Goal: Task Accomplishment & Management: Use online tool/utility

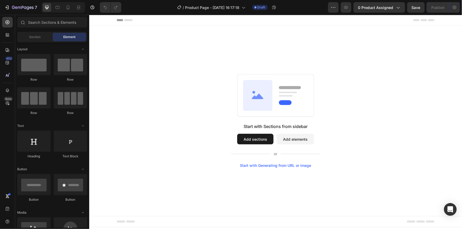
click at [250, 140] on button "Add sections" at bounding box center [255, 139] width 36 height 11
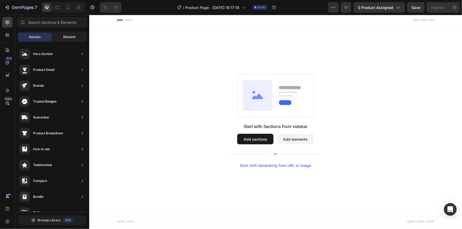
click at [59, 37] on div "Element" at bounding box center [69, 37] width 33 height 8
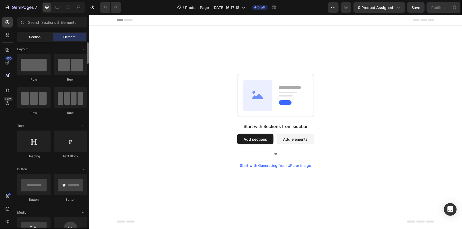
click at [36, 33] on div "Section" at bounding box center [34, 37] width 33 height 8
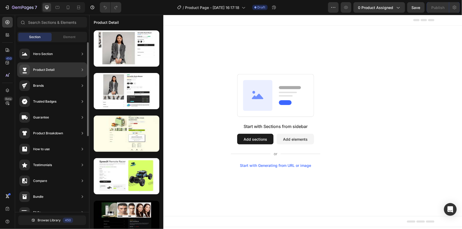
click at [47, 72] on div "Product Detail" at bounding box center [43, 69] width 21 height 5
click at [74, 70] on div "Product Detail" at bounding box center [52, 69] width 70 height 15
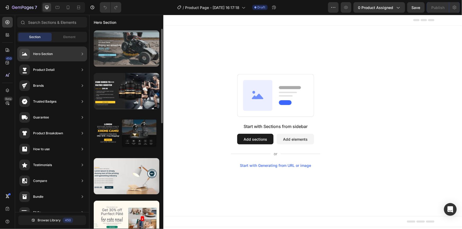
click at [126, 57] on div at bounding box center [127, 48] width 66 height 36
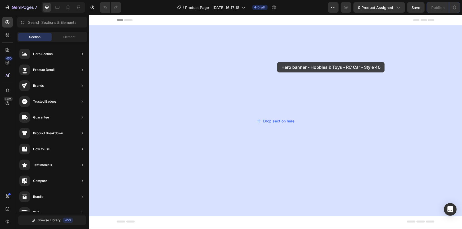
drag, startPoint x: 214, startPoint y: 63, endPoint x: 207, endPoint y: 52, distance: 12.8
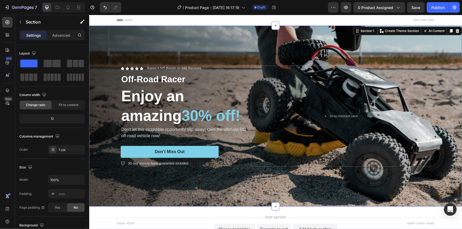
drag, startPoint x: 270, startPoint y: 205, endPoint x: 245, endPoint y: 193, distance: 27.0
click at [266, 204] on div "Icon Icon Icon Icon Icon Icon List Rated 4.5/5 Based on 895 Reviews Text Block …" at bounding box center [275, 115] width 372 height 181
click at [241, 186] on div "Background Image" at bounding box center [275, 115] width 372 height 181
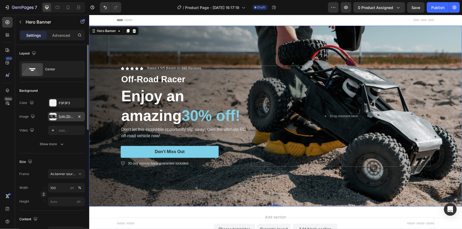
click at [61, 116] on div "[URL][DOMAIN_NAME]" at bounding box center [66, 117] width 15 height 5
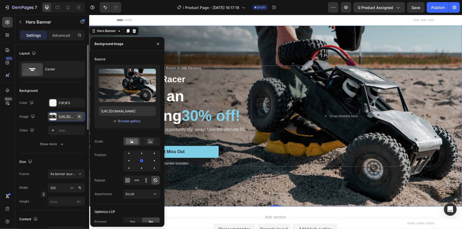
click at [79, 115] on icon "button" at bounding box center [79, 117] width 4 height 4
type input "Auto"
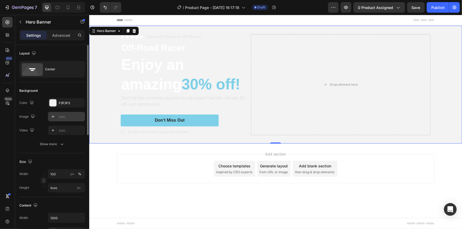
click at [58, 117] on div "Add..." at bounding box center [66, 117] width 37 height 10
type input "[URL][DOMAIN_NAME]"
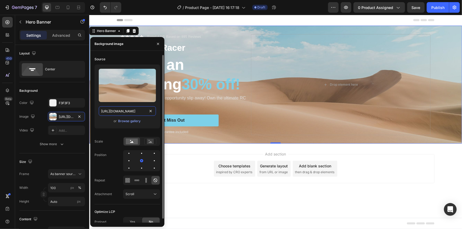
click at [124, 110] on input "[URL][DOMAIN_NAME]" at bounding box center [127, 111] width 57 height 10
click at [126, 121] on div "Browse gallery" at bounding box center [129, 121] width 22 height 5
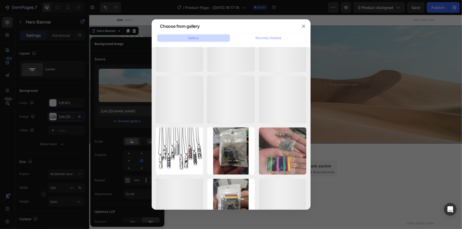
scroll to position [1047, 0]
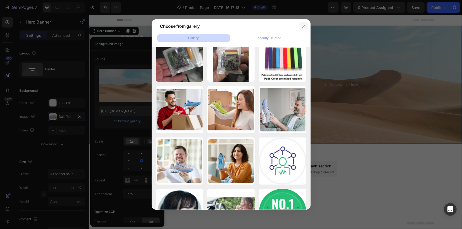
click at [304, 28] on icon "button" at bounding box center [303, 26] width 4 height 4
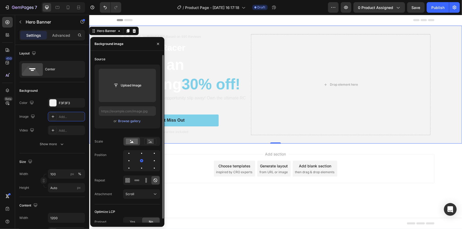
click at [232, 138] on div "Icon Icon Icon Icon Icon Icon List Rated 4.5/5 Based on 895 Reviews Text Block …" at bounding box center [274, 84] width 317 height 118
click at [34, 116] on icon "button" at bounding box center [32, 116] width 3 height 3
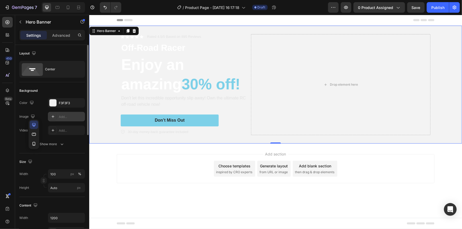
click at [51, 115] on icon at bounding box center [53, 117] width 4 height 4
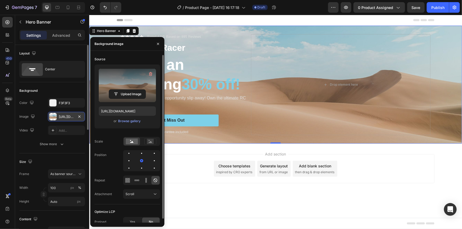
click at [130, 81] on label at bounding box center [127, 85] width 57 height 33
click at [130, 90] on input "file" at bounding box center [127, 94] width 36 height 9
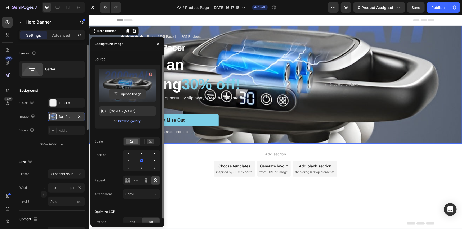
click at [125, 91] on input "file" at bounding box center [127, 94] width 36 height 9
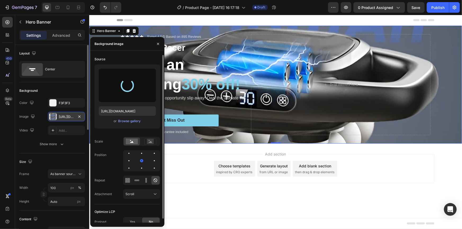
type input "[URL][DOMAIN_NAME]"
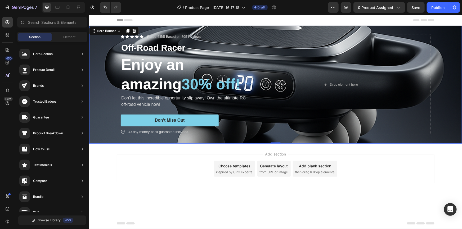
click at [211, 194] on div "Add section Choose templates inspired by CRO experts Generate layout from URL o…" at bounding box center [275, 175] width 372 height 65
click at [200, 47] on p "Off-Road Racer" at bounding box center [184, 47] width 127 height 11
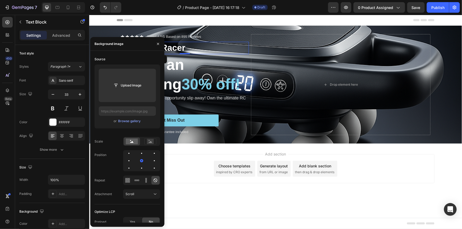
click at [200, 47] on p "Off-Road Racer" at bounding box center [184, 47] width 127 height 11
click at [217, 176] on div "Choose templates inspired by CRO experts" at bounding box center [233, 169] width 41 height 16
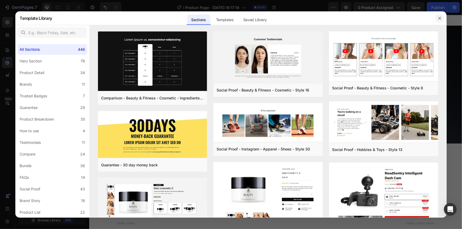
click at [441, 17] on icon "button" at bounding box center [439, 18] width 4 height 4
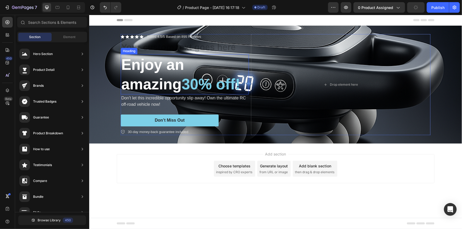
click at [191, 87] on span "30% off!" at bounding box center [210, 83] width 59 height 17
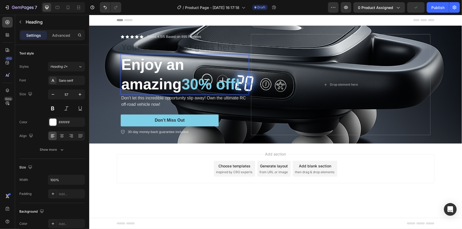
click at [203, 85] on span "30% off!" at bounding box center [210, 83] width 59 height 17
click at [191, 84] on p "Enjoy an amazing 49 % off!" at bounding box center [184, 73] width 127 height 39
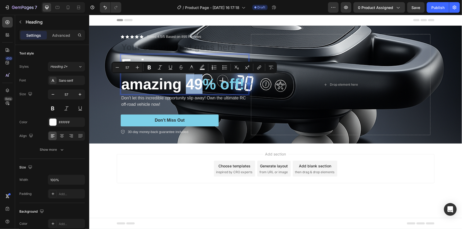
drag, startPoint x: 187, startPoint y: 85, endPoint x: 202, endPoint y: 85, distance: 14.5
click at [202, 85] on p "Enjoy an amazing 49 % off!" at bounding box center [184, 73] width 127 height 39
click at [193, 68] on icon "Editor contextual toolbar" at bounding box center [191, 67] width 5 height 5
type input "FFFFFF"
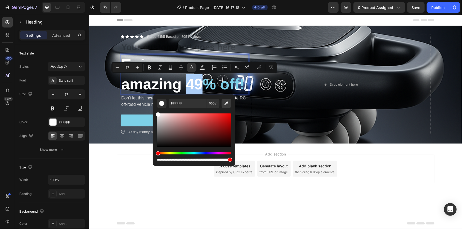
click at [225, 104] on icon "Editor contextual toolbar" at bounding box center [226, 104] width 4 height 4
type input "7DD0E8"
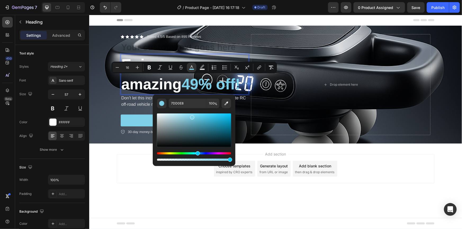
click at [211, 190] on div "Add section Choose templates inspired by CRO experts Generate layout from URL o…" at bounding box center [275, 175] width 372 height 65
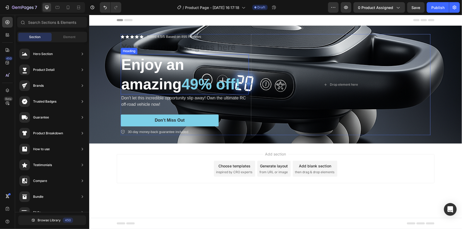
click at [201, 86] on span "49% off!" at bounding box center [210, 83] width 59 height 17
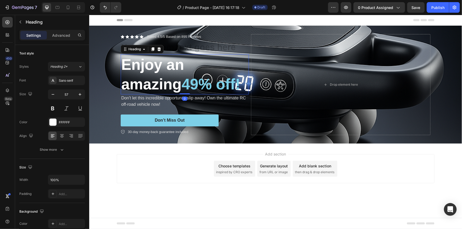
click at [290, 180] on div "Add section Choose templates inspired by CRO experts Generate layout from URL o…" at bounding box center [274, 168] width 317 height 29
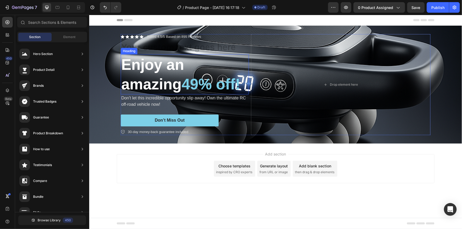
click at [159, 75] on p "Enjoy an amazing 49% off!" at bounding box center [184, 73] width 127 height 39
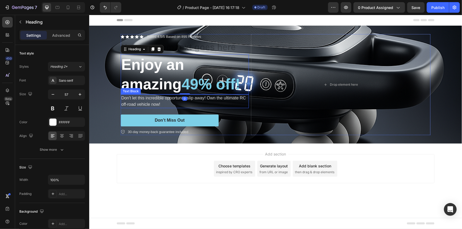
click at [159, 100] on p "Don't let this incredible opportunity slip away! Own the ultimate RC off-road v…" at bounding box center [184, 101] width 127 height 13
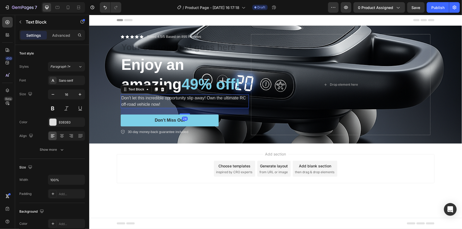
click at [159, 100] on p "Don't let this incredible opportunity slip away! Own the ultimate RC off-road v…" at bounding box center [184, 101] width 127 height 13
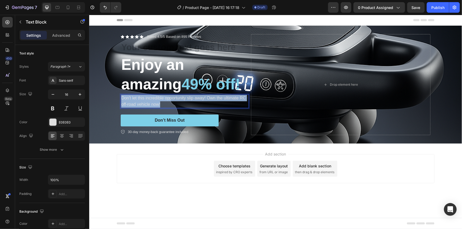
click at [159, 100] on p "Don't let this incredible opportunity slip away! Own the ultimate RC off-road v…" at bounding box center [184, 101] width 127 height 13
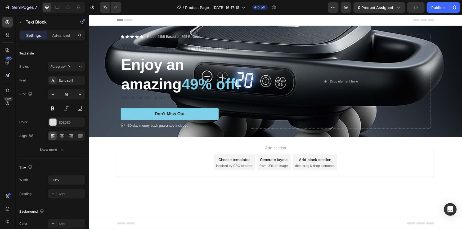
click at [182, 180] on div "Add section Choose templates inspired by CRO experts Generate layout from URL o…" at bounding box center [275, 169] width 372 height 65
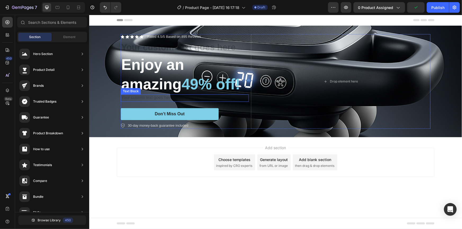
click at [140, 98] on div "Rich Text Editor. Editing area: main" at bounding box center [184, 97] width 128 height 7
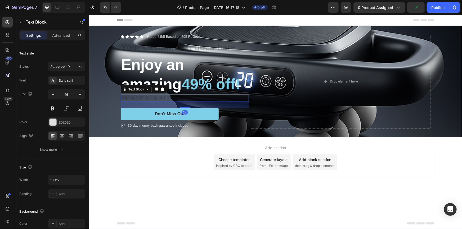
click at [140, 98] on div "Rich Text Editor. Editing area: main" at bounding box center [184, 97] width 128 height 7
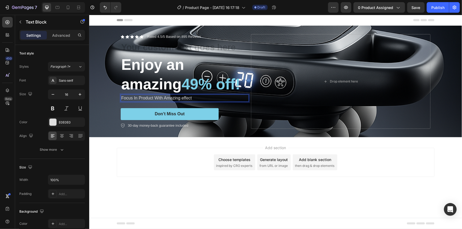
click at [183, 96] on p "Focus In Product With Amazing effect" at bounding box center [184, 98] width 127 height 6
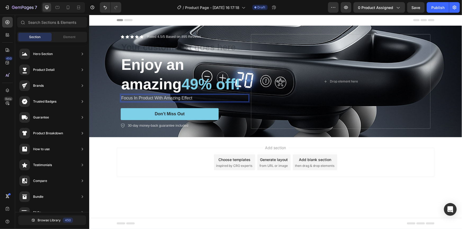
drag, startPoint x: 180, startPoint y: 178, endPoint x: 184, endPoint y: 174, distance: 6.2
click at [181, 177] on div "Add section Choose templates inspired by CRO experts Generate layout from URL o…" at bounding box center [275, 169] width 372 height 65
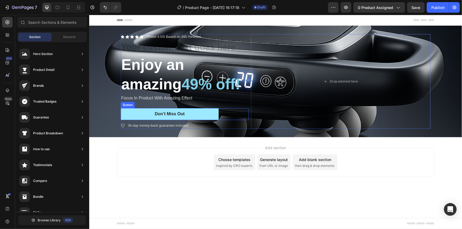
click at [217, 113] on button "Don’t Miss Out" at bounding box center [169, 114] width 98 height 12
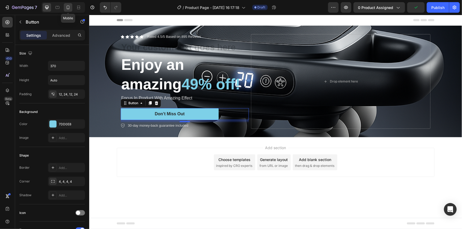
click at [65, 10] on icon at bounding box center [67, 7] width 5 height 5
type input "14"
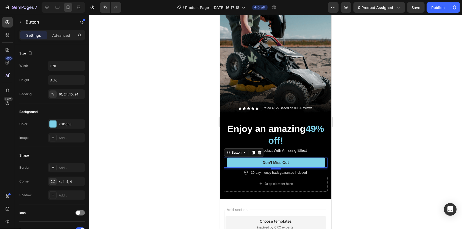
scroll to position [72, 0]
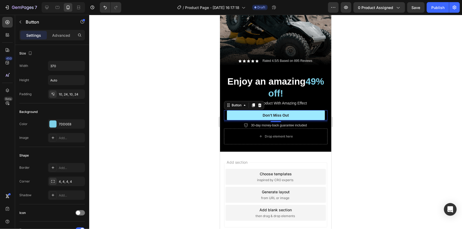
click at [279, 111] on button "Don’t Miss Out" at bounding box center [275, 115] width 98 height 10
click at [281, 113] on div "Don’t Miss Out" at bounding box center [275, 115] width 26 height 5
click at [270, 113] on p "Don’t Miss Out" at bounding box center [275, 115] width 26 height 5
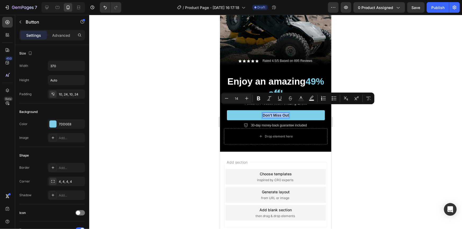
click at [404, 128] on div at bounding box center [275, 122] width 372 height 214
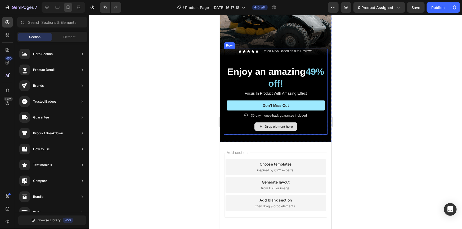
scroll to position [76, 0]
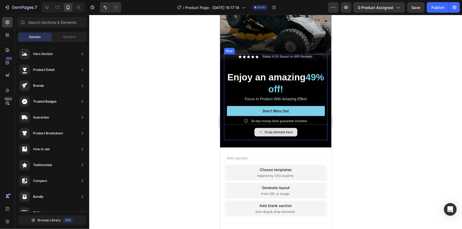
click at [259, 130] on icon at bounding box center [260, 132] width 4 height 4
click at [268, 130] on div "Drop element here" at bounding box center [278, 132] width 28 height 4
click at [271, 130] on div "Drop element here" at bounding box center [278, 132] width 28 height 4
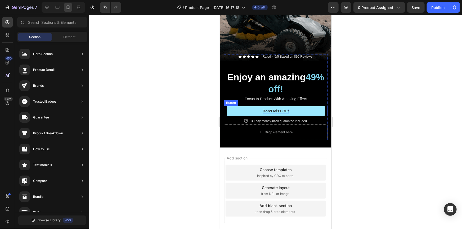
click at [282, 108] on p "Don’t Miss Out" at bounding box center [275, 110] width 26 height 5
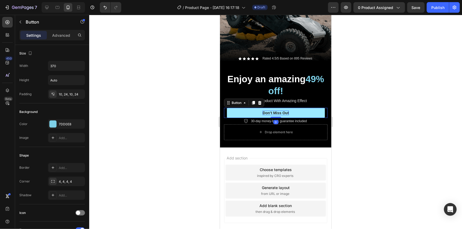
drag, startPoint x: 275, startPoint y: 111, endPoint x: 276, endPoint y: 105, distance: 5.8
click at [276, 108] on div "Don’t Miss Out Button 0" at bounding box center [274, 113] width 103 height 10
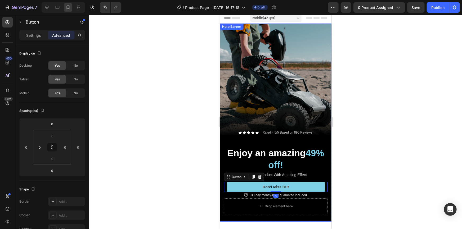
scroll to position [0, 0]
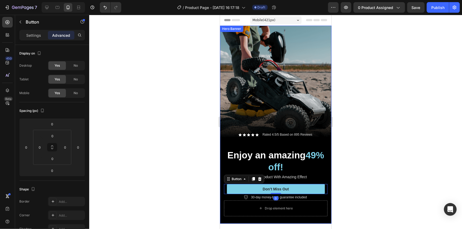
click at [278, 32] on div "Background Image" at bounding box center [275, 124] width 111 height 198
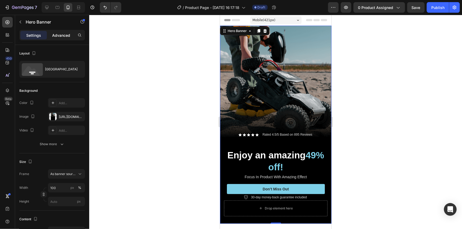
click at [58, 38] on p "Advanced" at bounding box center [61, 36] width 18 height 6
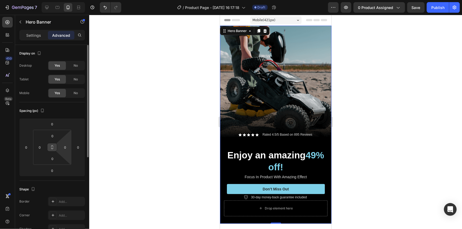
scroll to position [24, 0]
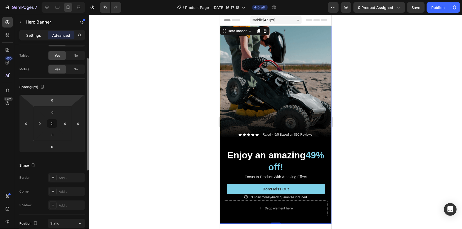
click at [39, 34] on p "Settings" at bounding box center [33, 36] width 15 height 6
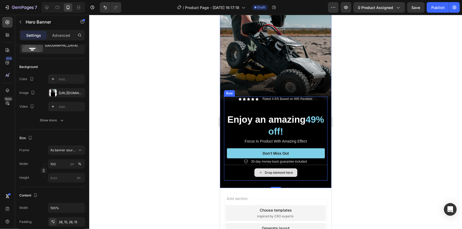
scroll to position [96, 0]
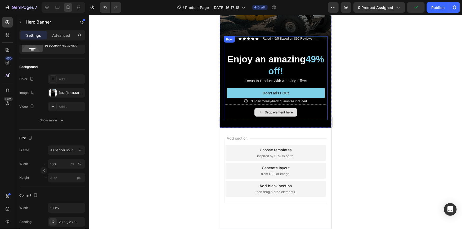
click at [261, 108] on div "Drop element here" at bounding box center [275, 112] width 43 height 8
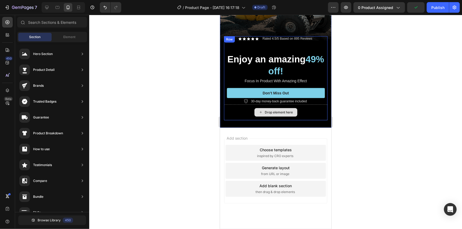
click at [256, 111] on div "Drop element here" at bounding box center [274, 112] width 103 height 16
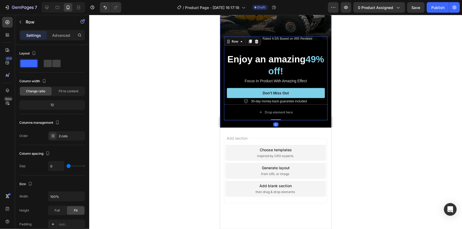
click at [273, 113] on div "Icon Icon Icon Icon Icon Icon List Rated 4.5/5 Based on 895 Reviews Text Block …" at bounding box center [275, 78] width 111 height 99
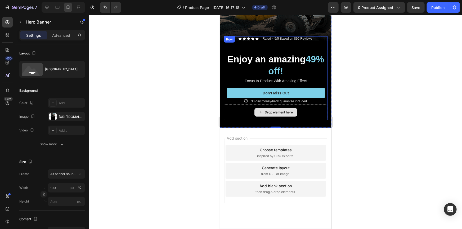
click at [273, 113] on div "Icon Icon Icon Icon Icon Icon List Rated 4.5/5 Based on 895 Reviews Text Block …" at bounding box center [274, 78] width 103 height 84
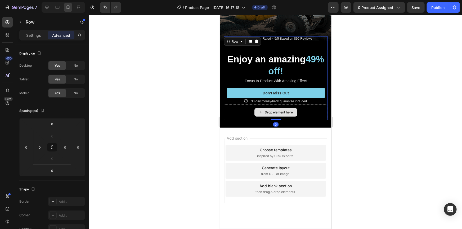
drag, startPoint x: 274, startPoint y: 112, endPoint x: 274, endPoint y: 97, distance: 15.1
click at [274, 97] on div "Icon Icon Icon Icon Icon Icon List Rated 4.5/5 Based on 895 Reviews Text Block …" at bounding box center [274, 78] width 103 height 84
click at [260, 108] on div "Drop element here" at bounding box center [275, 112] width 43 height 8
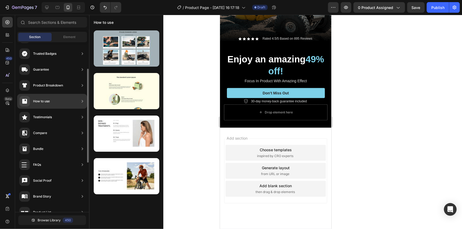
scroll to position [0, 0]
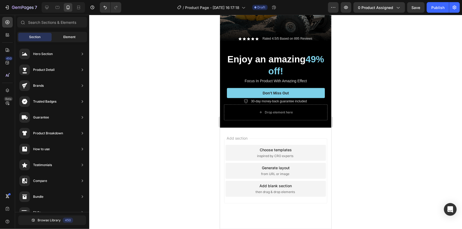
click at [60, 37] on div "Element" at bounding box center [69, 37] width 33 height 8
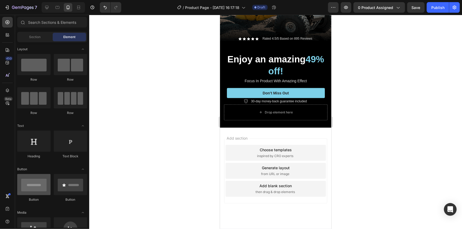
scroll to position [24, 0]
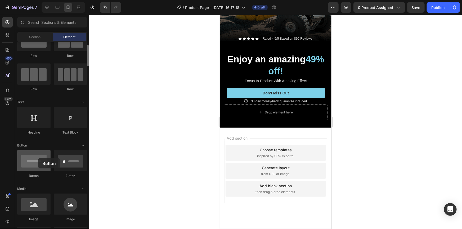
drag, startPoint x: 39, startPoint y: 166, endPoint x: 19, endPoint y: 156, distance: 23.5
click at [33, 156] on div at bounding box center [33, 160] width 33 height 21
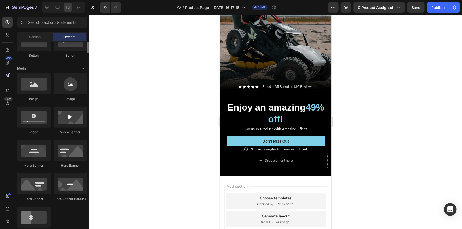
scroll to position [120, 0]
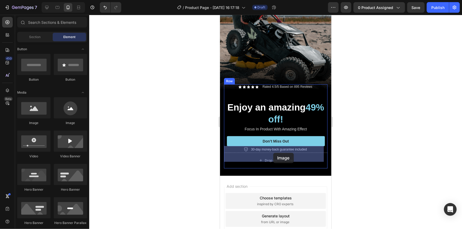
drag, startPoint x: 268, startPoint y: 132, endPoint x: 268, endPoint y: 156, distance: 23.6
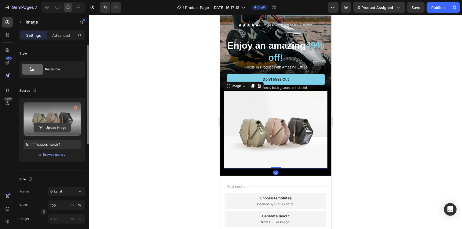
click at [56, 127] on input "file" at bounding box center [52, 127] width 36 height 9
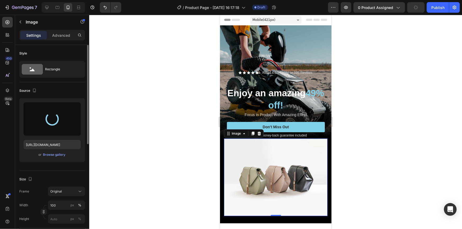
scroll to position [0, 0]
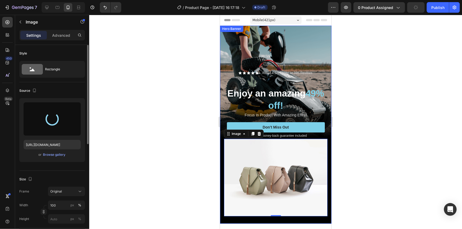
click at [246, 43] on div "Background Image" at bounding box center [275, 124] width 111 height 198
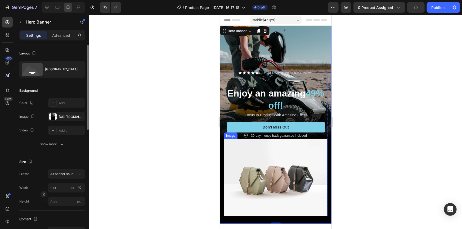
click at [266, 173] on img at bounding box center [274, 177] width 103 height 77
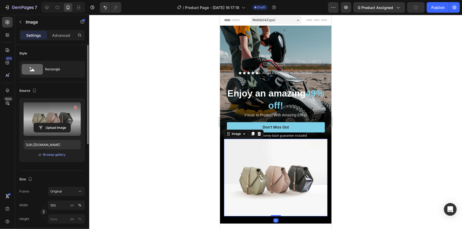
drag, startPoint x: 38, startPoint y: 114, endPoint x: 43, endPoint y: 116, distance: 4.6
click at [43, 116] on label at bounding box center [52, 118] width 57 height 33
click at [43, 123] on input "file" at bounding box center [52, 127] width 36 height 9
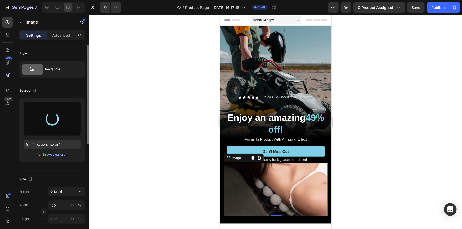
type input "[URL][DOMAIN_NAME]"
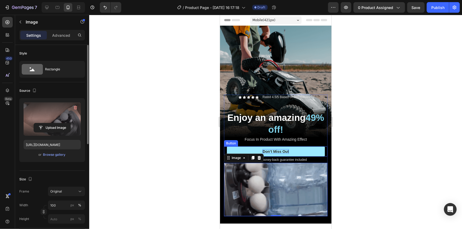
click at [281, 149] on p "Don’t Miss Out" at bounding box center [275, 151] width 26 height 5
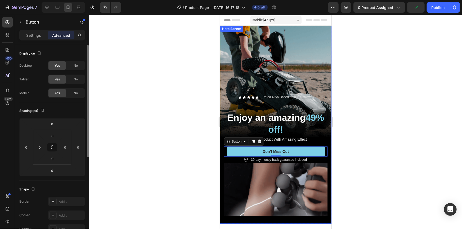
click at [261, 42] on div "Background Image" at bounding box center [275, 124] width 111 height 198
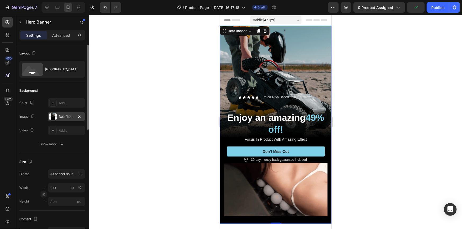
click at [57, 116] on div "[URL][DOMAIN_NAME]" at bounding box center [66, 117] width 37 height 10
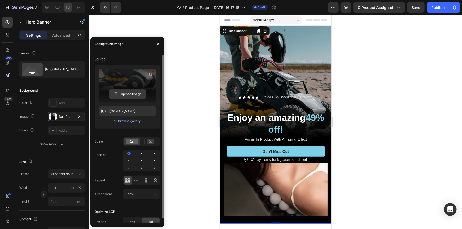
click at [126, 92] on input "file" at bounding box center [127, 94] width 36 height 9
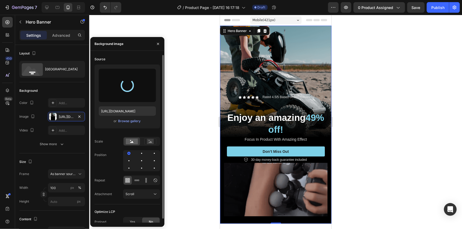
type input "[URL][DOMAIN_NAME]"
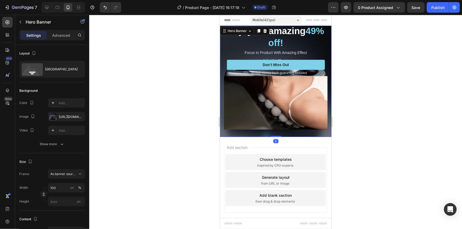
drag, startPoint x: 272, startPoint y: 133, endPoint x: 254, endPoint y: 85, distance: 50.8
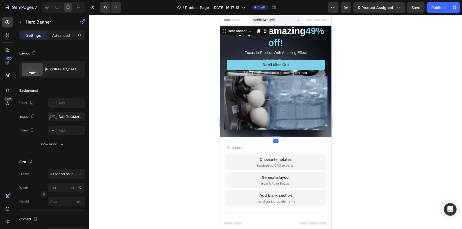
click at [268, 113] on div "Icon Icon Icon Icon Icon Icon List Rated 4.5/5 Based on 895 Reviews Text Block …" at bounding box center [275, 80] width 111 height 111
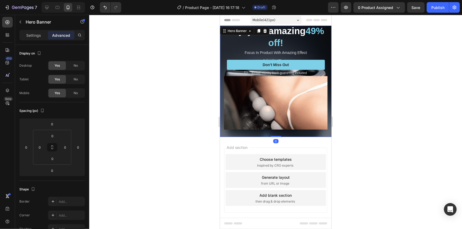
click at [222, 61] on div "Icon Icon Icon Icon Icon Icon List Rated 4.5/5 Based on 895 Reviews Text Block …" at bounding box center [275, 68] width 111 height 136
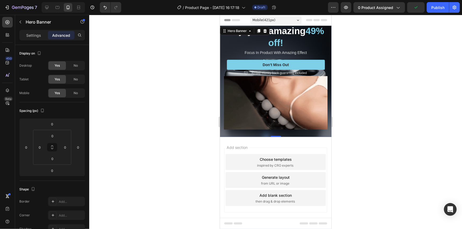
click at [325, 82] on div "Icon Icon Icon Icon Icon Icon List Rated 4.5/5 Based on 895 Reviews Text Block …" at bounding box center [275, 68] width 111 height 136
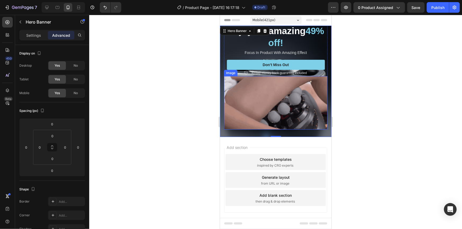
click at [283, 94] on img at bounding box center [274, 102] width 103 height 53
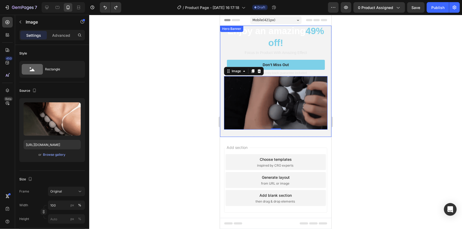
click at [222, 55] on div "Icon Icon Icon Icon Icon Icon List Rated 4.5/5 Based on 895 Reviews Text Block …" at bounding box center [275, 68] width 111 height 136
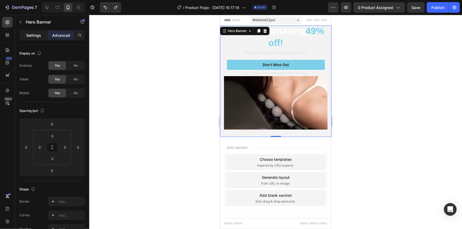
click at [38, 33] on p "Settings" at bounding box center [33, 36] width 15 height 6
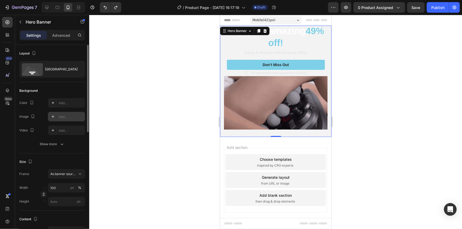
click at [54, 112] on div "Add..." at bounding box center [66, 117] width 37 height 10
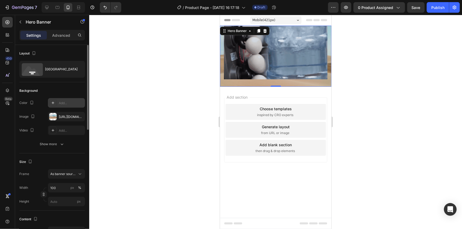
click at [54, 102] on icon at bounding box center [53, 103] width 4 height 4
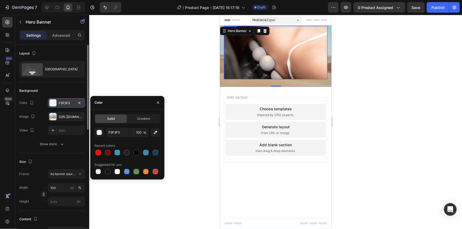
click at [227, 60] on img at bounding box center [274, 52] width 103 height 53
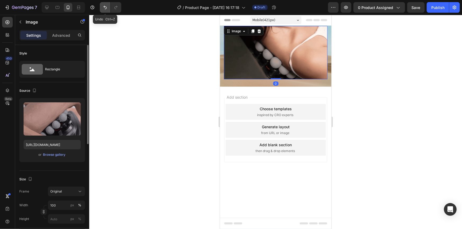
click at [106, 8] on icon "Undo/Redo" at bounding box center [104, 7] width 5 height 5
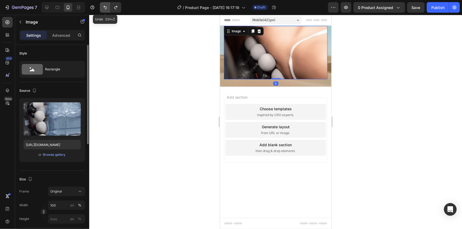
click at [106, 8] on icon "Undo/Redo" at bounding box center [104, 7] width 5 height 5
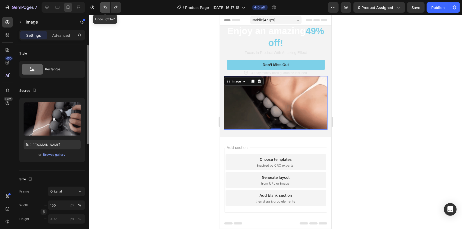
click at [106, 8] on icon "Undo/Redo" at bounding box center [104, 7] width 5 height 5
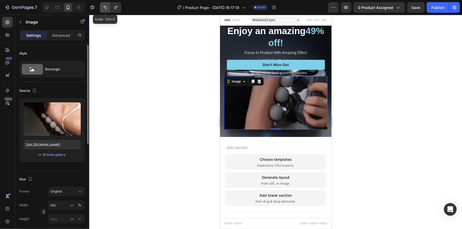
click at [106, 8] on icon "Undo/Redo" at bounding box center [104, 7] width 5 height 5
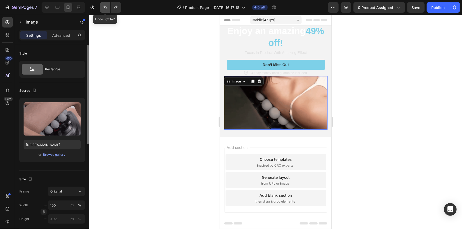
click at [106, 8] on icon "Undo/Redo" at bounding box center [104, 7] width 5 height 5
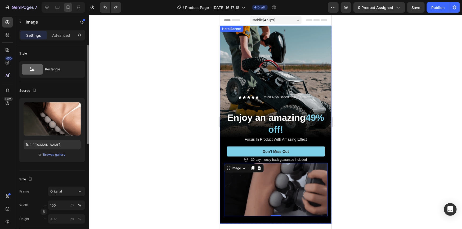
click at [270, 57] on div "Background Image" at bounding box center [275, 124] width 111 height 198
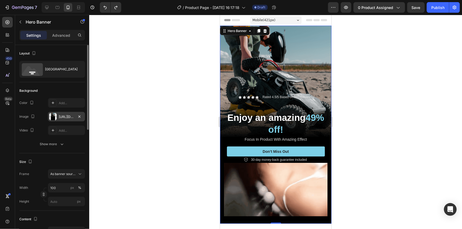
click at [61, 116] on div "[URL][DOMAIN_NAME]" at bounding box center [66, 117] width 15 height 5
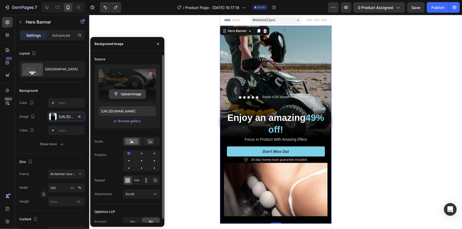
click at [127, 97] on input "file" at bounding box center [127, 94] width 36 height 9
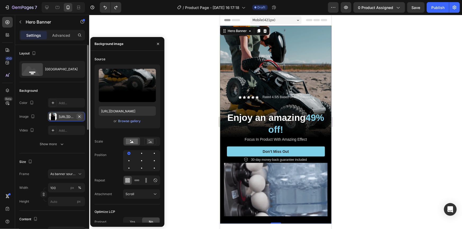
click at [78, 115] on icon "button" at bounding box center [79, 117] width 4 height 4
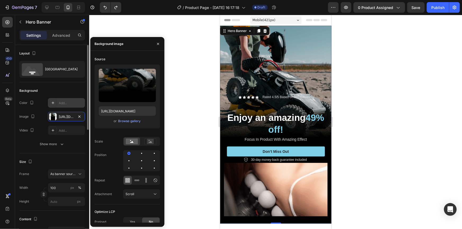
type input "Auto"
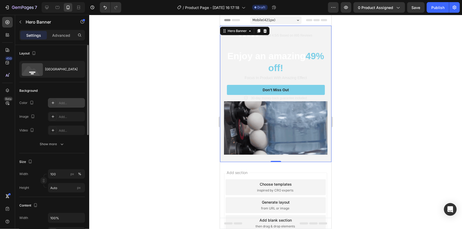
click at [51, 102] on icon at bounding box center [53, 103] width 4 height 4
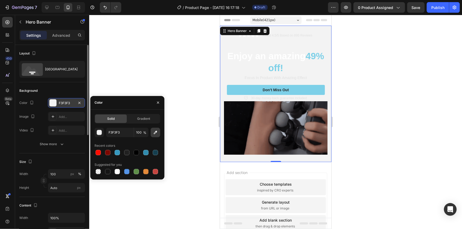
click at [155, 134] on icon "button" at bounding box center [155, 132] width 5 height 5
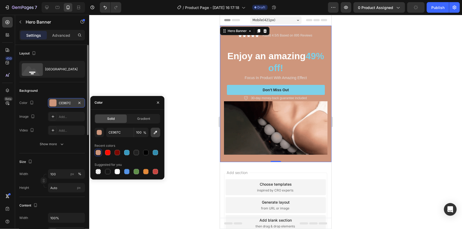
click at [154, 130] on icon "button" at bounding box center [155, 132] width 5 height 5
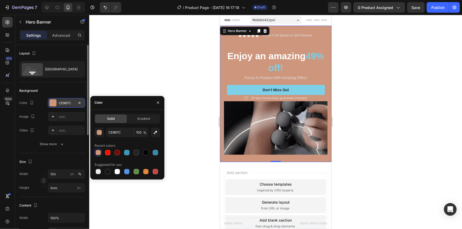
type input "151515"
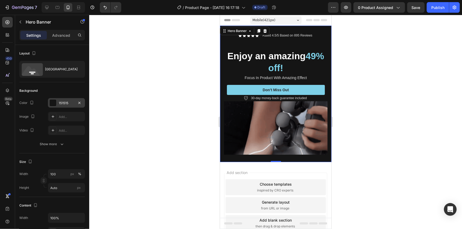
click at [405, 109] on div at bounding box center [275, 122] width 372 height 214
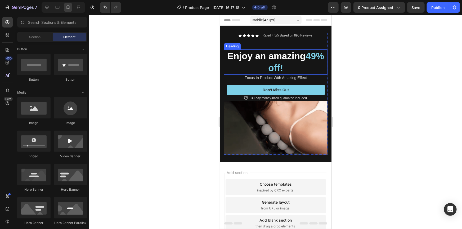
click at [224, 66] on p "Enjoy an amazing 49% off!" at bounding box center [275, 62] width 102 height 24
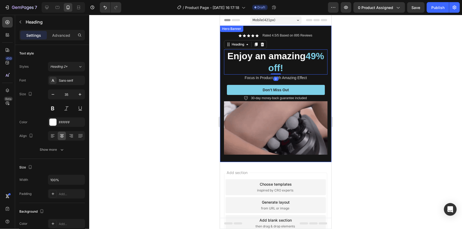
click at [220, 67] on div "Icon Icon Icon Icon Icon Icon List Rated 4.5/5 Based on 895 Reviews Text Block …" at bounding box center [275, 93] width 111 height 136
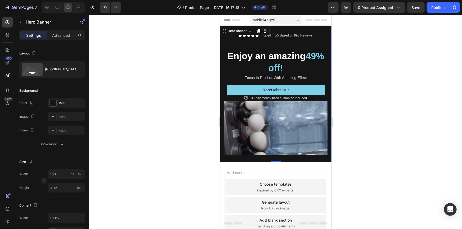
click at [221, 67] on div "Icon Icon Icon Icon Icon Icon List Rated 4.5/5 Based on 895 Reviews Text Block …" at bounding box center [275, 93] width 111 height 136
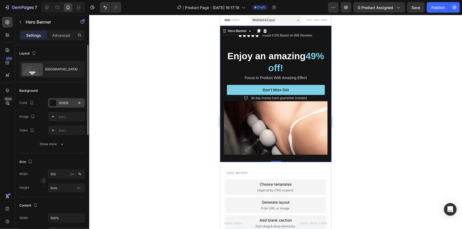
click at [53, 103] on div at bounding box center [52, 102] width 7 height 7
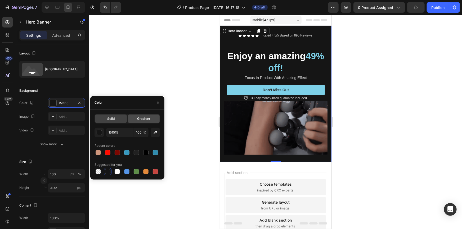
click at [151, 115] on div "Gradient" at bounding box center [144, 119] width 32 height 8
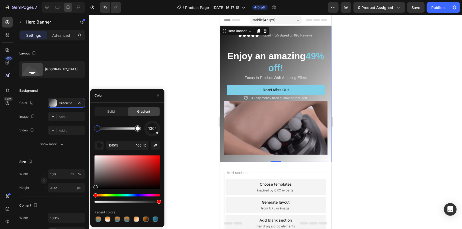
drag, startPoint x: 157, startPoint y: 135, endPoint x: 153, endPoint y: 138, distance: 5.1
click at [153, 138] on div "130° 151515 100 % Recent colors" at bounding box center [127, 172] width 66 height 102
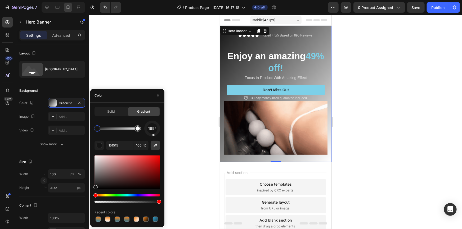
drag, startPoint x: 157, startPoint y: 134, endPoint x: 155, endPoint y: 142, distance: 8.4
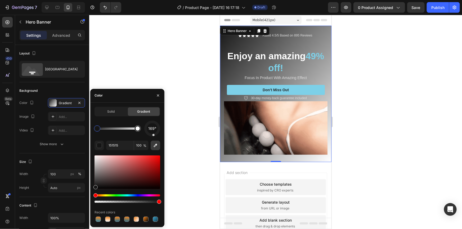
click at [155, 142] on div "169° 151515 100 % Recent colors" at bounding box center [127, 172] width 66 height 102
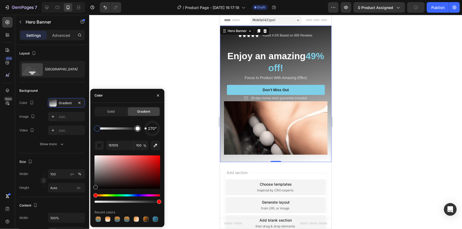
click at [135, 127] on div "270°" at bounding box center [127, 129] width 66 height 16
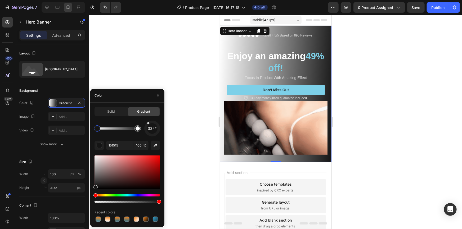
drag, startPoint x: 146, startPoint y: 129, endPoint x: 143, endPoint y: 116, distance: 13.5
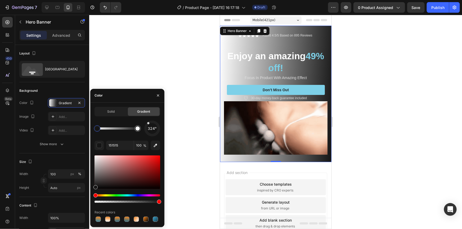
click at [143, 116] on div "Solid Gradient 324° 151515 100 % Recent colors" at bounding box center [127, 165] width 66 height 116
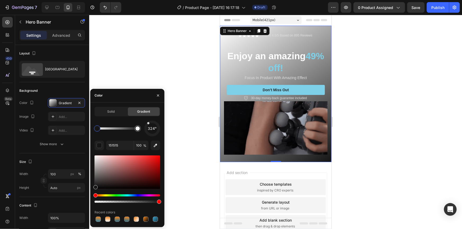
click at [180, 154] on div at bounding box center [275, 122] width 372 height 214
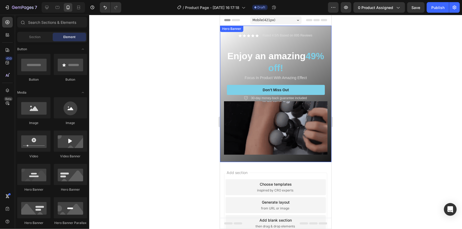
click at [221, 51] on div "Icon Icon Icon Icon Icon Icon List Rated 4.5/5 Based on 895 Reviews Text Block …" at bounding box center [275, 93] width 111 height 136
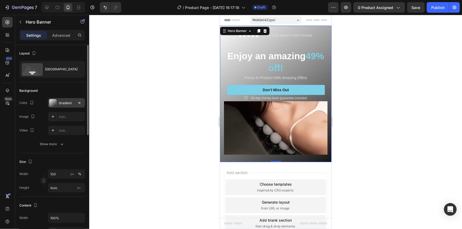
click at [55, 102] on div at bounding box center [52, 102] width 7 height 7
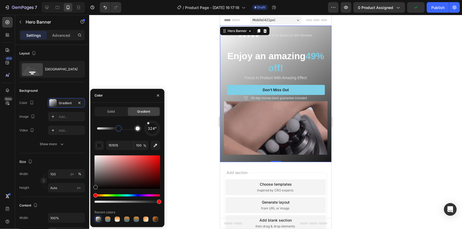
drag, startPoint x: 98, startPoint y: 128, endPoint x: 119, endPoint y: 135, distance: 21.3
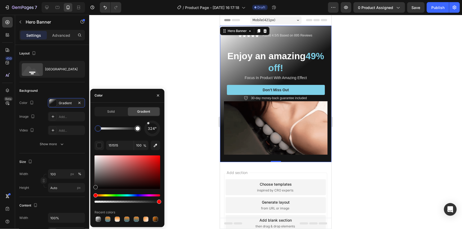
drag, startPoint x: 119, startPoint y: 128, endPoint x: 95, endPoint y: 138, distance: 25.4
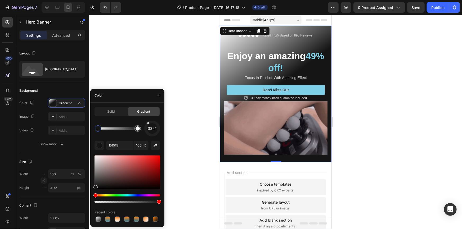
click at [95, 138] on div "324° 151515 100 % Recent colors" at bounding box center [127, 172] width 66 height 102
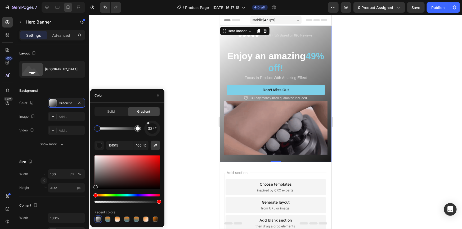
drag, startPoint x: 154, startPoint y: 148, endPoint x: 157, endPoint y: 149, distance: 2.8
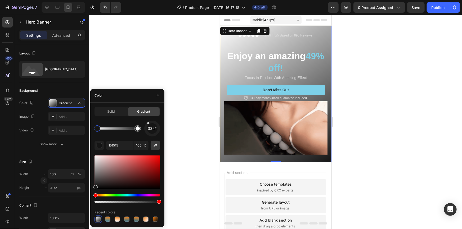
click at [157, 149] on button "button" at bounding box center [155, 146] width 10 height 10
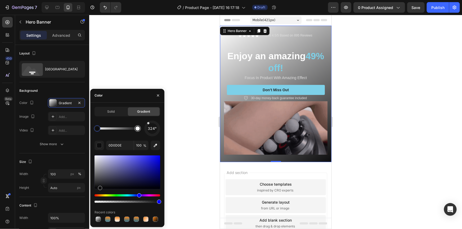
type input "FFFFFF"
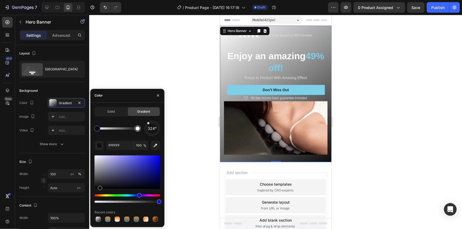
click at [139, 131] on div at bounding box center [138, 129] width 10 height 10
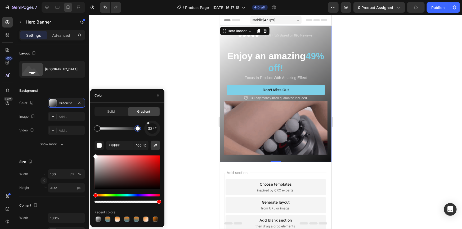
click at [156, 143] on icon "button" at bounding box center [155, 145] width 5 height 5
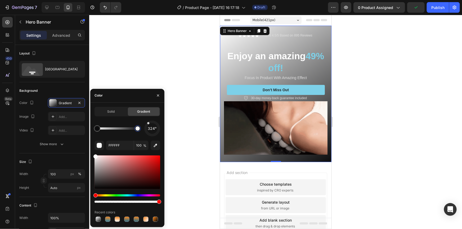
click at [413, 131] on div at bounding box center [275, 122] width 372 height 214
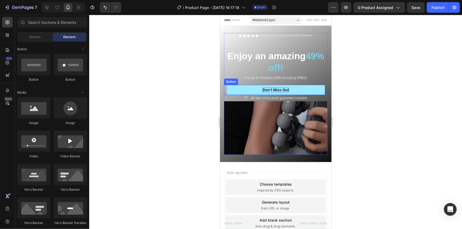
click at [275, 88] on p "Don’t Miss Out" at bounding box center [275, 89] width 26 height 5
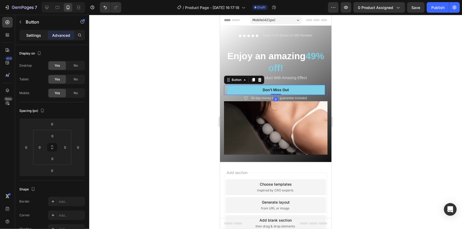
click at [37, 33] on p "Settings" at bounding box center [33, 36] width 15 height 6
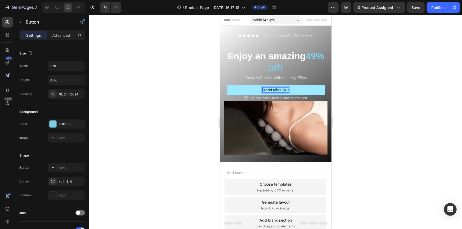
click at [239, 90] on button "Don’t Miss Out" at bounding box center [275, 90] width 98 height 10
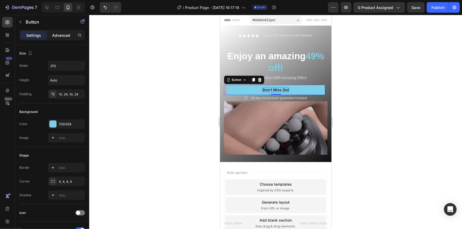
click at [58, 36] on p "Advanced" at bounding box center [61, 36] width 18 height 6
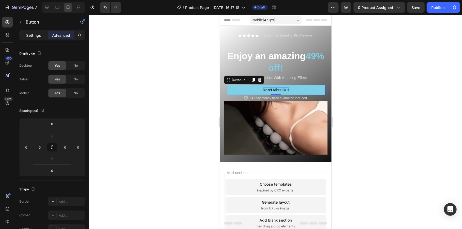
click at [40, 33] on p "Settings" at bounding box center [33, 36] width 15 height 6
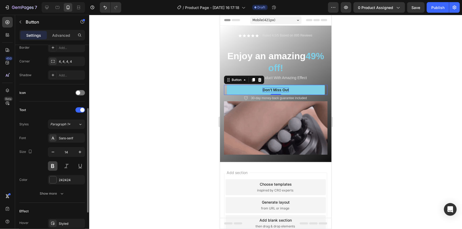
scroll to position [144, 0]
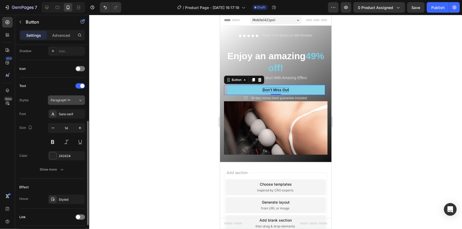
click at [67, 99] on span "Paragraph 1*" at bounding box center [60, 100] width 20 height 5
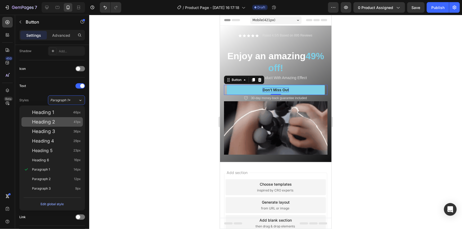
click at [52, 126] on div "Heading 2 41px" at bounding box center [51, 122] width 61 height 10
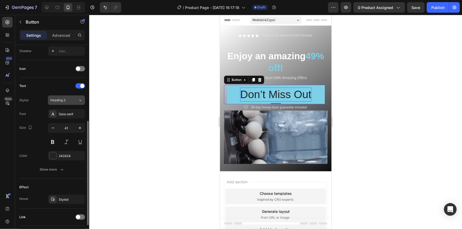
click at [61, 100] on span "Heading 2" at bounding box center [57, 100] width 15 height 5
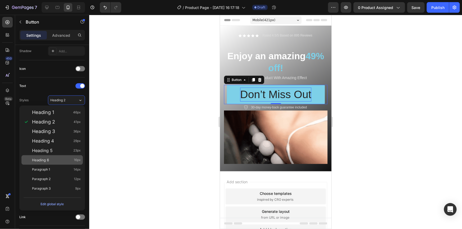
click at [40, 159] on span "Heading 6" at bounding box center [40, 159] width 17 height 5
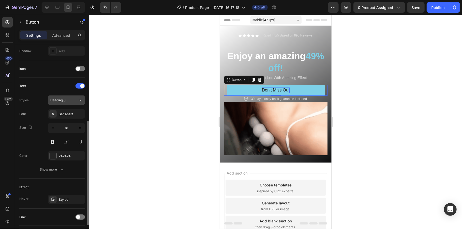
click at [67, 99] on div "Heading 6" at bounding box center [60, 100] width 21 height 5
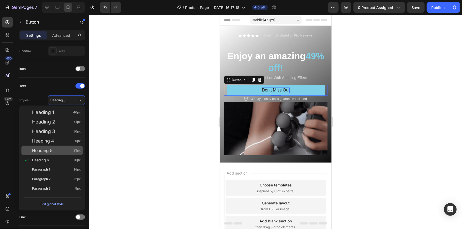
click at [49, 152] on span "Heading 5" at bounding box center [42, 150] width 21 height 5
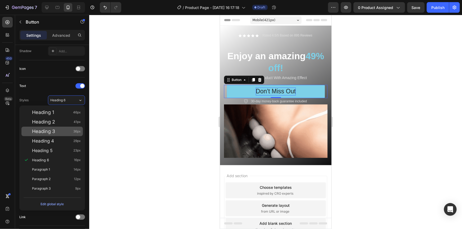
type input "23"
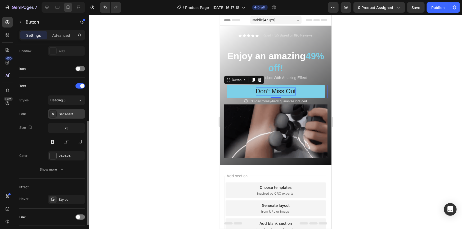
click at [65, 112] on div "Sans-serif" at bounding box center [71, 114] width 25 height 5
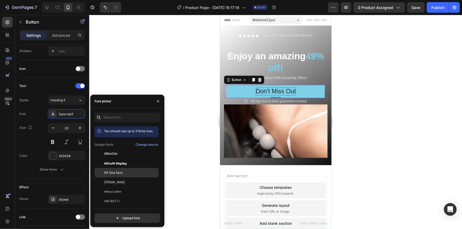
click at [112, 174] on span "AR One Sans" at bounding box center [113, 172] width 19 height 5
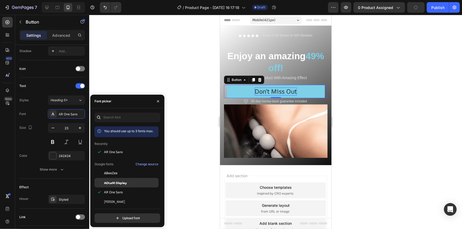
click at [113, 180] on span "ADLaM Display" at bounding box center [115, 182] width 23 height 5
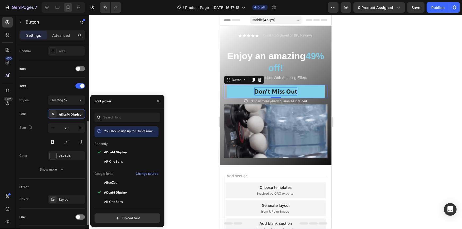
click at [30, 131] on div "Size" at bounding box center [26, 128] width 14 height 8
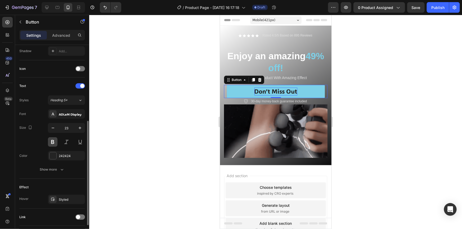
click at [55, 143] on button at bounding box center [53, 142] width 10 height 10
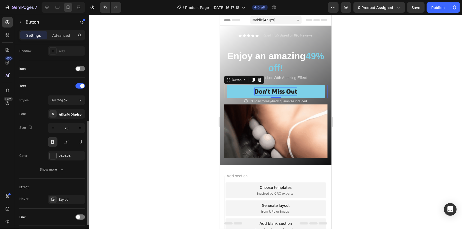
click at [19, 141] on div "Size 23" at bounding box center [52, 135] width 66 height 24
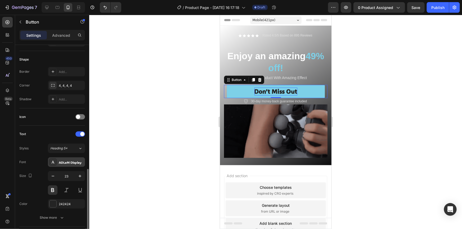
scroll to position [180, 0]
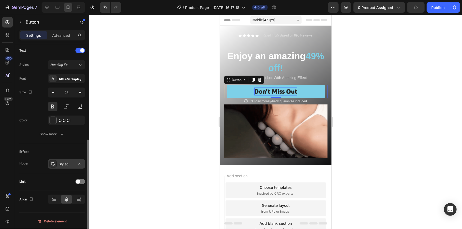
click at [61, 159] on div "Styled" at bounding box center [66, 164] width 37 height 10
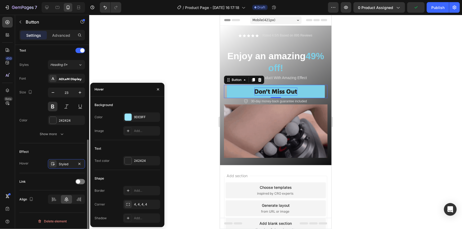
click at [75, 146] on div "Effect Hover Styled" at bounding box center [52, 158] width 66 height 30
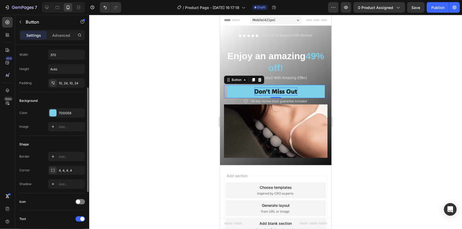
scroll to position [0, 0]
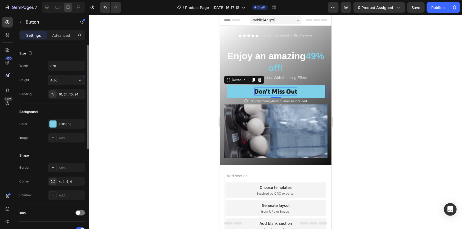
click at [63, 81] on input "Auto" at bounding box center [66, 80] width 36 height 10
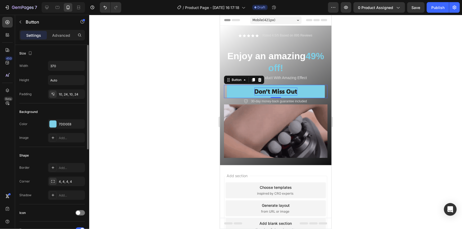
click at [29, 98] on div "Padding" at bounding box center [25, 94] width 12 height 8
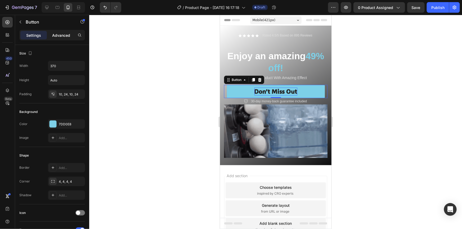
click at [60, 34] on p "Advanced" at bounding box center [61, 36] width 18 height 6
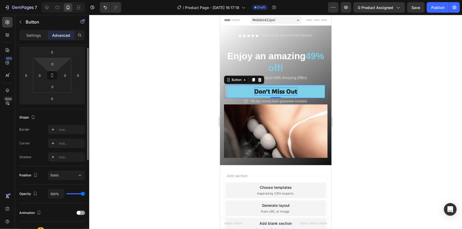
scroll to position [24, 0]
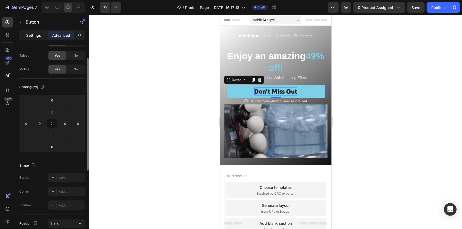
click at [41, 34] on div "Settings" at bounding box center [33, 35] width 26 height 8
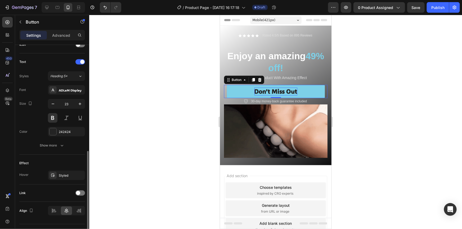
scroll to position [180, 0]
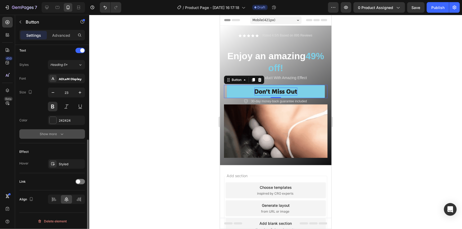
click at [54, 133] on div "Show more" at bounding box center [52, 133] width 25 height 5
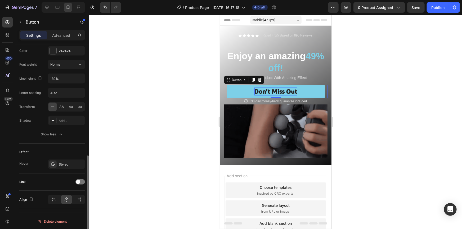
scroll to position [225, 0]
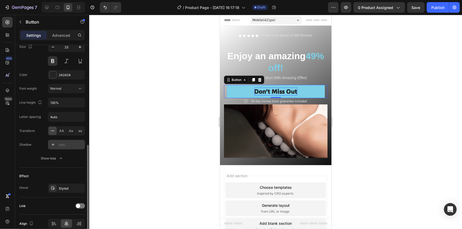
click at [59, 145] on div "Add..." at bounding box center [71, 145] width 25 height 5
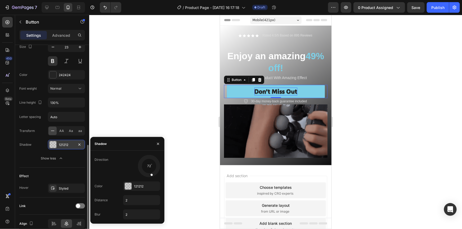
drag, startPoint x: 143, startPoint y: 173, endPoint x: 153, endPoint y: 176, distance: 10.8
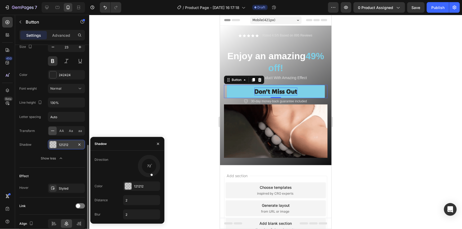
click at [153, 176] on div at bounding box center [150, 172] width 7 height 12
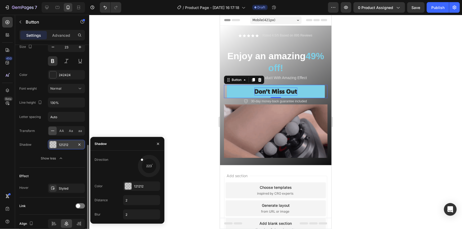
drag, startPoint x: 150, startPoint y: 173, endPoint x: 126, endPoint y: 162, distance: 26.7
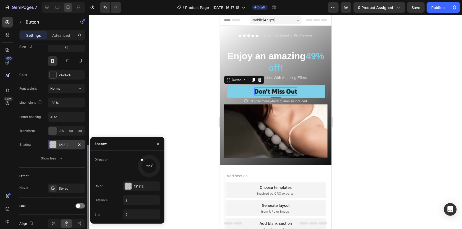
click at [130, 152] on div "Direction 223 Color 121212 Distance 2 Blur 2" at bounding box center [127, 187] width 74 height 73
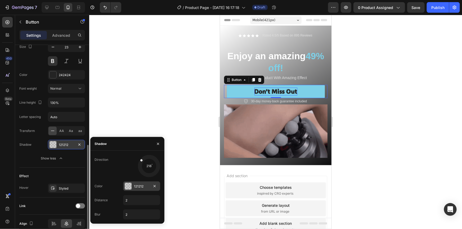
click at [131, 188] on div at bounding box center [128, 186] width 7 height 7
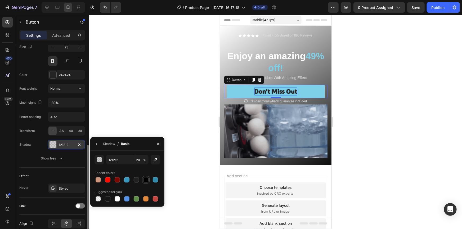
click at [145, 180] on div at bounding box center [145, 179] width 5 height 5
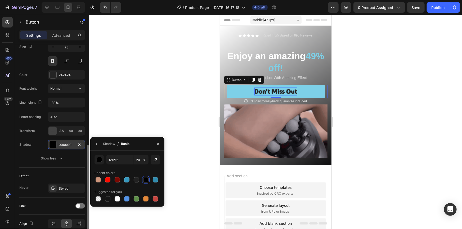
type input "000000"
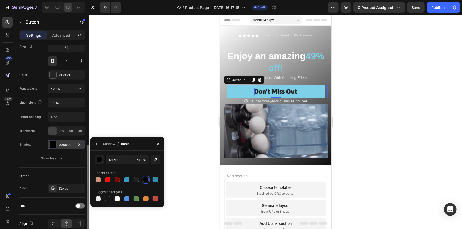
type input "100"
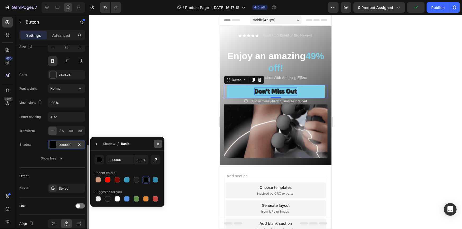
click at [156, 144] on icon "button" at bounding box center [158, 144] width 4 height 4
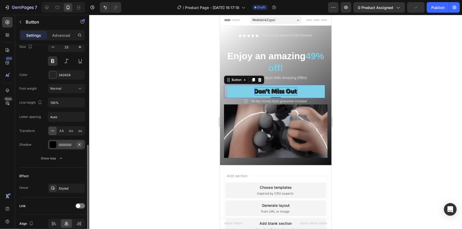
click at [79, 143] on icon "button" at bounding box center [79, 145] width 4 height 4
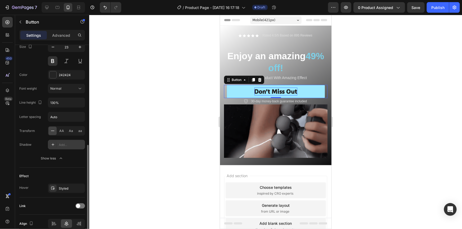
click at [227, 94] on button "Don’t Miss Out" at bounding box center [275, 91] width 98 height 13
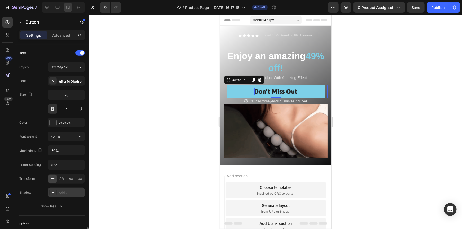
scroll to position [249, 0]
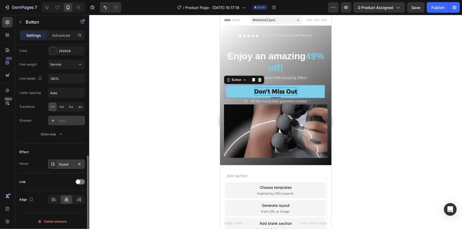
click at [63, 164] on div "Styled" at bounding box center [66, 164] width 15 height 5
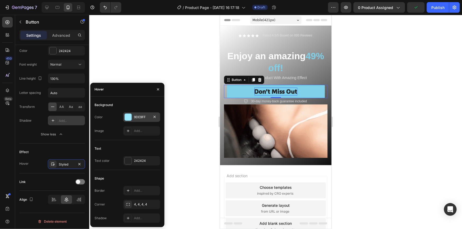
click at [138, 117] on div "9DE9FF" at bounding box center [141, 117] width 15 height 5
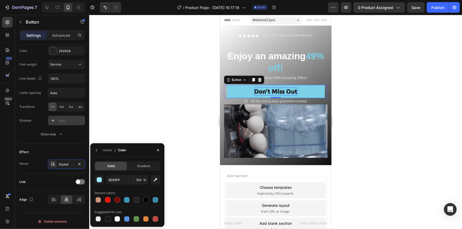
drag, startPoint x: 108, startPoint y: 201, endPoint x: 157, endPoint y: 174, distance: 56.0
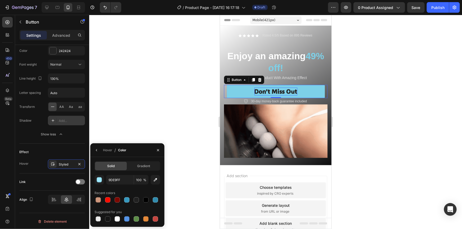
click at [108, 201] on div at bounding box center [107, 199] width 5 height 5
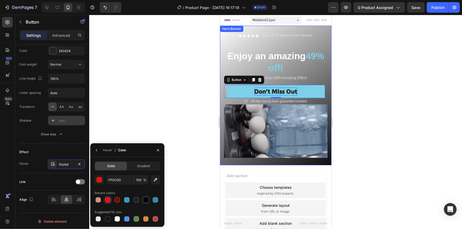
click at [145, 201] on div at bounding box center [145, 199] width 5 height 5
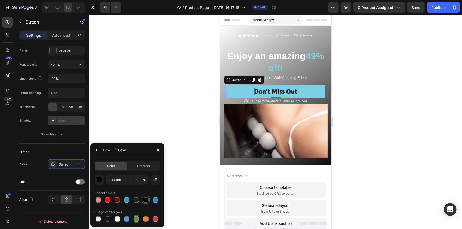
click at [136, 221] on div at bounding box center [136, 218] width 5 height 5
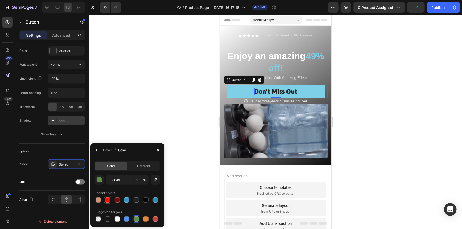
click at [107, 202] on div at bounding box center [107, 199] width 5 height 5
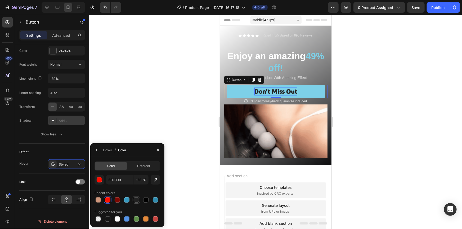
drag, startPoint x: 116, startPoint y: 220, endPoint x: 132, endPoint y: 202, distance: 24.2
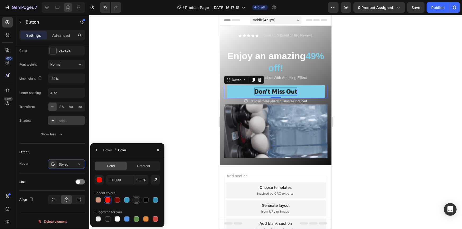
click at [116, 219] on div at bounding box center [117, 218] width 5 height 5
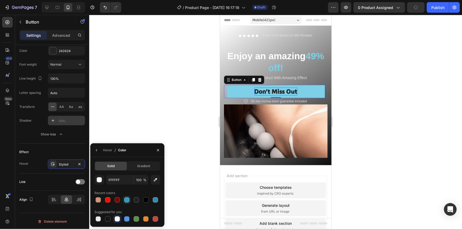
click at [127, 200] on div at bounding box center [126, 199] width 5 height 5
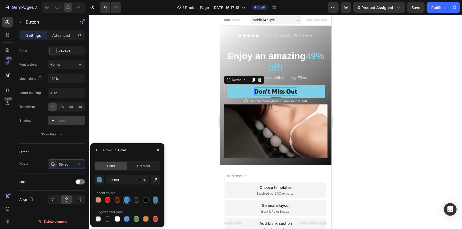
click at [155, 200] on div at bounding box center [155, 199] width 5 height 5
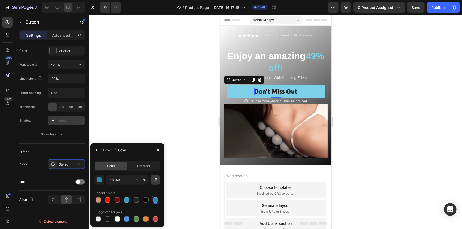
click at [153, 181] on icon "button" at bounding box center [155, 179] width 5 height 5
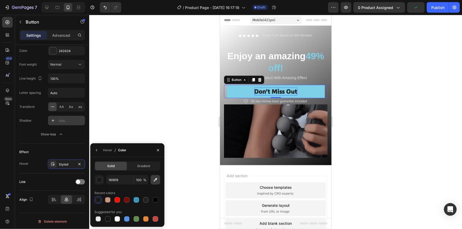
click at [153, 179] on icon "button" at bounding box center [155, 179] width 5 height 5
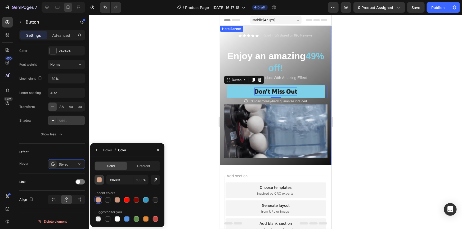
click at [103, 182] on button "button" at bounding box center [99, 180] width 10 height 10
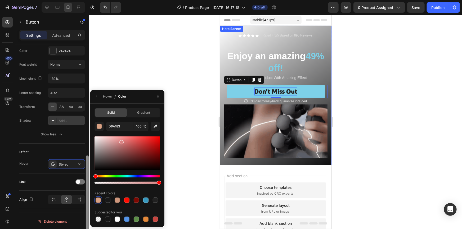
drag, startPoint x: 101, startPoint y: 176, endPoint x: 87, endPoint y: 176, distance: 13.5
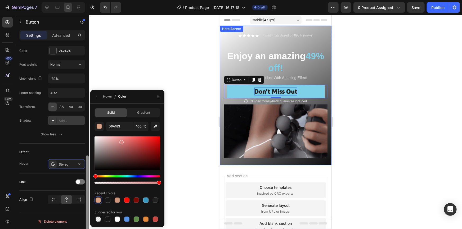
click at [87, 176] on div "450 Beta Sections(18) Elements(84) Section Element Hero Section Product Detail …" at bounding box center [44, 122] width 89 height 214
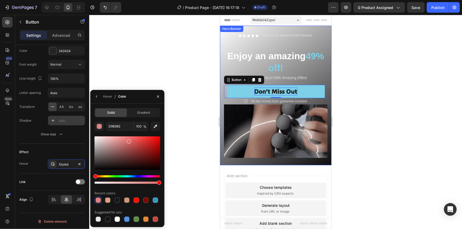
drag, startPoint x: 123, startPoint y: 143, endPoint x: 128, endPoint y: 140, distance: 5.9
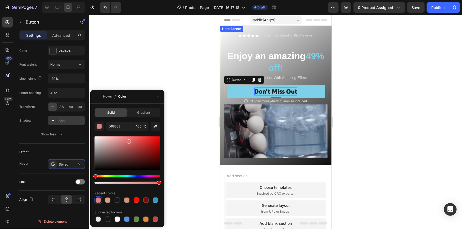
click at [128, 140] on div at bounding box center [129, 141] width 4 height 4
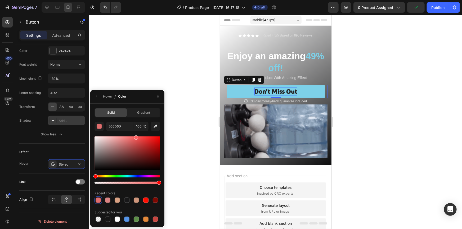
drag, startPoint x: 130, startPoint y: 142, endPoint x: 135, endPoint y: 135, distance: 9.3
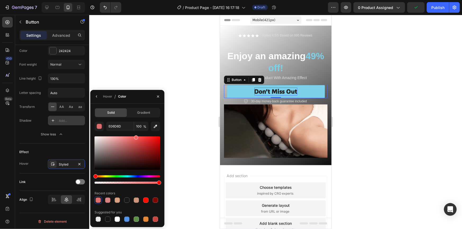
click at [135, 135] on div "E06D6D 100 % Recent colors Suggested for you" at bounding box center [127, 172] width 66 height 101
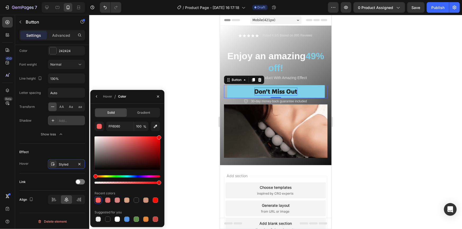
drag, startPoint x: 136, startPoint y: 138, endPoint x: 195, endPoint y: 122, distance: 60.1
click at [175, 0] on div "7 Version history / Product Page - [DATE] 16:17:18 Draft Preview 0 product assi…" at bounding box center [231, 0] width 462 height 0
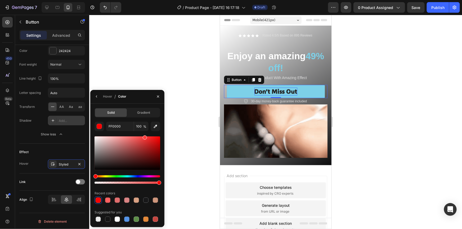
drag, startPoint x: 158, startPoint y: 138, endPoint x: 143, endPoint y: 131, distance: 16.7
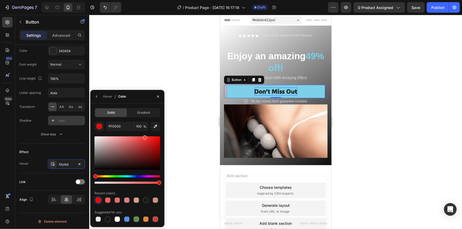
click at [143, 132] on div "FF0000 100 % Recent colors Suggested for you" at bounding box center [127, 172] width 66 height 101
drag, startPoint x: 144, startPoint y: 138, endPoint x: 136, endPoint y: 128, distance: 12.2
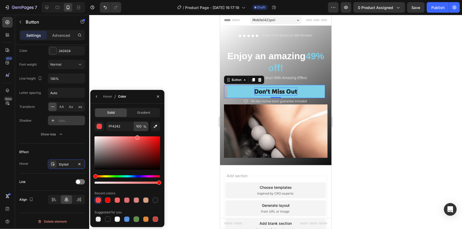
click at [136, 130] on div "FF4242 100 % Recent colors Suggested for you" at bounding box center [127, 172] width 66 height 101
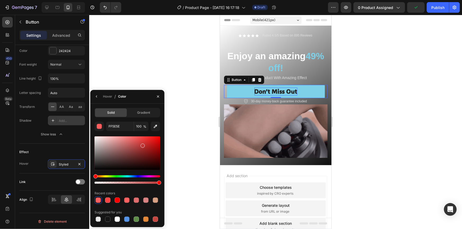
drag, startPoint x: 137, startPoint y: 138, endPoint x: 169, endPoint y: 129, distance: 33.3
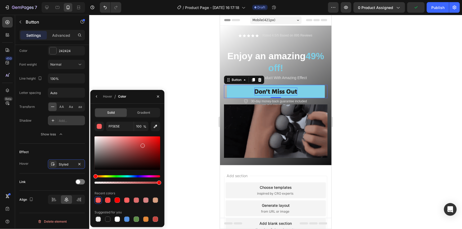
click at [142, 145] on div at bounding box center [142, 146] width 4 height 4
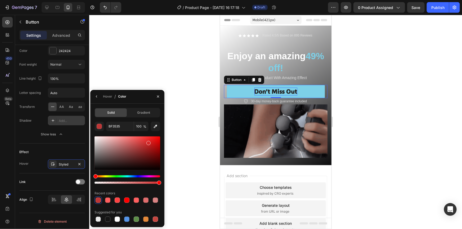
drag, startPoint x: 142, startPoint y: 146, endPoint x: 148, endPoint y: 142, distance: 7.1
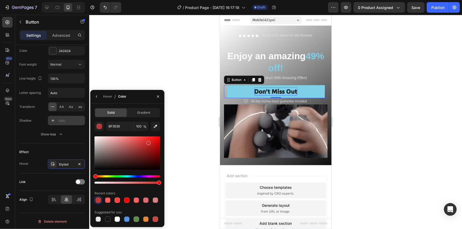
click at [148, 142] on div at bounding box center [148, 143] width 4 height 4
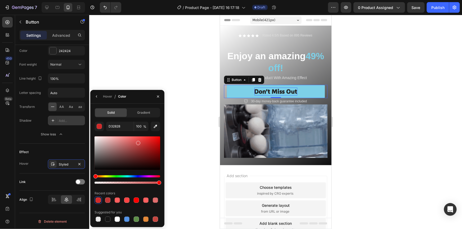
drag, startPoint x: 148, startPoint y: 143, endPoint x: 137, endPoint y: 142, distance: 10.9
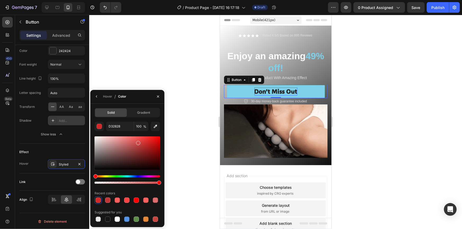
click at [137, 142] on div at bounding box center [138, 143] width 4 height 4
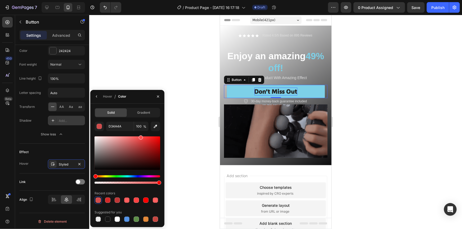
drag, startPoint x: 138, startPoint y: 143, endPoint x: 140, endPoint y: 132, distance: 11.6
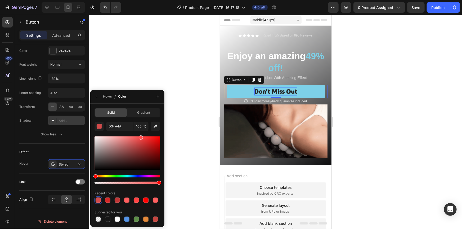
click at [140, 132] on div "D34A4A 100 % Recent colors Suggested for you" at bounding box center [127, 172] width 66 height 101
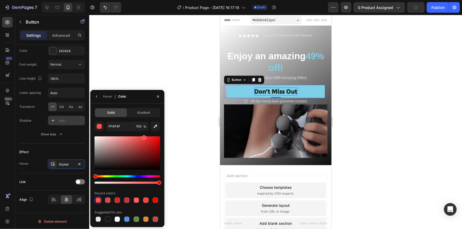
drag, startPoint x: 141, startPoint y: 136, endPoint x: 145, endPoint y: 135, distance: 4.3
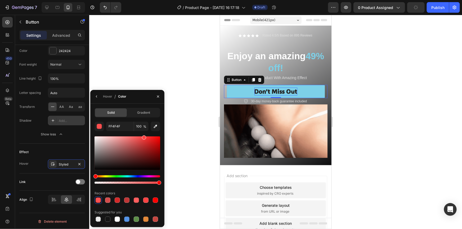
click at [145, 135] on div at bounding box center [144, 137] width 4 height 4
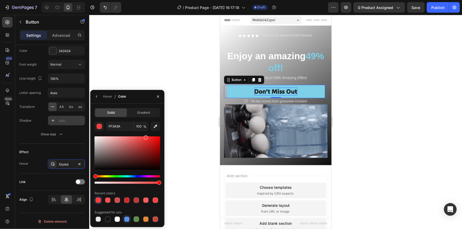
click at [125, 218] on div at bounding box center [126, 219] width 5 height 5
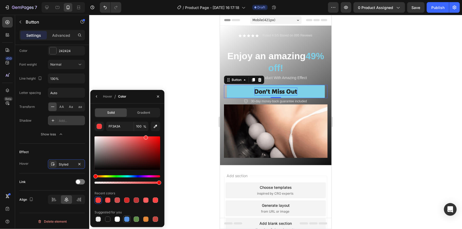
type input "5594E7"
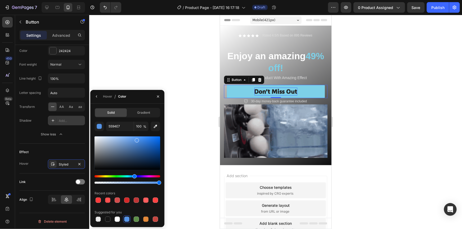
click at [184, 59] on div at bounding box center [275, 122] width 372 height 214
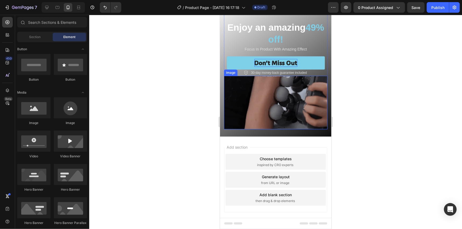
scroll to position [35, 0]
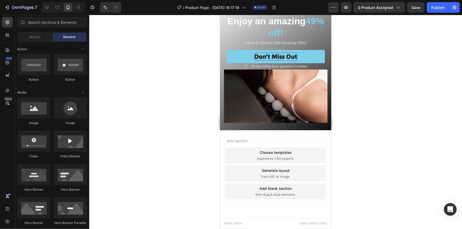
click at [270, 158] on span "inspired by CRO experts" at bounding box center [275, 158] width 36 height 5
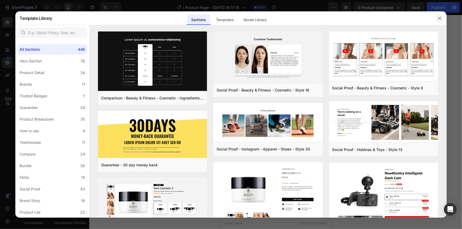
click at [436, 19] on button "button" at bounding box center [439, 18] width 8 height 8
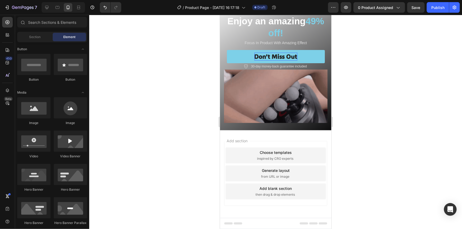
click at [273, 174] on span "from URL or image" at bounding box center [275, 176] width 28 height 5
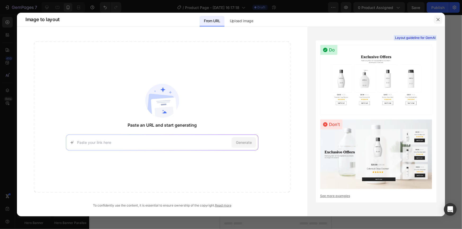
click at [438, 19] on icon "button" at bounding box center [438, 19] width 4 height 4
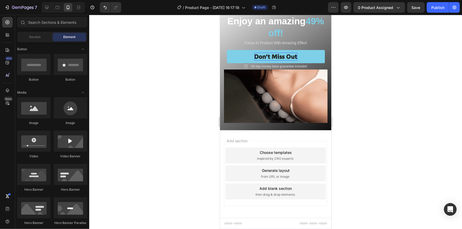
drag, startPoint x: 278, startPoint y: 187, endPoint x: 276, endPoint y: 185, distance: 3.4
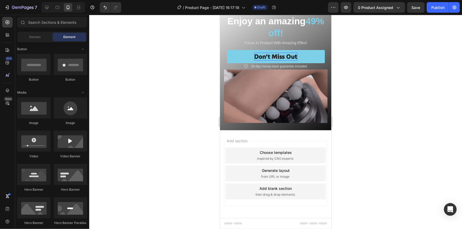
click at [278, 187] on div "Add blank section" at bounding box center [275, 188] width 32 height 6
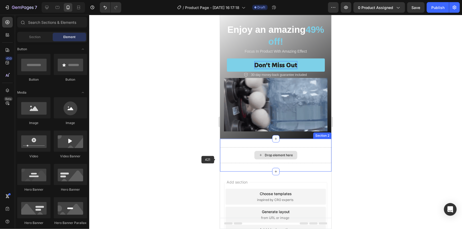
scroll to position [11, 0]
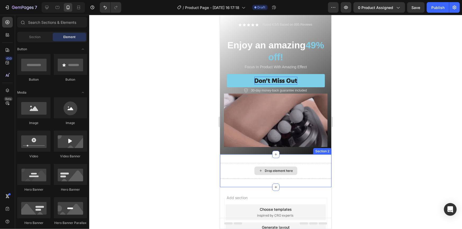
click at [268, 172] on div "Drop element here" at bounding box center [275, 170] width 43 height 8
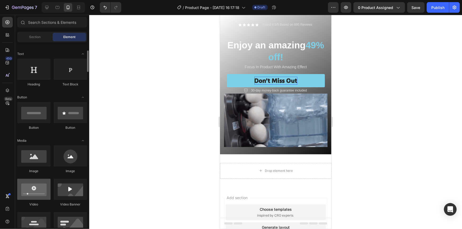
scroll to position [96, 0]
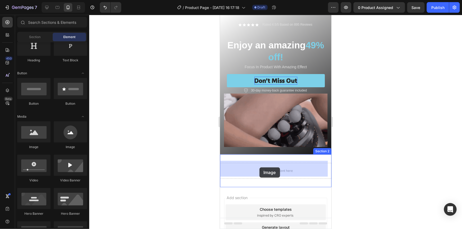
drag, startPoint x: 262, startPoint y: 158, endPoint x: 259, endPoint y: 167, distance: 10.1
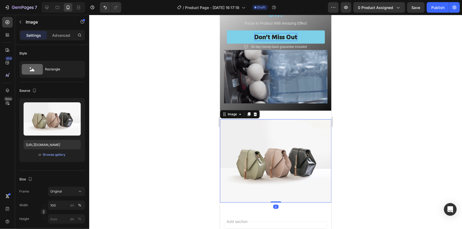
scroll to position [83, 0]
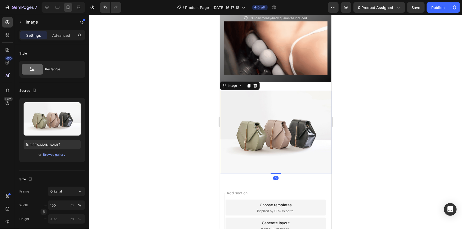
click at [267, 134] on img at bounding box center [275, 132] width 111 height 84
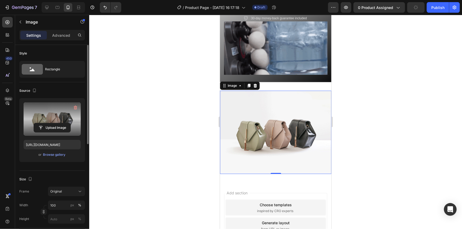
click at [60, 121] on label at bounding box center [52, 118] width 57 height 33
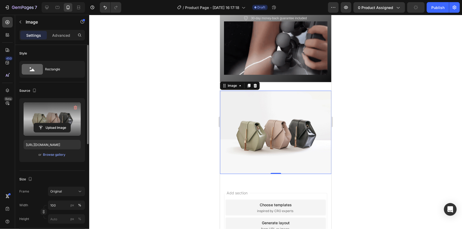
click at [60, 123] on input "file" at bounding box center [52, 127] width 36 height 9
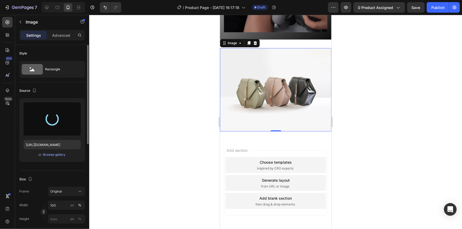
scroll to position [131, 0]
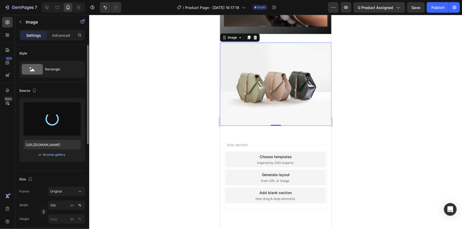
type input "[URL][DOMAIN_NAME]"
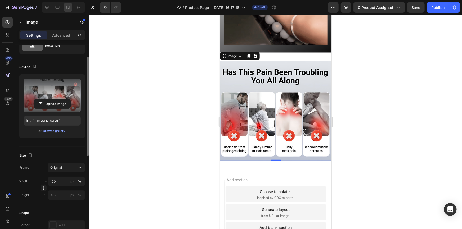
scroll to position [59, 0]
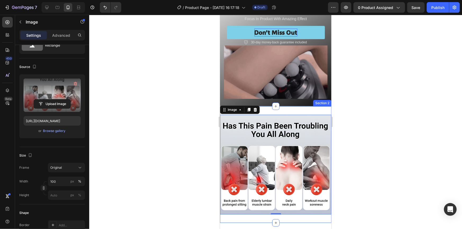
click at [282, 107] on div "Image 0 Section 2" at bounding box center [275, 164] width 111 height 117
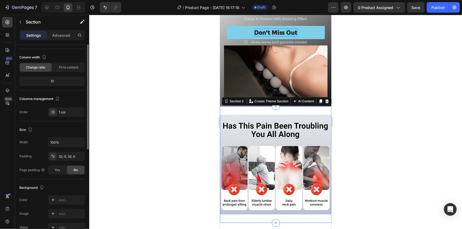
scroll to position [0, 0]
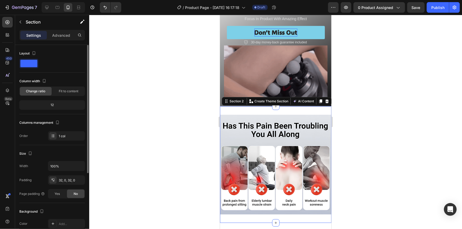
click at [281, 109] on div "Image Section 2 Create Theme Section AI Content Write with GemAI What would you…" at bounding box center [275, 164] width 111 height 117
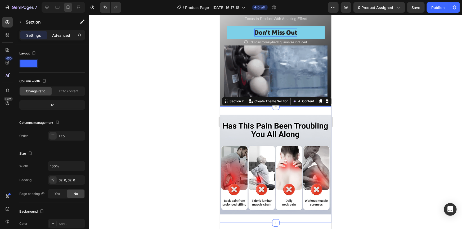
click at [64, 36] on p "Advanced" at bounding box center [61, 36] width 18 height 6
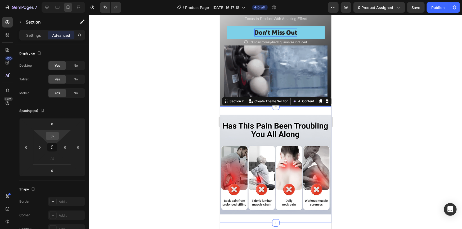
click at [53, 133] on input "32" at bounding box center [52, 136] width 11 height 8
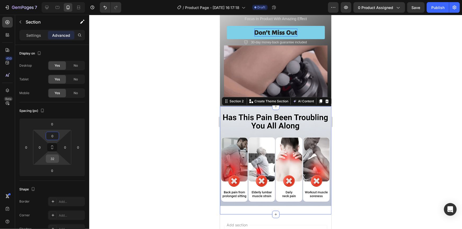
type input "0"
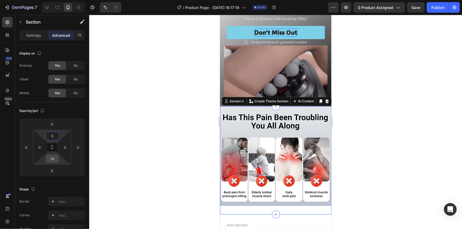
click at [54, 157] on input "32" at bounding box center [52, 159] width 11 height 8
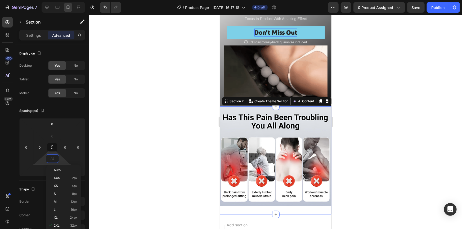
type input "0"
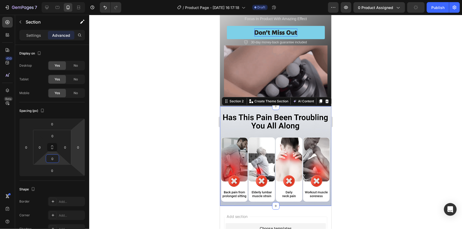
click at [129, 137] on div at bounding box center [275, 122] width 372 height 214
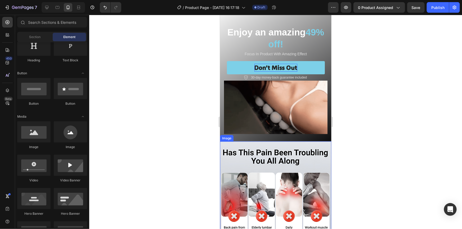
scroll to position [24, 0]
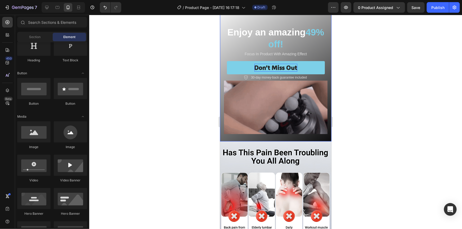
click at [255, 136] on div "Icon Icon Icon Icon Icon Icon List Rated 4.5/5 Based on 895 Reviews Text Block …" at bounding box center [275, 72] width 111 height 140
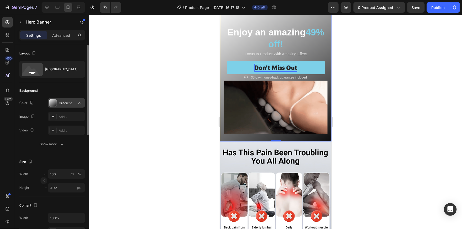
click at [62, 106] on div "Gradient" at bounding box center [66, 103] width 37 height 10
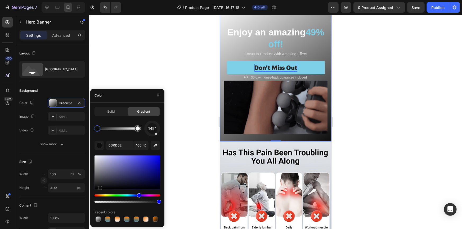
drag, startPoint x: 149, startPoint y: 124, endPoint x: 162, endPoint y: 142, distance: 22.2
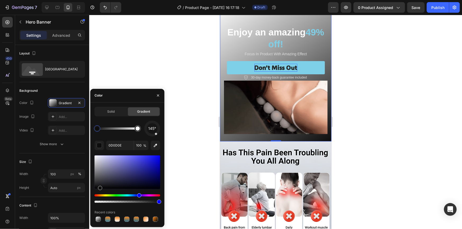
click at [162, 142] on div "Solid Gradient 145° 0D0D0E 100 % Recent colors" at bounding box center [127, 165] width 74 height 116
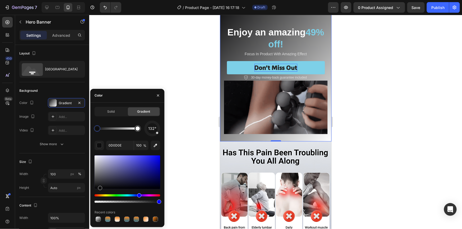
drag, startPoint x: 156, startPoint y: 133, endPoint x: 165, endPoint y: 140, distance: 11.7
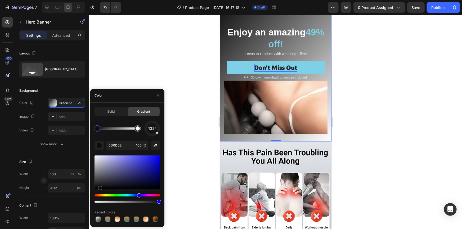
click at [165, 0] on div "7 Version history / Product Page - [DATE] 16:17:18 Draft Preview 0 product assi…" at bounding box center [231, 0] width 462 height 0
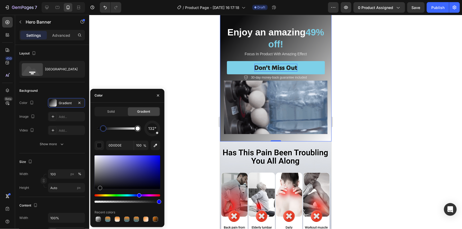
drag, startPoint x: 99, startPoint y: 127, endPoint x: 108, endPoint y: 127, distance: 8.7
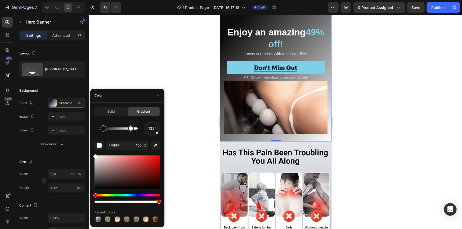
type input "0D0D0E"
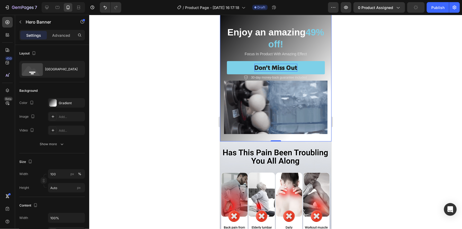
drag, startPoint x: 209, startPoint y: 145, endPoint x: 204, endPoint y: 140, distance: 6.9
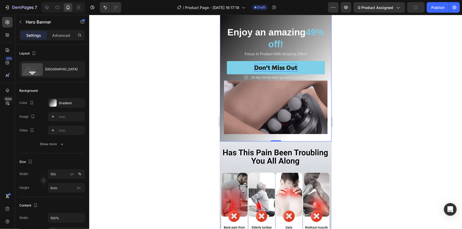
click at [209, 145] on div at bounding box center [275, 122] width 372 height 214
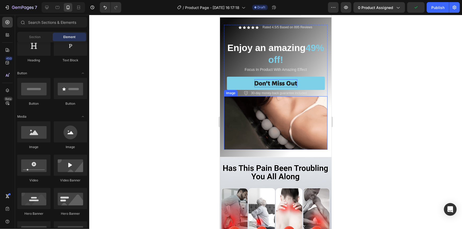
scroll to position [0, 0]
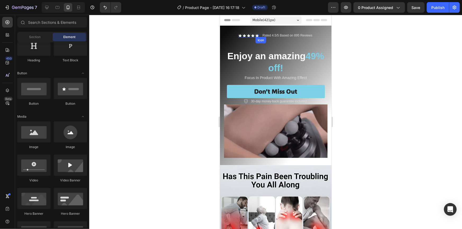
click at [255, 35] on icon at bounding box center [256, 35] width 3 height 3
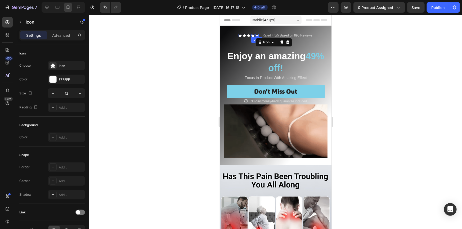
click at [251, 36] on div "Icon" at bounding box center [252, 35] width 3 height 3
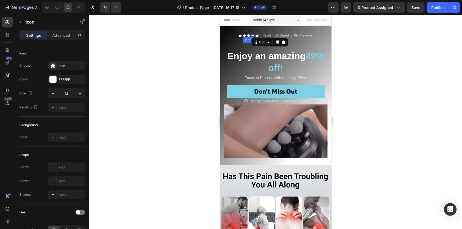
click at [242, 36] on icon at bounding box center [243, 35] width 3 height 3
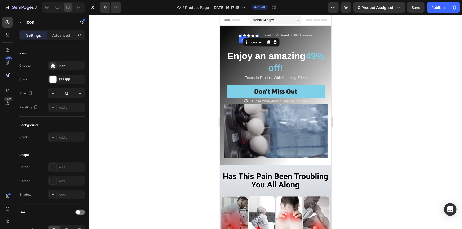
click at [238, 36] on div "Icon" at bounding box center [239, 35] width 3 height 3
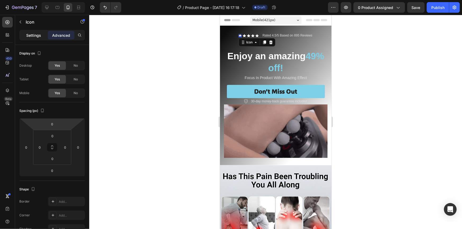
click at [40, 35] on p "Settings" at bounding box center [33, 36] width 15 height 6
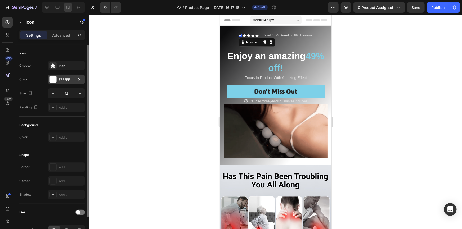
click at [54, 77] on div at bounding box center [52, 79] width 7 height 7
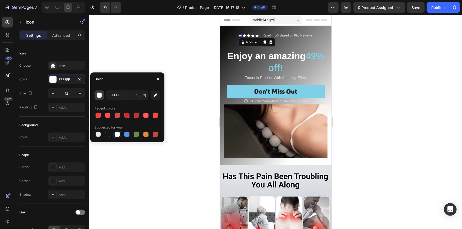
click at [97, 97] on div "button" at bounding box center [99, 95] width 5 height 5
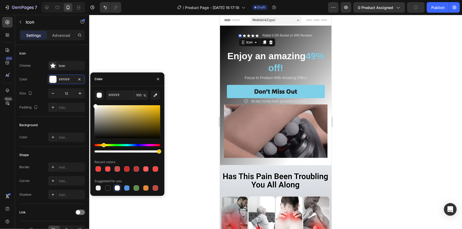
click at [103, 144] on div "Hue" at bounding box center [127, 145] width 66 height 2
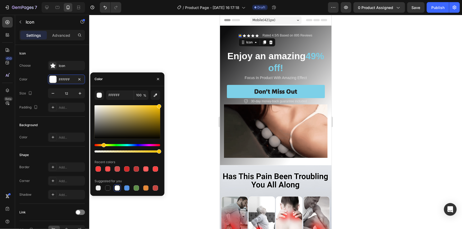
type input "FFC300"
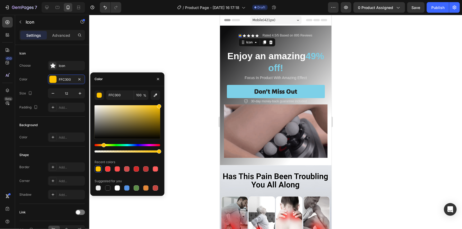
drag, startPoint x: 156, startPoint y: 107, endPoint x: 173, endPoint y: 98, distance: 19.3
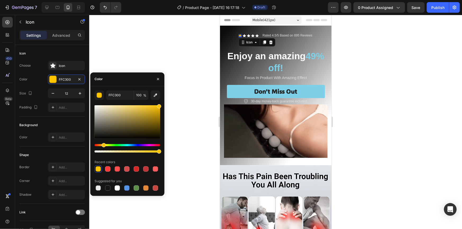
click at [173, 0] on div "7 Version history / Product Page - [DATE] 16:17:18 Draft Preview 0 product assi…" at bounding box center [231, 0] width 462 height 0
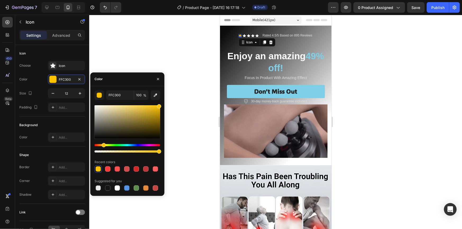
click at [182, 72] on div at bounding box center [275, 122] width 372 height 214
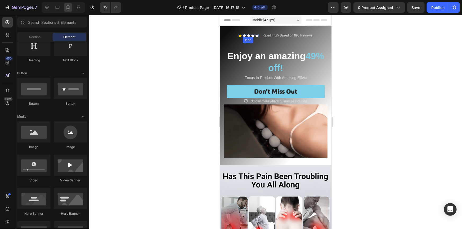
click at [243, 35] on icon at bounding box center [243, 35] width 3 height 3
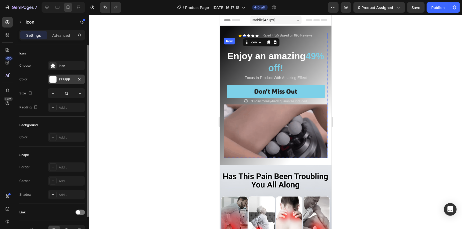
click at [62, 79] on div "FFFFFF" at bounding box center [66, 79] width 15 height 5
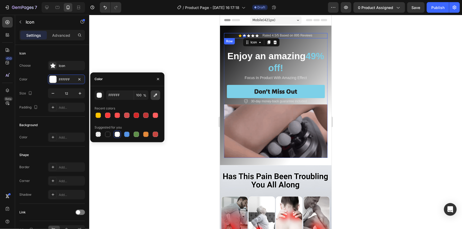
click at [156, 96] on icon "button" at bounding box center [155, 95] width 5 height 5
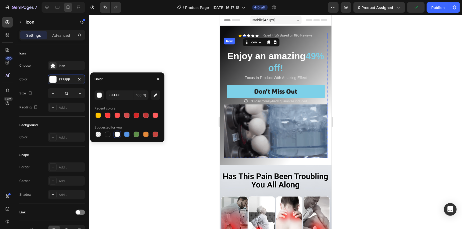
type input "FFC300"
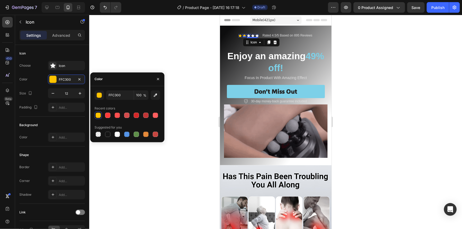
click at [247, 36] on div "Icon" at bounding box center [248, 35] width 3 height 3
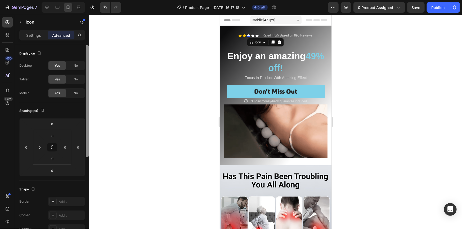
click at [37, 38] on div "Settings" at bounding box center [33, 35] width 26 height 8
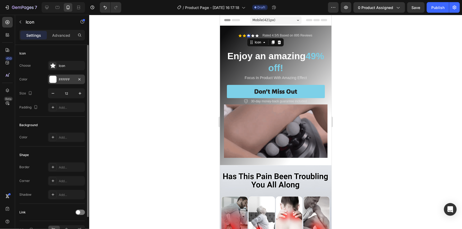
click at [69, 78] on div "FFFFFF" at bounding box center [66, 79] width 15 height 5
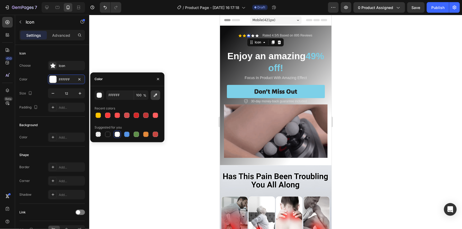
click at [157, 97] on icon "button" at bounding box center [155, 95] width 5 height 5
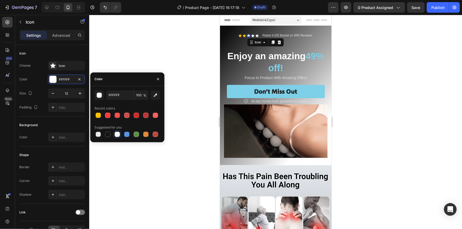
type input "FFC300"
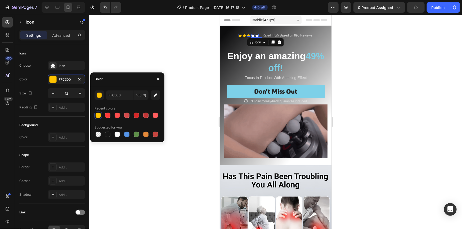
click at [251, 36] on div "Icon" at bounding box center [252, 35] width 3 height 3
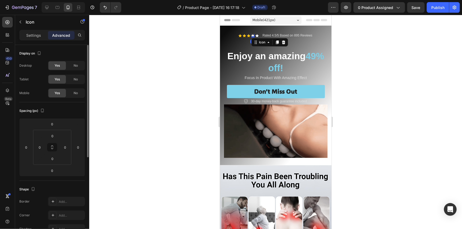
drag, startPoint x: 42, startPoint y: 33, endPoint x: 63, endPoint y: 48, distance: 25.7
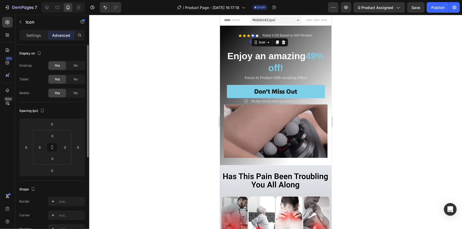
click at [42, 34] on div "Settings" at bounding box center [33, 35] width 26 height 8
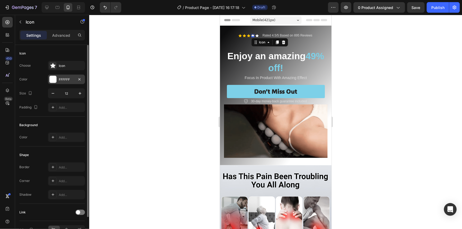
click at [64, 82] on div "FFFFFF" at bounding box center [66, 80] width 37 height 10
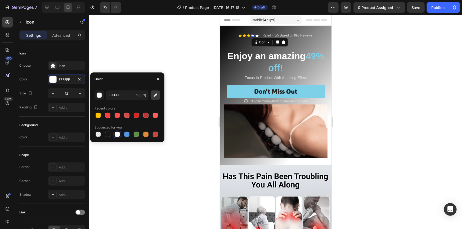
click at [156, 94] on icon "button" at bounding box center [155, 95] width 5 height 5
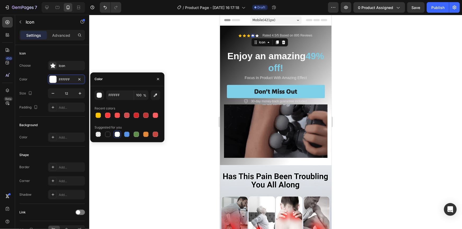
type input "FFC300"
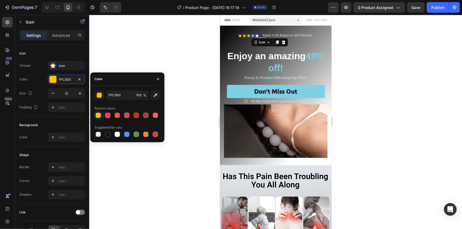
click at [255, 34] on icon at bounding box center [256, 35] width 3 height 3
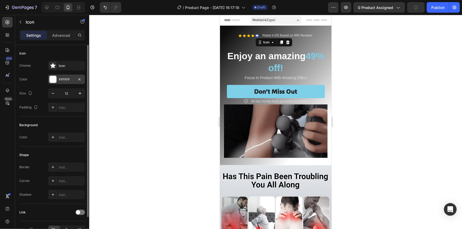
click at [66, 78] on div "FFFFFF" at bounding box center [66, 79] width 15 height 5
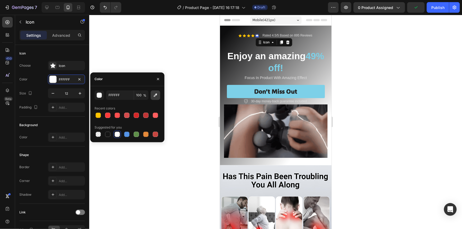
click at [158, 96] on button "button" at bounding box center [155, 95] width 10 height 10
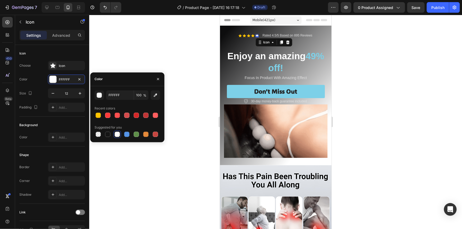
type input "FFC300"
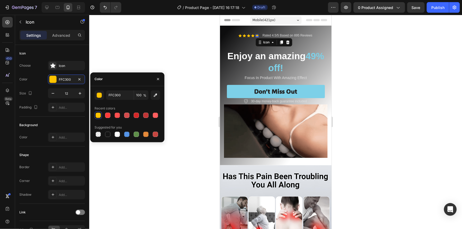
drag, startPoint x: 172, startPoint y: 42, endPoint x: 168, endPoint y: 43, distance: 4.0
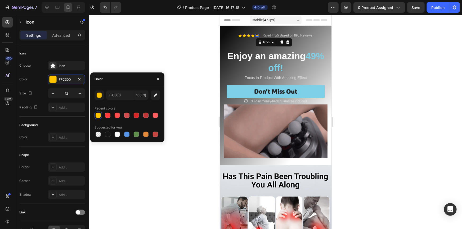
click at [172, 45] on div at bounding box center [275, 122] width 372 height 214
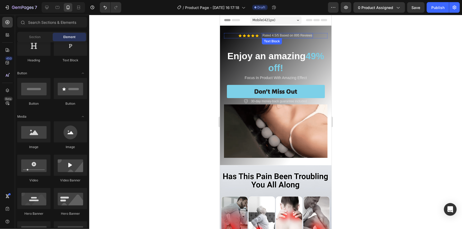
click at [296, 34] on p "Rated 4.5/5 Based on 895 Reviews" at bounding box center [287, 35] width 50 height 4
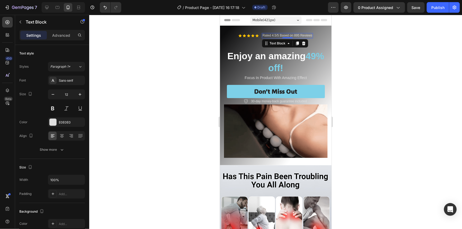
click at [297, 35] on p "Rated 4.5/5 Based on 895 Reviews" at bounding box center [287, 35] width 50 height 4
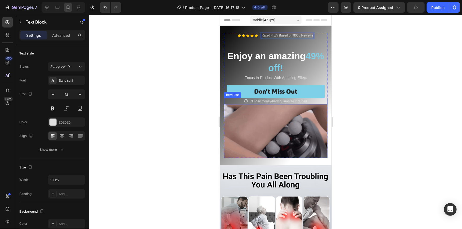
click at [171, 106] on div at bounding box center [275, 122] width 372 height 214
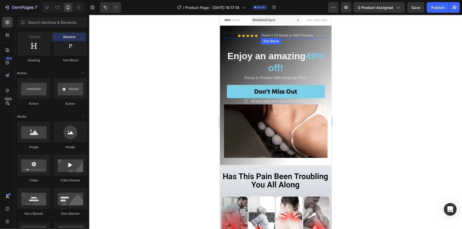
click at [273, 37] on div "Rated 4.5/5 Based on 8065 Reviews Text Block" at bounding box center [287, 35] width 53 height 5
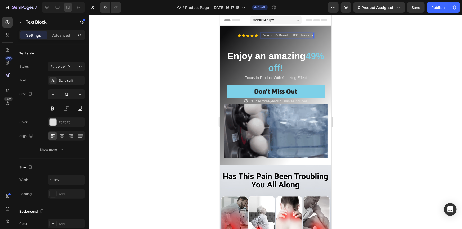
click at [273, 35] on p "Rated 4.5/5 Based on 8065 Reviews" at bounding box center [287, 35] width 52 height 4
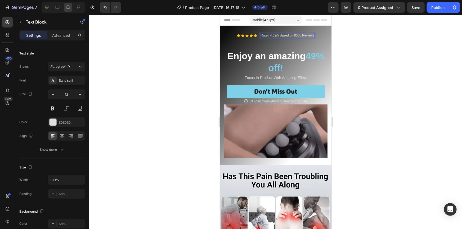
click at [369, 63] on div at bounding box center [275, 122] width 372 height 214
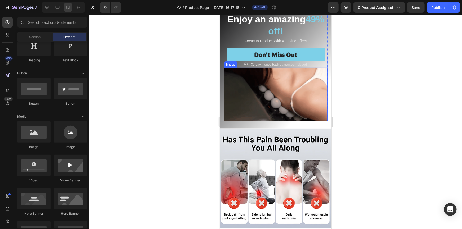
scroll to position [48, 0]
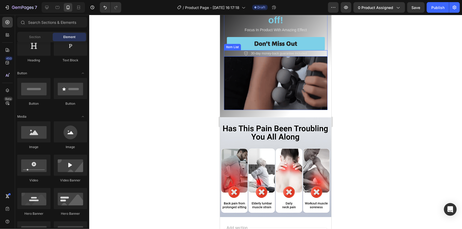
click at [300, 53] on p "30-day money-back guarantee included" at bounding box center [278, 53] width 56 height 5
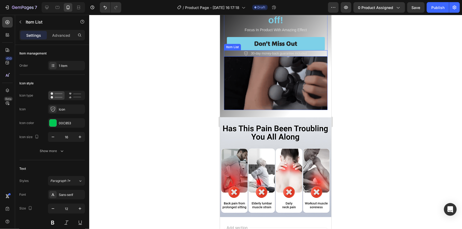
click at [300, 53] on p "30-day money-back guarantee included" at bounding box center [278, 53] width 56 height 5
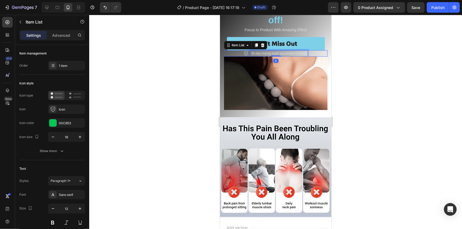
click at [300, 53] on p "30-day money-back guarantee included" at bounding box center [278, 53] width 56 height 5
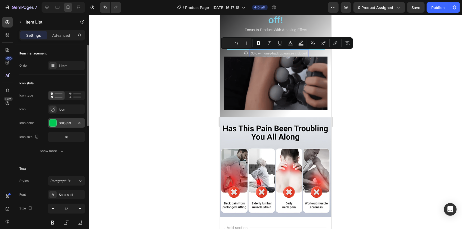
click at [69, 123] on div "00C853" at bounding box center [66, 123] width 15 height 5
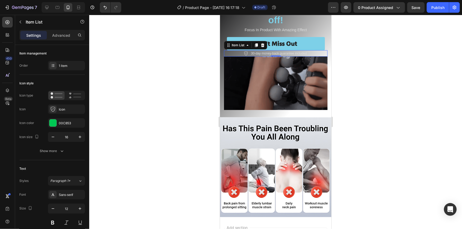
click at [154, 97] on div at bounding box center [275, 122] width 372 height 214
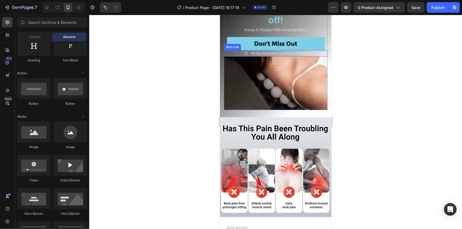
click at [256, 54] on p "30-day money-back guarantee included" at bounding box center [278, 53] width 56 height 5
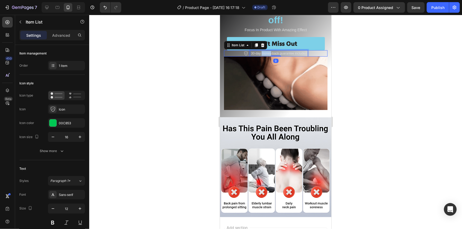
click at [258, 53] on p "30-day money-back guarantee included" at bounding box center [278, 53] width 56 height 5
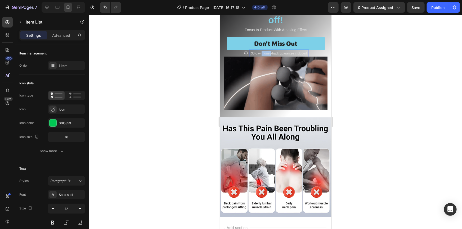
click at [258, 53] on p "30-day money-back guarantee included" at bounding box center [278, 53] width 56 height 5
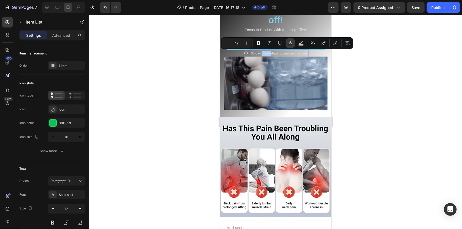
click at [291, 43] on icon "Editor contextual toolbar" at bounding box center [290, 42] width 3 height 3
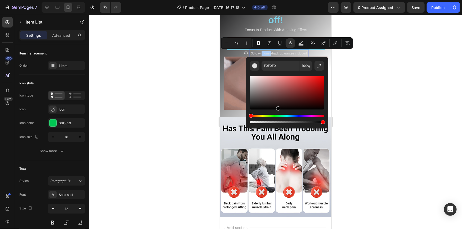
drag, startPoint x: 254, startPoint y: 82, endPoint x: 280, endPoint y: 121, distance: 47.0
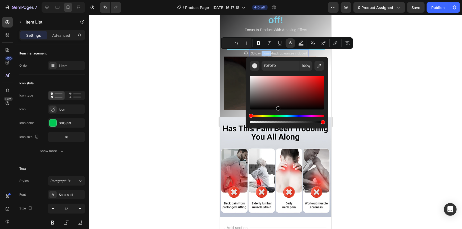
click at [280, 121] on div "Editor contextual toolbar" at bounding box center [287, 99] width 74 height 49
type input "000000"
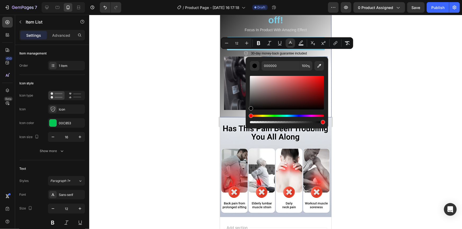
type input "16"
click at [154, 113] on div at bounding box center [275, 122] width 372 height 214
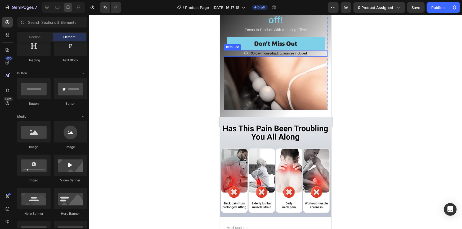
click at [266, 53] on span "30-day money-back guarantee included" at bounding box center [278, 53] width 56 height 4
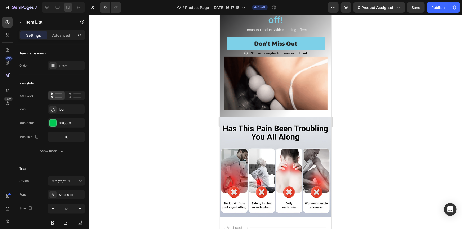
click at [243, 52] on icon at bounding box center [245, 53] width 4 height 4
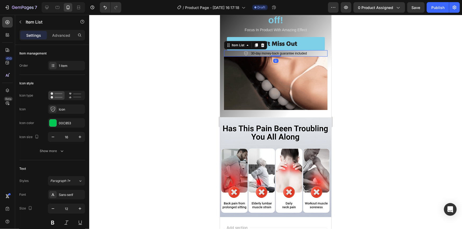
click at [243, 52] on icon at bounding box center [245, 53] width 4 height 4
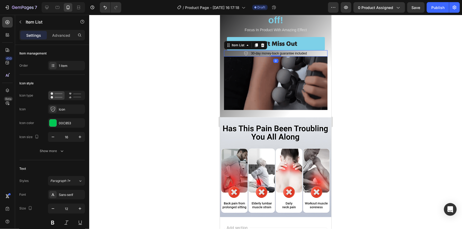
click at [243, 52] on icon at bounding box center [245, 53] width 4 height 4
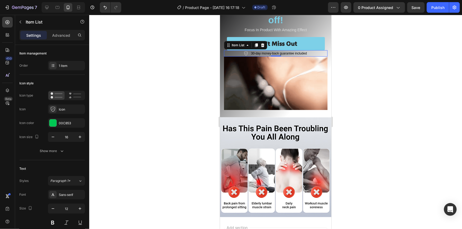
click at [243, 52] on icon at bounding box center [245, 53] width 4 height 4
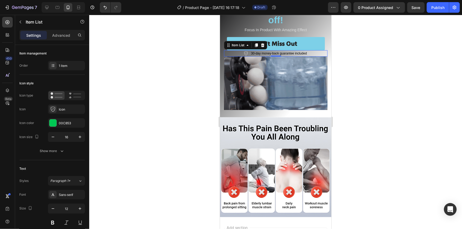
click at [243, 52] on icon at bounding box center [245, 53] width 4 height 4
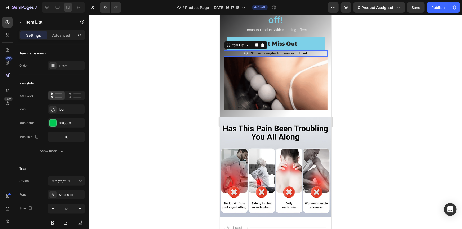
click at [243, 52] on icon at bounding box center [245, 53] width 4 height 4
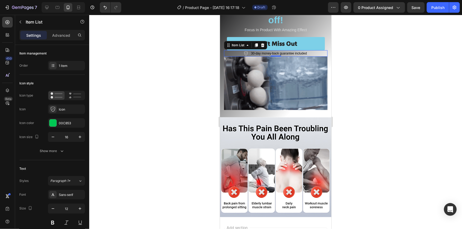
click at [243, 52] on icon at bounding box center [245, 53] width 4 height 4
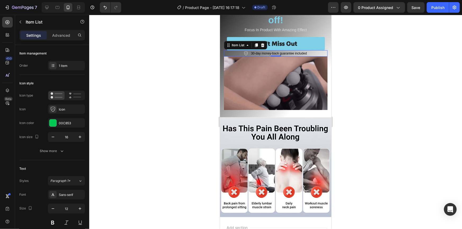
click at [243, 52] on icon at bounding box center [245, 53] width 4 height 4
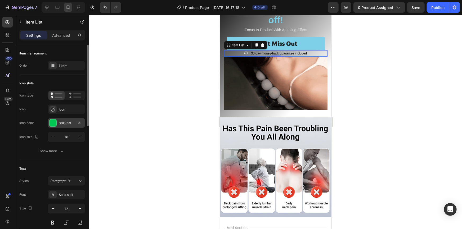
click at [66, 121] on div "00C853" at bounding box center [66, 123] width 15 height 5
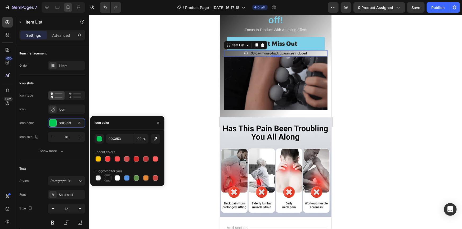
click at [109, 177] on div at bounding box center [107, 177] width 5 height 5
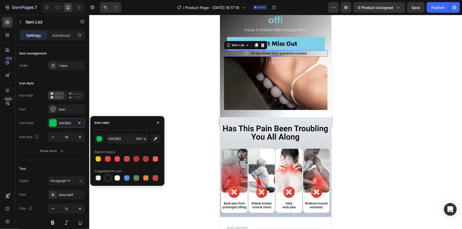
type input "151515"
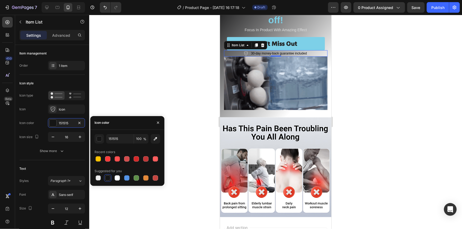
click at [140, 86] on div at bounding box center [275, 122] width 372 height 214
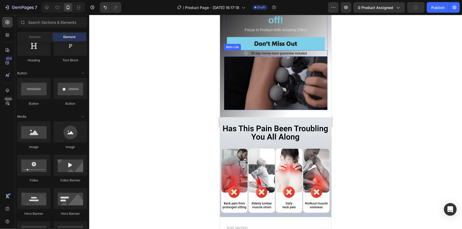
click at [244, 53] on icon at bounding box center [245, 53] width 4 height 4
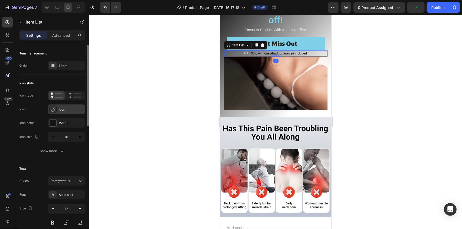
click at [61, 105] on div "Icon" at bounding box center [66, 109] width 37 height 10
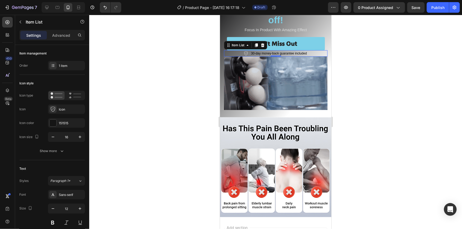
click at [135, 69] on div at bounding box center [275, 122] width 372 height 214
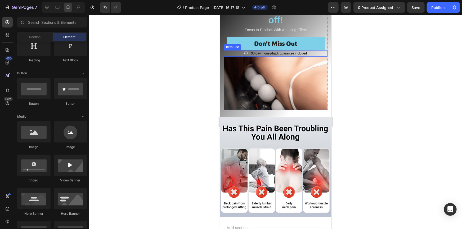
click at [245, 51] on icon at bounding box center [245, 53] width 4 height 4
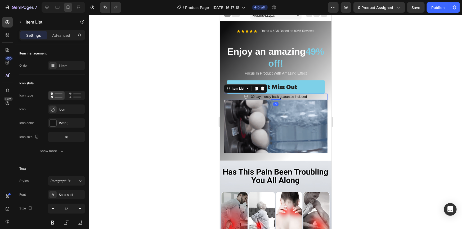
scroll to position [0, 0]
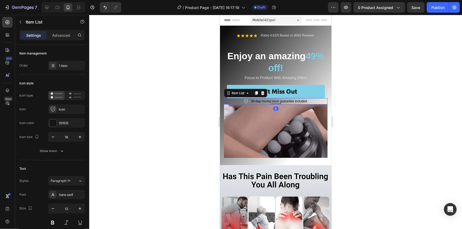
click at [376, 77] on div at bounding box center [275, 122] width 372 height 214
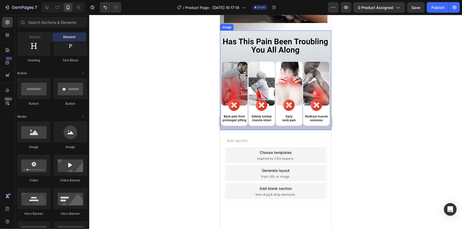
scroll to position [143, 0]
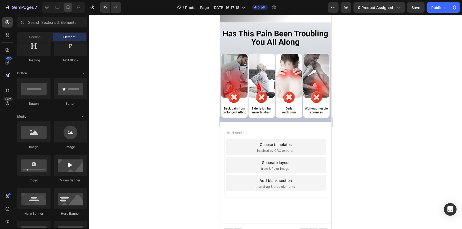
click at [269, 178] on div "Add blank section then drag & drop elements" at bounding box center [275, 183] width 100 height 16
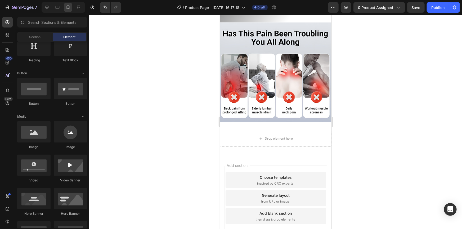
click at [275, 210] on div "Add blank section" at bounding box center [275, 213] width 32 height 6
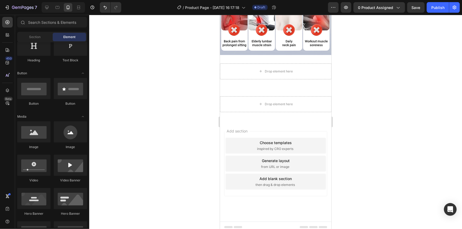
scroll to position [208, 0]
click at [278, 182] on span "then drag & drop elements" at bounding box center [274, 184] width 39 height 5
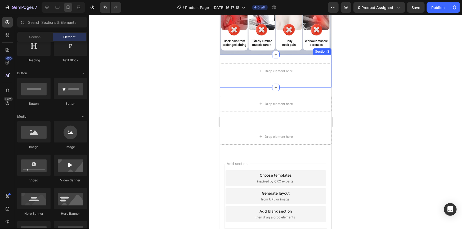
click at [265, 75] on div "Drop element here" at bounding box center [275, 71] width 111 height 16
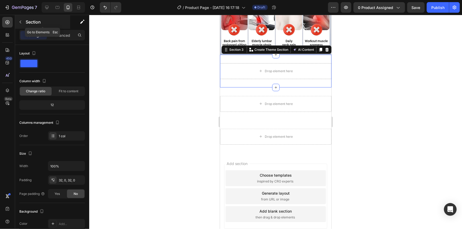
click at [24, 17] on div "Section" at bounding box center [42, 22] width 55 height 14
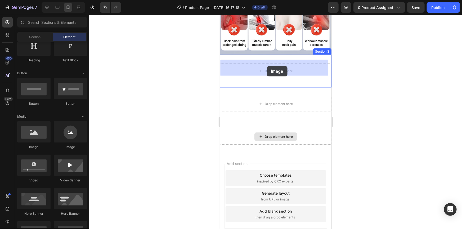
drag, startPoint x: 254, startPoint y: 149, endPoint x: 266, endPoint y: 66, distance: 84.2
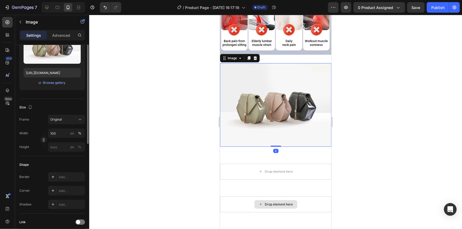
scroll to position [0, 0]
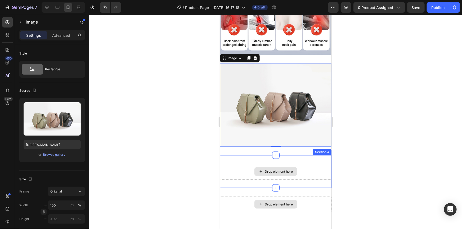
click at [261, 167] on div "Drop element here" at bounding box center [275, 171] width 43 height 8
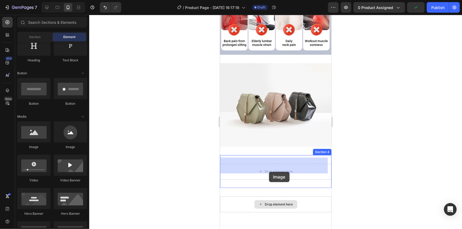
drag, startPoint x: 262, startPoint y: 152, endPoint x: 268, endPoint y: 172, distance: 20.6
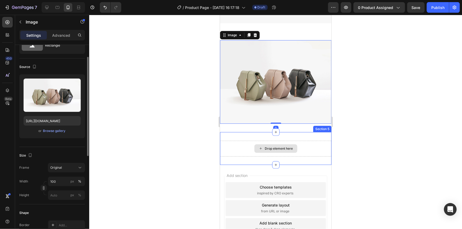
scroll to position [371, 0]
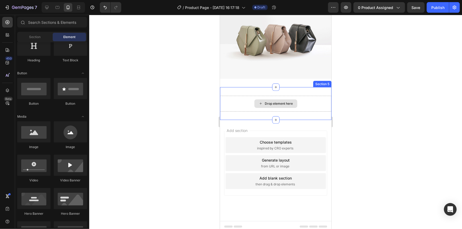
click at [273, 101] on div "Drop element here" at bounding box center [278, 103] width 28 height 4
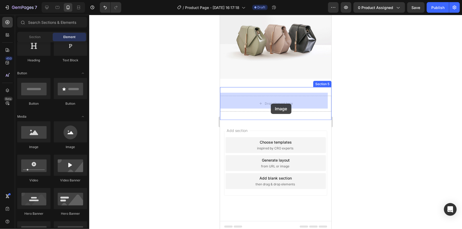
drag, startPoint x: 253, startPoint y: 145, endPoint x: 270, endPoint y: 103, distance: 44.6
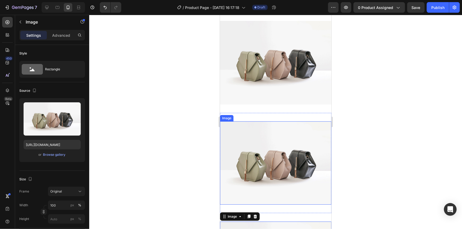
scroll to position [203, 0]
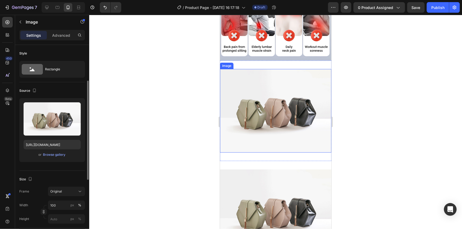
click at [271, 109] on img at bounding box center [275, 111] width 111 height 84
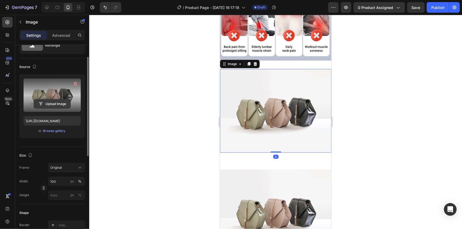
click at [51, 99] on button "Upload Image" at bounding box center [52, 104] width 37 height 10
click at [56, 105] on input "file" at bounding box center [52, 103] width 36 height 9
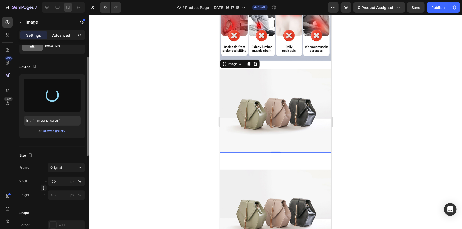
click at [53, 36] on p "Advanced" at bounding box center [61, 36] width 18 height 6
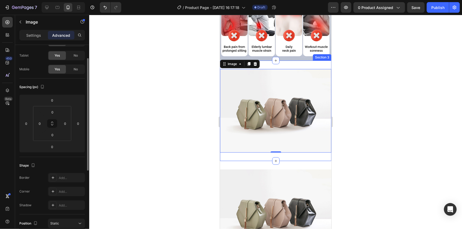
click at [277, 62] on div "Image 0 Section 3" at bounding box center [275, 110] width 111 height 101
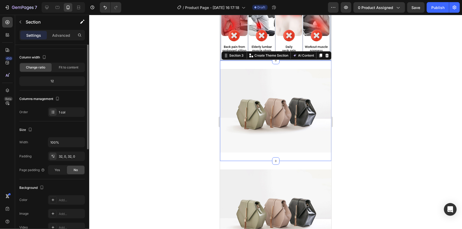
scroll to position [0, 0]
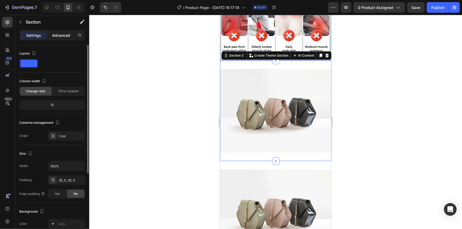
click at [59, 35] on p "Advanced" at bounding box center [61, 36] width 18 height 6
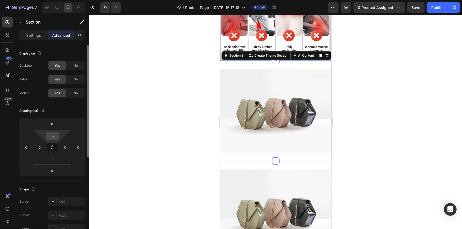
click at [51, 132] on input "32" at bounding box center [52, 136] width 11 height 8
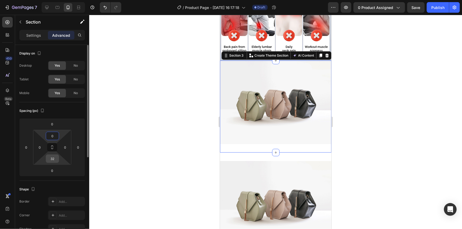
type input "0"
click at [52, 157] on input "32" at bounding box center [52, 159] width 11 height 8
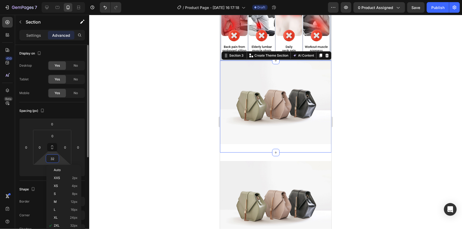
type input "0"
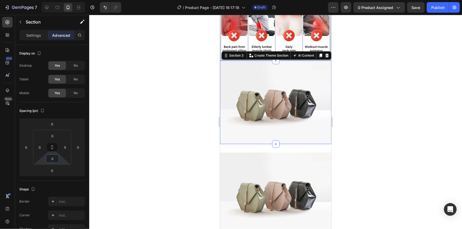
click at [178, 139] on div at bounding box center [275, 122] width 372 height 214
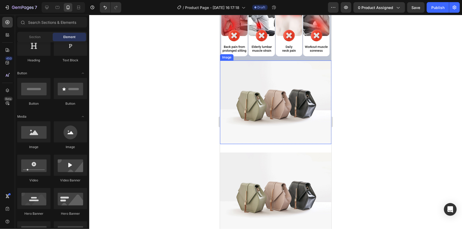
click at [284, 111] on img at bounding box center [275, 102] width 111 height 84
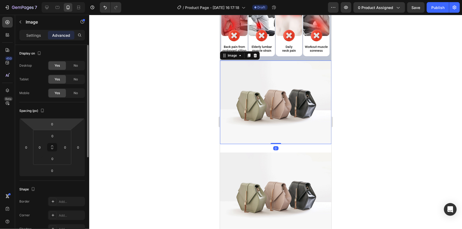
click at [42, 38] on div "Settings" at bounding box center [33, 35] width 26 height 8
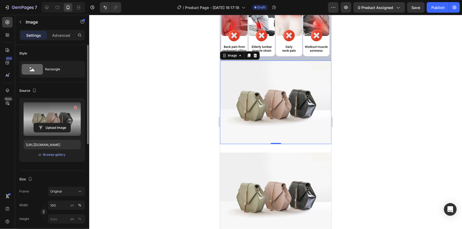
click at [53, 120] on label at bounding box center [52, 118] width 57 height 33
click at [53, 123] on input "file" at bounding box center [52, 127] width 36 height 9
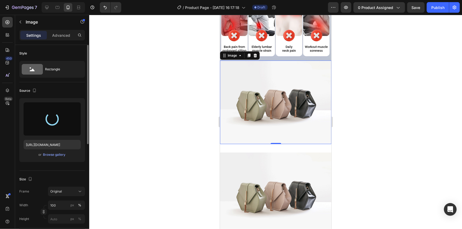
type input "[URL][DOMAIN_NAME]"
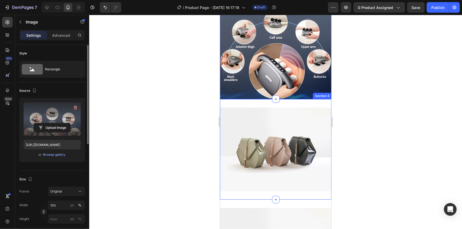
scroll to position [299, 0]
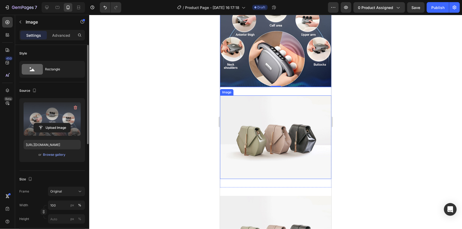
click at [273, 118] on img at bounding box center [275, 137] width 111 height 84
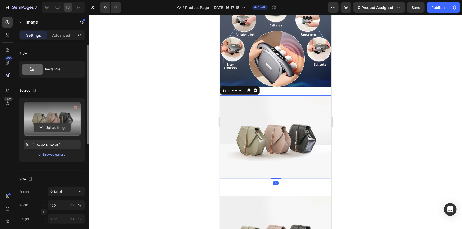
click at [50, 124] on input "file" at bounding box center [52, 127] width 36 height 9
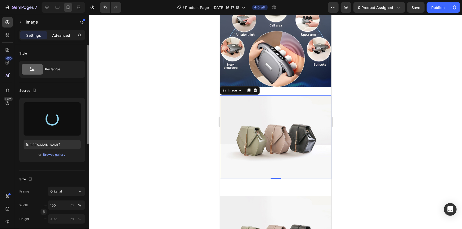
type input "[URL][DOMAIN_NAME]"
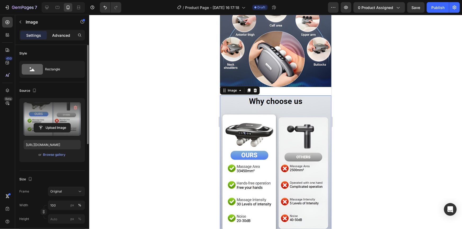
click at [55, 34] on p "Advanced" at bounding box center [61, 36] width 18 height 6
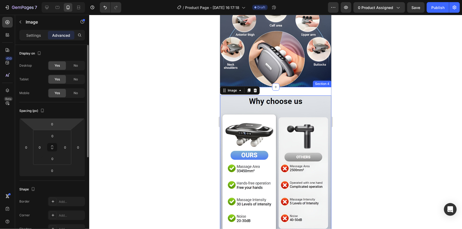
click at [275, 87] on div "Image 0 Section 4" at bounding box center [275, 165] width 111 height 156
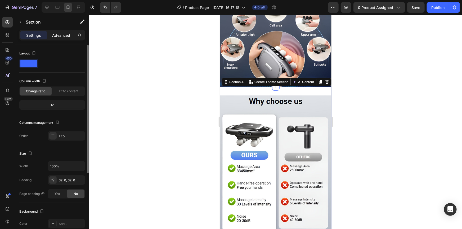
click at [54, 34] on p "Advanced" at bounding box center [61, 36] width 18 height 6
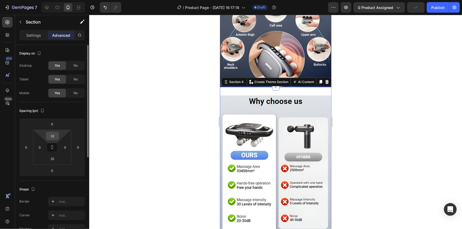
click at [56, 136] on input "32" at bounding box center [52, 136] width 11 height 8
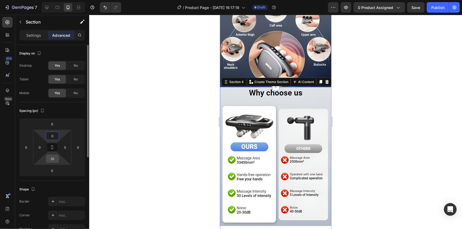
type input "0"
click at [52, 159] on input "32" at bounding box center [52, 159] width 11 height 8
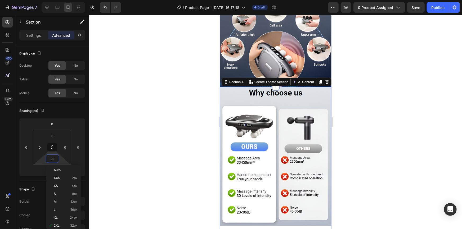
type input "0"
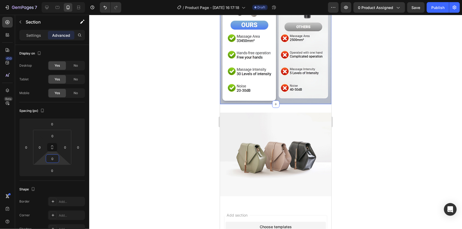
scroll to position [419, 0]
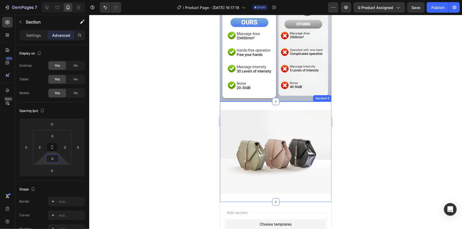
click at [284, 102] on div "Image Section 5" at bounding box center [275, 151] width 111 height 101
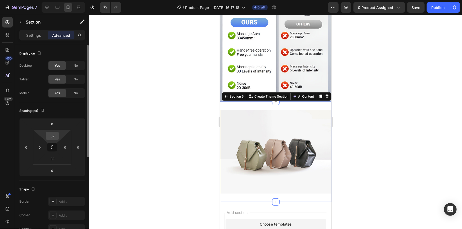
click at [52, 136] on input "32" at bounding box center [52, 136] width 11 height 8
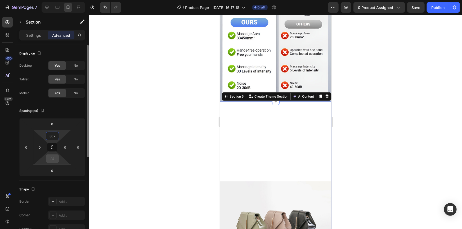
type input "302"
click at [52, 159] on input "32" at bounding box center [52, 159] width 11 height 8
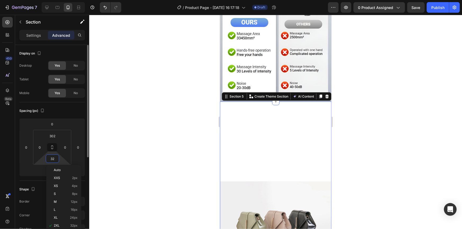
click at [53, 159] on input "32" at bounding box center [52, 159] width 11 height 8
type input "0"
click at [52, 135] on input "302" at bounding box center [52, 136] width 11 height 8
type input "0"
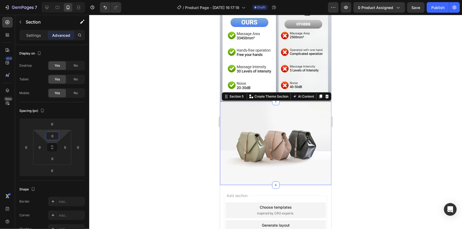
click at [157, 132] on div at bounding box center [275, 122] width 372 height 214
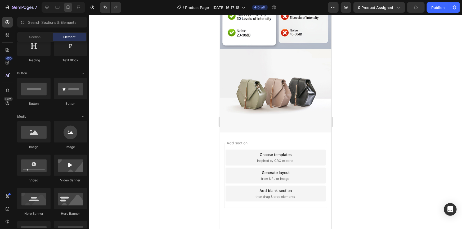
scroll to position [480, 0]
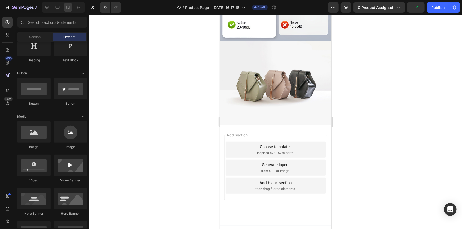
click at [271, 184] on div "Add blank section then drag & drop elements" at bounding box center [275, 185] width 100 height 16
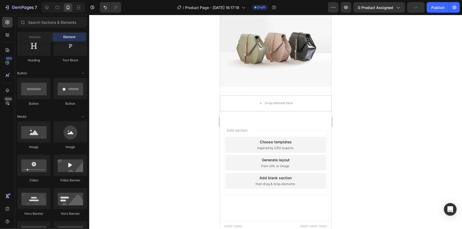
click at [274, 181] on span "then drag & drop elements" at bounding box center [274, 183] width 39 height 5
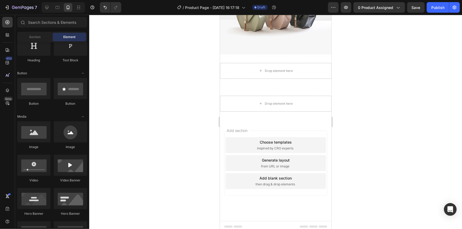
click at [274, 178] on div "Add blank section then drag & drop elements" at bounding box center [275, 181] width 100 height 16
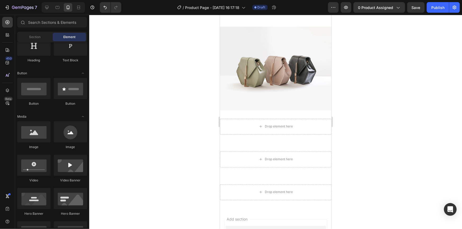
scroll to position [449, 0]
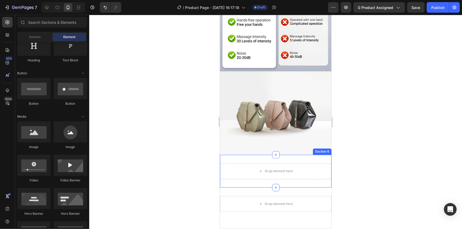
click at [270, 155] on div "Drop element here Section 6" at bounding box center [275, 171] width 111 height 33
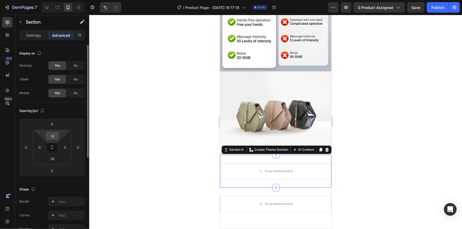
click at [53, 137] on input "32" at bounding box center [52, 136] width 11 height 8
type input "0"
click at [54, 158] on input "32" at bounding box center [52, 159] width 11 height 8
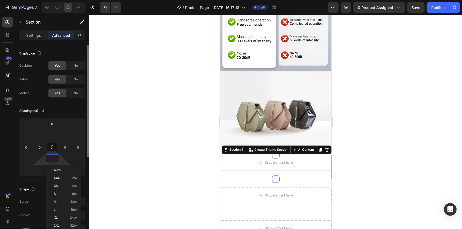
type input "0"
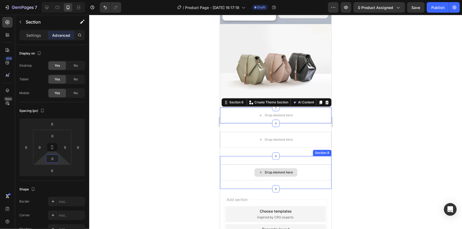
scroll to position [497, 0]
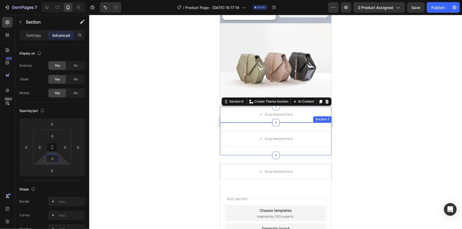
click at [231, 122] on div "Drop element here Section 7" at bounding box center [275, 138] width 111 height 33
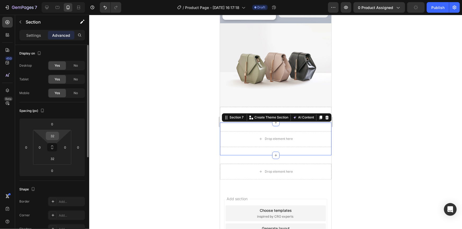
click at [55, 136] on input "32" at bounding box center [52, 136] width 11 height 8
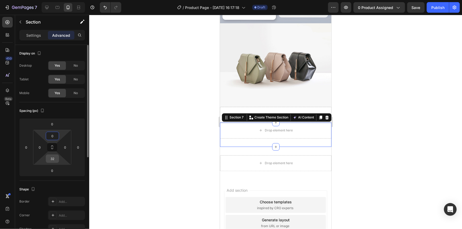
type input "0"
click at [54, 156] on input "32" at bounding box center [52, 159] width 11 height 8
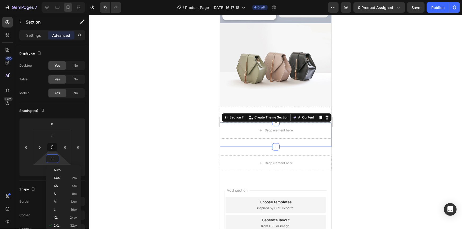
type input "0"
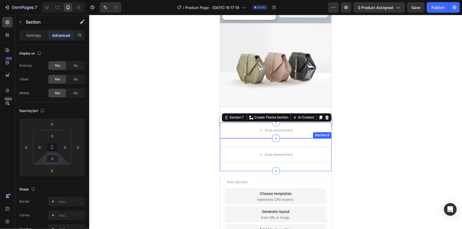
click at [239, 159] on div "Drop element here Section 8" at bounding box center [275, 154] width 111 height 33
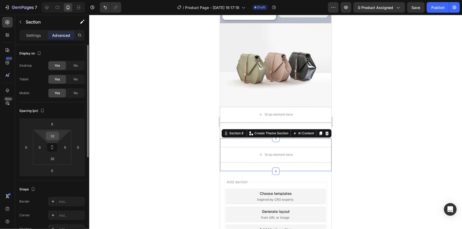
click at [56, 135] on input "32" at bounding box center [52, 136] width 11 height 8
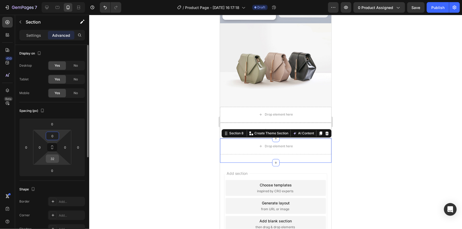
type input "0"
click at [54, 157] on input "32" at bounding box center [52, 159] width 11 height 8
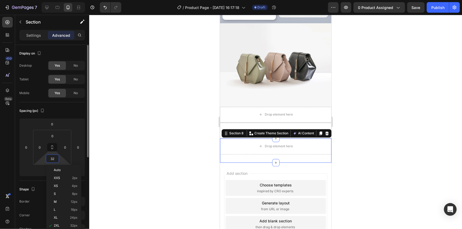
type input "0"
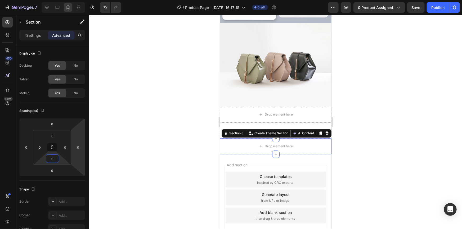
click at [166, 131] on div at bounding box center [275, 122] width 372 height 214
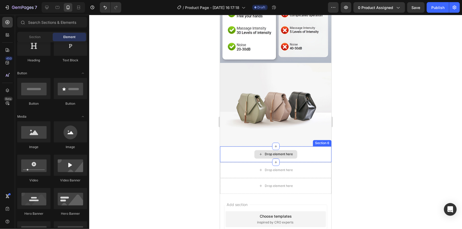
click at [268, 178] on div "Drop element here" at bounding box center [275, 186] width 111 height 16
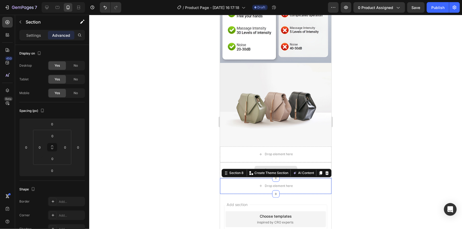
scroll to position [473, 0]
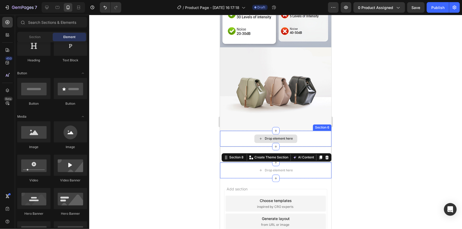
click at [264, 136] on div "Drop element here" at bounding box center [278, 138] width 28 height 4
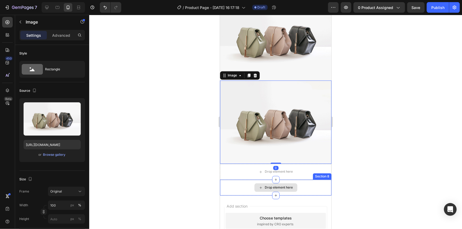
scroll to position [521, 0]
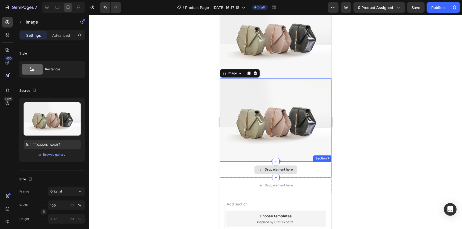
click at [256, 168] on div "Drop element here" at bounding box center [275, 170] width 111 height 16
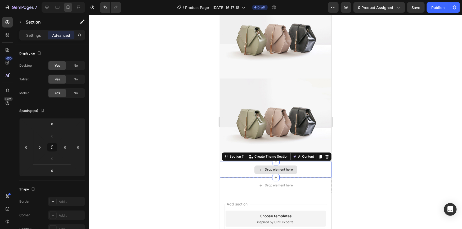
click at [231, 162] on div "Drop element here" at bounding box center [275, 170] width 111 height 16
click at [267, 167] on div "Drop element here" at bounding box center [278, 169] width 28 height 4
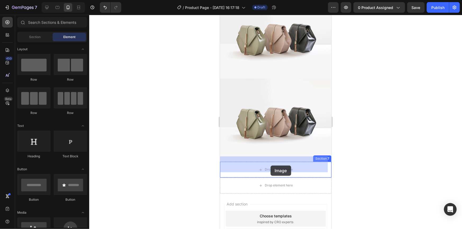
drag, startPoint x: 254, startPoint y: 156, endPoint x: 273, endPoint y: 169, distance: 22.7
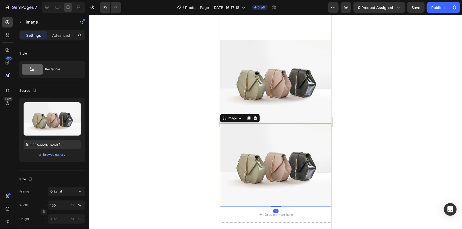
scroll to position [641, 0]
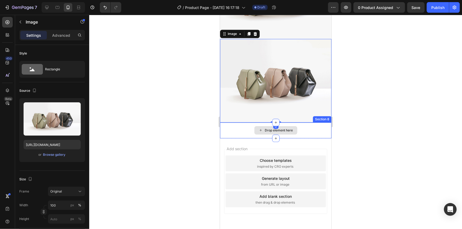
click at [268, 128] on div "Drop element here" at bounding box center [278, 130] width 28 height 4
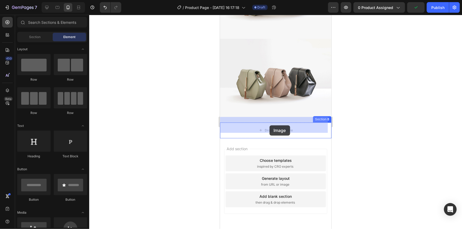
drag, startPoint x: 257, startPoint y: 157, endPoint x: 269, endPoint y: 125, distance: 34.1
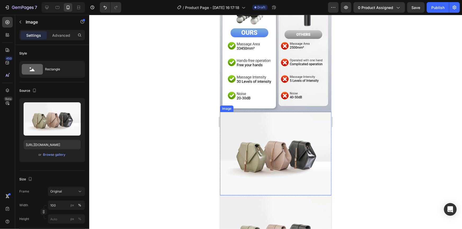
scroll to position [391, 0]
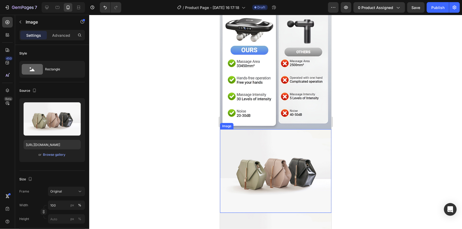
click at [250, 146] on img at bounding box center [275, 171] width 111 height 84
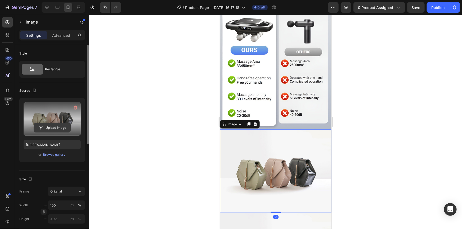
click at [44, 126] on input "file" at bounding box center [52, 127] width 36 height 9
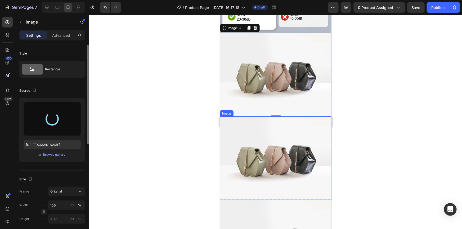
scroll to position [487, 0]
type input "https://cdn.shopify.com/s/files/1/0893/0289/2728/files/gempages_573344439913677…"
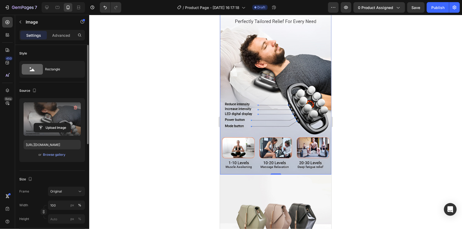
scroll to position [583, 0]
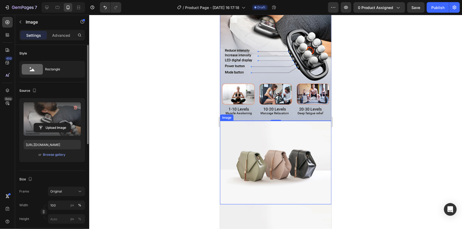
click at [276, 161] on img at bounding box center [275, 163] width 111 height 84
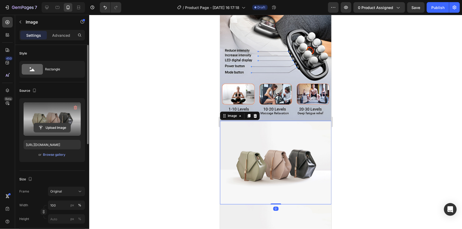
click at [44, 126] on input "file" at bounding box center [52, 127] width 36 height 9
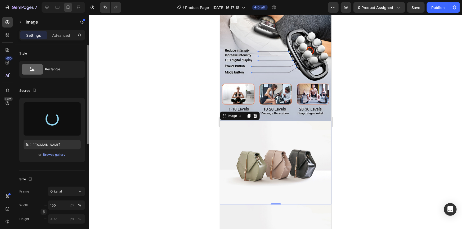
scroll to position [608, 0]
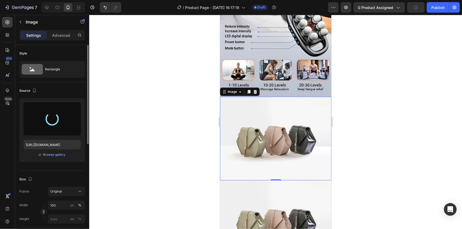
type input "[URL][DOMAIN_NAME]"
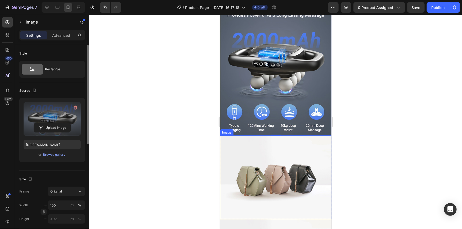
scroll to position [728, 0]
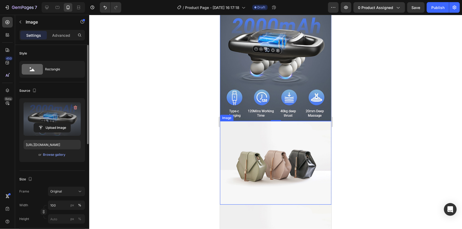
click at [257, 156] on img at bounding box center [275, 163] width 111 height 84
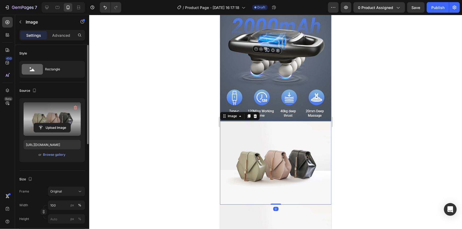
click at [42, 115] on label at bounding box center [52, 118] width 57 height 33
click at [42, 123] on input "file" at bounding box center [52, 127] width 36 height 9
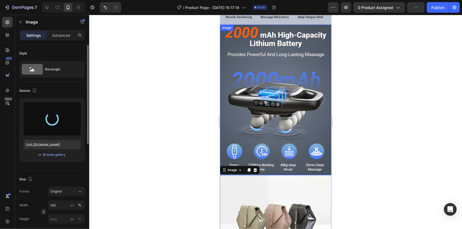
scroll to position [656, 0]
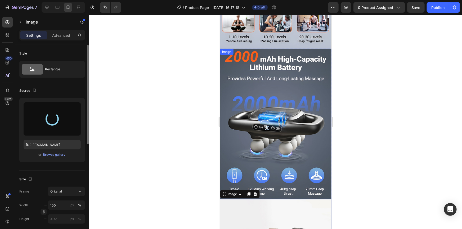
type input "https://cdn.shopify.com/s/files/1/0893/0289/2728/files/gempages_573344439913677…"
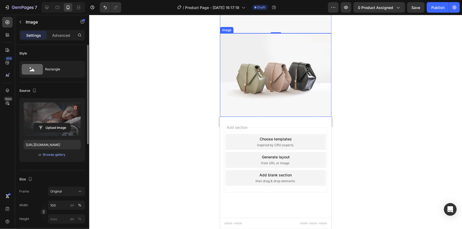
scroll to position [896, 0]
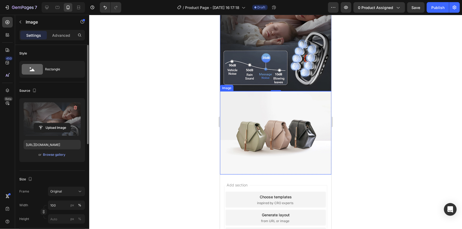
click at [264, 122] on img at bounding box center [275, 133] width 111 height 84
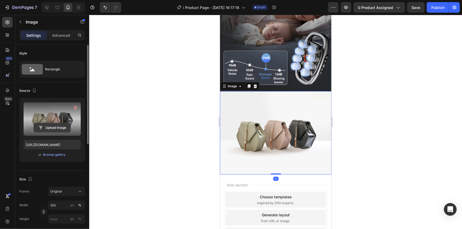
click at [45, 126] on input "file" at bounding box center [52, 127] width 36 height 9
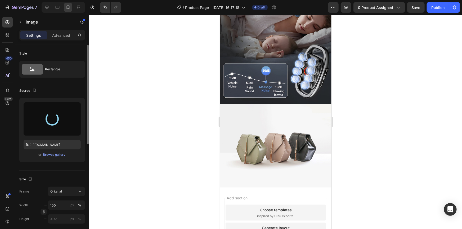
scroll to position [728, 0]
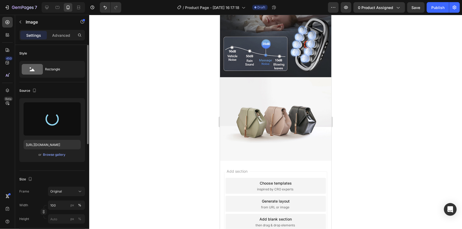
type input "https://cdn.shopify.com/s/files/1/0893/0289/2728/files/gempages_573344439913677…"
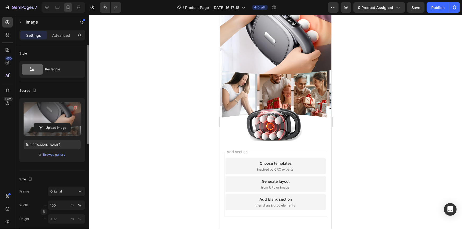
scroll to position [847, 0]
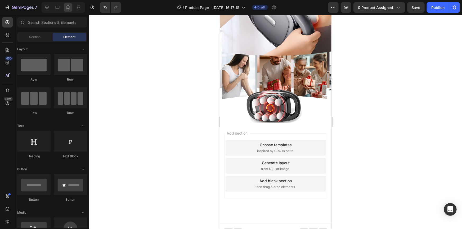
click at [267, 178] on div "Add blank section" at bounding box center [275, 181] width 32 height 6
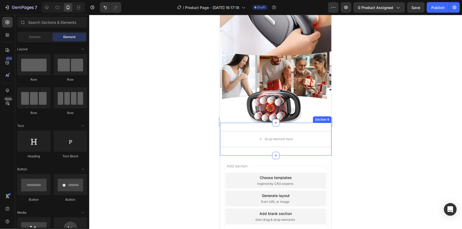
click at [255, 146] on div "Drop element here Section 9" at bounding box center [275, 138] width 111 height 33
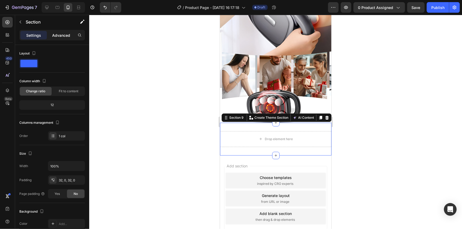
click at [60, 38] on div "Advanced" at bounding box center [61, 35] width 26 height 8
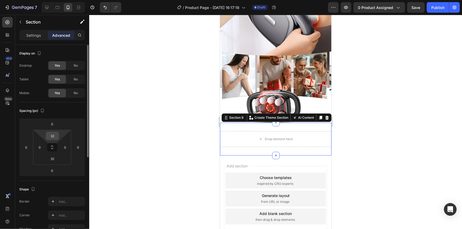
click at [56, 135] on input "32" at bounding box center [52, 136] width 11 height 8
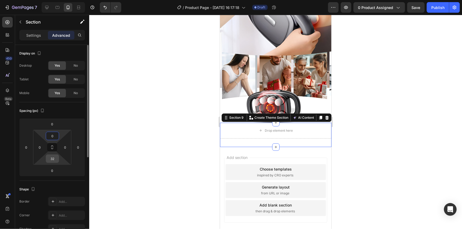
type input "0"
click at [56, 158] on input "32" at bounding box center [52, 159] width 11 height 8
type input "0"
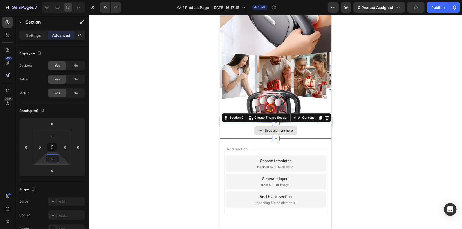
click at [264, 128] on div "Drop element here" at bounding box center [278, 130] width 28 height 4
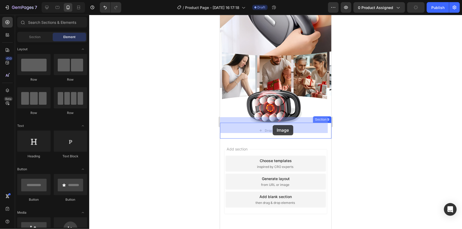
drag, startPoint x: 251, startPoint y: 148, endPoint x: 270, endPoint y: 125, distance: 30.2
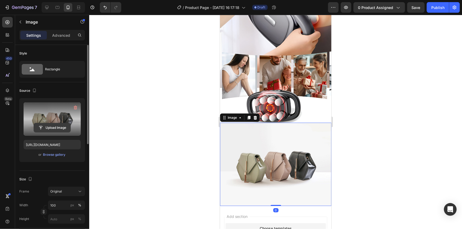
click at [49, 125] on input "file" at bounding box center [52, 127] width 36 height 9
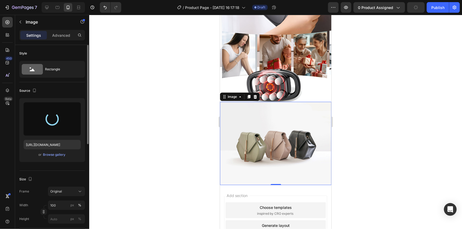
scroll to position [871, 0]
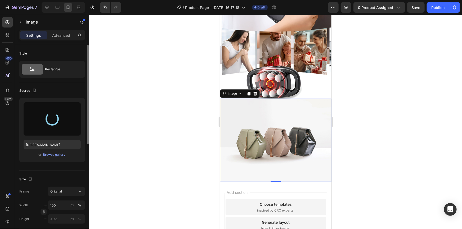
type input "https://cdn.shopify.com/s/files/1/0893/0289/2728/files/gempages_573344439913677…"
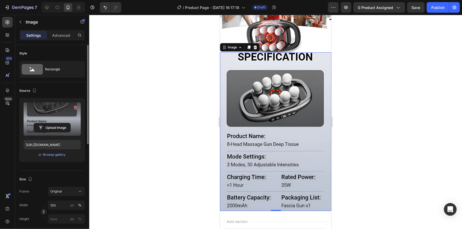
scroll to position [919, 0]
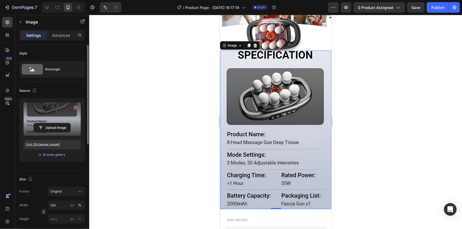
click at [375, 77] on div at bounding box center [275, 122] width 372 height 214
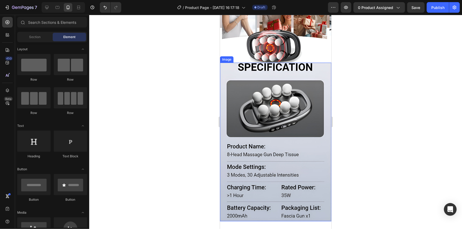
scroll to position [871, 0]
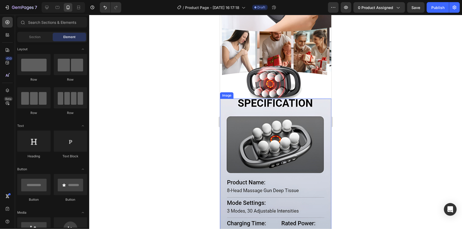
click at [273, 115] on img at bounding box center [275, 177] width 111 height 159
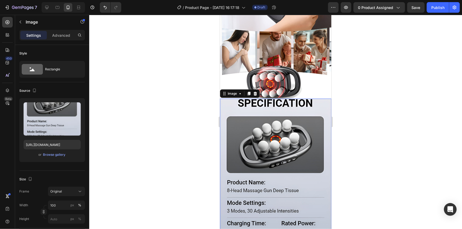
click at [412, 97] on div at bounding box center [275, 122] width 372 height 214
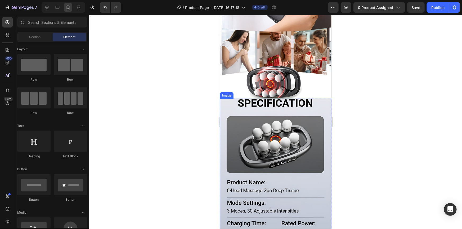
click at [258, 102] on img at bounding box center [275, 177] width 111 height 159
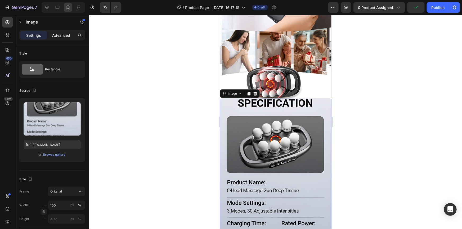
click at [53, 33] on p "Advanced" at bounding box center [61, 36] width 18 height 6
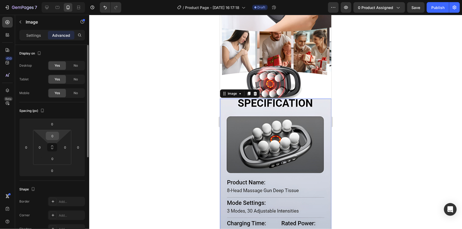
click at [51, 135] on input "0" at bounding box center [52, 136] width 11 height 8
type input "10"
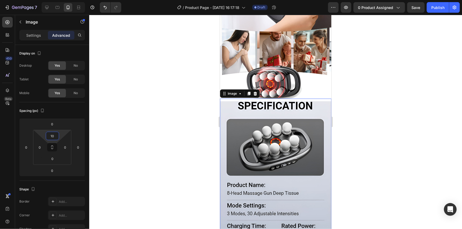
click at [401, 135] on div at bounding box center [275, 122] width 372 height 214
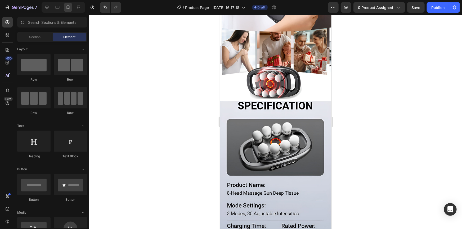
click at [202, 120] on div at bounding box center [275, 122] width 372 height 214
click at [372, 87] on div at bounding box center [275, 122] width 372 height 214
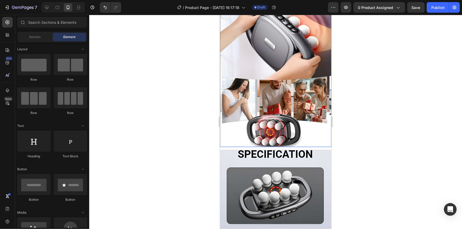
scroll to position [823, 0]
click at [238, 147] on div "Image" at bounding box center [275, 227] width 111 height 161
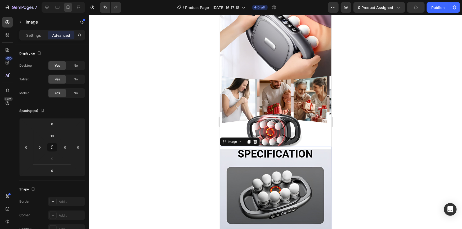
click at [390, 129] on div at bounding box center [275, 122] width 372 height 214
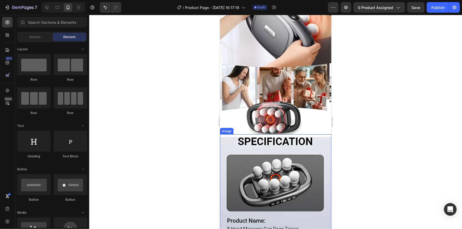
scroll to position [835, 0]
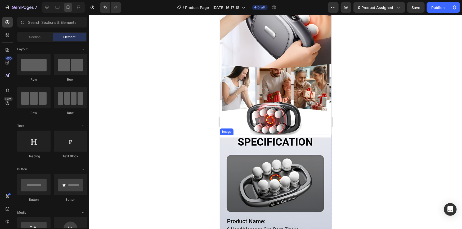
click at [223, 137] on img at bounding box center [275, 216] width 111 height 159
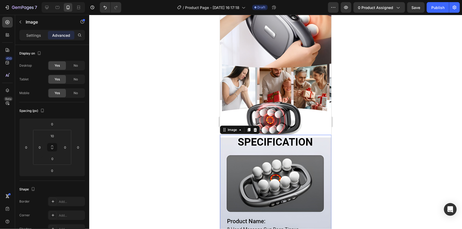
click at [224, 135] on div "Image 0" at bounding box center [275, 215] width 111 height 161
click at [34, 28] on div "Image" at bounding box center [45, 22] width 60 height 14
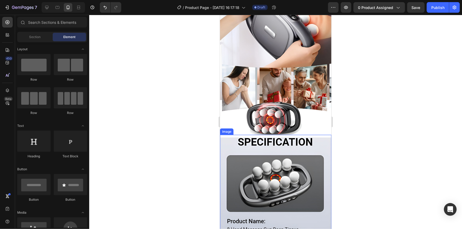
click at [226, 135] on div "Image" at bounding box center [275, 215] width 111 height 161
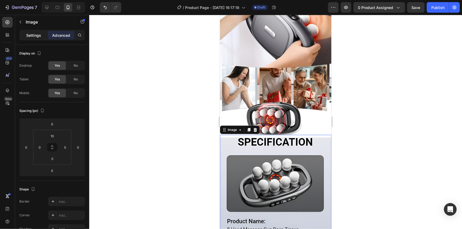
click at [38, 35] on p "Settings" at bounding box center [33, 36] width 15 height 6
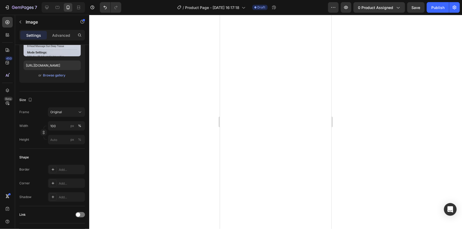
scroll to position [0, 0]
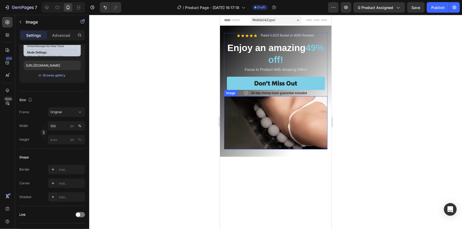
click at [403, 119] on div at bounding box center [275, 122] width 372 height 214
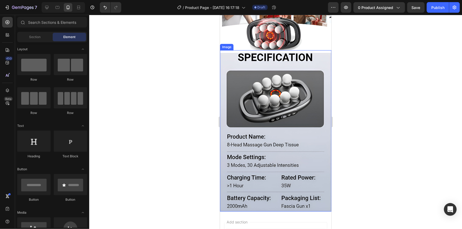
scroll to position [1185, 0]
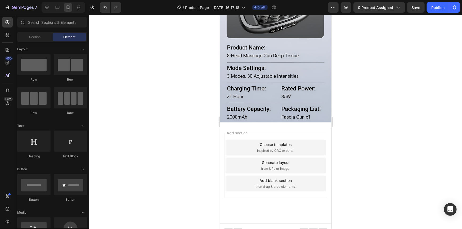
click at [275, 177] on div "Add blank section" at bounding box center [275, 180] width 32 height 6
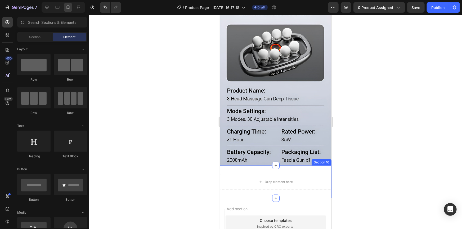
scroll to position [1137, 0]
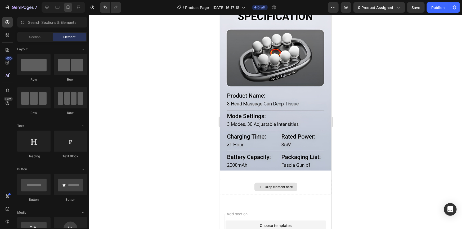
click at [268, 185] on div "Drop element here" at bounding box center [278, 187] width 28 height 4
click at [268, 182] on div "Drop element here" at bounding box center [275, 186] width 43 height 8
click at [264, 185] on div "Drop element here" at bounding box center [278, 187] width 28 height 4
click at [267, 185] on div "Drop element here" at bounding box center [278, 187] width 28 height 4
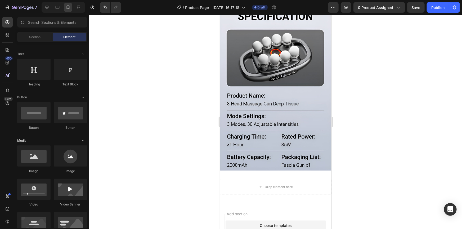
scroll to position [0, 0]
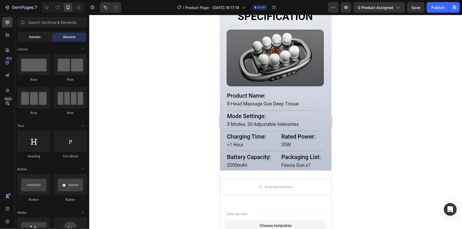
click at [41, 39] on div "Section" at bounding box center [34, 37] width 33 height 8
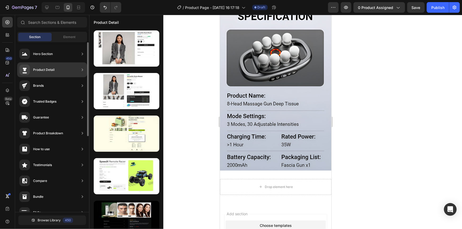
click at [47, 70] on div "Product Detail" at bounding box center [43, 69] width 21 height 5
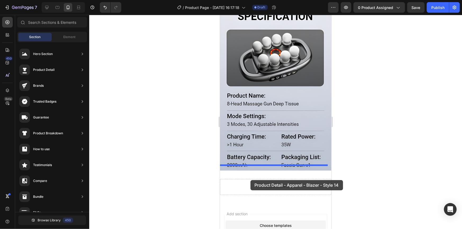
drag, startPoint x: 339, startPoint y: 67, endPoint x: 250, endPoint y: 180, distance: 143.5
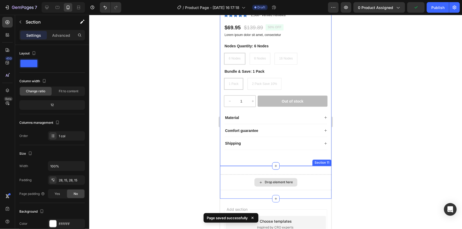
scroll to position [1402, 0]
click at [310, 194] on div "Drop element here Section 11" at bounding box center [275, 182] width 111 height 33
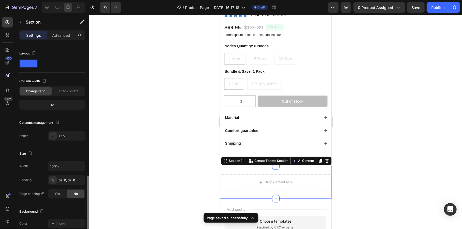
scroll to position [79, 0]
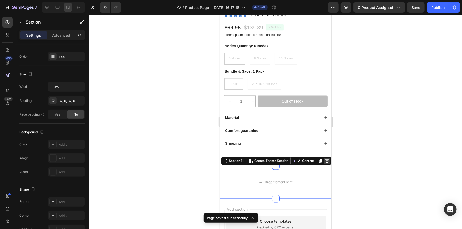
click at [325, 161] on div at bounding box center [326, 161] width 6 height 6
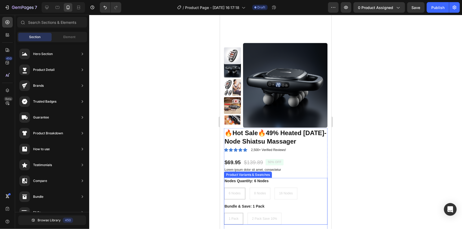
scroll to position [1234, 0]
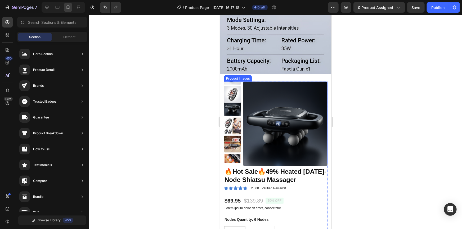
click at [261, 122] on img at bounding box center [285, 123] width 84 height 84
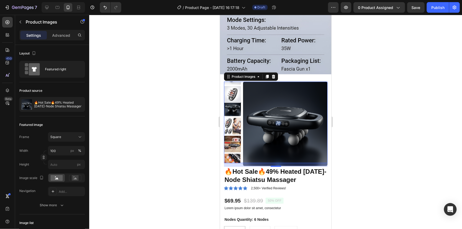
click at [223, 134] on div "Product Images 14 🔥Hot Sale🔥49% Heated 6/8/16-Node Shiatsu Massager Product Tit…" at bounding box center [275, 206] width 111 height 265
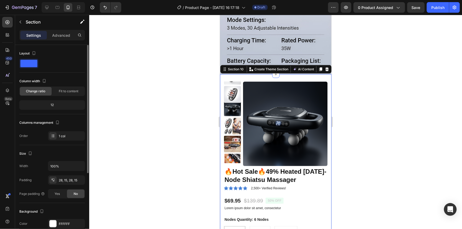
scroll to position [48, 0]
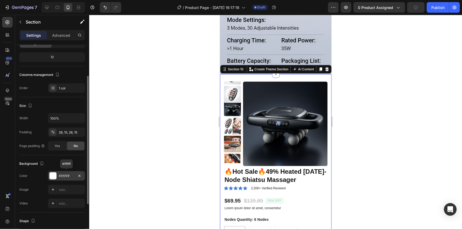
drag, startPoint x: 60, startPoint y: 175, endPoint x: 61, endPoint y: 172, distance: 3.6
click at [60, 177] on div "FFFFFF" at bounding box center [66, 176] width 15 height 5
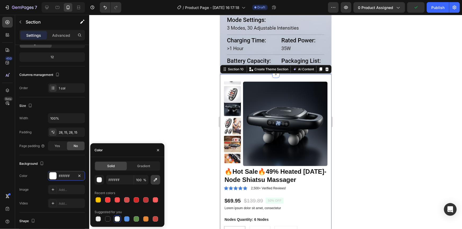
click at [153, 180] on icon "button" at bounding box center [155, 179] width 5 height 5
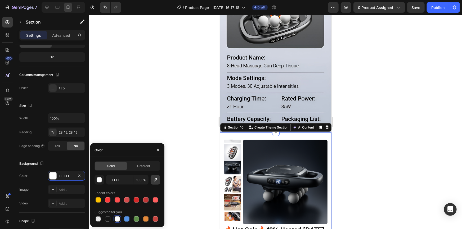
scroll to position [1137, 0]
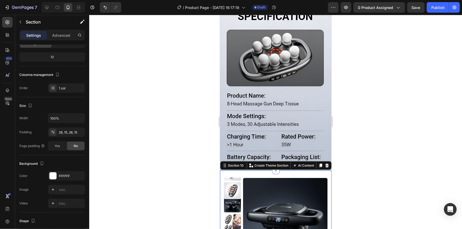
click at [441, 116] on div at bounding box center [275, 122] width 372 height 214
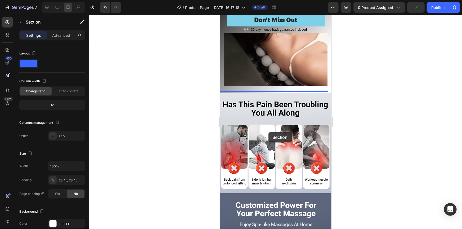
scroll to position [72, 0]
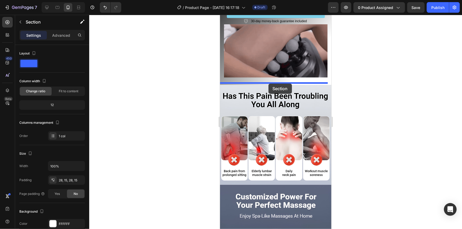
drag, startPoint x: 238, startPoint y: 144, endPoint x: 600, endPoint y: 120, distance: 363.2
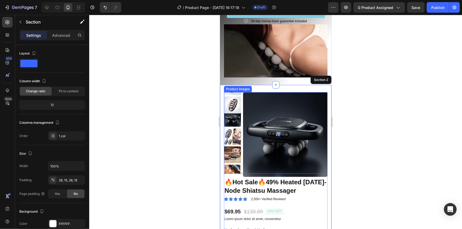
click at [161, 142] on div at bounding box center [275, 122] width 372 height 214
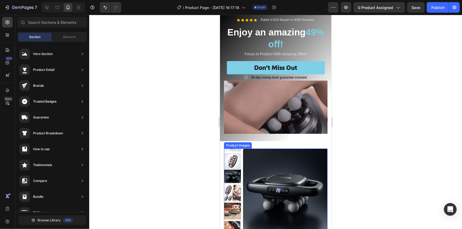
scroll to position [24, 0]
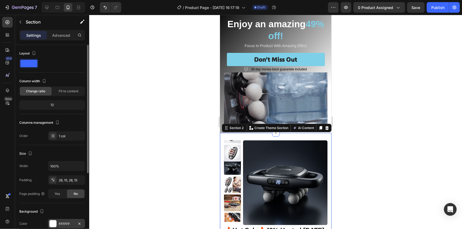
click at [53, 222] on div at bounding box center [52, 223] width 7 height 7
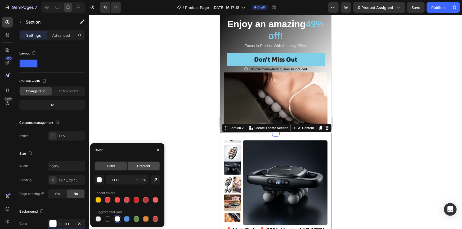
click at [135, 166] on div "Gradient" at bounding box center [144, 166] width 32 height 8
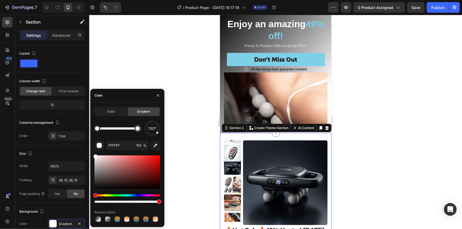
click at [140, 129] on div at bounding box center [137, 128] width 6 height 6
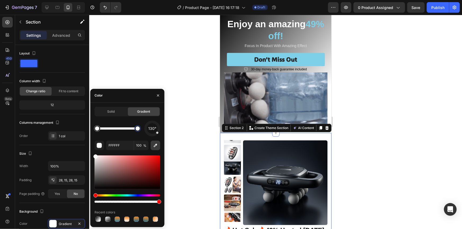
click at [154, 145] on icon "button" at bounding box center [155, 145] width 5 height 5
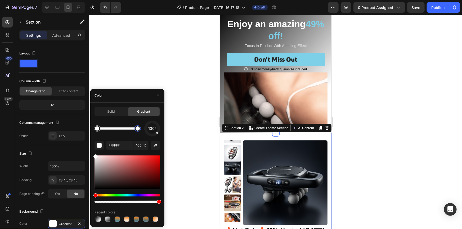
type input "1C1C1D"
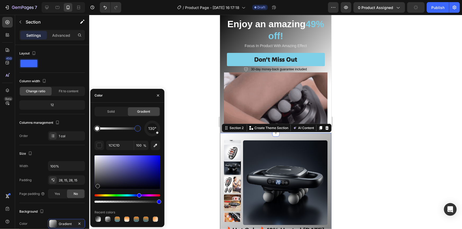
click at [192, 92] on div at bounding box center [275, 122] width 372 height 214
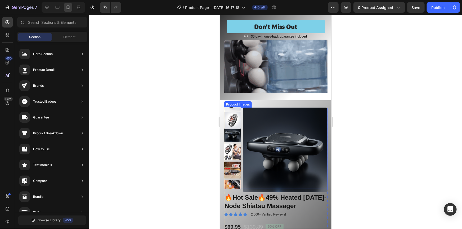
scroll to position [48, 0]
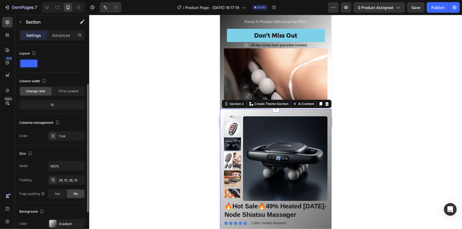
scroll to position [24, 0]
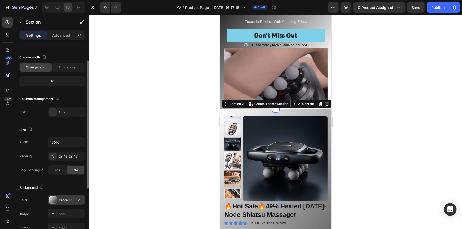
click at [62, 198] on div "Gradient" at bounding box center [66, 200] width 15 height 5
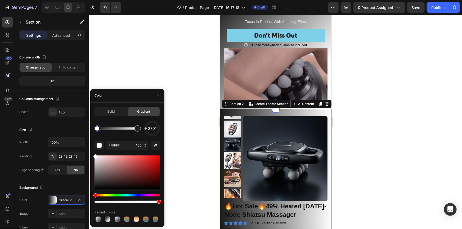
drag, startPoint x: 157, startPoint y: 133, endPoint x: 129, endPoint y: 129, distance: 28.4
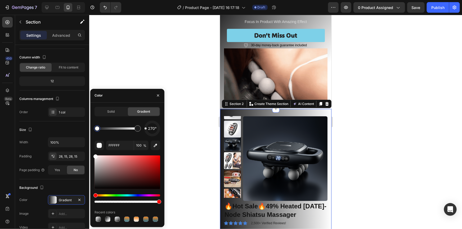
click at [129, 129] on div "270°" at bounding box center [127, 129] width 66 height 16
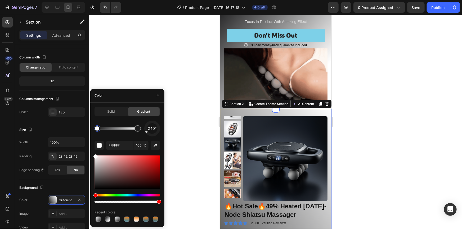
drag, startPoint x: 146, startPoint y: 129, endPoint x: 140, endPoint y: 136, distance: 9.2
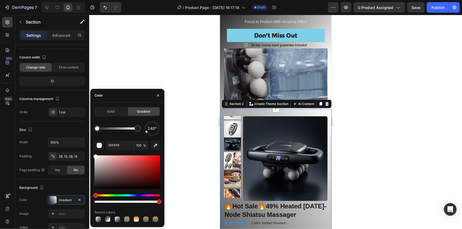
click at [140, 136] on div "240°" at bounding box center [127, 129] width 66 height 16
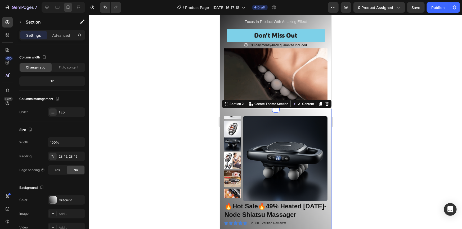
click at [387, 130] on div at bounding box center [275, 122] width 372 height 214
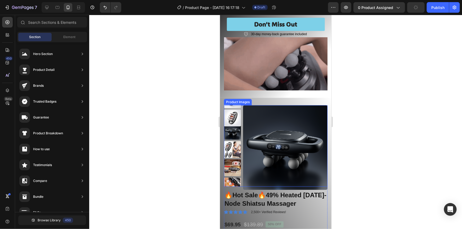
scroll to position [48, 0]
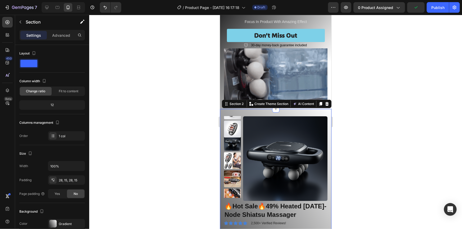
click at [426, 106] on div at bounding box center [275, 122] width 372 height 214
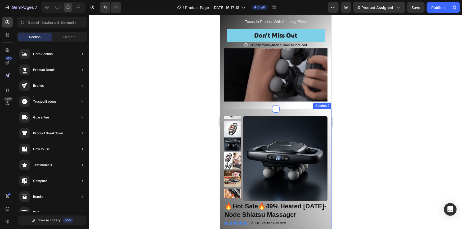
drag, startPoint x: 247, startPoint y: 111, endPoint x: 246, endPoint y: 109, distance: 2.7
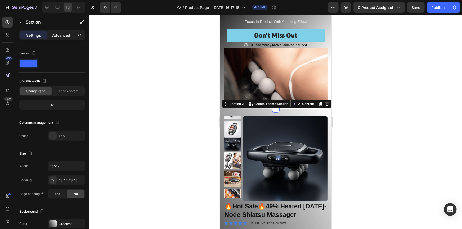
click at [56, 37] on p "Advanced" at bounding box center [61, 36] width 18 height 6
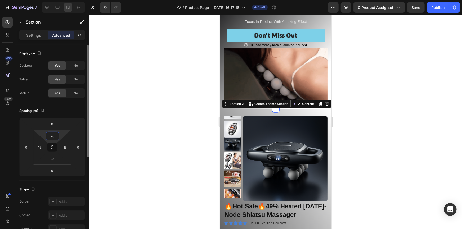
click at [56, 136] on input "28" at bounding box center [52, 136] width 11 height 8
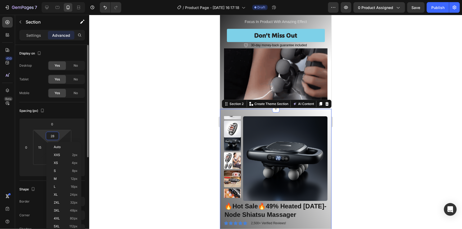
type input "0"
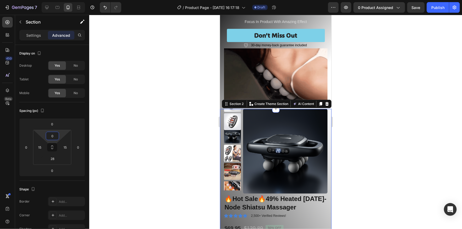
click at [127, 147] on div at bounding box center [275, 122] width 372 height 214
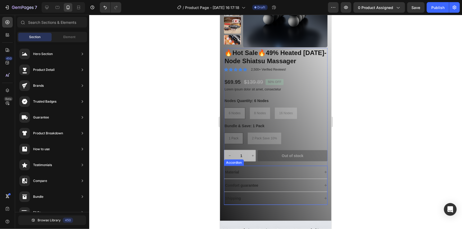
scroll to position [240, 0]
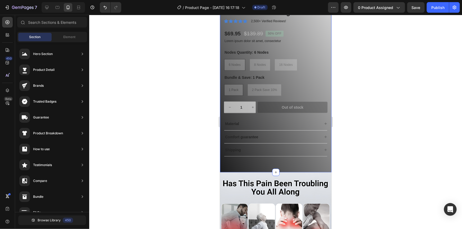
click at [283, 162] on div "Product Images 🔥Hot Sale🔥49% Heated 6/8/16-Node Shiatsu Massager Product Title …" at bounding box center [274, 39] width 103 height 250
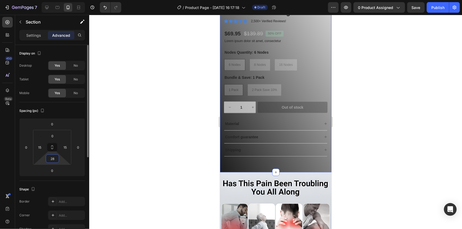
click at [54, 159] on input "28" at bounding box center [52, 159] width 11 height 8
type input "0"
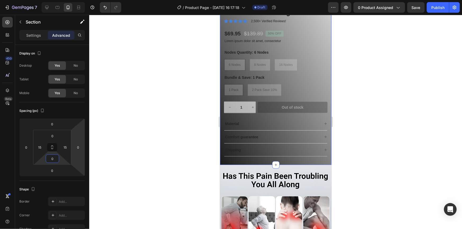
click at [153, 101] on div at bounding box center [275, 122] width 372 height 214
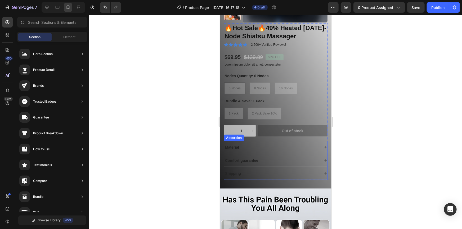
scroll to position [216, 0]
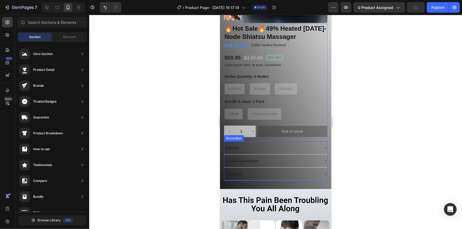
click at [250, 143] on div "Material" at bounding box center [275, 147] width 103 height 13
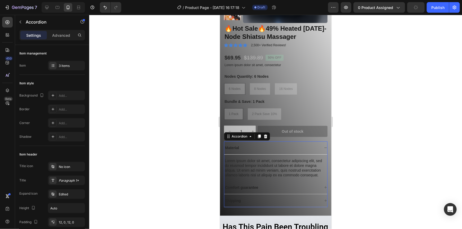
click at [242, 147] on div "Material" at bounding box center [271, 147] width 95 height 6
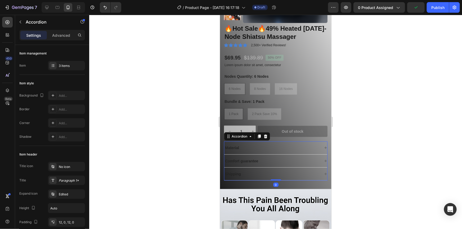
click at [247, 146] on div "Material" at bounding box center [271, 147] width 95 height 6
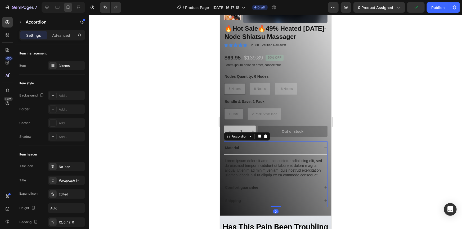
click at [254, 146] on div "Material" at bounding box center [271, 147] width 95 height 6
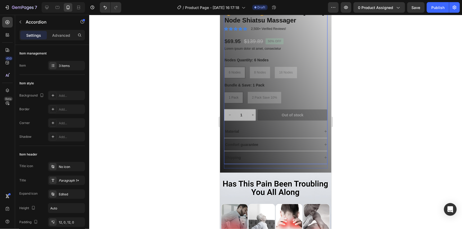
scroll to position [240, 0]
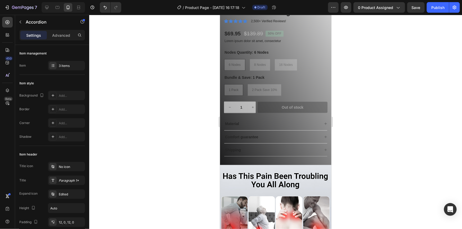
click at [301, 124] on div "Material" at bounding box center [271, 123] width 95 height 6
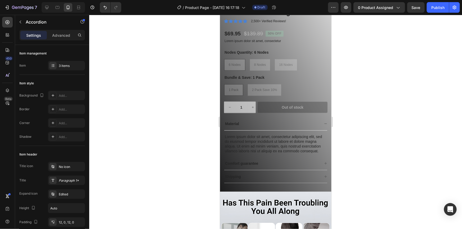
click at [245, 123] on div "Material" at bounding box center [271, 123] width 95 height 6
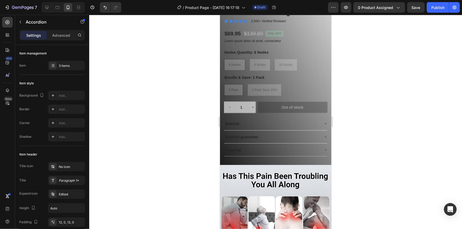
click at [255, 135] on p "Comfort guarantee" at bounding box center [241, 136] width 33 height 5
click at [267, 135] on div "Comfort guarantee" at bounding box center [271, 137] width 95 height 6
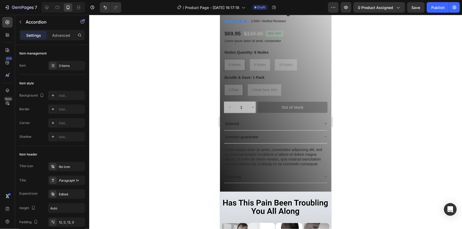
click at [281, 137] on div "Comfort guarantee" at bounding box center [271, 137] width 95 height 6
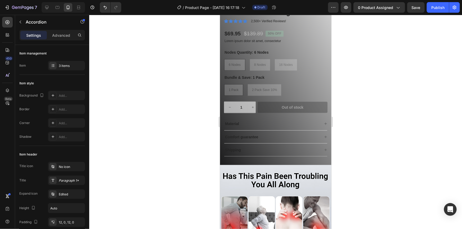
click at [271, 151] on div "Shipping" at bounding box center [271, 150] width 95 height 6
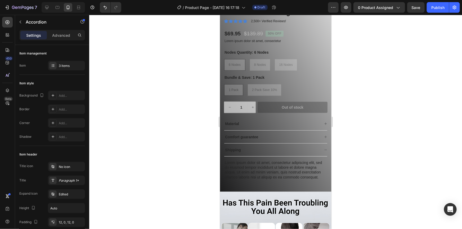
click at [278, 148] on div "Shipping" at bounding box center [271, 150] width 95 height 6
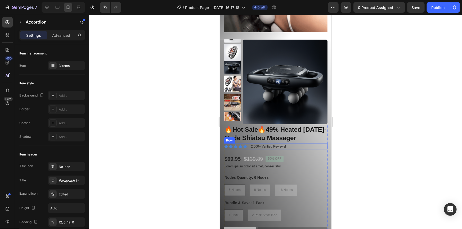
scroll to position [120, 0]
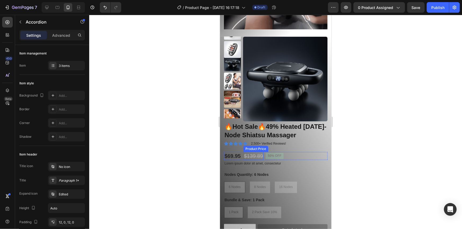
click at [254, 153] on div "$139.89" at bounding box center [253, 156] width 20 height 8
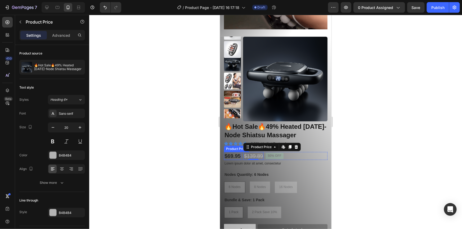
click at [232, 153] on div "$69.95" at bounding box center [231, 156] width 17 height 8
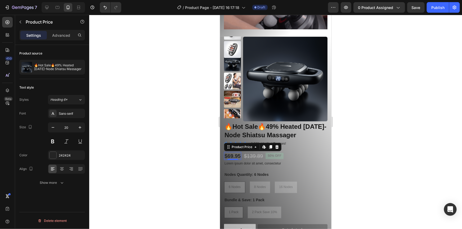
scroll to position [0, 0]
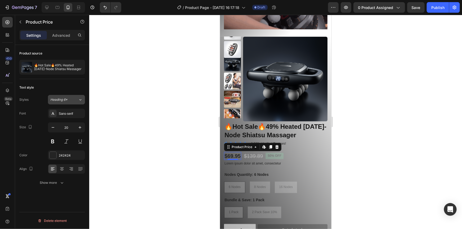
click at [67, 101] on span "Heading 6*" at bounding box center [58, 99] width 17 height 5
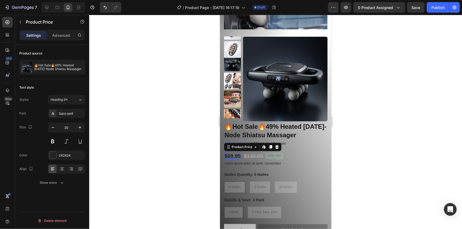
click at [114, 97] on div at bounding box center [275, 122] width 372 height 214
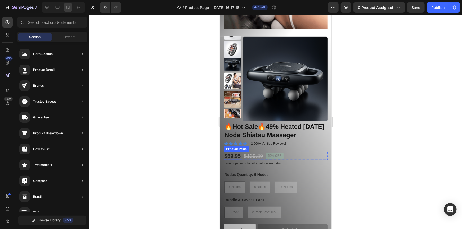
click at [231, 155] on div "$69.95" at bounding box center [231, 156] width 17 height 8
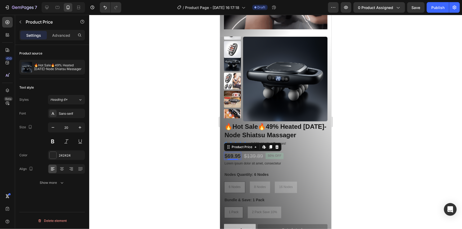
click at [394, 131] on div at bounding box center [275, 122] width 372 height 214
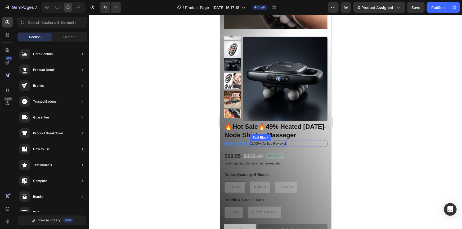
click at [258, 141] on p "2,500+ Verified Reviews!" at bounding box center [267, 143] width 35 height 5
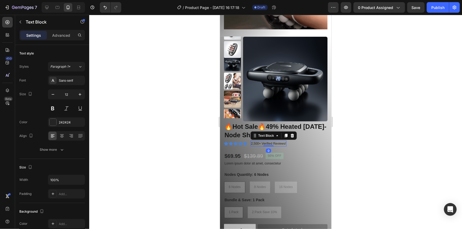
click at [258, 141] on p "2,500+ Verified Reviews!" at bounding box center [267, 143] width 35 height 5
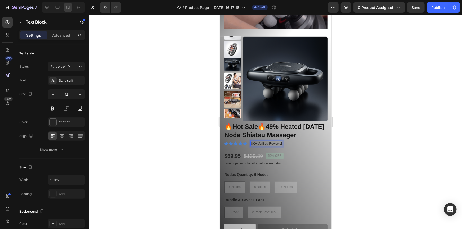
click at [430, 130] on div at bounding box center [275, 122] width 372 height 214
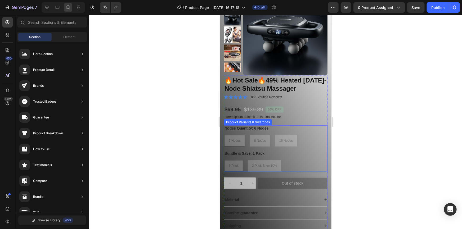
scroll to position [168, 0]
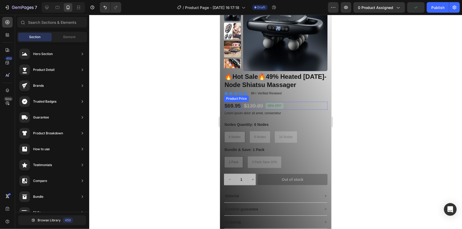
click at [234, 104] on div "$69.95" at bounding box center [231, 106] width 17 height 8
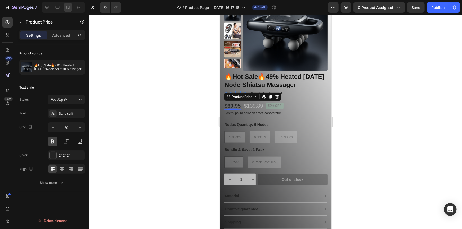
click at [55, 143] on button at bounding box center [53, 142] width 10 height 10
click at [61, 154] on div "242424" at bounding box center [66, 155] width 15 height 5
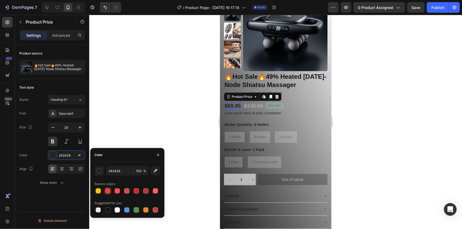
click at [109, 190] on div at bounding box center [107, 190] width 5 height 5
click at [119, 193] on div at bounding box center [117, 190] width 5 height 5
drag, startPoint x: 109, startPoint y: 209, endPoint x: 112, endPoint y: 207, distance: 2.7
click at [109, 209] on div at bounding box center [107, 209] width 5 height 5
type input "151515"
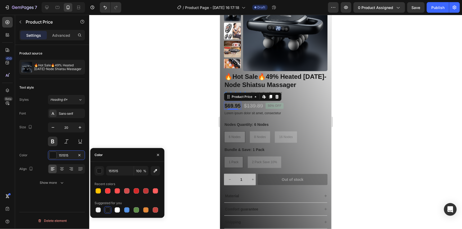
click at [150, 111] on div at bounding box center [275, 122] width 372 height 214
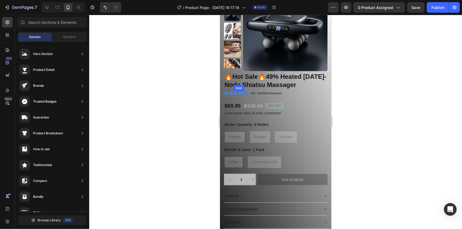
click at [235, 92] on icon at bounding box center [235, 93] width 4 height 4
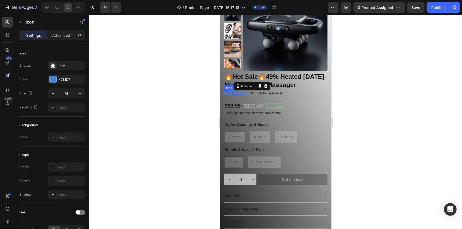
click at [225, 93] on icon at bounding box center [225, 93] width 4 height 4
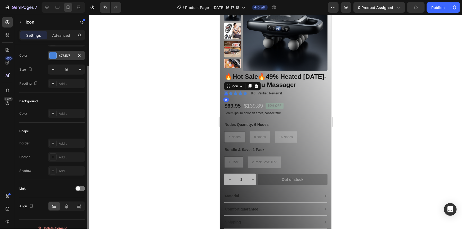
click at [59, 57] on div "4781D7" at bounding box center [66, 55] width 15 height 5
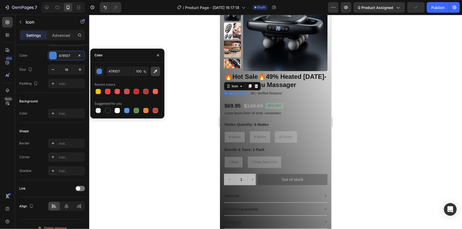
click at [156, 72] on icon "button" at bounding box center [155, 71] width 5 height 5
type input "FCE100"
click at [230, 92] on icon at bounding box center [230, 93] width 4 height 4
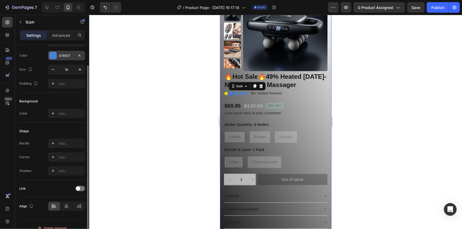
click at [73, 57] on div "4781D7" at bounding box center [66, 55] width 15 height 5
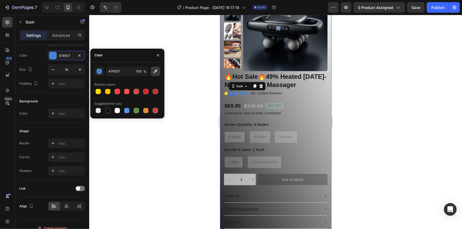
click at [155, 71] on icon "button" at bounding box center [155, 71] width 3 height 3
type input "FCE100"
click at [236, 93] on icon at bounding box center [235, 93] width 4 height 4
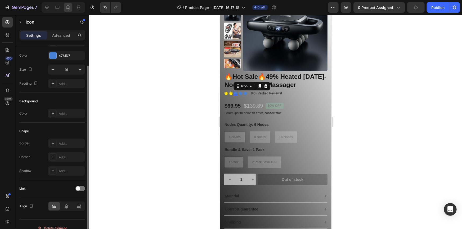
click at [65, 61] on div "Choose Icon Color 4781D7 Size 16 Padding Add..." at bounding box center [52, 62] width 66 height 51
click at [65, 57] on div "4781D7" at bounding box center [66, 55] width 15 height 5
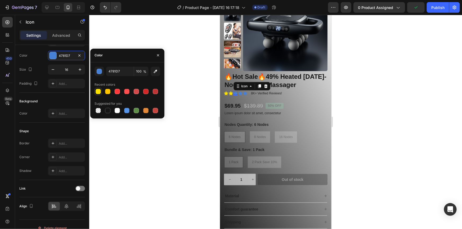
click at [100, 91] on div at bounding box center [97, 91] width 5 height 5
type input "FCE100"
click at [240, 94] on icon at bounding box center [240, 93] width 4 height 4
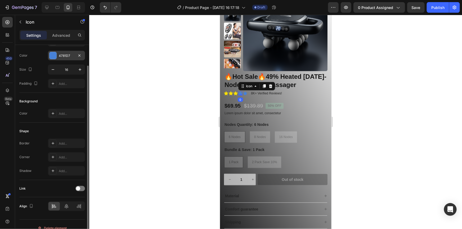
click at [61, 57] on div "4781D7" at bounding box center [66, 55] width 15 height 5
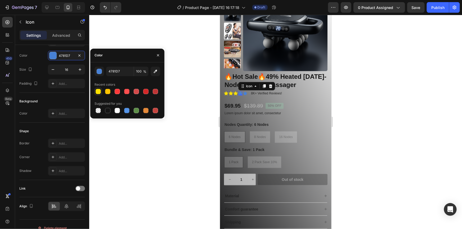
click at [99, 91] on div at bounding box center [97, 91] width 5 height 5
type input "FCE100"
click at [245, 92] on icon at bounding box center [245, 93] width 4 height 4
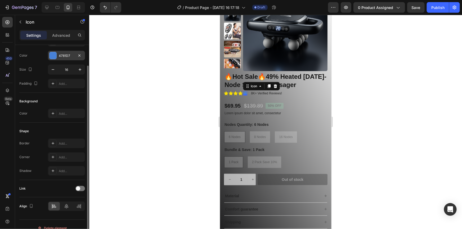
click at [64, 56] on div "4781D7" at bounding box center [66, 55] width 15 height 5
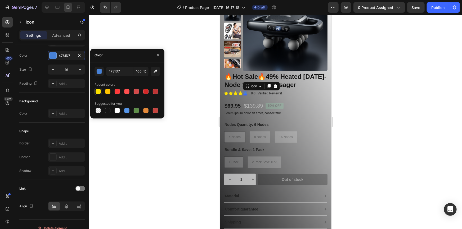
click at [99, 91] on div at bounding box center [97, 91] width 5 height 5
type input "FCE100"
click at [199, 124] on div at bounding box center [275, 122] width 372 height 214
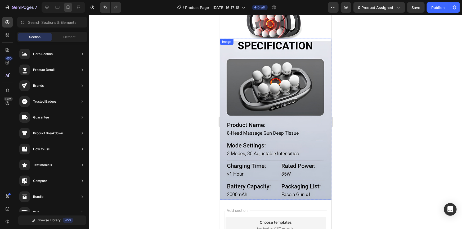
scroll to position [1436, 0]
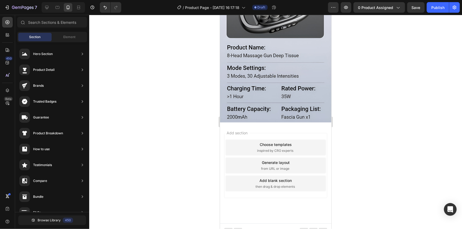
click at [269, 184] on span "then drag & drop elements" at bounding box center [274, 186] width 39 height 5
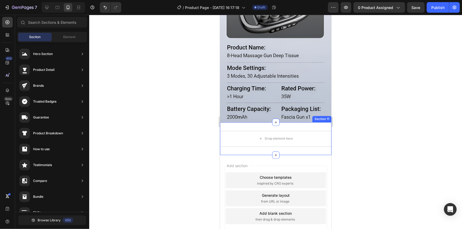
click at [294, 122] on div "Drop element here Section 11" at bounding box center [275, 138] width 111 height 33
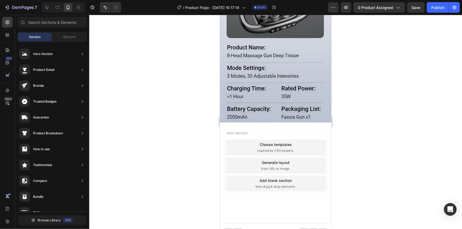
click at [287, 126] on div "Add section Choose templates inspired by CRO experts Generate layout from URL o…" at bounding box center [275, 172] width 111 height 101
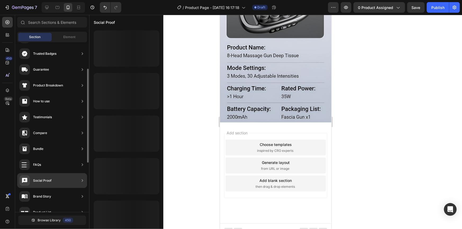
scroll to position [72, 0]
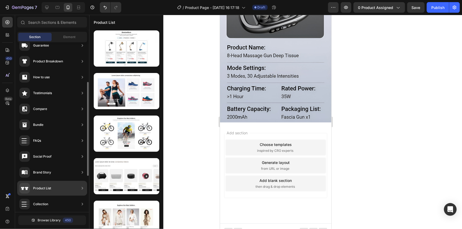
drag, startPoint x: 56, startPoint y: 193, endPoint x: 62, endPoint y: 187, distance: 9.0
click at [56, 193] on div "Product List" at bounding box center [52, 188] width 70 height 15
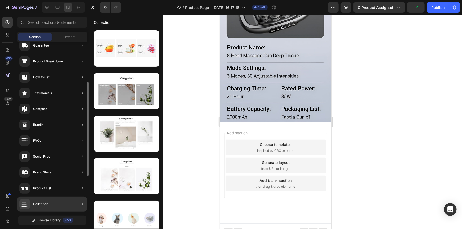
click at [51, 204] on div "Collection" at bounding box center [52, 204] width 70 height 15
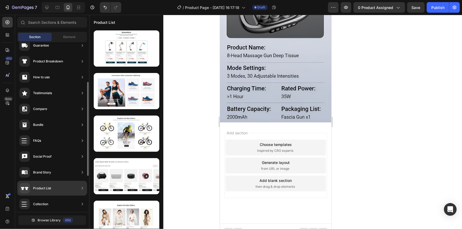
click at [56, 191] on div "Product List" at bounding box center [52, 188] width 70 height 15
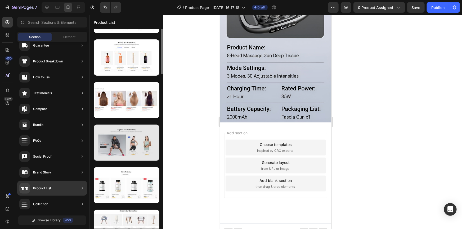
scroll to position [198, 0]
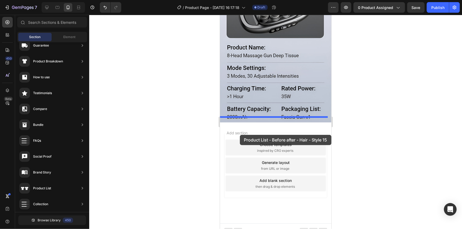
drag, startPoint x: 333, startPoint y: 153, endPoint x: 239, endPoint y: 134, distance: 96.4
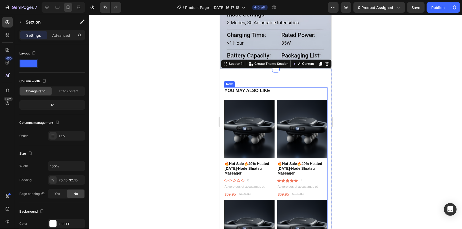
scroll to position [1493, 0]
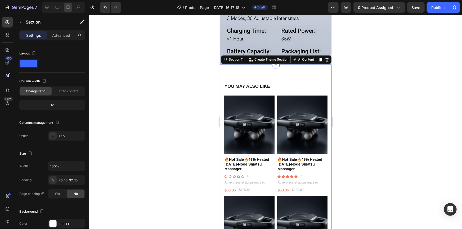
click at [376, 122] on div at bounding box center [275, 122] width 372 height 214
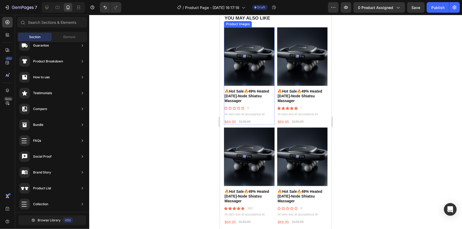
scroll to position [1469, 0]
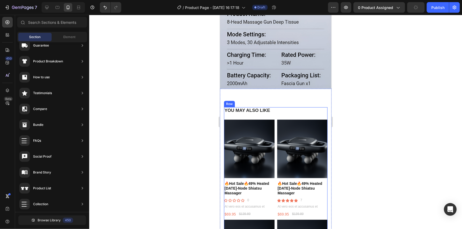
click at [225, 111] on div "YOU MAY ALSO LIKE Heading Product Images 🔥Hot Sale🔥49% Heated 6/8/16-Node Shiat…" at bounding box center [274, 215] width 103 height 217
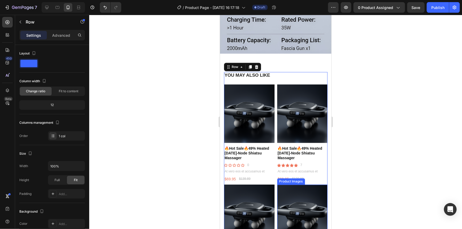
scroll to position [1493, 0]
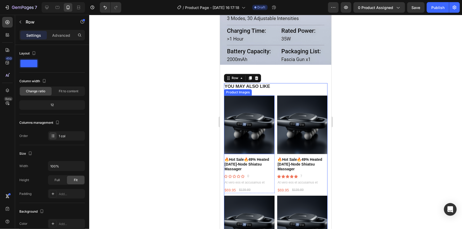
click at [250, 127] on img at bounding box center [248, 124] width 51 height 58
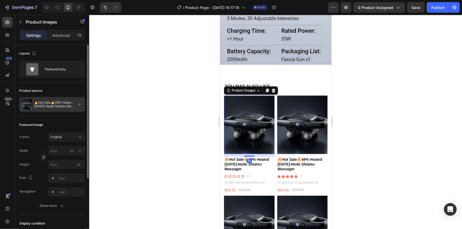
click at [84, 103] on div at bounding box center [77, 104] width 15 height 15
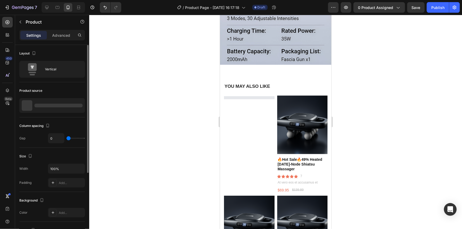
click at [76, 105] on div at bounding box center [58, 106] width 48 height 4
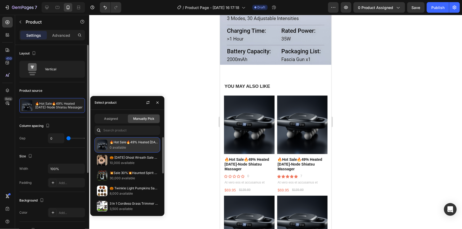
click at [134, 148] on p "0 available" at bounding box center [133, 147] width 48 height 5
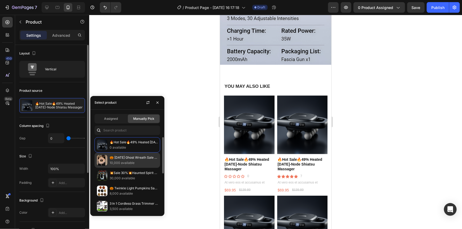
click at [143, 159] on p "🎃 Halloween Ghost Wreath Sale 20%💥 – 12 LED Light-Up Spooky Garland" at bounding box center [133, 157] width 48 height 5
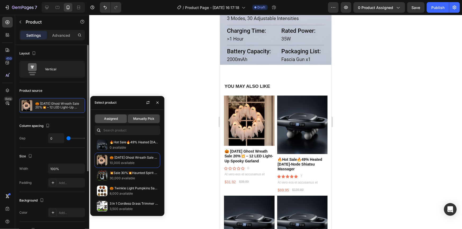
click at [119, 119] on div "Assigned" at bounding box center [111, 119] width 32 height 8
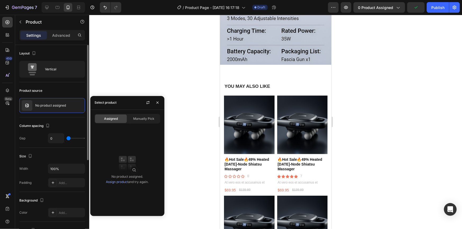
click at [134, 156] on img at bounding box center [127, 163] width 21 height 21
click at [141, 120] on span "Manually Pick" at bounding box center [143, 118] width 21 height 5
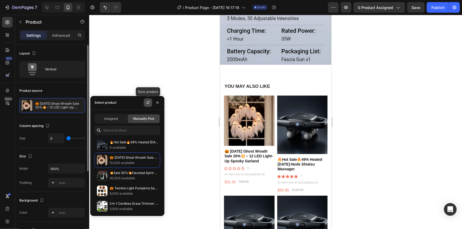
click at [148, 103] on icon "button" at bounding box center [148, 103] width 4 height 4
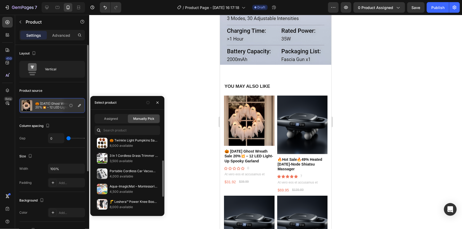
scroll to position [88, 0]
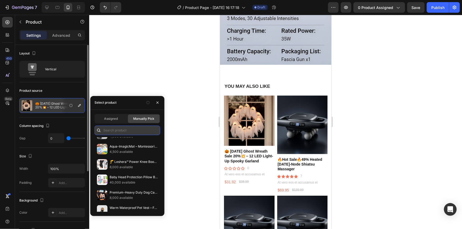
click at [116, 131] on input "text" at bounding box center [127, 131] width 66 height 10
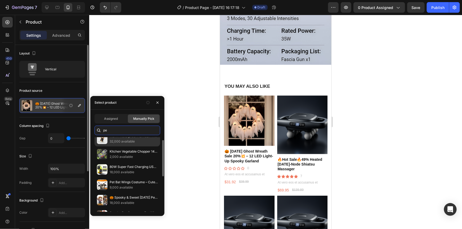
scroll to position [0, 0]
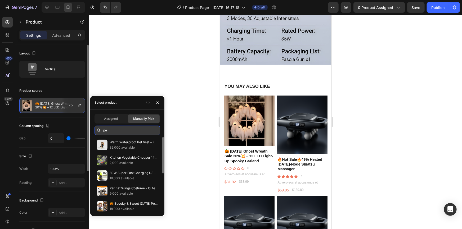
click at [120, 131] on input "pe" at bounding box center [127, 131] width 66 height 10
type input "p"
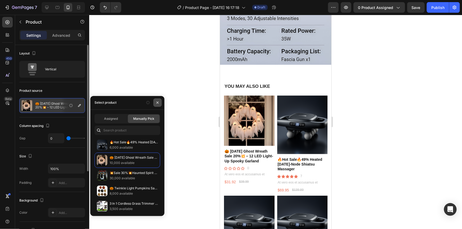
drag, startPoint x: 158, startPoint y: 103, endPoint x: 153, endPoint y: 102, distance: 4.3
click at [158, 102] on icon "button" at bounding box center [157, 103] width 4 height 4
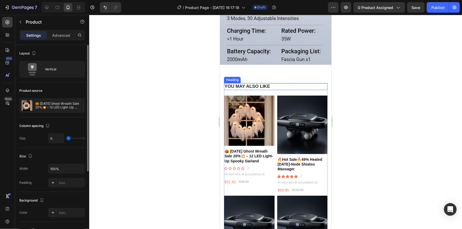
click at [290, 84] on h2 "YOU MAY ALSO LIKE" at bounding box center [274, 86] width 103 height 7
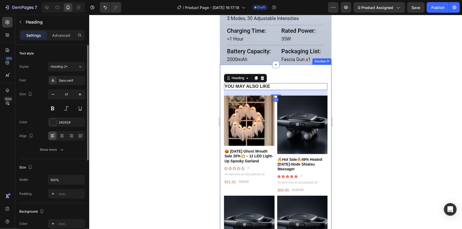
click at [272, 71] on div "YOU MAY ALSO LIKE Heading 21 Product Images 🎃 Halloween Ghost Wreath Sale 20%💥 …" at bounding box center [275, 189] width 111 height 248
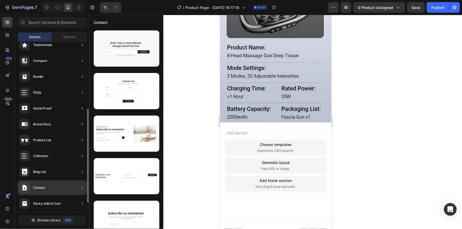
scroll to position [137, 0]
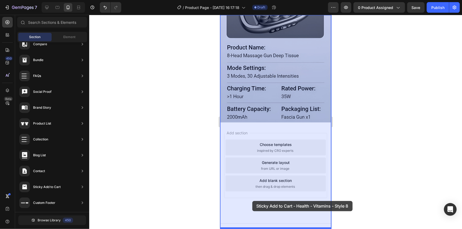
drag, startPoint x: 337, startPoint y: 68, endPoint x: 247, endPoint y: 208, distance: 166.5
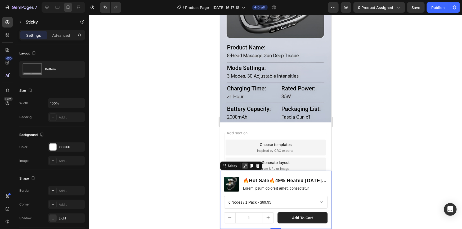
click at [243, 166] on icon at bounding box center [244, 165] width 4 height 4
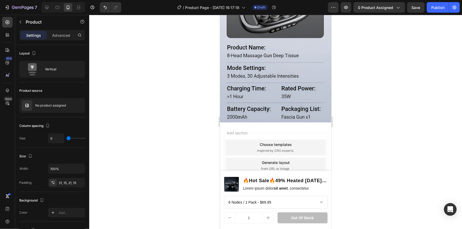
click at [236, 174] on div "Product Images 🔥Hot Sale🔥49% Heated 6/8/16-Node Shiatsu Massager Product Title …" at bounding box center [275, 200] width 111 height 58
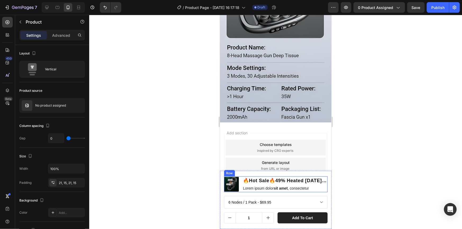
click at [321, 192] on div "Product Images 🔥Hot Sale🔥49% Heated 6/8/16-Node Shiatsu Massager Product Title …" at bounding box center [274, 184] width 103 height 16
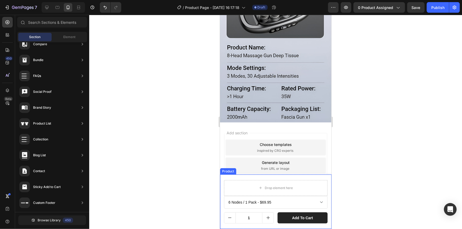
click at [315, 177] on div "Drop element here 6 Nodes / 1 Pack - $69.95 6 Nodes / 2 Pack Save 10% - $124.99…" at bounding box center [275, 201] width 111 height 54
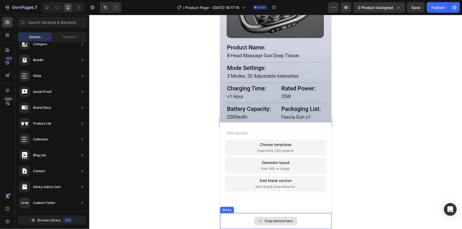
click at [241, 219] on div "Drop element here" at bounding box center [275, 221] width 111 height 16
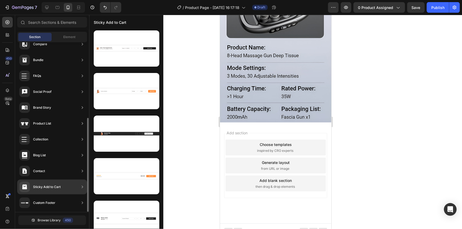
click at [55, 185] on div "Sticky Add to Cart" at bounding box center [47, 186] width 28 height 5
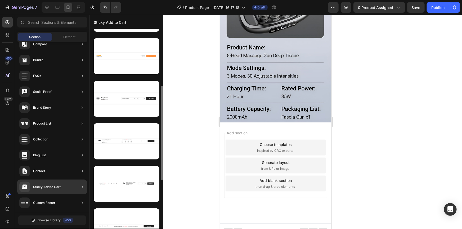
scroll to position [0, 0]
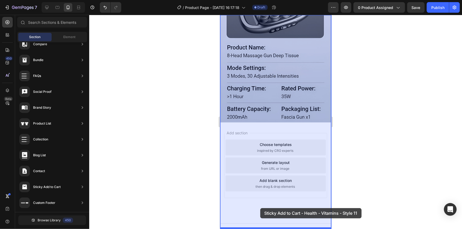
drag, startPoint x: 338, startPoint y: 112, endPoint x: 240, endPoint y: 211, distance: 139.3
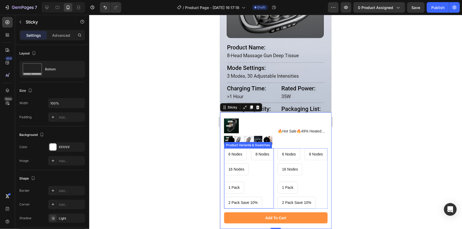
click at [260, 167] on div "6 Nodes 6 Nodes 6 Nodes 8 Nodes 8 Nodes 8 Nodes 16 Nodes 16 Nodes 16 Nodes" at bounding box center [248, 161] width 50 height 27
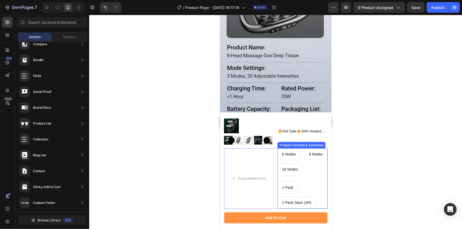
click at [307, 172] on div "6 Nodes 6 Nodes 6 Nodes 8 Nodes 8 Nodes 8 Nodes 16 Nodes 16 Nodes 16 Nodes" at bounding box center [302, 161] width 50 height 27
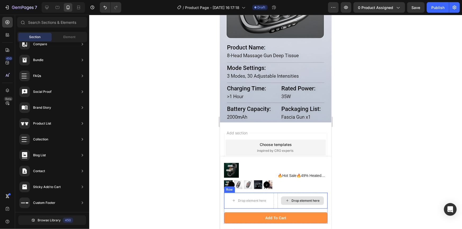
click at [274, 203] on div "Drop element here Drop element here Row" at bounding box center [274, 201] width 103 height 16
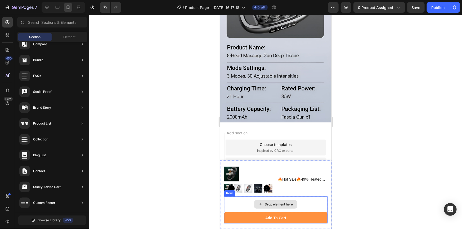
click at [244, 205] on div "Drop element here" at bounding box center [274, 204] width 103 height 16
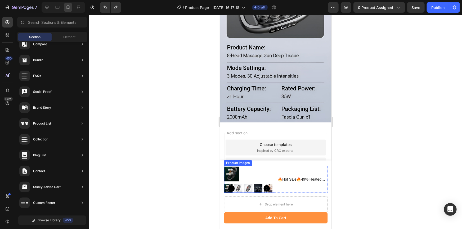
click at [267, 175] on div at bounding box center [248, 173] width 50 height 15
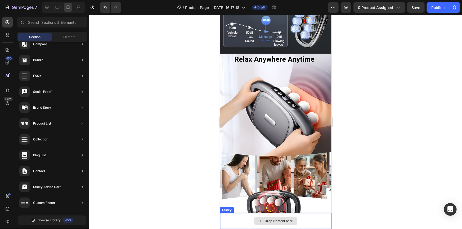
scroll to position [1105, 0]
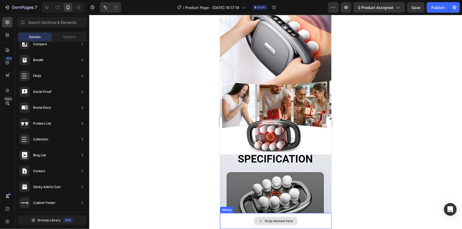
click at [265, 217] on div "Drop element here" at bounding box center [275, 221] width 43 height 8
click at [270, 225] on div "Drop element here" at bounding box center [275, 221] width 111 height 16
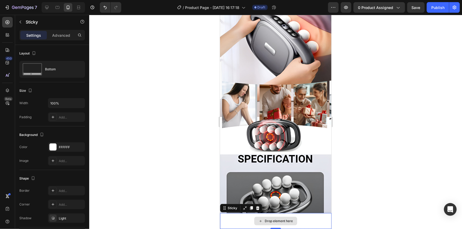
click at [270, 219] on div "Drop element here" at bounding box center [278, 221] width 28 height 4
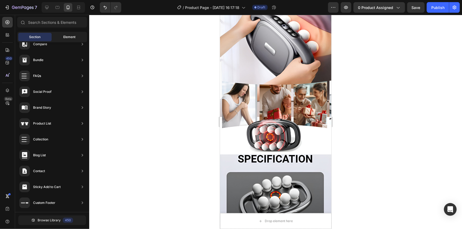
click at [69, 37] on span "Element" at bounding box center [69, 37] width 12 height 5
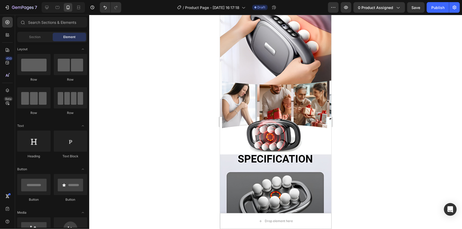
scroll to position [24, 0]
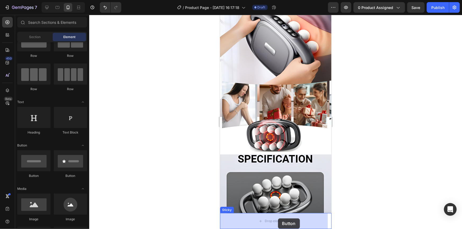
drag, startPoint x: 254, startPoint y: 176, endPoint x: 268, endPoint y: 215, distance: 40.9
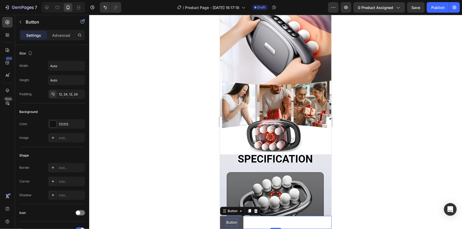
click at [233, 224] on p "Button" at bounding box center [231, 222] width 11 height 7
click at [241, 221] on button "Button" at bounding box center [231, 222] width 23 height 13
click at [270, 220] on div "Button Button 0" at bounding box center [275, 222] width 111 height 13
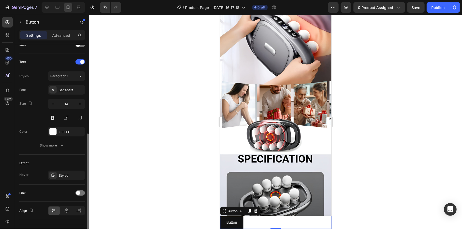
scroll to position [180, 0]
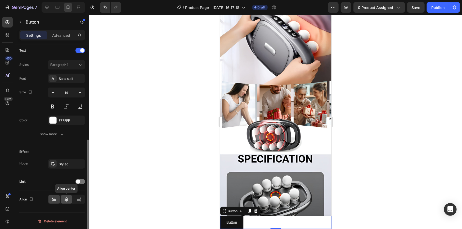
click at [67, 197] on icon at bounding box center [66, 199] width 5 height 5
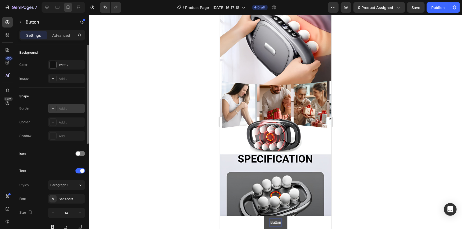
scroll to position [35, 0]
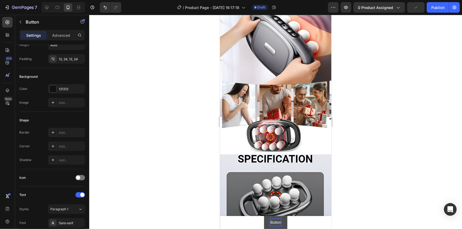
click at [276, 220] on p "Button" at bounding box center [275, 222] width 11 height 7
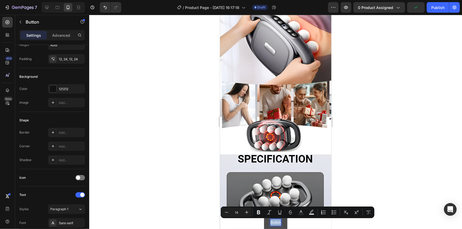
click at [276, 220] on p "Button" at bounding box center [275, 222] width 11 height 7
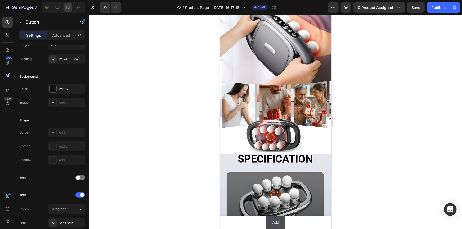
click at [266, 216] on button "Add" at bounding box center [275, 222] width 19 height 13
click at [263, 216] on button "Add to" at bounding box center [274, 222] width 23 height 13
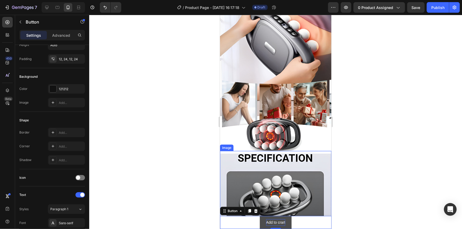
click at [192, 175] on div at bounding box center [275, 122] width 372 height 214
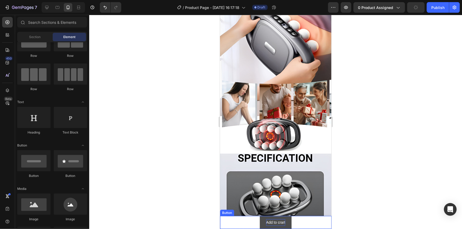
click at [280, 222] on p "Add to crart" at bounding box center [275, 222] width 19 height 7
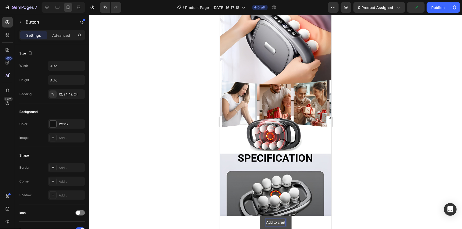
click at [280, 221] on p "Add to crart" at bounding box center [275, 222] width 19 height 7
click at [278, 221] on p "Add to crart" at bounding box center [275, 222] width 19 height 7
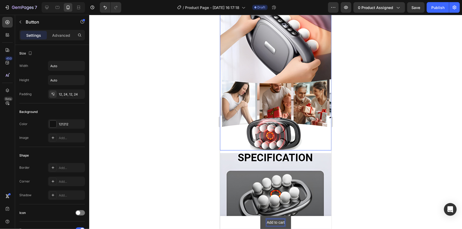
click at [424, 104] on div at bounding box center [275, 122] width 372 height 214
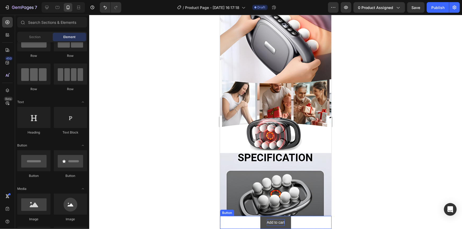
click at [275, 221] on p "Add to cart" at bounding box center [275, 222] width 18 height 7
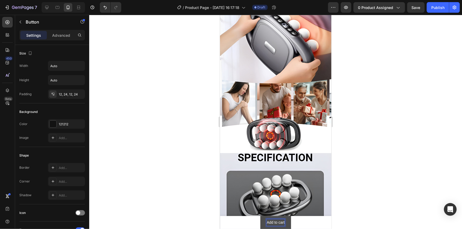
click at [273, 221] on p "Add to cart" at bounding box center [275, 222] width 18 height 7
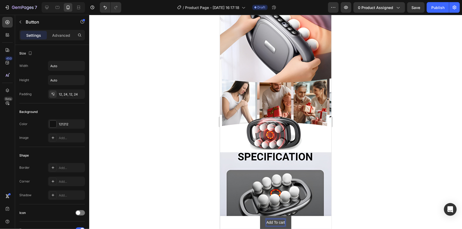
click at [278, 222] on p "Add To cart" at bounding box center [275, 222] width 19 height 7
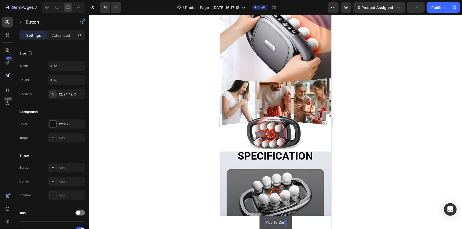
click at [371, 144] on div at bounding box center [275, 122] width 372 height 214
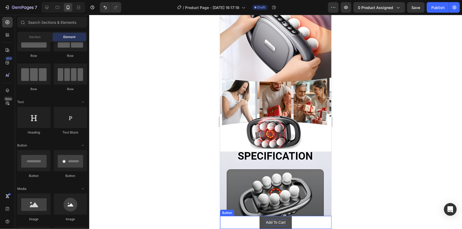
click at [280, 221] on p "Add To Cart" at bounding box center [276, 222] width 20 height 7
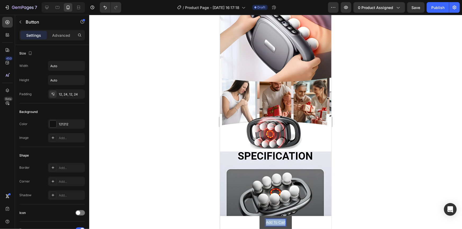
click at [280, 221] on p "Add To Cart" at bounding box center [276, 222] width 20 height 7
click at [371, 134] on div at bounding box center [275, 122] width 372 height 214
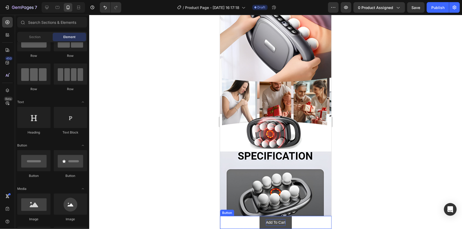
click at [243, 220] on div "Add To Cart Button" at bounding box center [275, 222] width 111 height 13
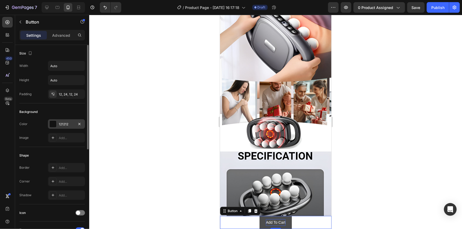
click at [61, 124] on div "121212" at bounding box center [66, 124] width 15 height 5
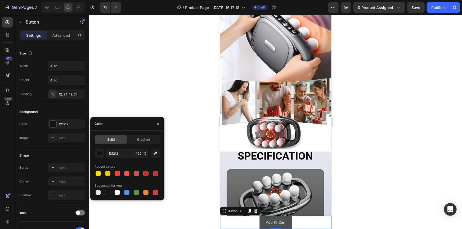
click at [136, 81] on div at bounding box center [275, 122] width 372 height 214
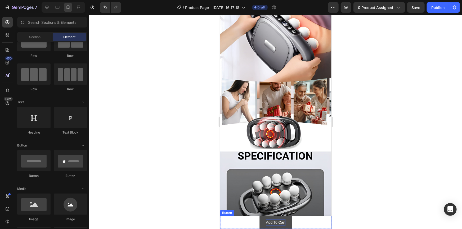
click at [235, 224] on div "Add To Cart Button" at bounding box center [275, 222] width 111 height 13
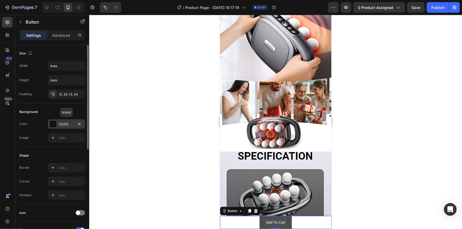
click at [56, 122] on div at bounding box center [52, 124] width 7 height 7
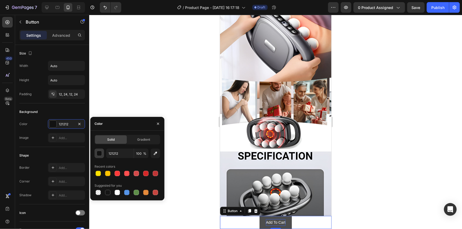
click at [101, 153] on div "button" at bounding box center [99, 153] width 5 height 5
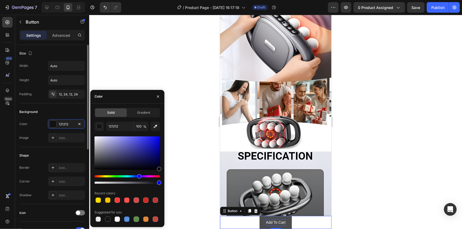
click at [60, 148] on div "Shape Border Add... Corner Add... Shadow Add..." at bounding box center [52, 175] width 66 height 57
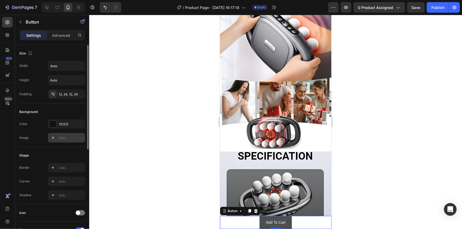
click at [49, 136] on div "Add..." at bounding box center [66, 138] width 37 height 10
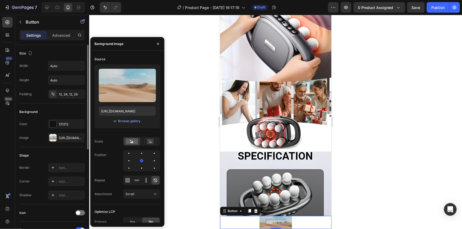
click at [42, 136] on div "Image https://cdn.shopify.com/s/files/1/2005/9307/files/background_settings.jpg" at bounding box center [52, 138] width 66 height 10
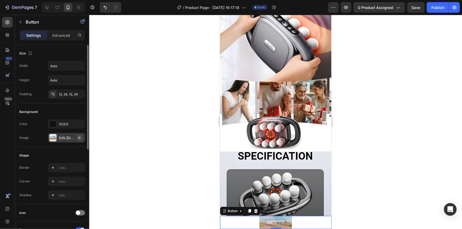
click at [79, 138] on icon "button" at bounding box center [79, 137] width 2 height 2
click at [296, 226] on div "Add To Cart Button 0" at bounding box center [275, 222] width 111 height 13
click at [313, 225] on div "Add To Cart Button 0" at bounding box center [275, 222] width 111 height 13
click at [376, 194] on div at bounding box center [275, 122] width 372 height 214
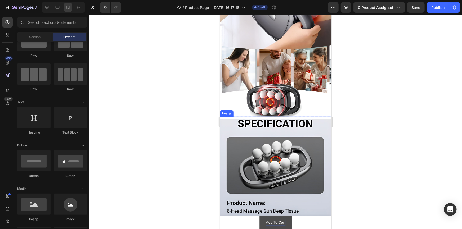
scroll to position [1204, 0]
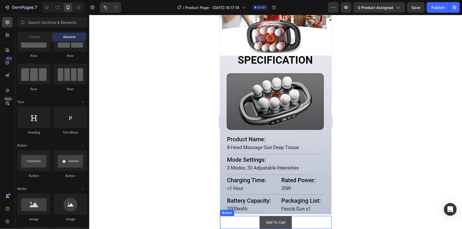
drag, startPoint x: 244, startPoint y: 218, endPoint x: 249, endPoint y: 218, distance: 5.1
click at [247, 220] on div "Add To Cart Button" at bounding box center [275, 222] width 111 height 13
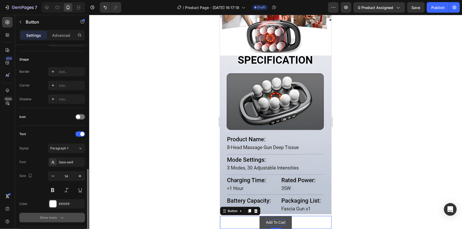
scroll to position [144, 0]
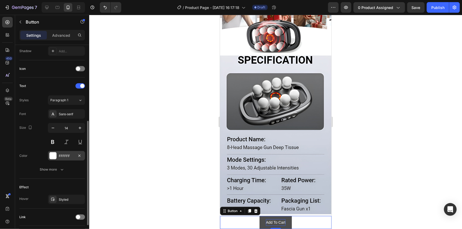
click at [60, 151] on div "FFFFFF" at bounding box center [66, 156] width 37 height 10
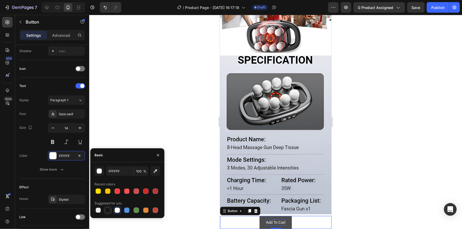
drag, startPoint x: 107, startPoint y: 210, endPoint x: 108, endPoint y: 207, distance: 3.5
click at [108, 210] on div at bounding box center [107, 210] width 5 height 5
click at [114, 209] on div at bounding box center [117, 210] width 6 height 6
type input "FFFFFF"
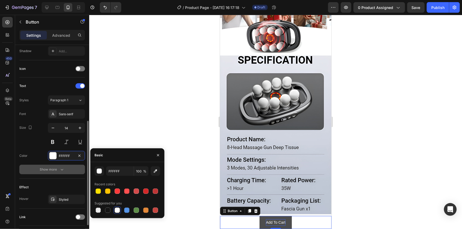
click at [53, 171] on div "Show more" at bounding box center [52, 169] width 25 height 5
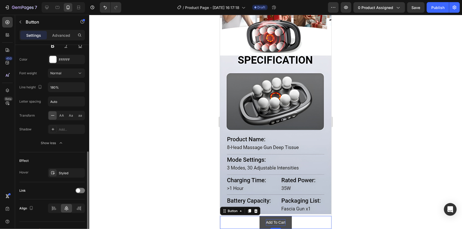
scroll to position [249, 0]
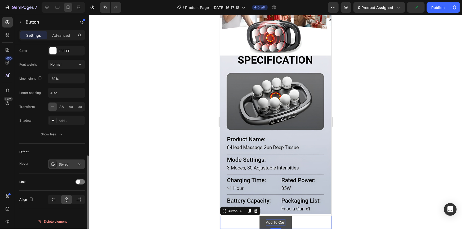
click at [69, 166] on div "Styled" at bounding box center [66, 164] width 37 height 10
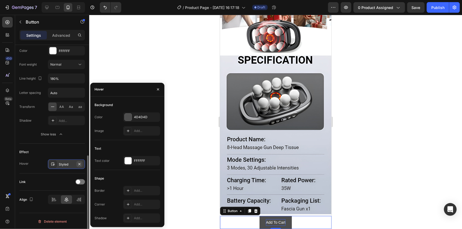
click at [80, 163] on icon "button" at bounding box center [79, 164] width 4 height 4
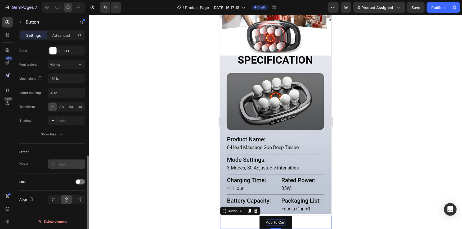
click at [49, 165] on div "Add..." at bounding box center [66, 164] width 37 height 10
click at [40, 152] on div "Effect" at bounding box center [52, 152] width 66 height 8
click at [56, 200] on icon at bounding box center [53, 199] width 5 height 5
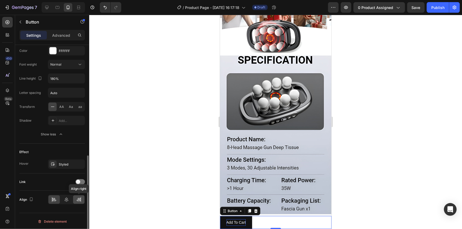
click at [80, 198] on icon at bounding box center [78, 199] width 5 height 5
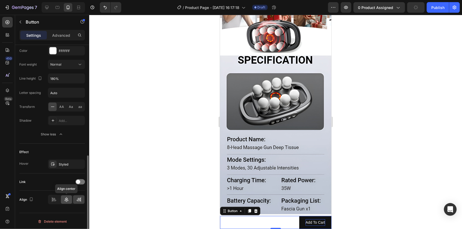
click at [71, 198] on div at bounding box center [66, 199] width 11 height 8
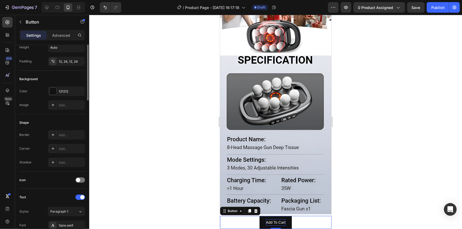
scroll to position [0, 0]
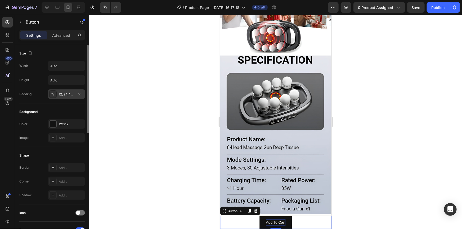
click at [62, 93] on div "12, 24, 12, 24" at bounding box center [66, 94] width 15 height 5
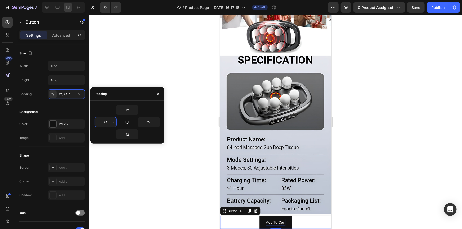
click at [109, 122] on input "24" at bounding box center [106, 122] width 22 height 10
type input "100"
click at [147, 121] on input "24" at bounding box center [149, 122] width 22 height 10
type input "100"
drag, startPoint x: 136, startPoint y: 183, endPoint x: 134, endPoint y: 180, distance: 4.0
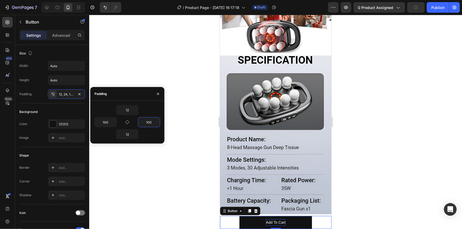
click at [136, 183] on div at bounding box center [275, 122] width 372 height 214
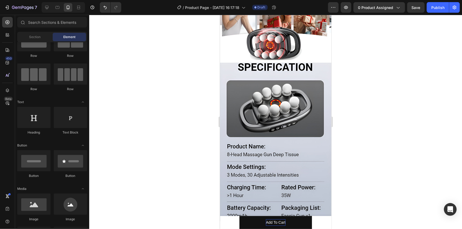
scroll to position [1204, 0]
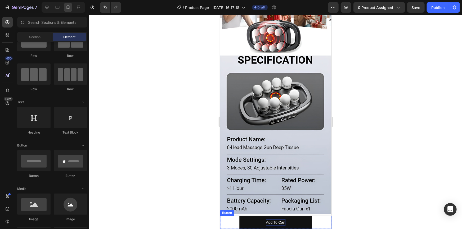
click at [260, 223] on button "Add To Cart" at bounding box center [275, 222] width 72 height 13
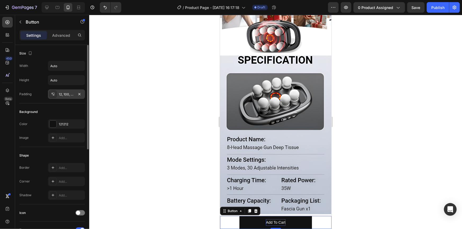
click at [62, 93] on div "12, 100, 12, 100" at bounding box center [66, 94] width 15 height 5
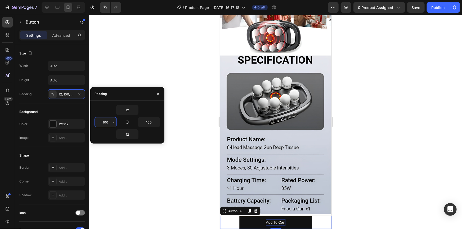
click at [109, 122] on input "100" at bounding box center [106, 122] width 22 height 10
click at [105, 111] on div "12" at bounding box center [127, 110] width 66 height 10
type input "150"
click at [153, 120] on input "100" at bounding box center [149, 122] width 22 height 10
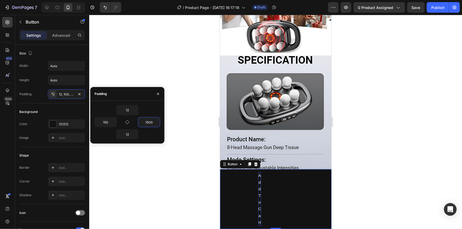
type input "150"
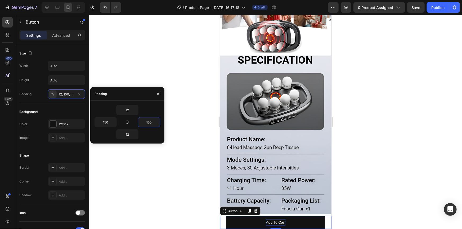
click at [177, 185] on div at bounding box center [275, 122] width 372 height 214
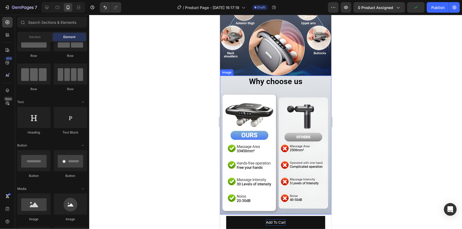
scroll to position [410, 0]
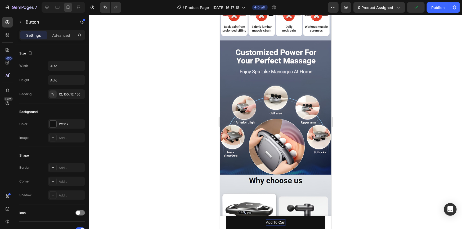
click at [247, 223] on button "Add To Cart" at bounding box center [275, 222] width 99 height 13
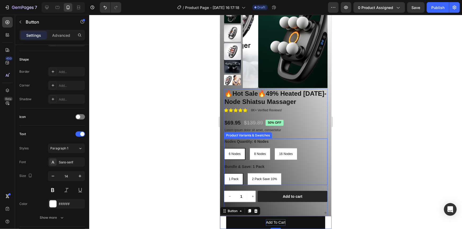
scroll to position [175, 0]
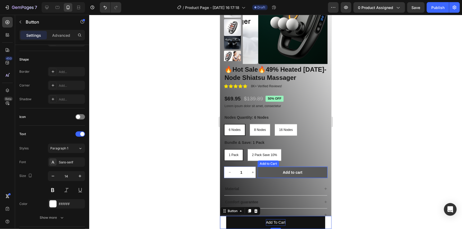
click at [277, 172] on button "Add to cart" at bounding box center [292, 172] width 70 height 11
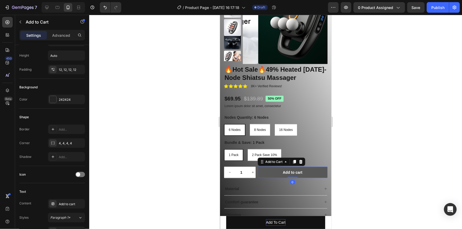
scroll to position [0, 0]
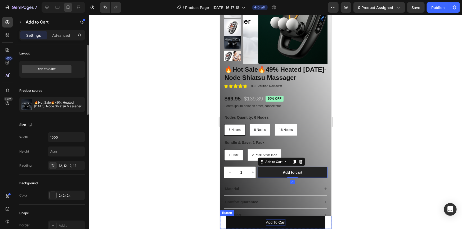
click at [259, 224] on button "Add To Cart" at bounding box center [275, 222] width 99 height 13
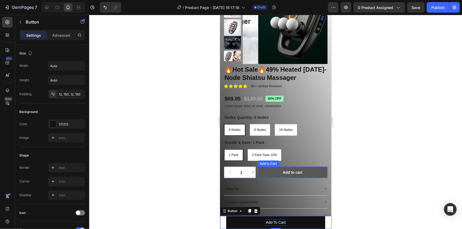
click at [262, 170] on button "Add to cart" at bounding box center [292, 172] width 70 height 11
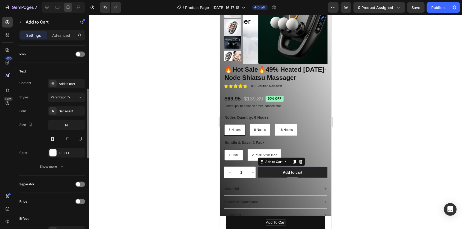
scroll to position [192, 0]
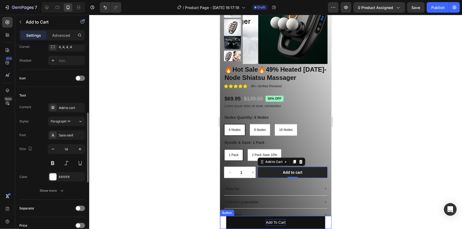
click at [257, 222] on button "Add To Cart" at bounding box center [275, 222] width 99 height 13
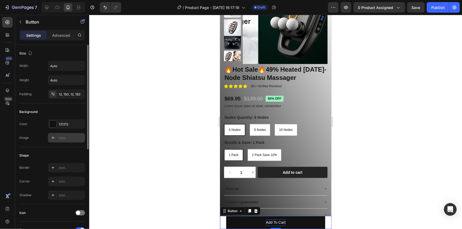
scroll to position [24, 0]
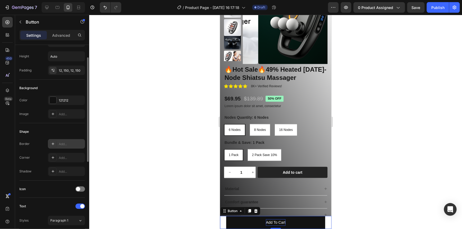
click at [61, 143] on div "Add..." at bounding box center [71, 144] width 25 height 5
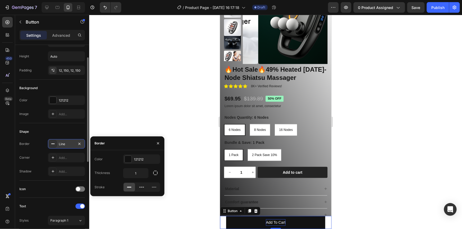
click at [37, 161] on div "Corner Add..." at bounding box center [52, 158] width 66 height 10
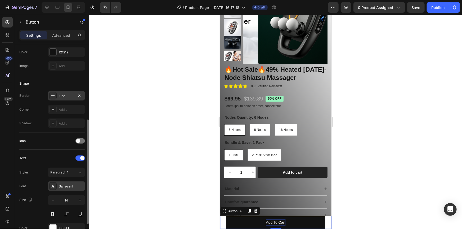
scroll to position [96, 0]
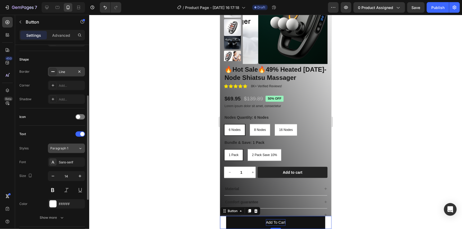
click at [69, 149] on div "Paragraph 1" at bounding box center [60, 148] width 21 height 5
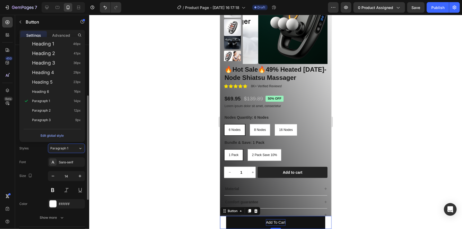
click at [25, 151] on div "Styles" at bounding box center [23, 148] width 9 height 8
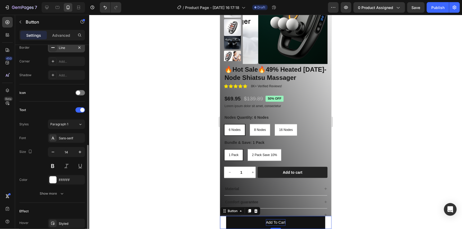
scroll to position [144, 0]
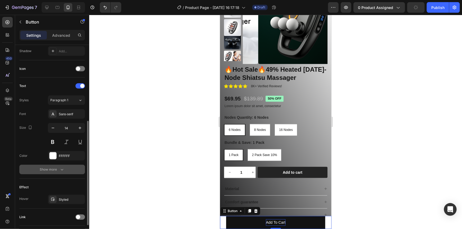
click at [51, 170] on div "Show more" at bounding box center [52, 169] width 25 height 5
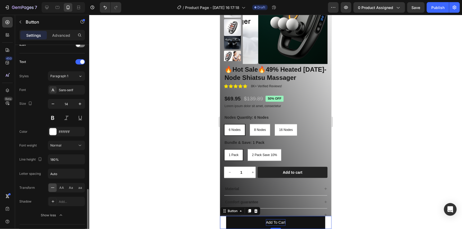
scroll to position [216, 0]
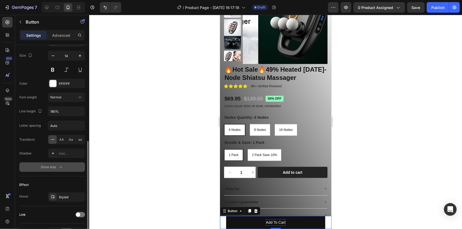
click at [48, 165] on div "Show less" at bounding box center [52, 167] width 22 height 5
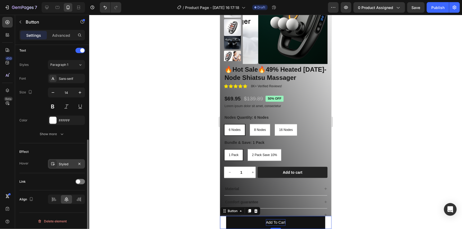
scroll to position [107, 0]
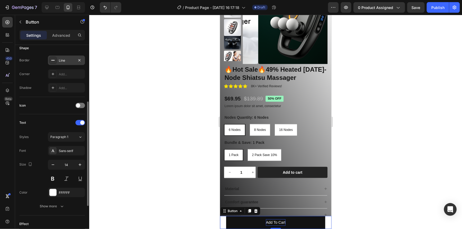
click at [239, 223] on button "Add To Cart" at bounding box center [275, 222] width 99 height 13
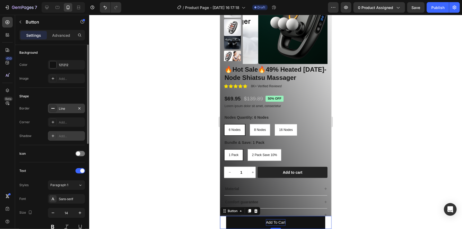
scroll to position [35, 0]
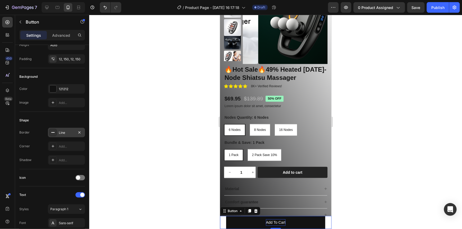
click at [52, 133] on icon at bounding box center [53, 132] width 4 height 4
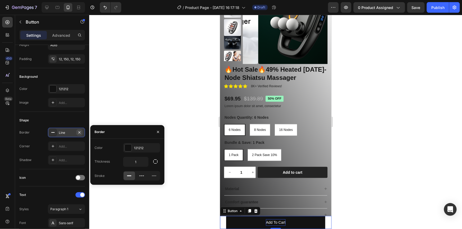
click at [80, 132] on icon "button" at bounding box center [79, 132] width 4 height 4
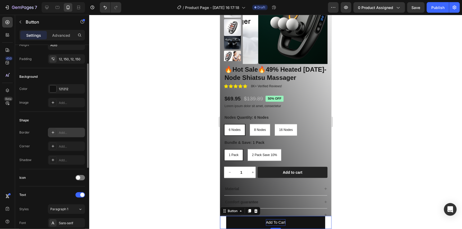
scroll to position [0, 0]
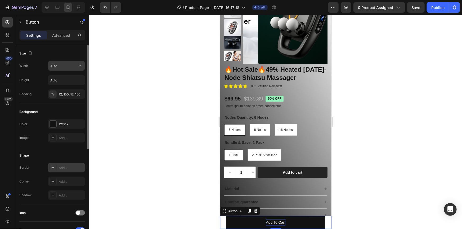
click at [63, 66] on input "Auto" at bounding box center [66, 66] width 36 height 10
click at [34, 61] on div "Width Auto" at bounding box center [52, 66] width 66 height 10
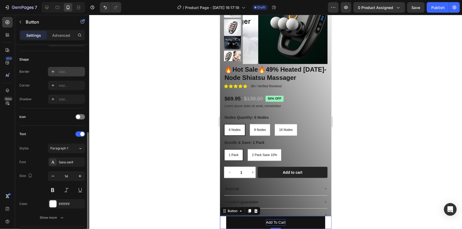
scroll to position [120, 0]
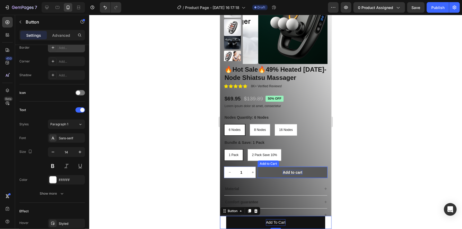
click at [289, 171] on div "Add to cart" at bounding box center [292, 172] width 20 height 5
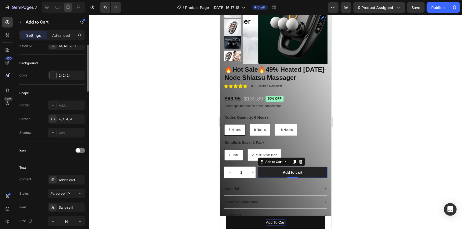
scroll to position [0, 0]
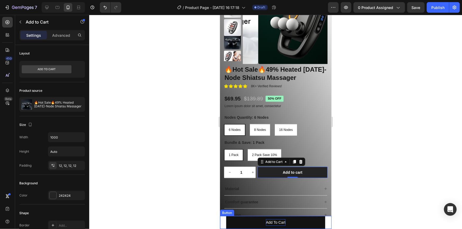
click at [241, 222] on button "Add To Cart" at bounding box center [275, 222] width 99 height 13
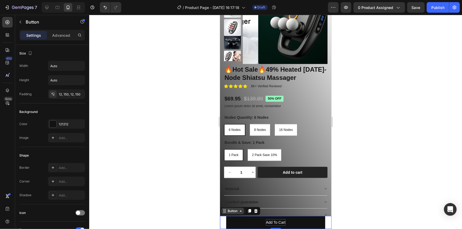
click at [234, 212] on div "Button" at bounding box center [232, 210] width 12 height 5
click at [236, 213] on div "Button" at bounding box center [232, 210] width 12 height 5
click at [255, 212] on icon at bounding box center [255, 211] width 3 height 4
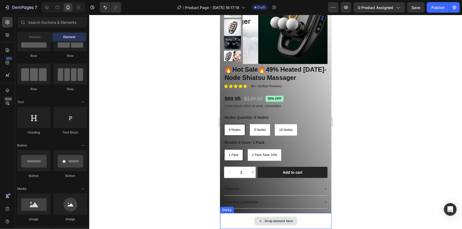
click at [258, 220] on icon at bounding box center [260, 221] width 4 height 4
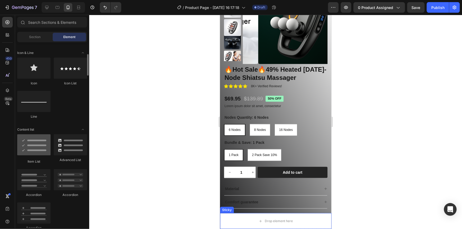
scroll to position [216, 0]
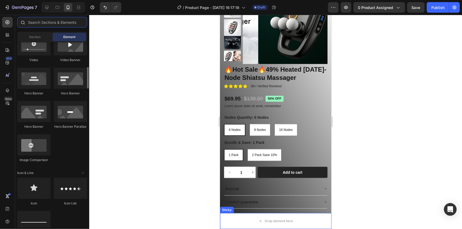
click at [47, 24] on input "text" at bounding box center [52, 22] width 70 height 11
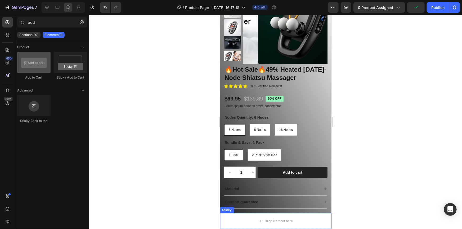
click at [22, 65] on div at bounding box center [33, 62] width 33 height 21
click at [38, 59] on div at bounding box center [33, 62] width 33 height 21
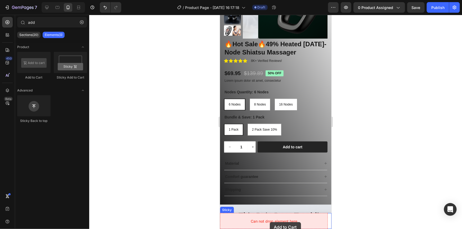
drag, startPoint x: 252, startPoint y: 82, endPoint x: 489, endPoint y: 237, distance: 282.7
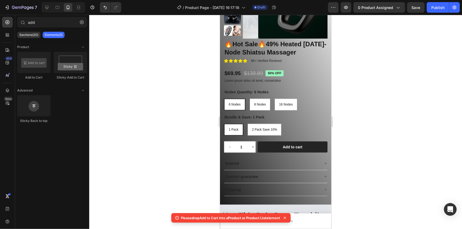
drag, startPoint x: 30, startPoint y: 34, endPoint x: 40, endPoint y: 50, distance: 18.6
click at [40, 50] on div "add Sections(20) Elements(3) Product Add to Cart Sticky Add to Cart Advanced St…" at bounding box center [52, 121] width 74 height 209
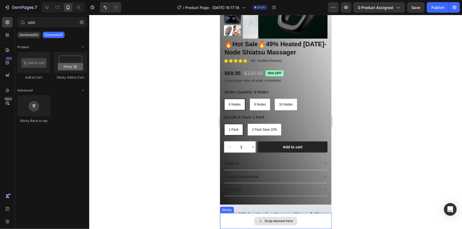
click at [310, 222] on div "Drop element here" at bounding box center [275, 221] width 111 height 16
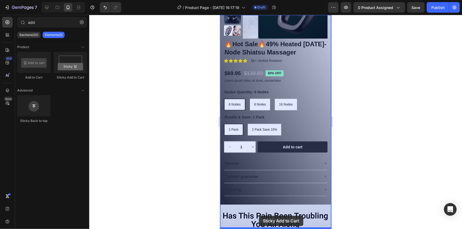
scroll to position [220, 0]
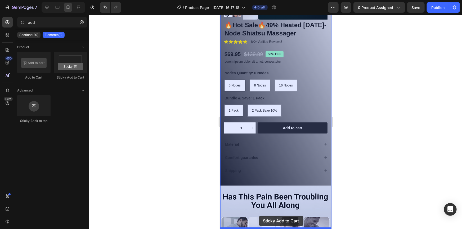
drag, startPoint x: 288, startPoint y: 84, endPoint x: 258, endPoint y: 216, distance: 135.3
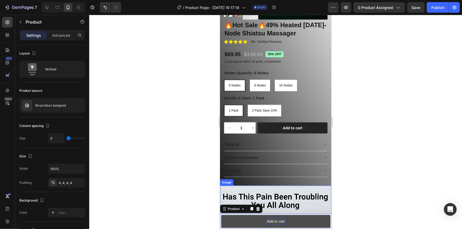
scroll to position [232, 0]
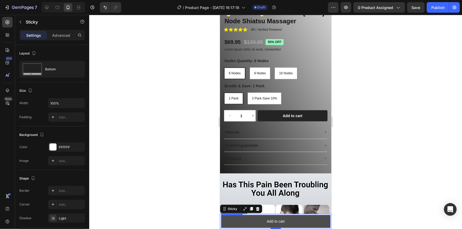
click at [248, 222] on button "Add to cart" at bounding box center [275, 221] width 109 height 13
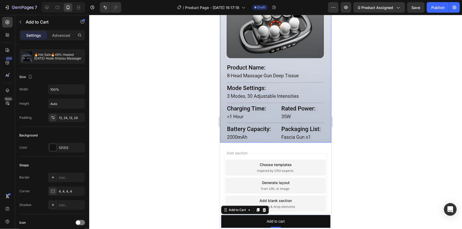
scroll to position [1436, 0]
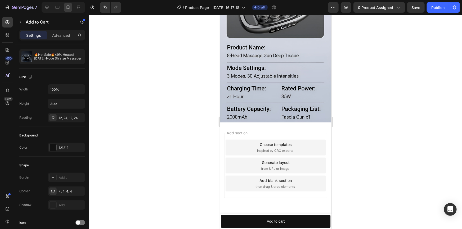
click at [263, 177] on div "Add blank section" at bounding box center [275, 180] width 32 height 6
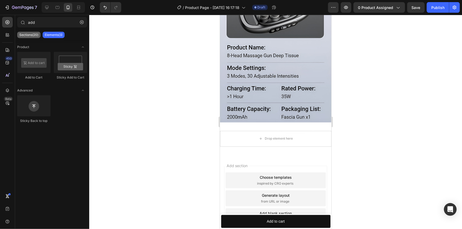
click at [33, 34] on p "Sections(20)" at bounding box center [28, 35] width 19 height 4
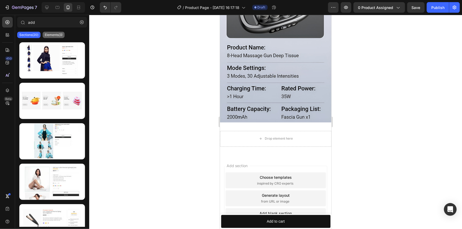
click at [61, 34] on p "Elements(3)" at bounding box center [54, 35] width 18 height 4
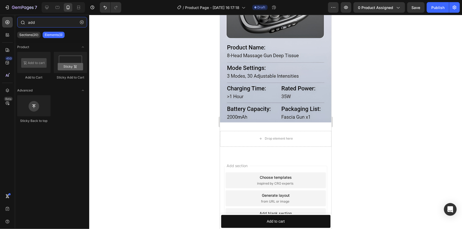
click at [45, 20] on input "add" at bounding box center [52, 22] width 70 height 11
type input "a"
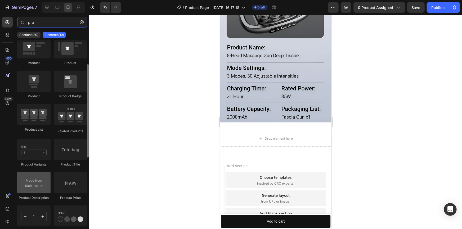
scroll to position [72, 0]
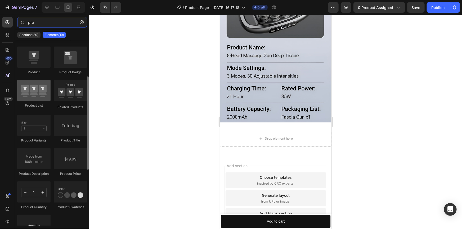
type input "pro"
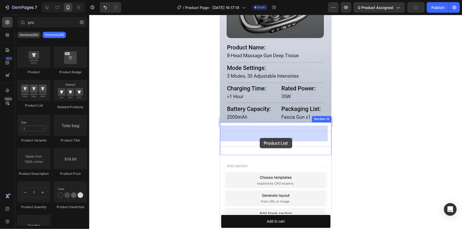
drag, startPoint x: 255, startPoint y: 102, endPoint x: 259, endPoint y: 138, distance: 35.7
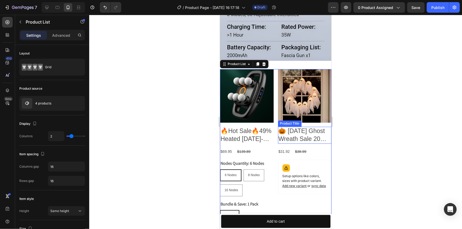
scroll to position [1460, 0]
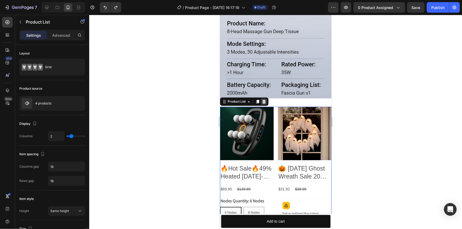
click at [265, 99] on icon at bounding box center [263, 101] width 4 height 4
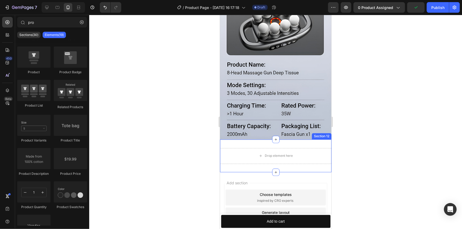
scroll to position [1412, 0]
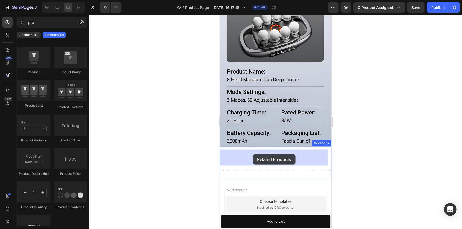
drag, startPoint x: 285, startPoint y: 106, endPoint x: 260, endPoint y: 157, distance: 57.1
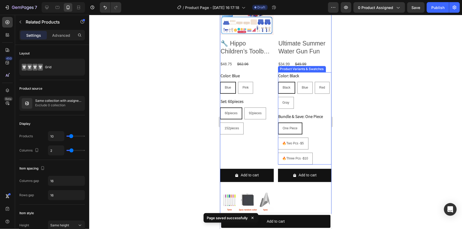
scroll to position [1556, 0]
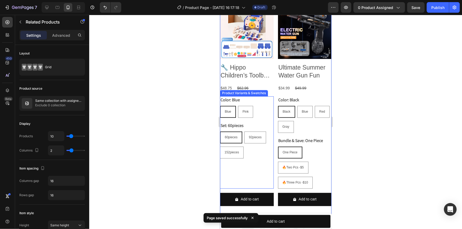
click at [254, 113] on div "Blue Blue Blue Pink Pink Pink" at bounding box center [247, 112] width 54 height 12
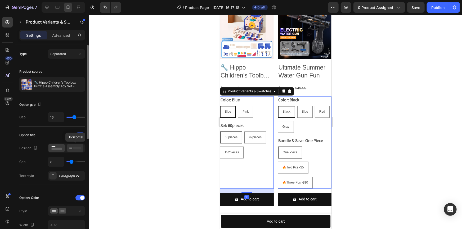
click at [69, 148] on div at bounding box center [75, 148] width 16 height 8
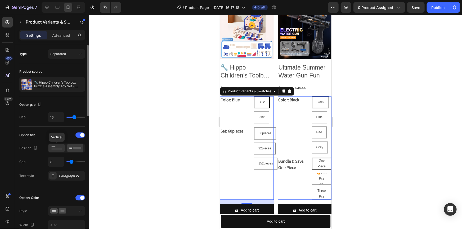
click at [51, 148] on icon at bounding box center [57, 148] width 12 height 6
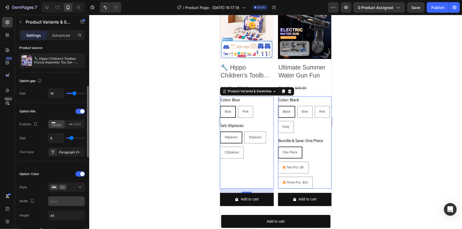
scroll to position [48, 0]
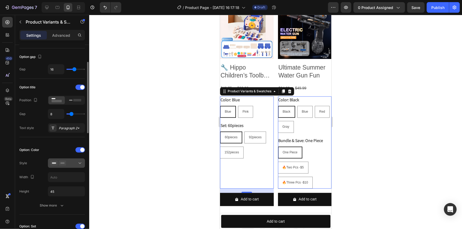
click at [65, 165] on icon at bounding box center [62, 163] width 7 height 5
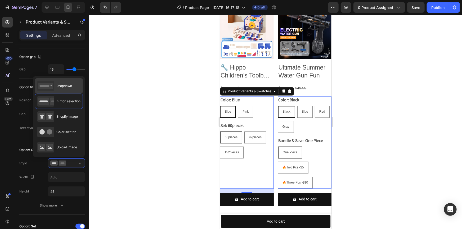
click at [58, 84] on span "Dropdown" at bounding box center [64, 86] width 16 height 5
type input "100%"
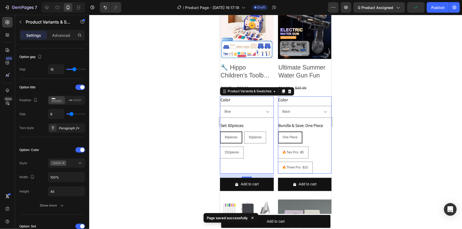
click at [252, 150] on div "60pieces 60pieces 60pieces 92pieces 92pieces 92pieces 152pieces 152pieces 152pi…" at bounding box center [247, 144] width 54 height 27
click at [230, 143] on div "152pieces" at bounding box center [231, 140] width 19 height 7
click at [220, 146] on input "152pieces 152pieces 152pieces" at bounding box center [219, 146] width 0 height 0
radio input "true"
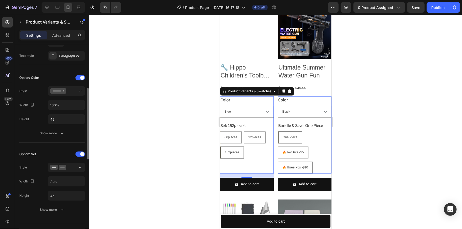
scroll to position [144, 0]
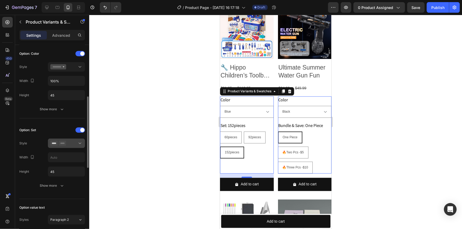
click at [64, 139] on button at bounding box center [66, 144] width 37 height 10
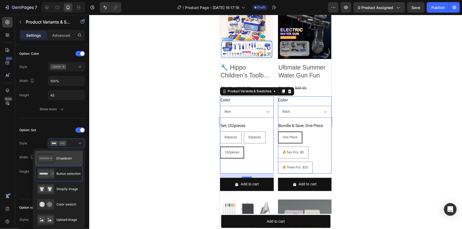
drag, startPoint x: 58, startPoint y: 157, endPoint x: 58, endPoint y: 153, distance: 4.5
click at [58, 157] on span "Dropdown" at bounding box center [64, 158] width 16 height 5
type input "100%"
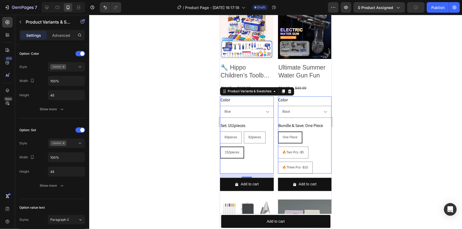
select select "152pieces"
click at [179, 95] on div at bounding box center [275, 122] width 372 height 214
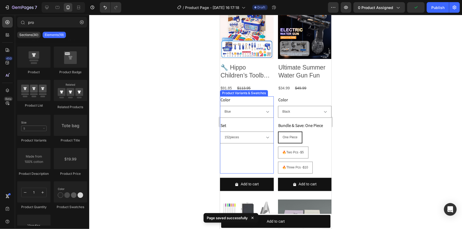
click at [243, 153] on div "Color Blue Pink Set 60pieces 92pieces 152pieces Product Variants & Swatches" at bounding box center [247, 134] width 54 height 77
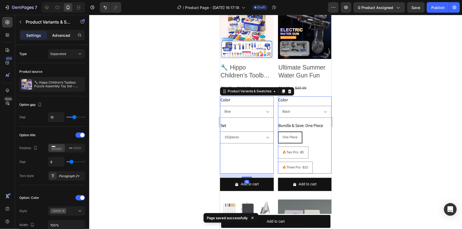
click at [58, 38] on div "Advanced" at bounding box center [61, 35] width 26 height 8
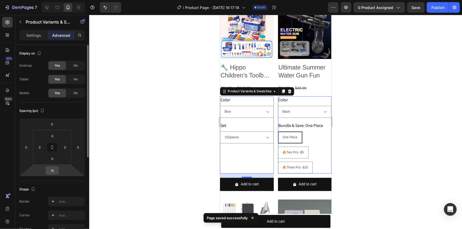
click at [54, 173] on input "16" at bounding box center [52, 171] width 11 height 8
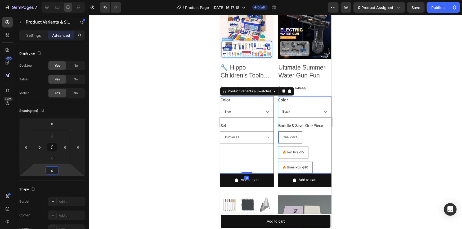
type input "0"
drag, startPoint x: 245, startPoint y: 171, endPoint x: 244, endPoint y: 148, distance: 23.3
click at [244, 148] on div "Color Blue Pink Set 60pieces 92pieces 152pieces Product Variants & Swatches 0" at bounding box center [247, 134] width 54 height 77
drag, startPoint x: 157, startPoint y: 157, endPoint x: 158, endPoint y: 154, distance: 3.1
click at [157, 157] on div at bounding box center [275, 122] width 372 height 214
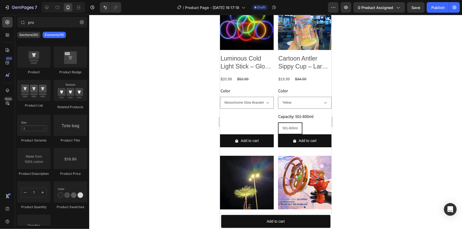
scroll to position [1920, 0]
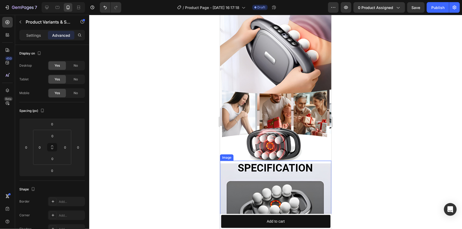
scroll to position [1149, 0]
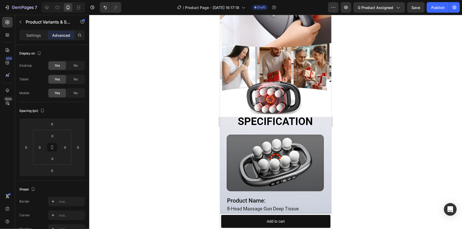
select select "152pieces"
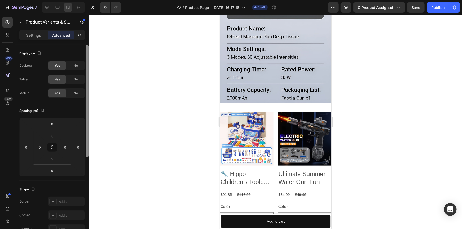
scroll to position [1151, 0]
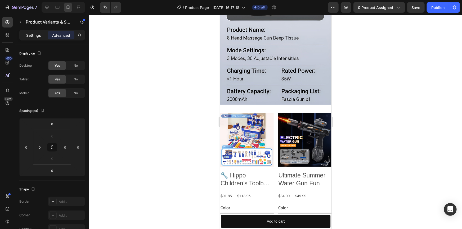
click at [38, 35] on p "Settings" at bounding box center [33, 36] width 15 height 6
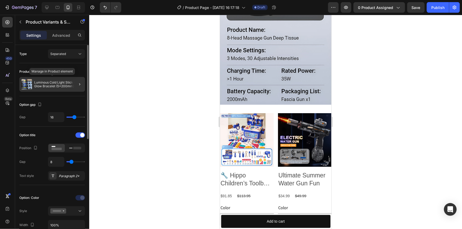
click at [69, 82] on p "Luminous Cold Light Stick – Glow Bracelet (5×200mm)" at bounding box center [58, 84] width 49 height 7
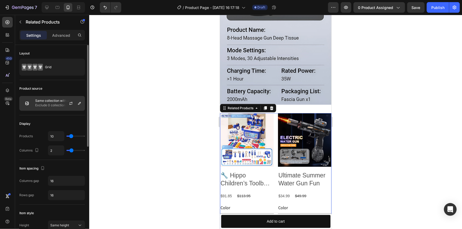
click at [60, 104] on p "Exclude 0 collection" at bounding box center [58, 105] width 47 height 5
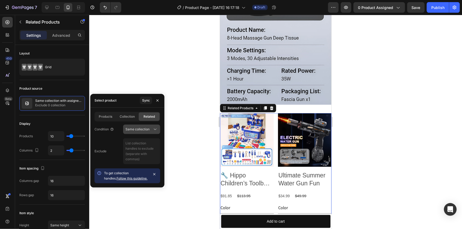
click at [138, 130] on span "Same collection" at bounding box center [137, 129] width 24 height 4
click at [142, 157] on div "Same vendor" at bounding box center [136, 162] width 43 height 10
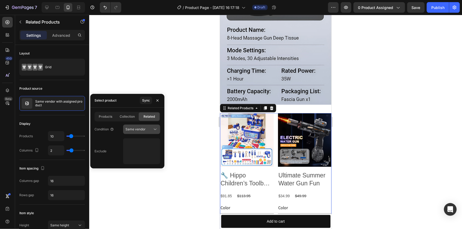
click at [144, 128] on span "Same vendor" at bounding box center [135, 129] width 20 height 4
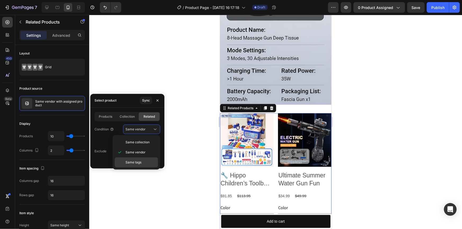
click at [140, 157] on div "Same tags" at bounding box center [136, 162] width 43 height 10
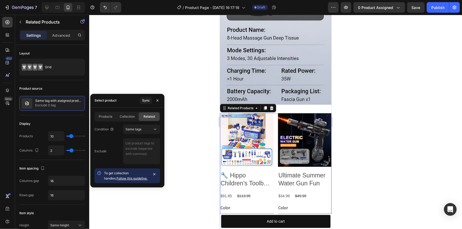
click at [118, 134] on div "Condition Same tags" at bounding box center [127, 130] width 66 height 10
click at [71, 117] on div "Display Products 10 Columns 2" at bounding box center [52, 137] width 66 height 45
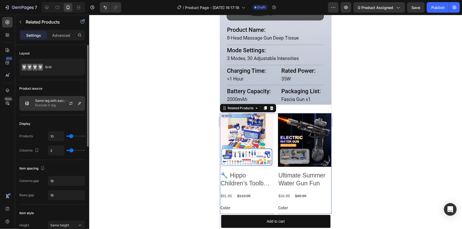
click at [60, 104] on p "Exclude 0 tag" at bounding box center [58, 105] width 47 height 5
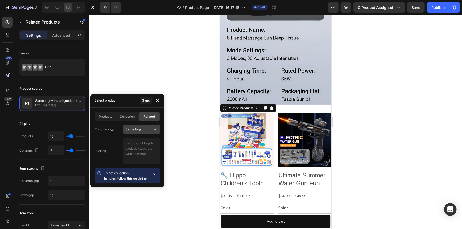
click at [142, 127] on div "Same tags" at bounding box center [138, 129] width 27 height 5
click at [135, 160] on span "Same tags" at bounding box center [133, 162] width 16 height 5
click at [138, 132] on button "Same tags" at bounding box center [141, 130] width 37 height 10
click at [143, 144] on span "Same collection" at bounding box center [137, 142] width 24 height 5
click at [125, 77] on div at bounding box center [275, 122] width 372 height 214
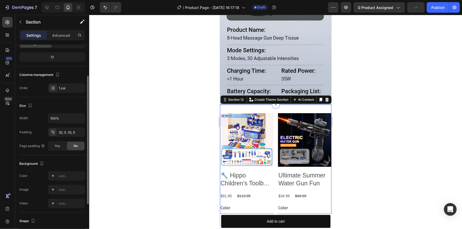
scroll to position [24, 0]
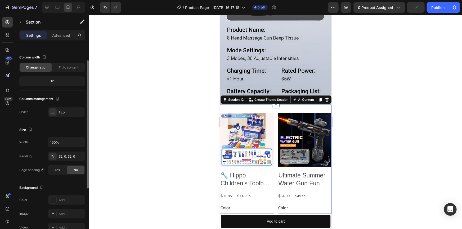
click at [54, 81] on div "12" at bounding box center [51, 80] width 63 height 7
drag, startPoint x: 58, startPoint y: 80, endPoint x: 57, endPoint y: 92, distance: 11.6
click at [58, 82] on div "12" at bounding box center [51, 80] width 63 height 7
click at [249, 135] on img at bounding box center [247, 140] width 54 height 54
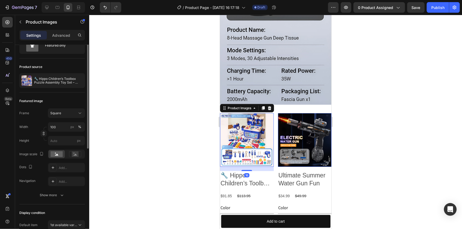
scroll to position [0, 0]
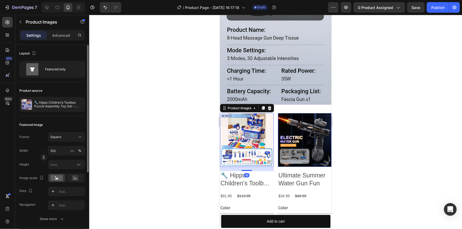
click at [271, 116] on img at bounding box center [247, 140] width 54 height 54
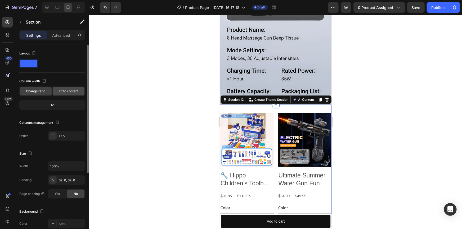
click at [68, 88] on div "Fit to content" at bounding box center [69, 91] width 32 height 8
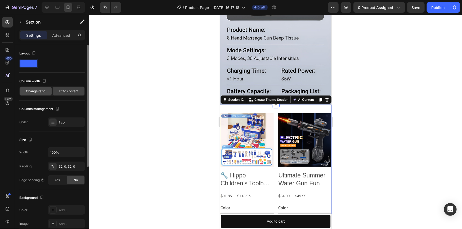
click at [38, 90] on span "Change ratio" at bounding box center [35, 91] width 19 height 5
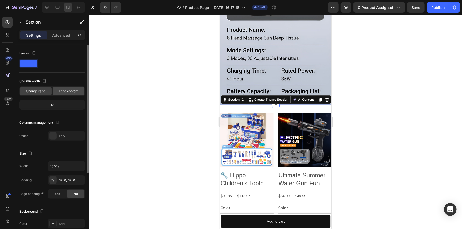
click at [67, 93] on span "Fit to content" at bounding box center [69, 91] width 20 height 5
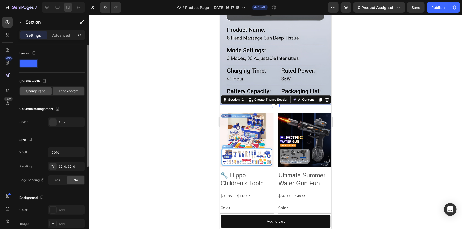
drag, startPoint x: 36, startPoint y: 93, endPoint x: 169, endPoint y: 117, distance: 135.0
click at [36, 93] on span "Change ratio" at bounding box center [35, 91] width 19 height 5
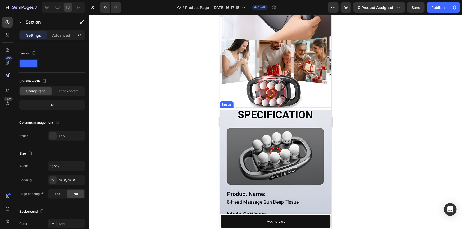
scroll to position [1275, 0]
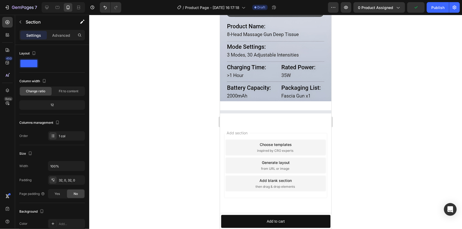
select select "152pieces"
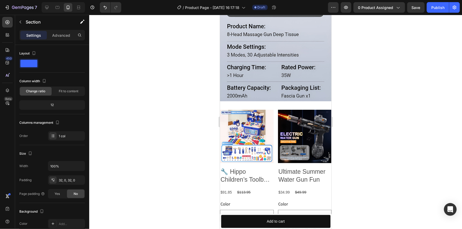
click at [227, 191] on div "Product Images 🔧 Hippo Children’s Toolbox Puzzle Assembly Toy Set – Build, Play…" at bounding box center [247, 201] width 54 height 185
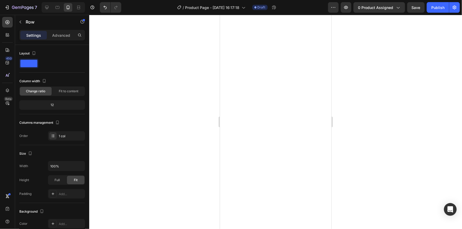
select select "152pieces"
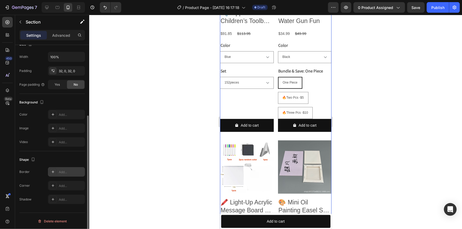
scroll to position [61, 0]
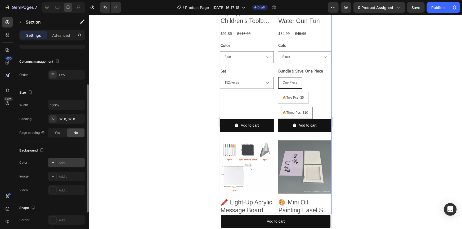
click at [57, 159] on div "Add..." at bounding box center [66, 163] width 37 height 10
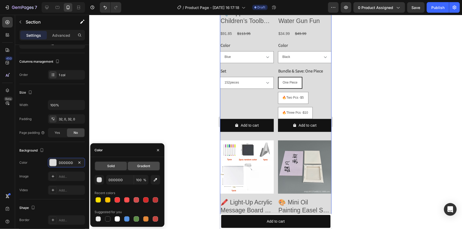
click at [148, 171] on div "Solid Gradient DDDDDD 100 % Recent colors Suggested for you" at bounding box center [127, 191] width 66 height 61
click at [148, 167] on span "Gradient" at bounding box center [143, 166] width 13 height 5
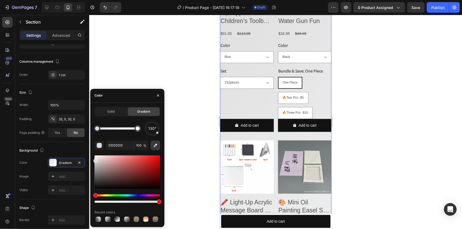
click at [156, 142] on button "button" at bounding box center [155, 146] width 10 height 10
type input "C0C6D4"
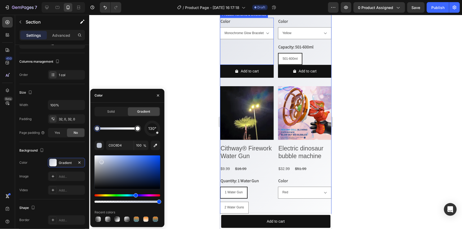
scroll to position [1828, 0]
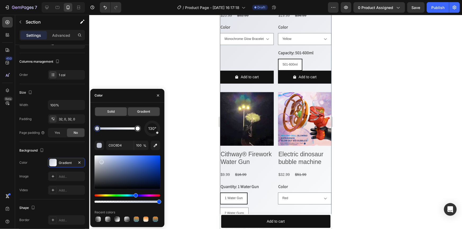
click at [114, 113] on span "Solid" at bounding box center [110, 111] width 7 height 5
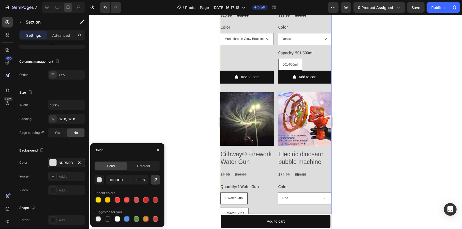
click at [157, 181] on icon "button" at bounding box center [155, 179] width 5 height 5
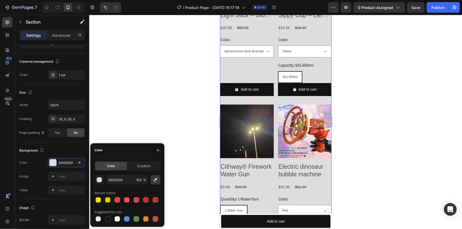
scroll to position [1804, 0]
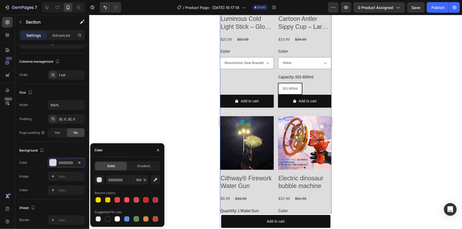
type input "FCFCFC"
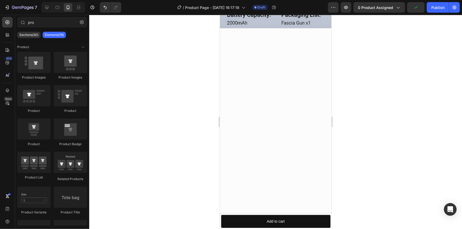
scroll to position [995, 0]
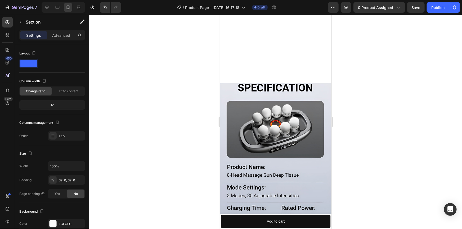
select select "152pieces"
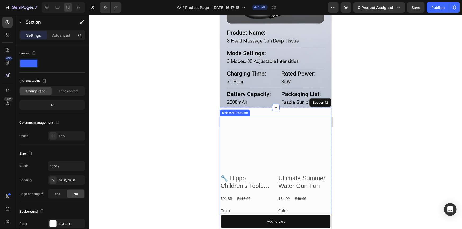
scroll to position [1103, 0]
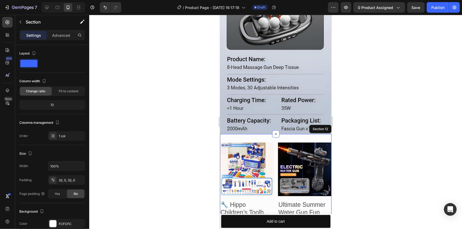
drag, startPoint x: 66, startPoint y: 138, endPoint x: 65, endPoint y: 134, distance: 4.9
click at [66, 138] on div "1 col" at bounding box center [66, 136] width 37 height 10
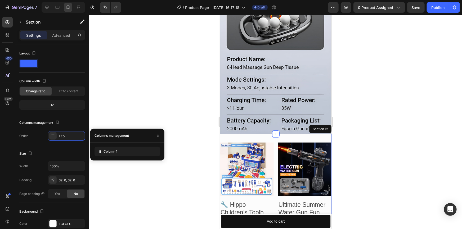
click at [112, 175] on div at bounding box center [275, 122] width 372 height 214
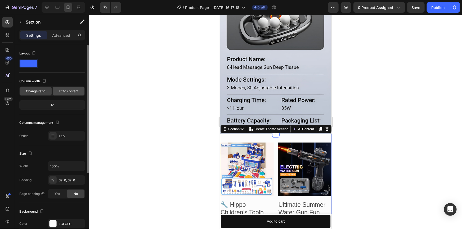
click at [65, 87] on div "Fit to content" at bounding box center [69, 91] width 32 height 8
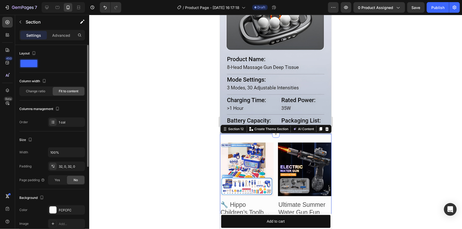
scroll to position [72, 0]
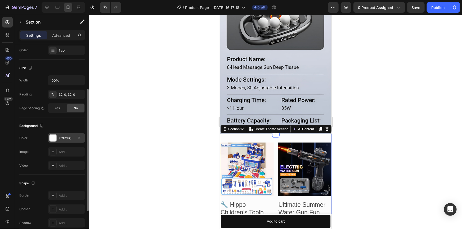
click at [61, 139] on div "FCFCFC" at bounding box center [66, 138] width 15 height 5
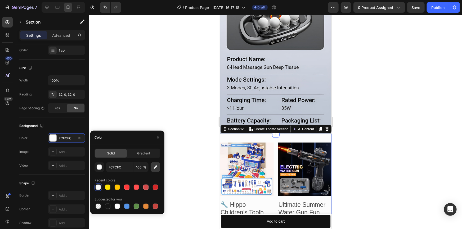
click at [154, 166] on icon "button" at bounding box center [155, 167] width 5 height 5
type input "C1C8D5"
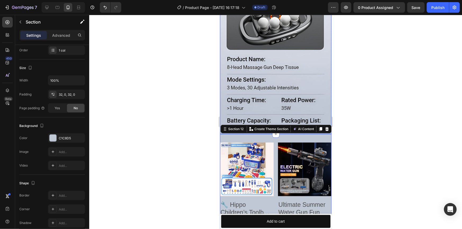
click at [383, 108] on div at bounding box center [275, 122] width 372 height 214
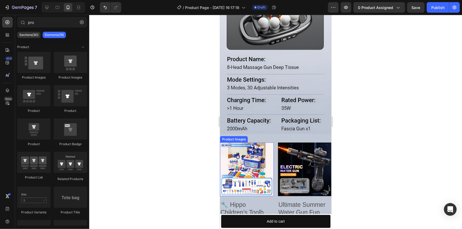
scroll to position [1127, 0]
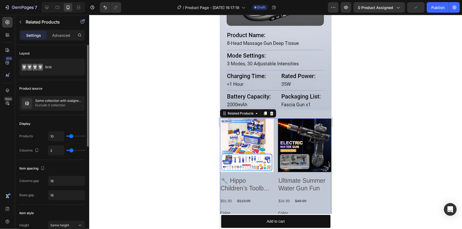
drag, startPoint x: 72, startPoint y: 136, endPoint x: 69, endPoint y: 136, distance: 3.5
click at [68, 136] on input "range" at bounding box center [75, 136] width 19 height 1
type input "2"
click at [69, 136] on input "range" at bounding box center [75, 136] width 19 height 1
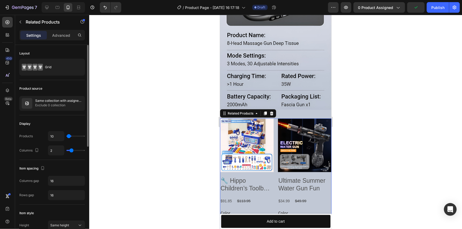
type input "4"
click at [69, 136] on input "range" at bounding box center [75, 136] width 19 height 1
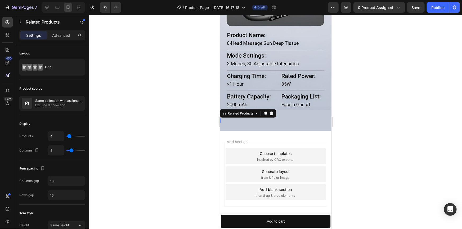
click at [127, 153] on div at bounding box center [275, 122] width 372 height 214
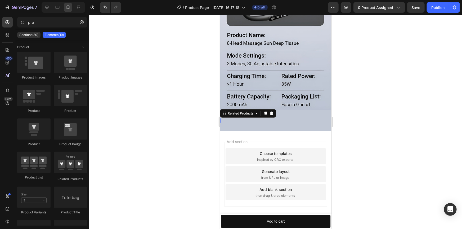
select select "152pieces"
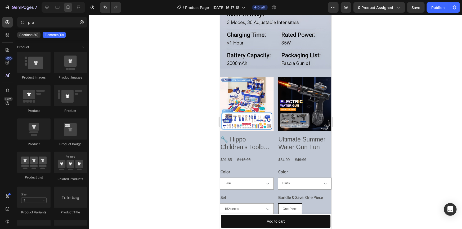
scroll to position [1096, 0]
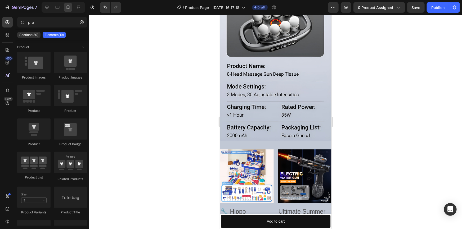
click at [381, 128] on div at bounding box center [275, 122] width 372 height 214
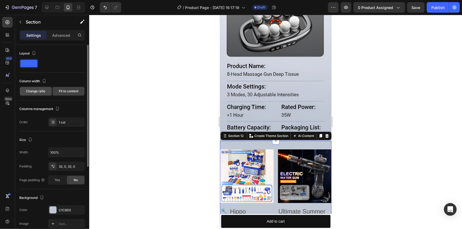
click at [39, 89] on span "Change ratio" at bounding box center [35, 91] width 19 height 5
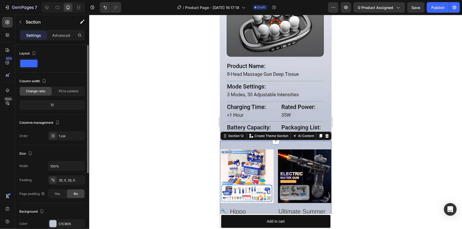
click at [53, 103] on div "12" at bounding box center [51, 104] width 63 height 7
click at [63, 91] on span "Fit to content" at bounding box center [69, 91] width 20 height 5
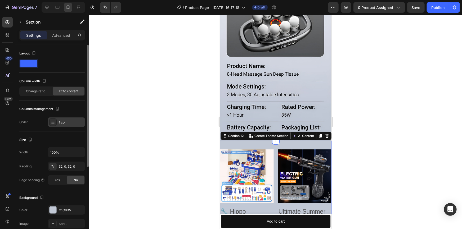
click at [60, 124] on div "1 col" at bounding box center [71, 122] width 25 height 5
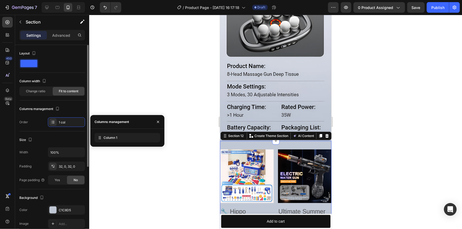
click at [29, 116] on div "Columns management Order 1 col" at bounding box center [52, 116] width 66 height 22
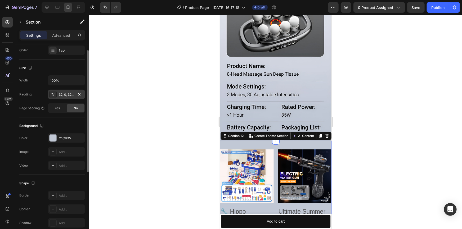
scroll to position [48, 0]
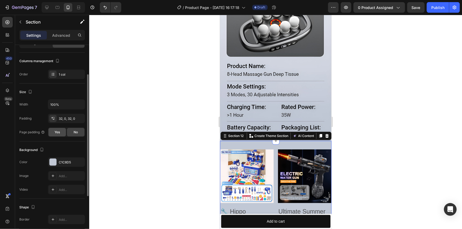
click at [52, 131] on div "Yes" at bounding box center [56, 132] width 17 height 8
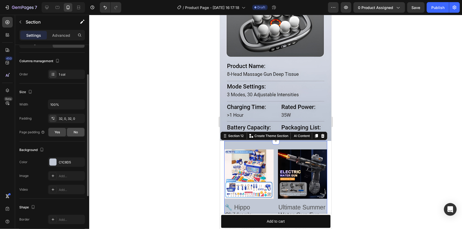
click at [80, 131] on div "No" at bounding box center [75, 132] width 17 height 8
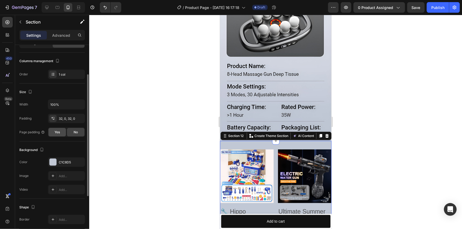
click at [57, 133] on span "Yes" at bounding box center [56, 132] width 5 height 5
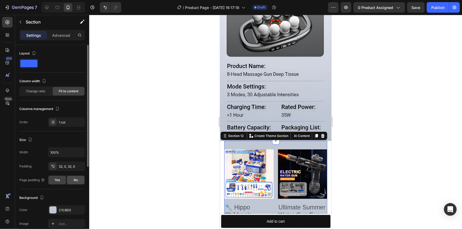
click at [74, 180] on span "No" at bounding box center [76, 180] width 4 height 5
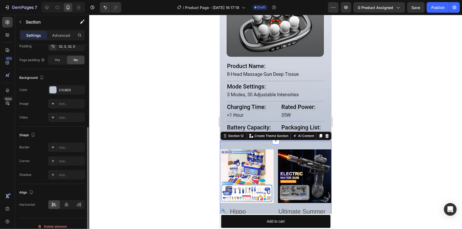
scroll to position [125, 0]
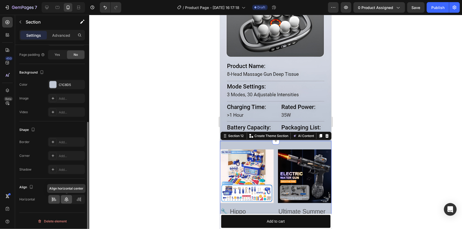
click at [68, 199] on icon at bounding box center [66, 199] width 5 height 5
click at [78, 199] on icon at bounding box center [78, 199] width 5 height 5
click at [70, 201] on div at bounding box center [66, 199] width 11 height 8
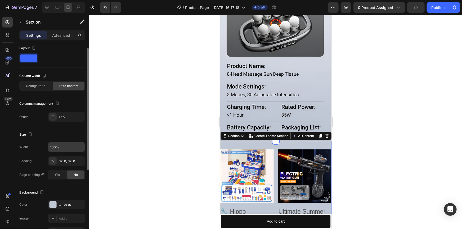
scroll to position [0, 0]
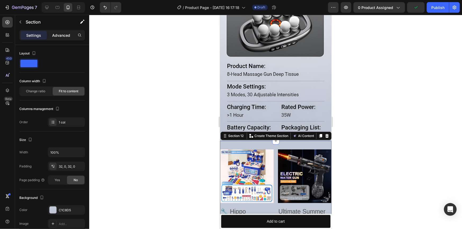
click at [61, 33] on p "Advanced" at bounding box center [61, 36] width 18 height 6
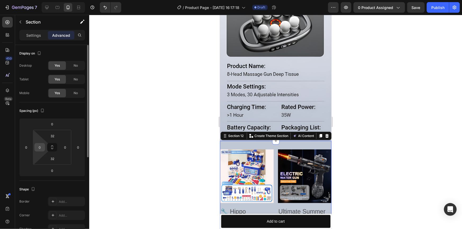
click at [38, 148] on input "0" at bounding box center [40, 147] width 8 height 8
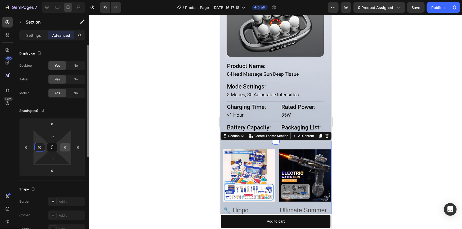
type input "10"
drag, startPoint x: 63, startPoint y: 147, endPoint x: 66, endPoint y: 147, distance: 3.0
click at [64, 147] on input "0" at bounding box center [65, 147] width 8 height 8
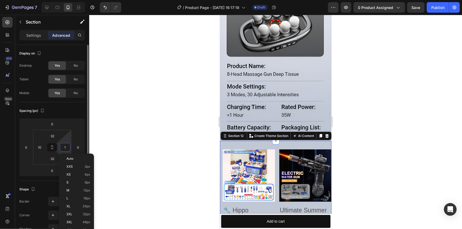
type input "10"
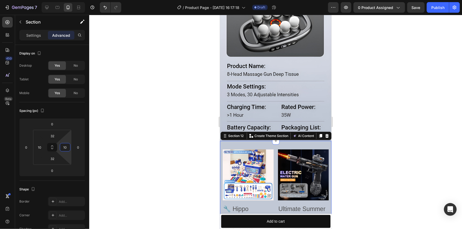
click at [135, 138] on div at bounding box center [275, 122] width 372 height 214
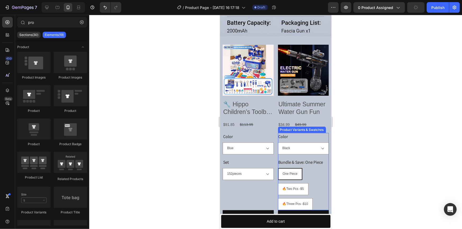
scroll to position [1192, 0]
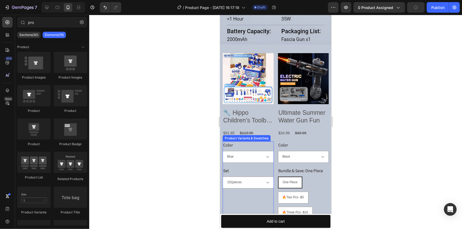
click at [232, 167] on div "Set 60pieces 92pieces 152pieces" at bounding box center [247, 177] width 51 height 21
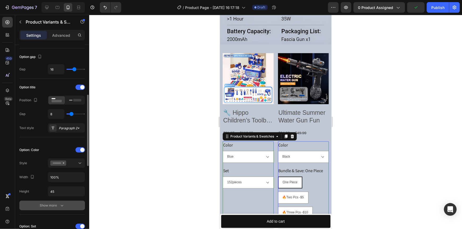
scroll to position [72, 0]
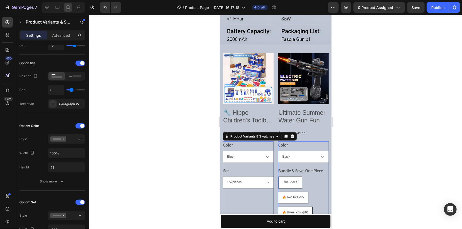
drag, startPoint x: 248, startPoint y: 209, endPoint x: 299, endPoint y: 201, distance: 52.0
click at [248, 195] on div "Color Blue Pink Set 60pieces 92pieces 152pieces Product Variants & Swatches 0" at bounding box center [247, 179] width 51 height 77
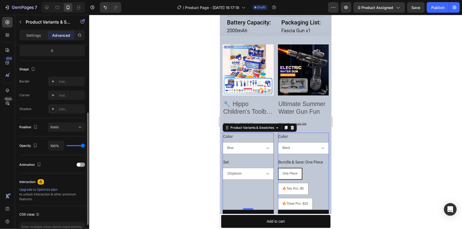
scroll to position [1216, 0]
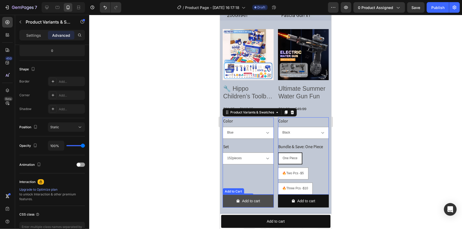
click at [264, 194] on button "Add to cart" at bounding box center [247, 200] width 51 height 13
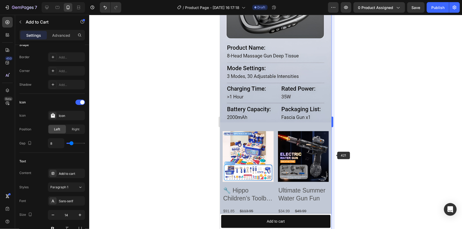
scroll to position [880, 0]
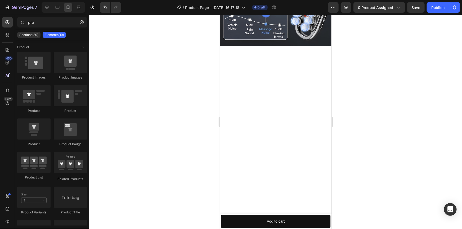
drag, startPoint x: 329, startPoint y: 149, endPoint x: 556, endPoint y: 26, distance: 258.6
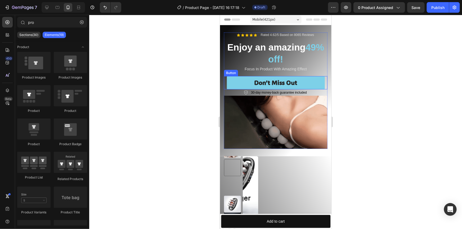
scroll to position [0, 0]
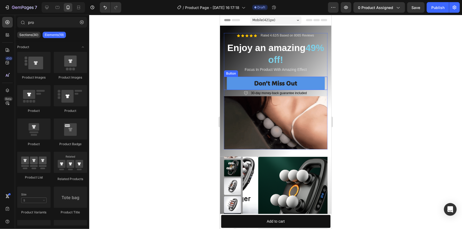
click at [302, 84] on button "Don’t Miss Out" at bounding box center [275, 82] width 98 height 13
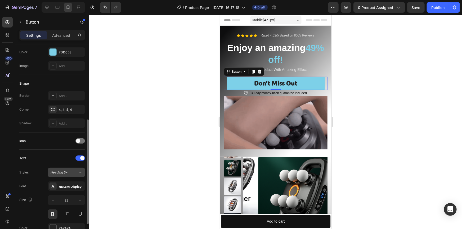
scroll to position [96, 0]
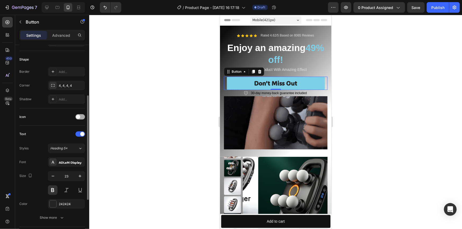
click at [77, 116] on span at bounding box center [78, 117] width 4 height 4
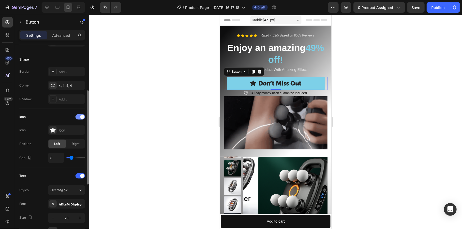
click at [79, 116] on div at bounding box center [80, 116] width 10 height 5
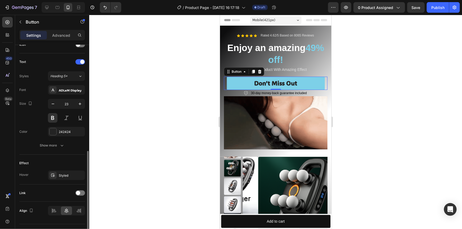
scroll to position [180, 0]
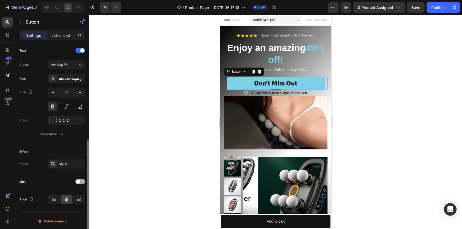
click at [75, 180] on div at bounding box center [80, 181] width 10 height 5
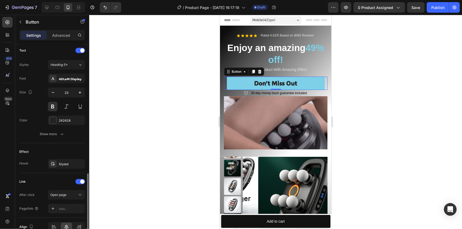
scroll to position [207, 0]
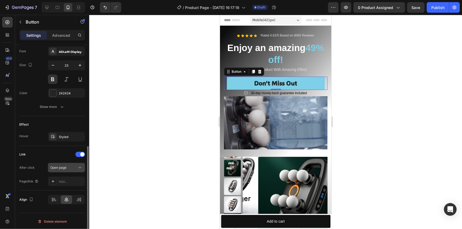
click at [65, 170] on button "Open page" at bounding box center [66, 168] width 37 height 10
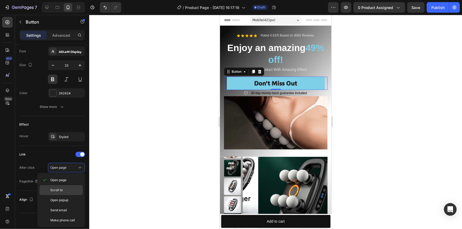
click at [61, 189] on span "Scroll to" at bounding box center [56, 190] width 12 height 5
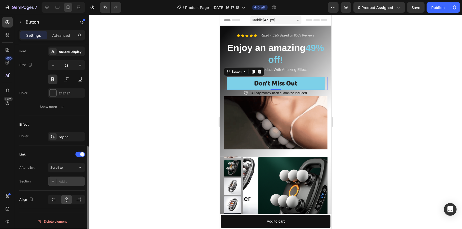
click at [54, 179] on icon at bounding box center [53, 181] width 4 height 4
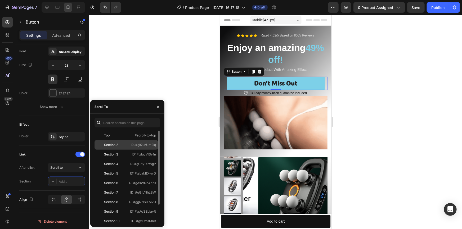
click at [133, 150] on div "Section 2 ID: #glQunUm2Iq" at bounding box center [125, 155] width 63 height 10
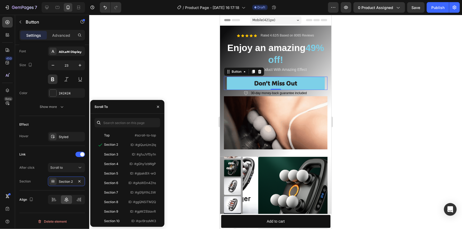
click at [181, 151] on div at bounding box center [275, 122] width 372 height 214
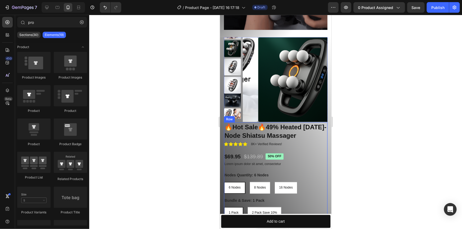
scroll to position [120, 0]
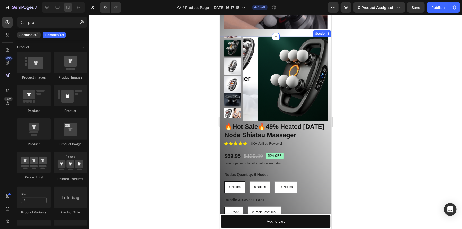
click at [221, 118] on div "Product Images 🔥Hot Sale🔥49% Heated 6/8/16-Node Shiatsu Massager Product Title …" at bounding box center [275, 161] width 111 height 250
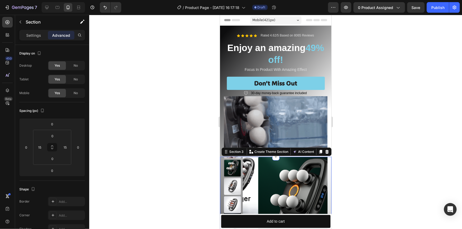
scroll to position [0, 0]
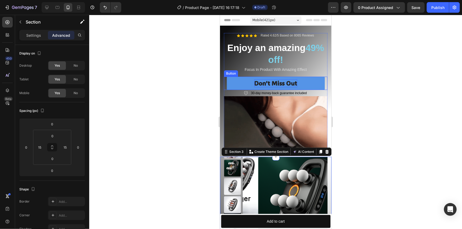
click at [269, 83] on div "Don’t Miss Out" at bounding box center [275, 83] width 43 height 8
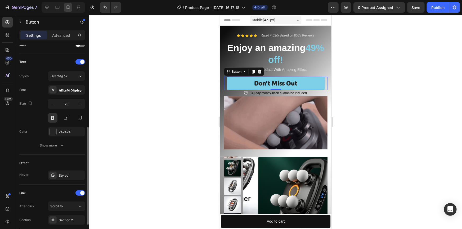
scroll to position [207, 0]
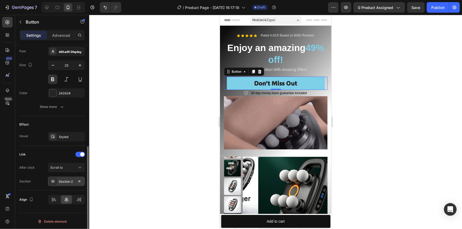
click at [66, 181] on div "Section 2" at bounding box center [66, 181] width 15 height 5
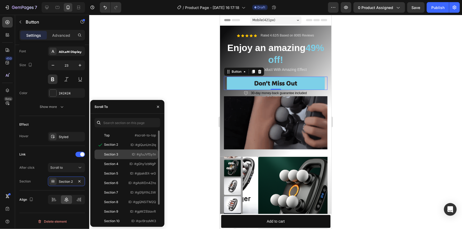
click at [121, 159] on div "Section 3 ID: #g1uJVfSy1n" at bounding box center [125, 164] width 63 height 10
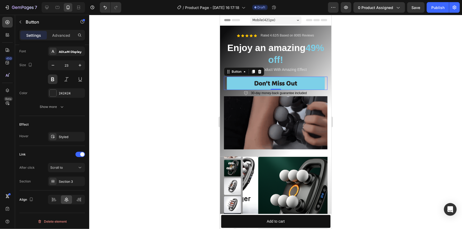
click at [204, 135] on div at bounding box center [275, 122] width 372 height 214
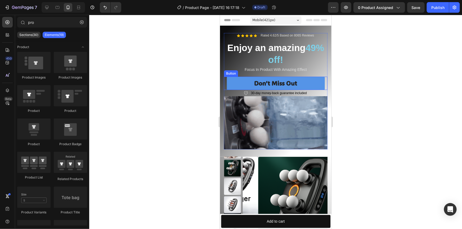
click at [248, 84] on link "Don’t Miss Out" at bounding box center [275, 82] width 98 height 13
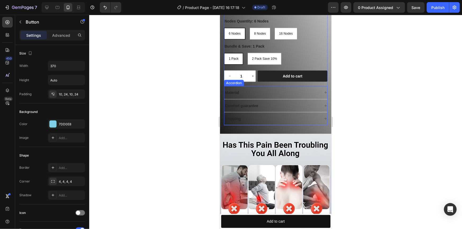
scroll to position [264, 0]
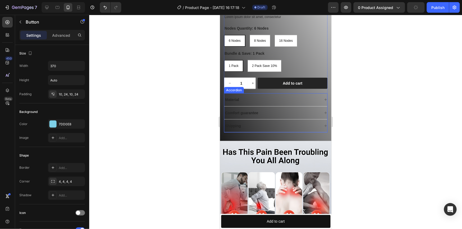
click at [249, 100] on div "Material" at bounding box center [271, 99] width 95 height 6
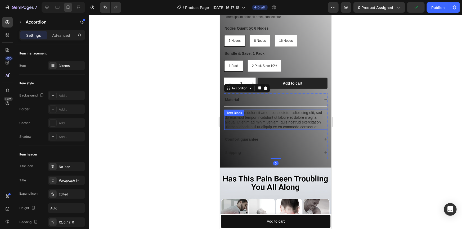
click at [314, 125] on div "Lorem ipsum dolor sit amet, consectetur adipiscing elit, sed do eiusmod tempor …" at bounding box center [275, 119] width 103 height 20
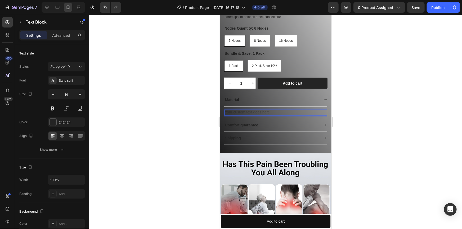
click at [262, 109] on div "Rich Text Editor. Editing area: main" at bounding box center [275, 112] width 103 height 6
click at [260, 108] on div "Text Block 0" at bounding box center [275, 112] width 103 height 12
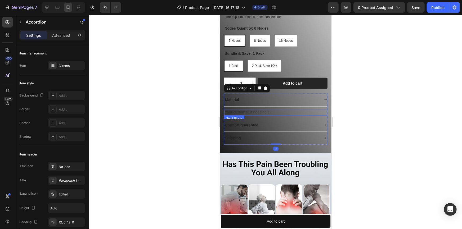
click at [260, 111] on div "Rich Text Editor. Editing area: main" at bounding box center [275, 112] width 103 height 6
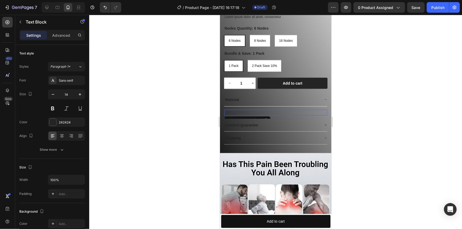
click at [260, 111] on p "Rich Text Editor. Editing area: main" at bounding box center [275, 112] width 102 height 5
click at [263, 112] on div "Rich Text Editor. Editing area: main" at bounding box center [275, 112] width 103 height 6
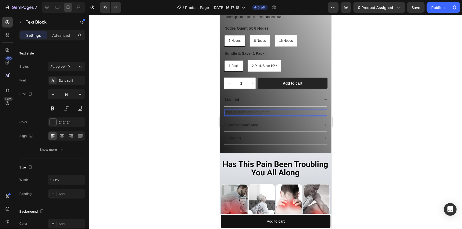
click at [247, 111] on div "Rich Text Editor. Editing area: main" at bounding box center [275, 112] width 103 height 6
click at [244, 110] on div "Rich Text Editor. Editing area: main" at bounding box center [275, 112] width 103 height 6
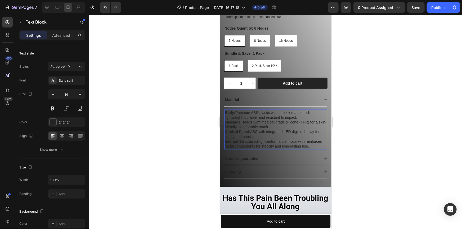
click at [373, 121] on div at bounding box center [275, 122] width 372 height 214
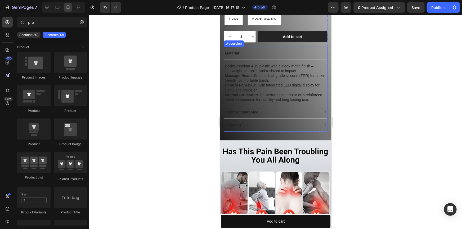
scroll to position [312, 0]
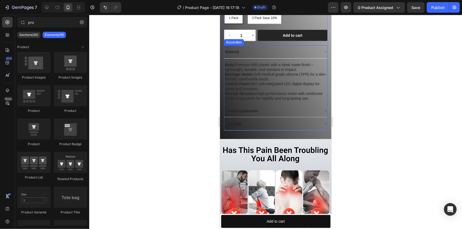
click at [254, 112] on p "Comfort guarantee" at bounding box center [241, 110] width 33 height 5
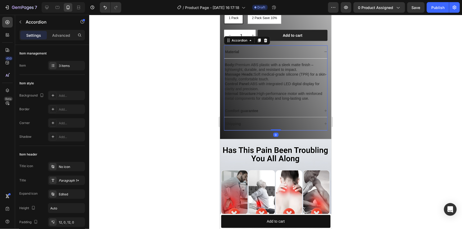
click at [277, 114] on div "Comfort guarantee" at bounding box center [271, 110] width 95 height 6
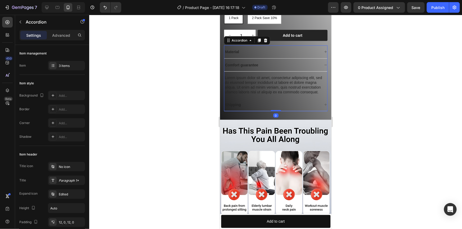
click at [258, 63] on div "Comfort guarantee" at bounding box center [241, 65] width 35 height 6
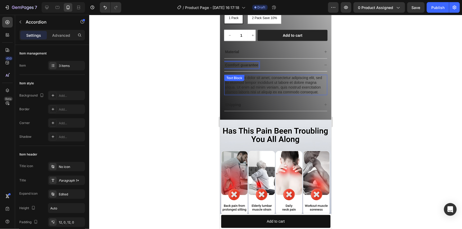
click at [295, 92] on div "Lorem ipsum dolor sit amet, consectetur adipiscing elit, sed do eiusmod tempor …" at bounding box center [275, 85] width 103 height 20
click at [297, 90] on div "Lorem ipsum dolor sit amet, consectetur adipiscing elit, sed do eiusmod tempor …" at bounding box center [275, 85] width 103 height 20
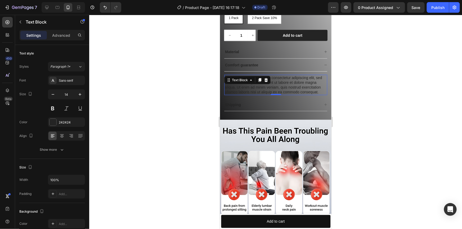
click at [297, 90] on p "Lorem ipsum dolor sit amet, consectetur adipiscing elit, sed do eiusmod tempor …" at bounding box center [275, 84] width 102 height 19
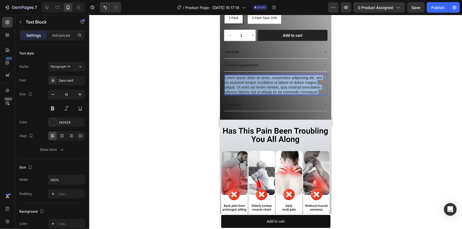
click at [297, 90] on p "Lorem ipsum dolor sit amet, consectetur adipiscing elit, sed do eiusmod tempor …" at bounding box center [275, 84] width 102 height 19
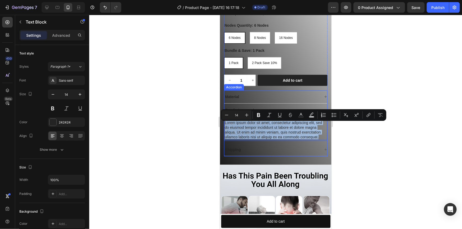
scroll to position [264, 0]
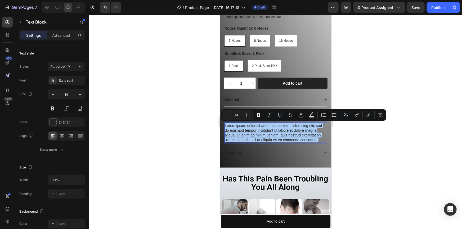
click at [395, 143] on div at bounding box center [275, 122] width 372 height 214
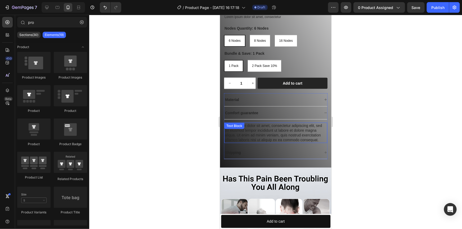
click at [239, 134] on p "Lorem ipsum dolor sit amet, consectetur adipiscing elit, sed do eiusmod tempor …" at bounding box center [275, 132] width 102 height 19
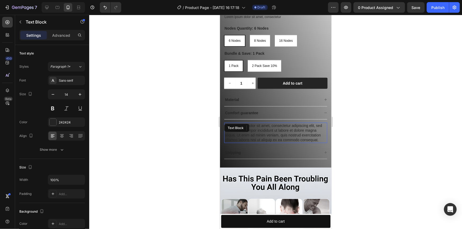
click at [239, 134] on p "Lorem ipsum dolor sit amet, consectetur adipiscing elit, sed do eiusmod tempor …" at bounding box center [275, 132] width 102 height 19
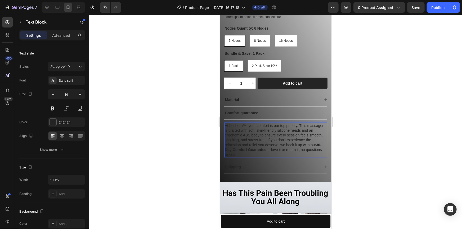
click at [350, 146] on div at bounding box center [275, 122] width 372 height 214
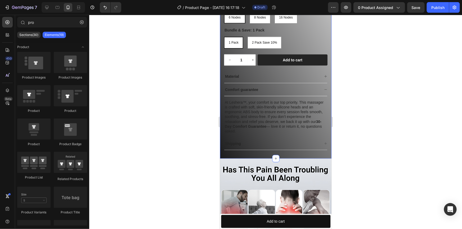
scroll to position [288, 0]
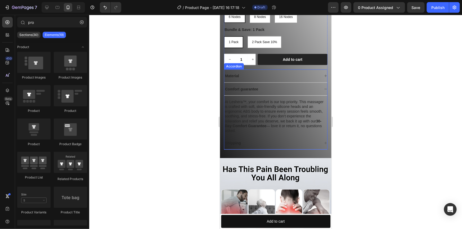
click at [245, 140] on div "Shipping" at bounding box center [271, 143] width 95 height 6
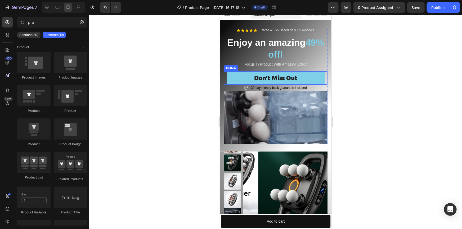
scroll to position [0, 0]
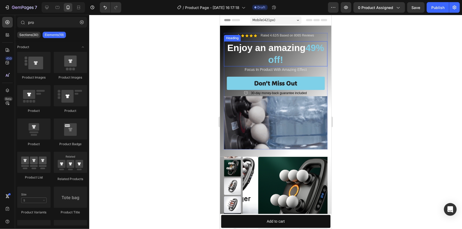
click at [263, 48] on h2 "Enjoy an amazing 49% off!" at bounding box center [274, 53] width 103 height 25
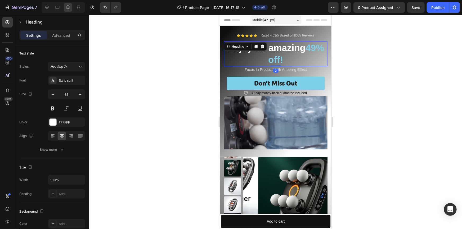
click at [286, 49] on h2 "Enjoy an amazing 49% off!" at bounding box center [274, 53] width 103 height 25
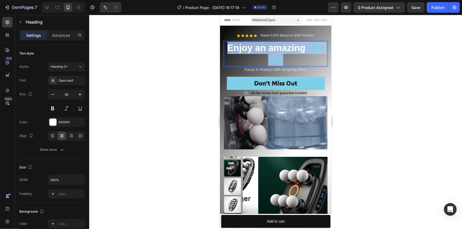
click at [286, 49] on p "Enjoy an amazing 49% off!" at bounding box center [275, 54] width 102 height 24
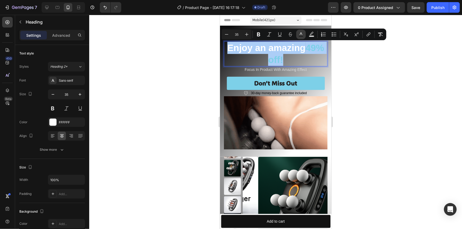
click at [305, 35] on button "Text Color" at bounding box center [301, 35] width 10 height 10
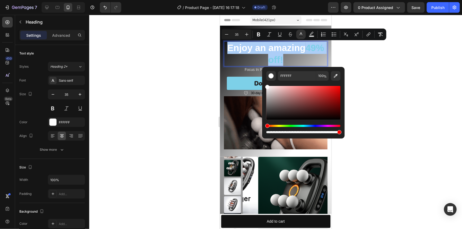
click at [277, 126] on div "Hue" at bounding box center [303, 126] width 74 height 2
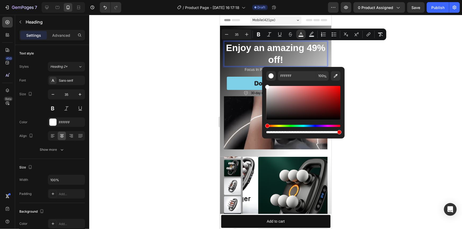
click at [279, 125] on div "Hue" at bounding box center [303, 126] width 74 height 2
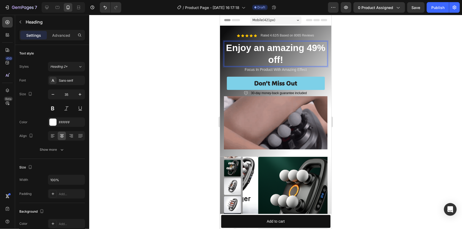
drag, startPoint x: 497, startPoint y: 142, endPoint x: 279, endPoint y: 127, distance: 219.0
click at [281, 44] on span "Enjoy an amazing 49% off!" at bounding box center [275, 53] width 99 height 22
click at [278, 51] on span "Enjoy an amazing 49% off!" at bounding box center [275, 53] width 99 height 22
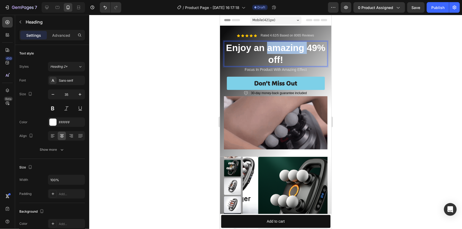
click at [278, 51] on span "Enjoy an amazing 49% off!" at bounding box center [275, 53] width 99 height 22
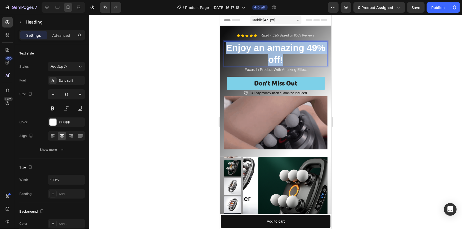
click at [278, 51] on span "Enjoy an amazing 49% off!" at bounding box center [275, 53] width 99 height 22
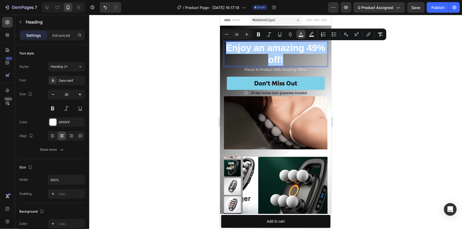
click at [301, 37] on button "color" at bounding box center [301, 35] width 10 height 10
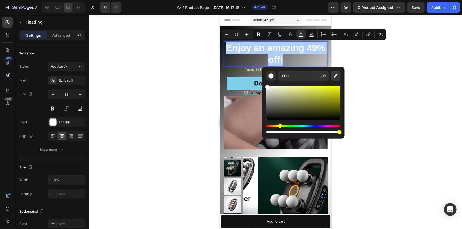
click at [334, 76] on icon "Editor contextual toolbar" at bounding box center [335, 75] width 5 height 5
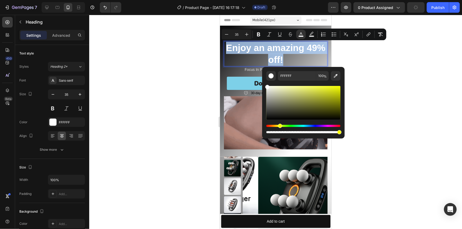
type input "F7FF00"
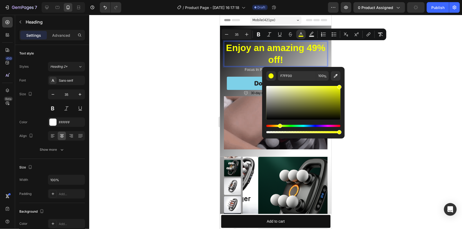
click at [190, 84] on div at bounding box center [275, 122] width 372 height 214
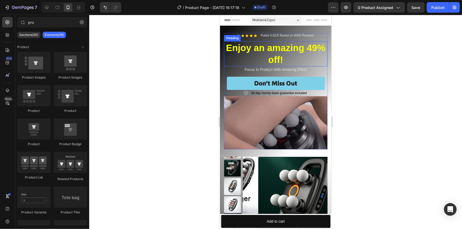
click at [264, 57] on span "Enjoy an amazing 49% off!" at bounding box center [275, 53] width 99 height 22
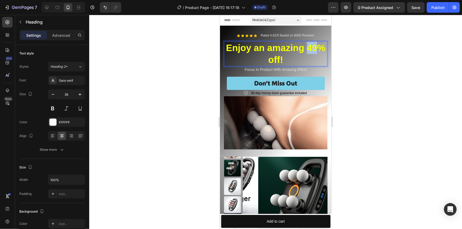
click at [262, 61] on span "Enjoy an amazing 49% off!" at bounding box center [275, 53] width 99 height 22
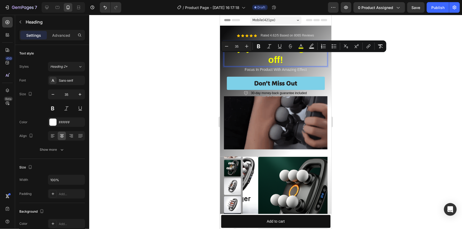
click at [273, 61] on span "Enjoy an amazing 49% off!" at bounding box center [275, 53] width 99 height 22
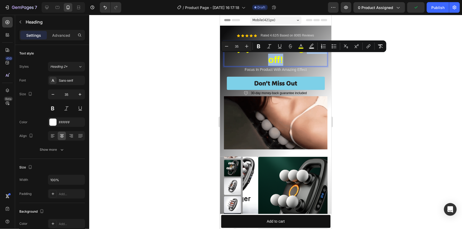
drag, startPoint x: 257, startPoint y: 61, endPoint x: 292, endPoint y: 60, distance: 35.2
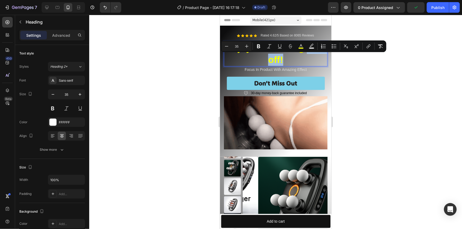
click at [292, 60] on p "Enjoy an amazing 49% off!" at bounding box center [275, 54] width 102 height 24
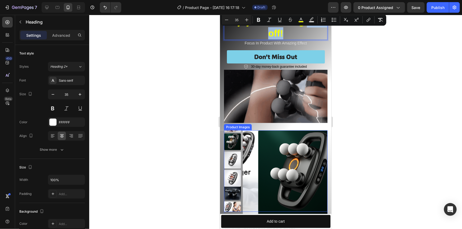
scroll to position [26, 0]
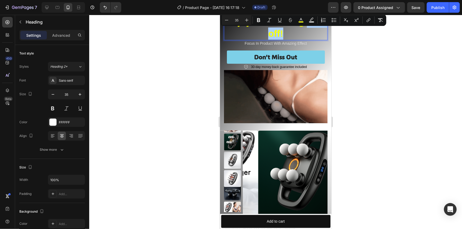
drag, startPoint x: 84, startPoint y: 153, endPoint x: 198, endPoint y: 156, distance: 114.0
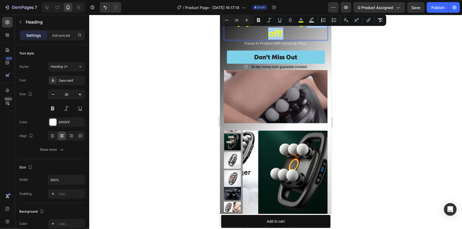
click at [188, 154] on div at bounding box center [275, 122] width 372 height 214
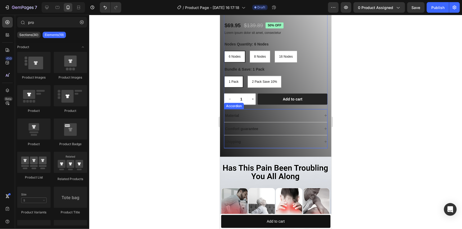
scroll to position [240, 0]
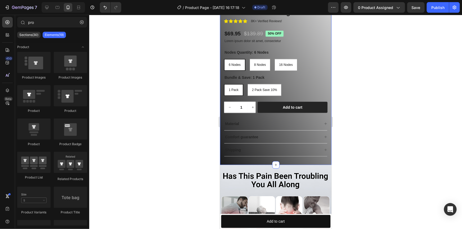
click at [222, 125] on div "Product Images 🔥Hot Sale🔥49% Heated 6/8/16-Node Shiatsu Massager Product Title …" at bounding box center [275, 39] width 111 height 250
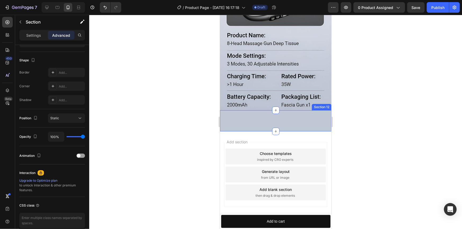
scroll to position [1457, 0]
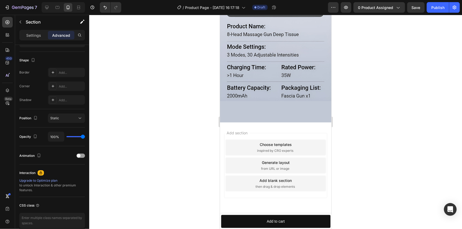
select select "152pieces"
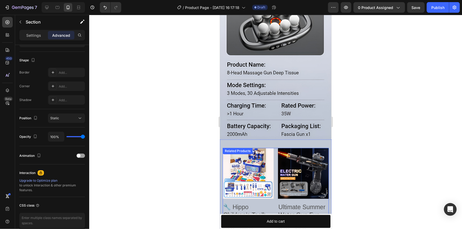
scroll to position [1385, 0]
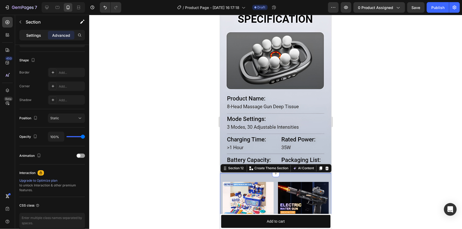
click at [37, 35] on p "Settings" at bounding box center [33, 36] width 15 height 6
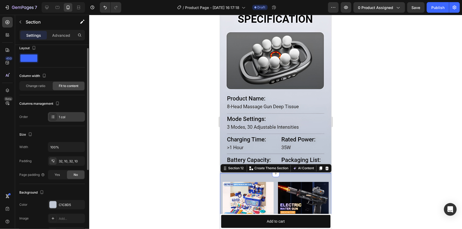
scroll to position [0, 0]
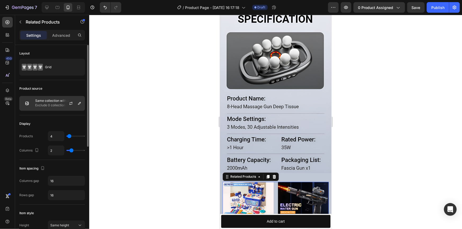
click at [49, 98] on div "Same collection with assigned product Exclude 0 collection" at bounding box center [52, 103] width 66 height 15
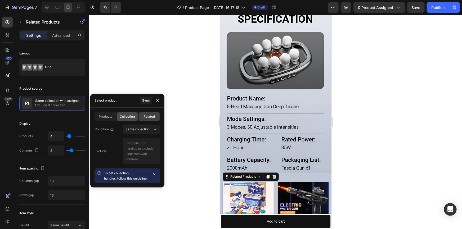
click at [125, 115] on span "Collection" at bounding box center [127, 116] width 15 height 5
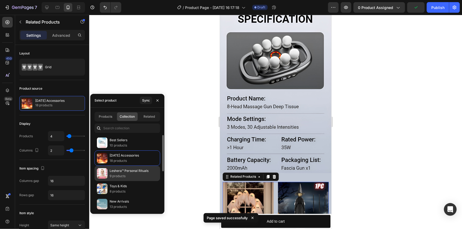
click at [118, 173] on p "Leshera™ Personal Rituals" at bounding box center [128, 170] width 39 height 5
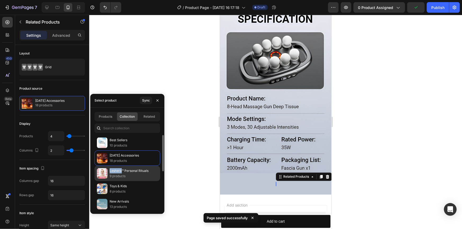
click at [118, 173] on p "Leshera™ Personal Rituals" at bounding box center [128, 170] width 39 height 5
click at [130, 176] on p "9 products" at bounding box center [128, 176] width 39 height 5
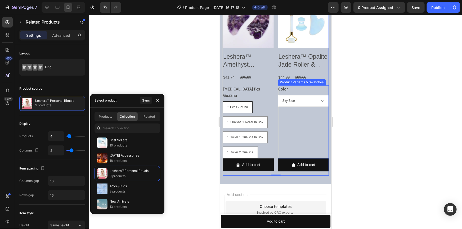
scroll to position [1725, 0]
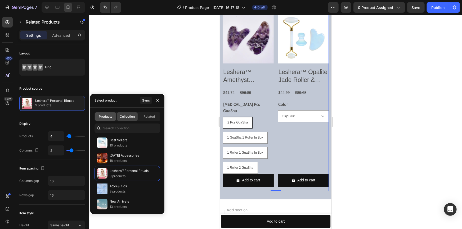
click at [109, 115] on span "Products" at bounding box center [105, 116] width 13 height 5
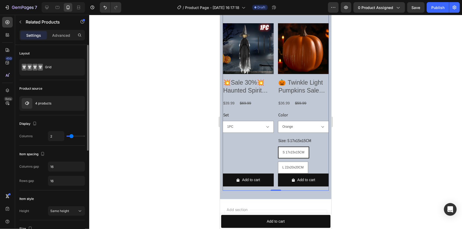
click at [60, 119] on div "Display Columns 2" at bounding box center [52, 130] width 66 height 30
click at [52, 104] on div "4 products" at bounding box center [52, 103] width 66 height 15
click at [71, 103] on icon "button" at bounding box center [71, 103] width 4 height 4
click at [49, 104] on p "4 products" at bounding box center [43, 104] width 16 height 4
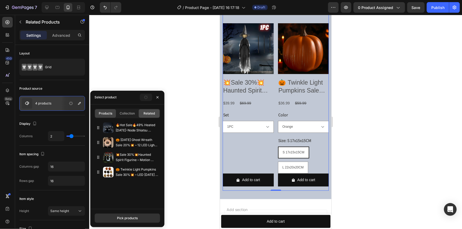
click at [148, 113] on span "Related" at bounding box center [148, 113] width 11 height 5
type input "4"
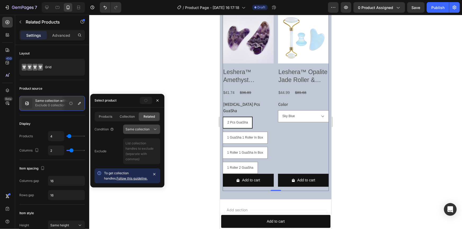
click at [135, 127] on span "Same collection" at bounding box center [137, 129] width 24 height 5
click at [139, 142] on span "Same collection" at bounding box center [137, 142] width 24 height 5
click at [135, 133] on button "Same collection" at bounding box center [141, 130] width 37 height 10
click at [144, 161] on p "Same tags" at bounding box center [140, 162] width 30 height 5
click at [189, 108] on div at bounding box center [275, 122] width 372 height 214
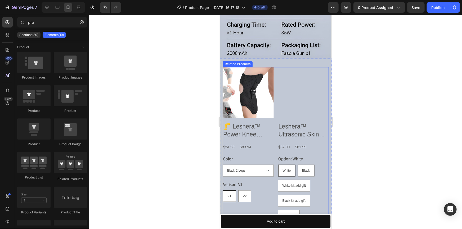
scroll to position [1244, 0]
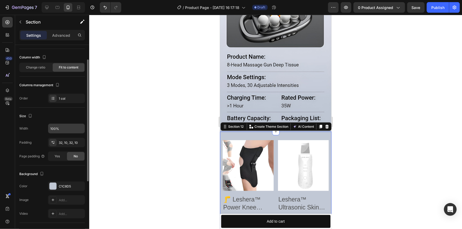
scroll to position [0, 0]
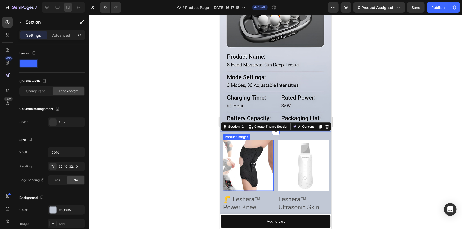
click at [238, 166] on img at bounding box center [247, 165] width 51 height 51
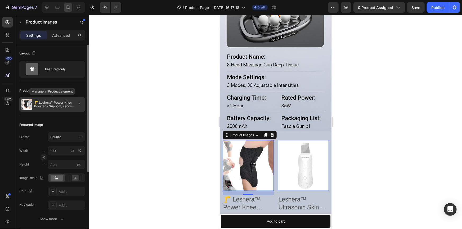
click at [69, 105] on p "🦵 Leshera™ Power Knee Booster – Support, Recovery & Amp" at bounding box center [58, 104] width 49 height 7
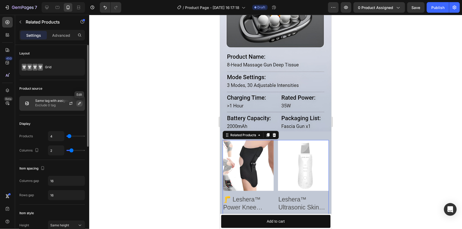
click at [78, 103] on icon "button" at bounding box center [79, 103] width 4 height 4
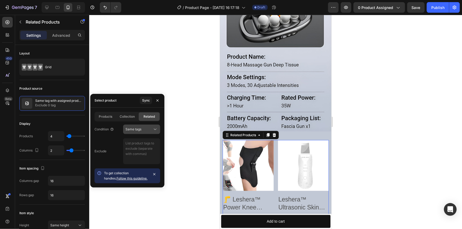
click at [146, 127] on div "Same tags" at bounding box center [138, 129] width 27 height 5
click at [142, 159] on div "Same tags" at bounding box center [136, 162] width 43 height 10
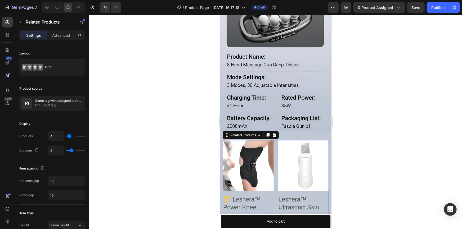
click at [193, 144] on div at bounding box center [275, 122] width 372 height 214
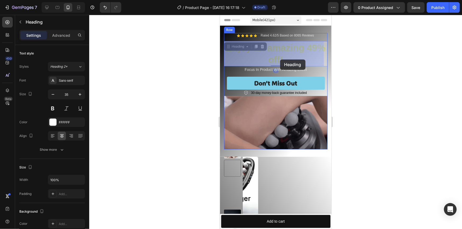
drag, startPoint x: 255, startPoint y: 61, endPoint x: 280, endPoint y: 59, distance: 24.4
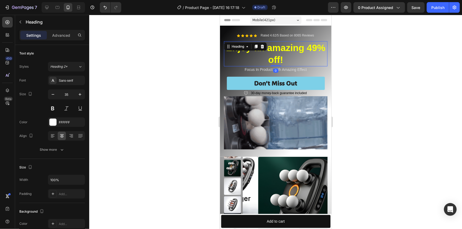
click at [362, 61] on div at bounding box center [275, 122] width 372 height 214
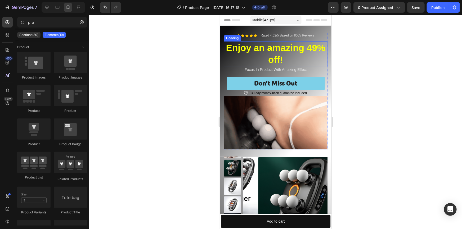
click at [266, 61] on span "Enjoy an amazing 49% off!" at bounding box center [275, 53] width 99 height 22
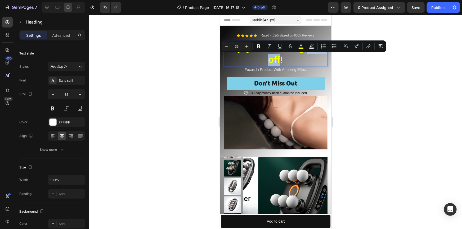
drag, startPoint x: 257, startPoint y: 60, endPoint x: 289, endPoint y: 61, distance: 32.3
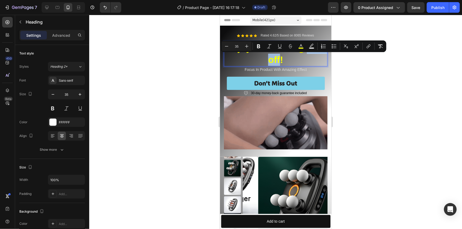
click at [289, 61] on span "Enjoy an amazing 49% off!" at bounding box center [275, 53] width 99 height 22
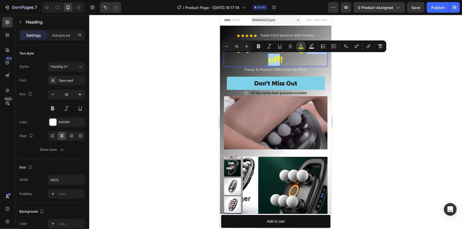
click at [299, 45] on icon "Editor contextual toolbar" at bounding box center [300, 46] width 5 height 5
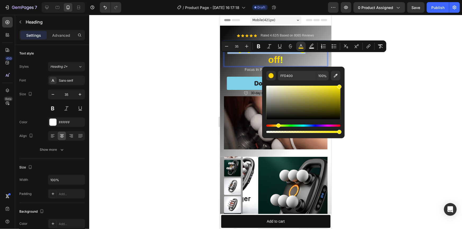
click at [278, 126] on div "Hue" at bounding box center [278, 126] width 4 height 4
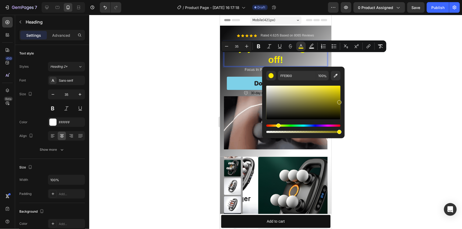
drag, startPoint x: 337, startPoint y: 94, endPoint x: 348, endPoint y: 101, distance: 13.0
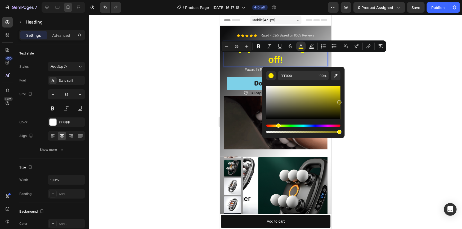
click at [348, 0] on body "7 Version history / Product Page - Aug 28, 16:17:18 Draft Preview 0 product ass…" at bounding box center [231, 0] width 462 height 0
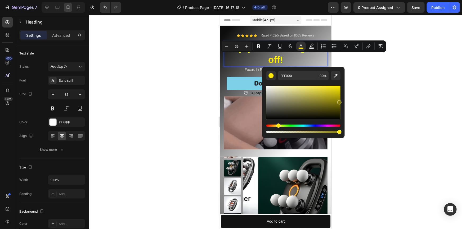
type input "877B00"
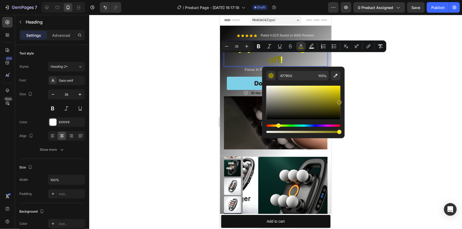
click at [390, 99] on div at bounding box center [275, 122] width 372 height 214
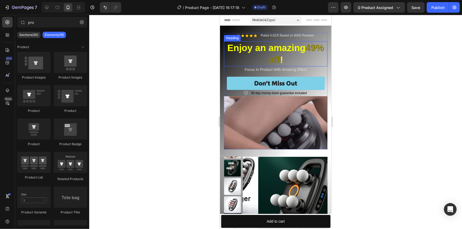
click at [268, 60] on span "49% off" at bounding box center [296, 53] width 56 height 22
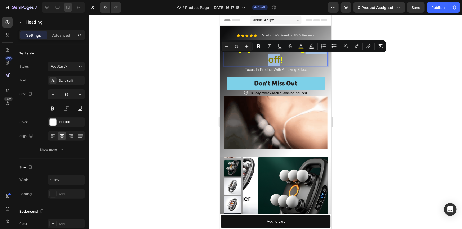
drag, startPoint x: 255, startPoint y: 60, endPoint x: 290, endPoint y: 62, distance: 34.2
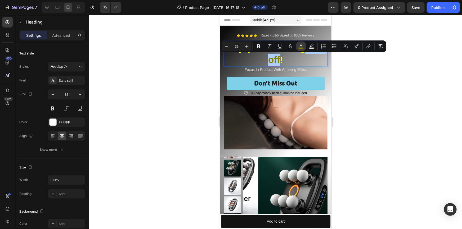
click at [300, 44] on icon "Editor contextual toolbar" at bounding box center [300, 46] width 5 height 5
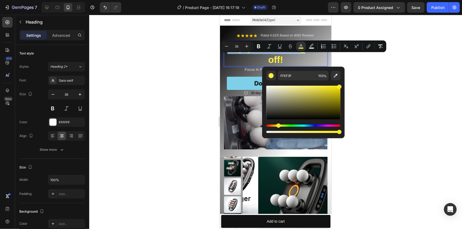
drag, startPoint x: 339, startPoint y: 101, endPoint x: 345, endPoint y: 85, distance: 17.3
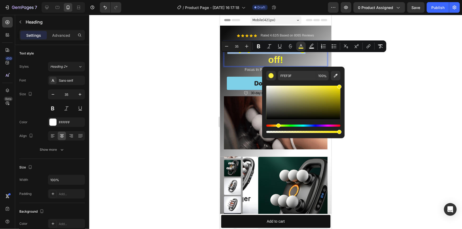
click at [345, 0] on body "7 Version history / Product Page - Aug 28, 16:17:18 Draft Preview 0 product ass…" at bounding box center [231, 0] width 462 height 0
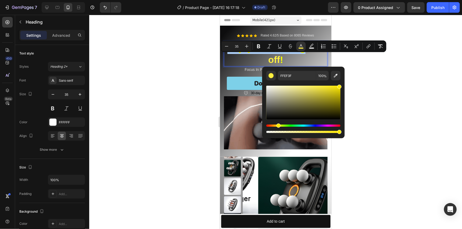
type input "FFE900"
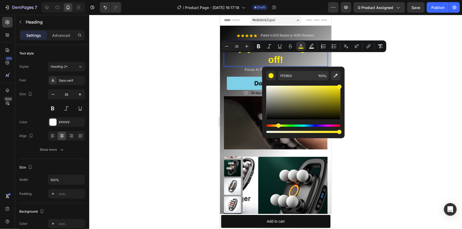
click at [390, 80] on div at bounding box center [275, 122] width 372 height 214
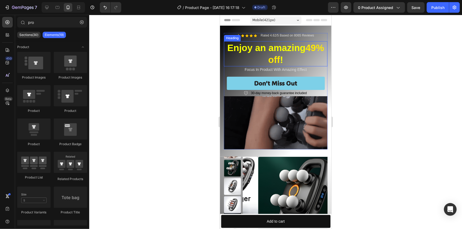
click at [268, 60] on span "49% off" at bounding box center [296, 53] width 56 height 22
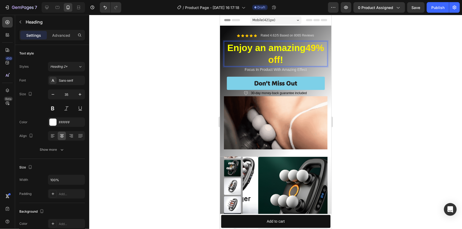
drag, startPoint x: 290, startPoint y: 60, endPoint x: 240, endPoint y: 50, distance: 51.2
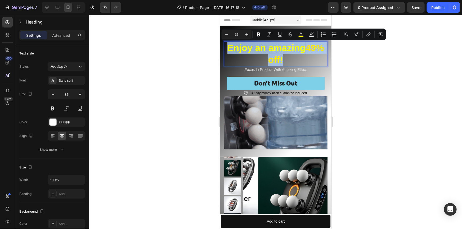
drag, startPoint x: 235, startPoint y: 47, endPoint x: 292, endPoint y: 57, distance: 58.0
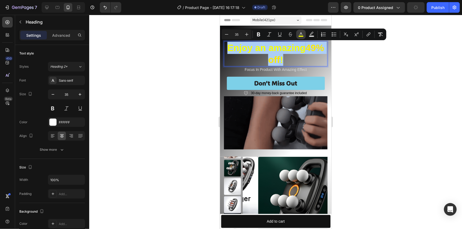
click at [300, 35] on icon "Editor contextual toolbar" at bounding box center [300, 34] width 5 height 5
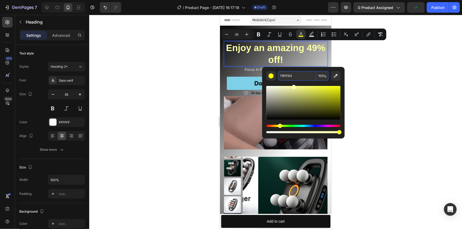
drag, startPoint x: 339, startPoint y: 86, endPoint x: 293, endPoint y: 77, distance: 46.7
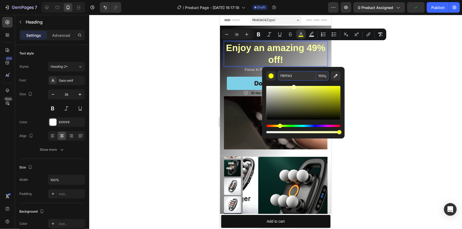
click at [293, 77] on div "FBFFA3 100 %" at bounding box center [303, 102] width 74 height 63
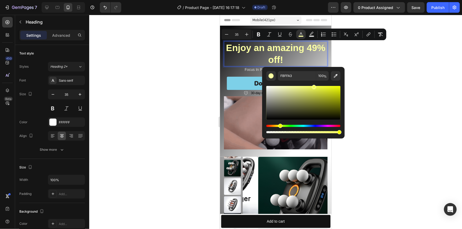
drag, startPoint x: 302, startPoint y: 86, endPoint x: 313, endPoint y: 85, distance: 11.2
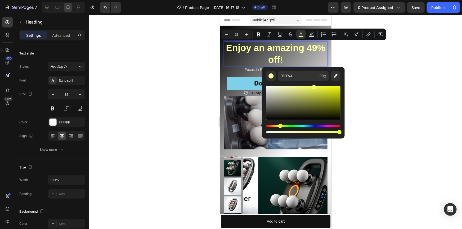
click at [313, 85] on div "Editor contextual toolbar" at bounding box center [314, 87] width 4 height 4
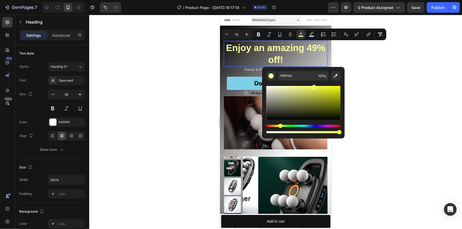
type input "F6FF5E"
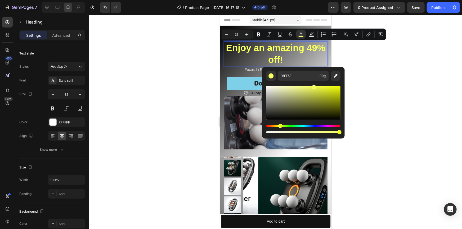
click at [182, 65] on div at bounding box center [275, 122] width 372 height 214
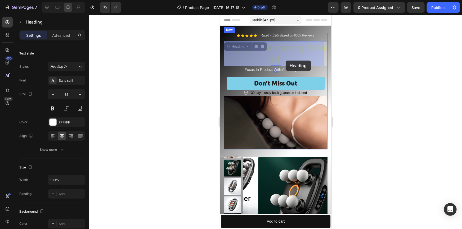
drag, startPoint x: 255, startPoint y: 60, endPoint x: 550, endPoint y: 72, distance: 295.9
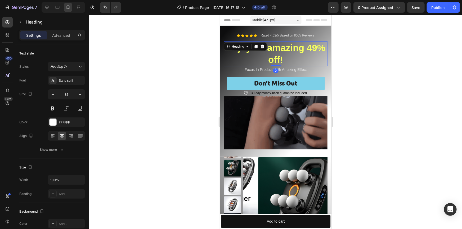
click at [362, 59] on div at bounding box center [275, 122] width 372 height 214
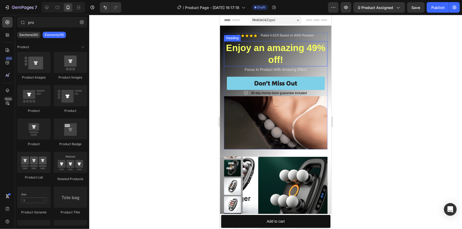
click at [280, 59] on span "Enjoy an amazing 49% off!" at bounding box center [275, 53] width 99 height 22
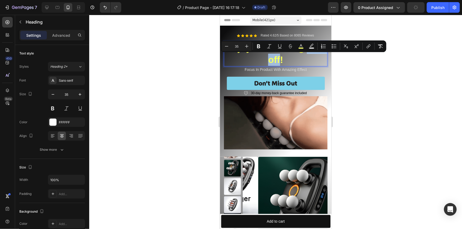
drag, startPoint x: 256, startPoint y: 60, endPoint x: 288, endPoint y: 62, distance: 32.1
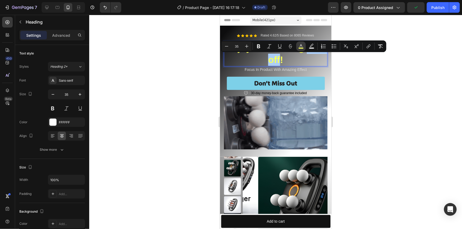
click at [302, 48] on rect "Editor contextual toolbar" at bounding box center [300, 48] width 5 height 1
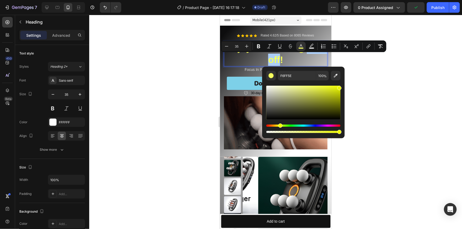
drag, startPoint x: 333, startPoint y: 88, endPoint x: 357, endPoint y: 84, distance: 24.6
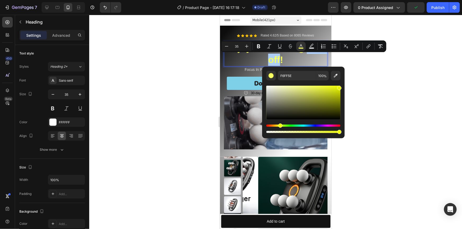
click at [357, 0] on body "7 Version history / Product Page - Aug 28, 16:17:18 Draft Preview 0 product ass…" at bounding box center [231, 0] width 462 height 0
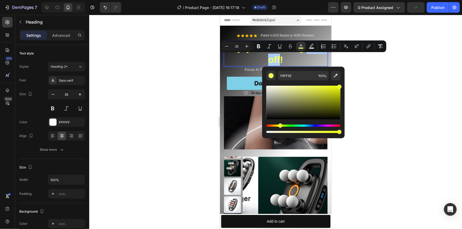
type input "F2FF00"
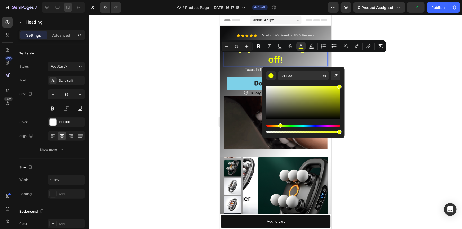
click at [407, 81] on div at bounding box center [275, 122] width 372 height 214
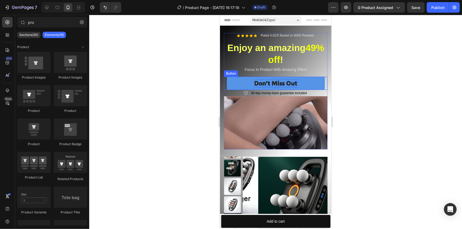
click at [262, 82] on div "Don’t Miss Out" at bounding box center [275, 83] width 43 height 8
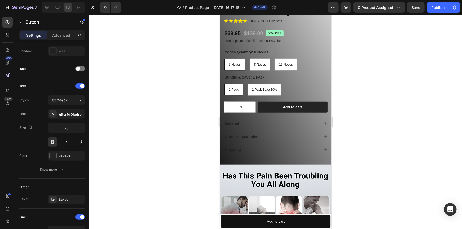
scroll to position [240, 0]
click at [290, 135] on div "Comfort guarantee" at bounding box center [271, 137] width 95 height 6
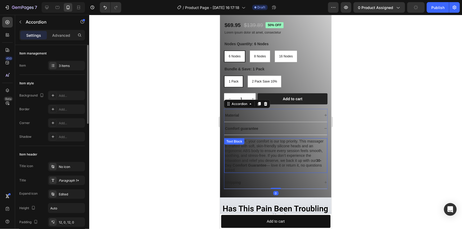
scroll to position [264, 0]
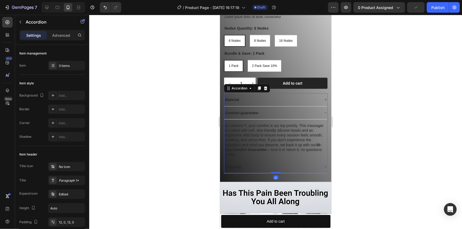
click at [266, 112] on div "Comfort guarantee" at bounding box center [271, 112] width 95 height 6
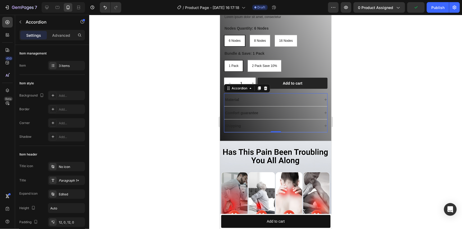
click at [260, 113] on div "Comfort guarantee" at bounding box center [271, 112] width 95 height 6
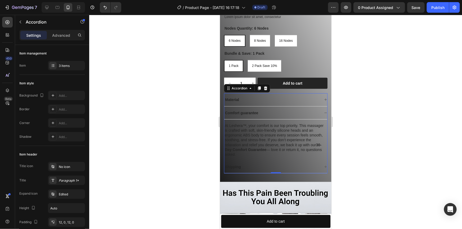
click at [252, 113] on p "Comfort guarantee" at bounding box center [241, 112] width 33 height 5
click at [247, 112] on p "Comfort guarantee" at bounding box center [241, 112] width 33 height 5
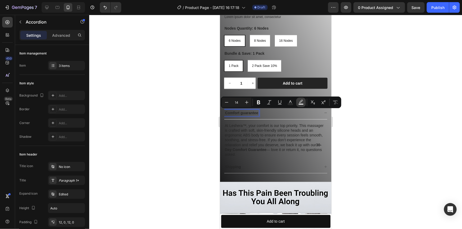
click at [297, 102] on button "Text Background Color" at bounding box center [301, 103] width 10 height 10
type input "000000"
type input "77"
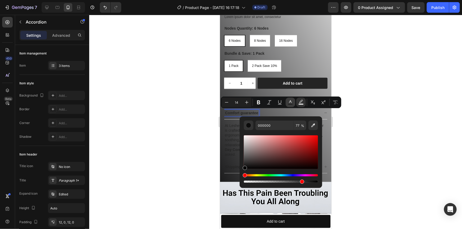
click at [291, 102] on icon "Editor contextual toolbar" at bounding box center [289, 102] width 5 height 5
drag, startPoint x: 247, startPoint y: 142, endPoint x: 241, endPoint y: 124, distance: 18.8
click at [241, 124] on div "242424 100 %" at bounding box center [280, 149] width 83 height 67
type input "FFFFFF"
click at [188, 121] on div at bounding box center [275, 122] width 372 height 214
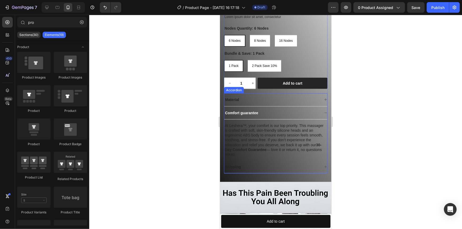
click at [233, 99] on p "Material" at bounding box center [232, 99] width 14 height 5
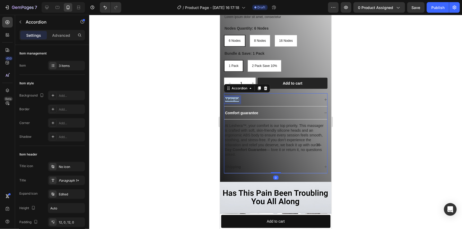
click at [233, 101] on p "Material" at bounding box center [232, 99] width 14 height 5
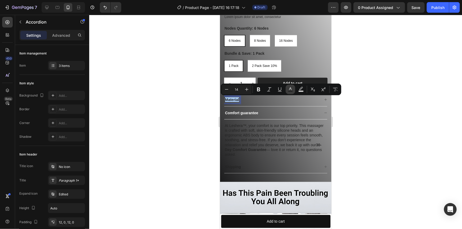
click at [291, 92] on rect "Editor contextual toolbar" at bounding box center [290, 91] width 5 height 1
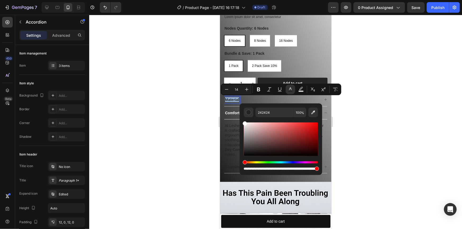
drag, startPoint x: 474, startPoint y: 143, endPoint x: 236, endPoint y: 116, distance: 239.5
type input "FFFFFF"
click at [193, 118] on div at bounding box center [275, 122] width 372 height 214
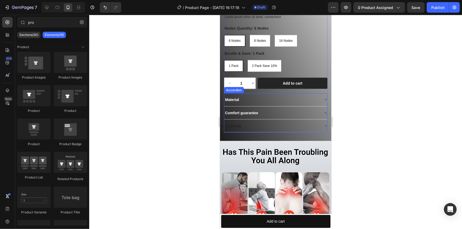
click at [236, 122] on div "Shipping" at bounding box center [232, 125] width 17 height 6
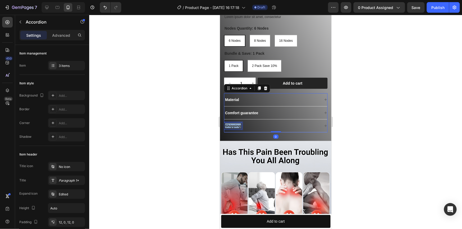
click at [236, 124] on p "Shipping" at bounding box center [233, 125] width 16 height 5
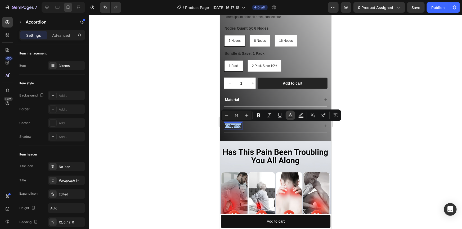
click at [286, 116] on button "Text Color" at bounding box center [290, 116] width 10 height 10
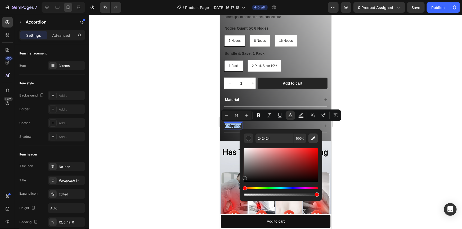
click at [313, 140] on icon "Editor contextual toolbar" at bounding box center [312, 138] width 5 height 5
type input "FFFFFF"
click at [198, 116] on div at bounding box center [275, 122] width 372 height 214
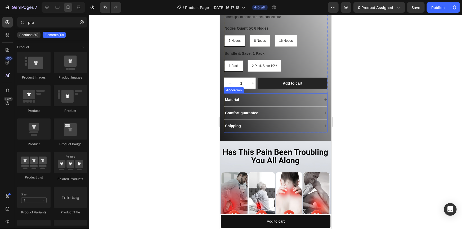
click at [242, 126] on div "Shipping" at bounding box center [271, 125] width 95 height 6
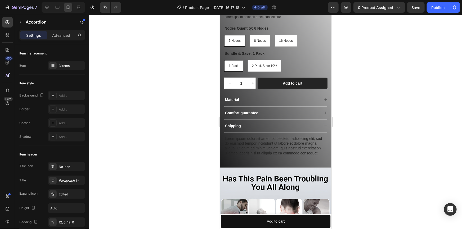
click at [278, 110] on div "Comfort guarantee" at bounding box center [271, 112] width 95 height 6
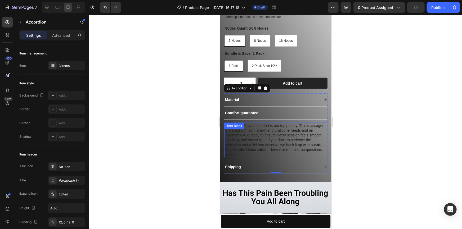
click at [262, 127] on p "At Leshera™, your comfort is our top priority. This massager is crafted with so…" at bounding box center [275, 140] width 102 height 34
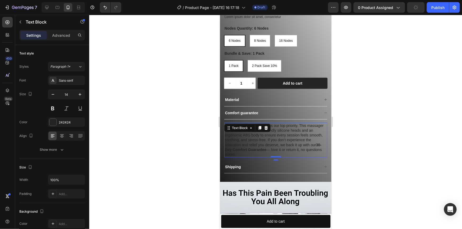
click at [262, 127] on div at bounding box center [265, 128] width 6 height 6
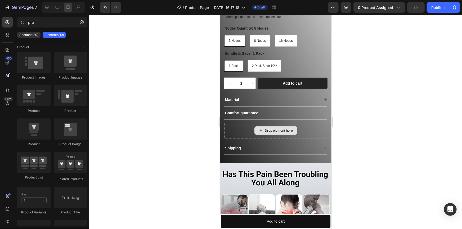
click at [262, 127] on div "Drop element here" at bounding box center [275, 130] width 43 height 8
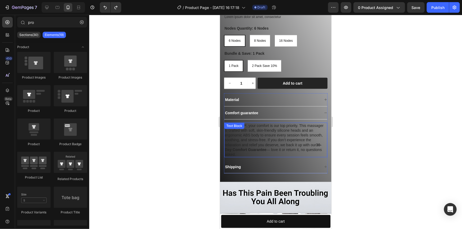
click at [304, 136] on p "At Leshera™, your comfort is our top priority. This massager is crafted with so…" at bounding box center [275, 140] width 102 height 34
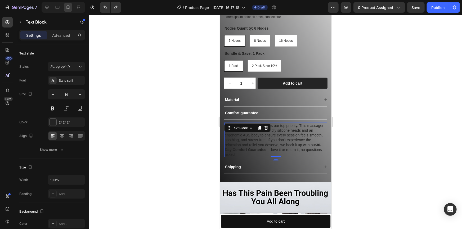
click at [304, 136] on p "At Leshera™, your comfort is our top priority. This massager is crafted with so…" at bounding box center [275, 140] width 102 height 34
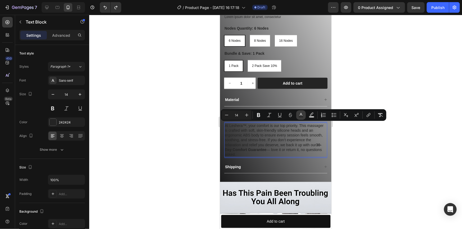
click at [299, 114] on icon "Editor contextual toolbar" at bounding box center [300, 114] width 5 height 5
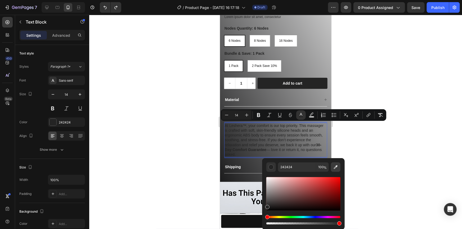
click at [337, 170] on button "Editor contextual toolbar" at bounding box center [336, 167] width 10 height 10
type input "FFFFFF"
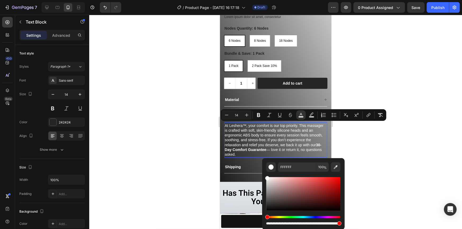
click at [171, 147] on div at bounding box center [275, 122] width 372 height 214
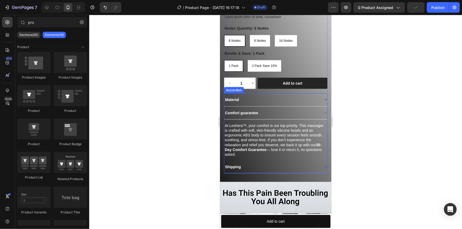
click at [249, 102] on div "Material" at bounding box center [271, 99] width 95 height 6
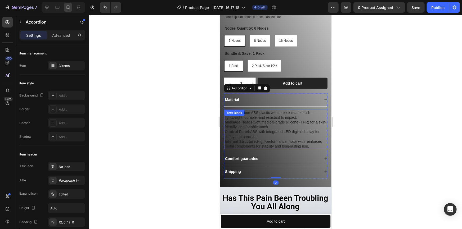
click at [270, 126] on p "Massage Heads: Soft medical-grade silicone (TPR) for a skin-friendly, comfortab…" at bounding box center [275, 125] width 102 height 10
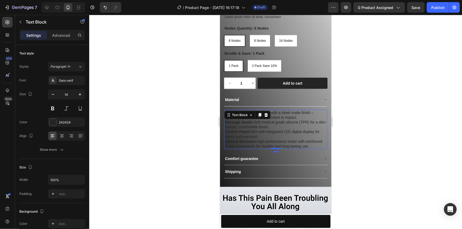
click at [270, 126] on p "Massage Heads: Soft medical-grade silicone (TPR) for a skin-friendly, comfortab…" at bounding box center [275, 125] width 102 height 10
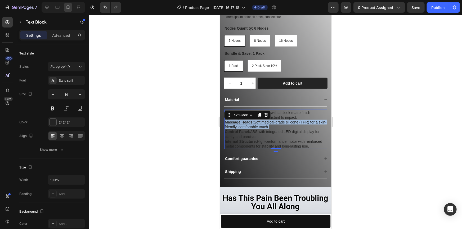
click at [270, 126] on p "Massage Heads: Soft medical-grade silicone (TPR) for a skin-friendly, comfortab…" at bounding box center [275, 125] width 102 height 10
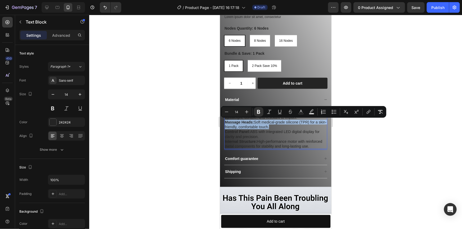
click at [270, 126] on p "Massage Heads: Soft medical-grade silicone (TPR) for a skin-friendly, comfortab…" at bounding box center [275, 125] width 102 height 10
click at [369, 138] on div at bounding box center [275, 122] width 372 height 214
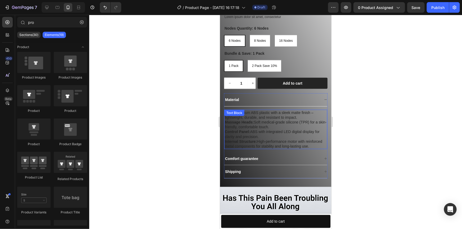
click at [291, 142] on p "Internal Structure: High-performance motor with reinforced metal components for…" at bounding box center [275, 144] width 102 height 10
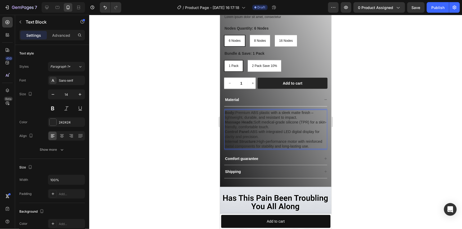
click at [241, 148] on p "Internal Structure: High-performance motor with reinforced metal components for…" at bounding box center [275, 144] width 102 height 10
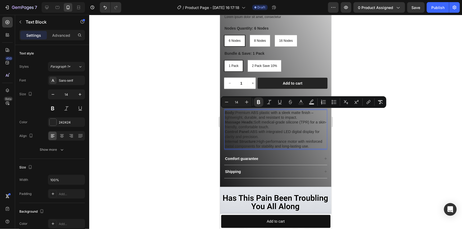
drag, startPoint x: 234, startPoint y: 149, endPoint x: 224, endPoint y: 112, distance: 38.8
click at [224, 112] on div "Body: Premium ABS plastic with a sleek matte finish – lightweight, durable, and…" at bounding box center [275, 129] width 103 height 40
click at [302, 101] on icon "Editor contextual toolbar" at bounding box center [300, 101] width 5 height 5
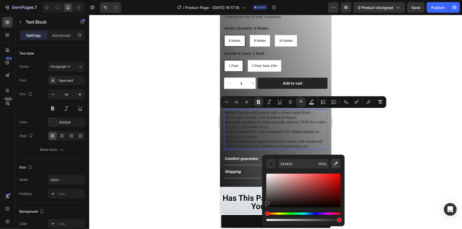
click at [334, 162] on icon "Editor contextual toolbar" at bounding box center [335, 163] width 5 height 5
type input "FFFFFF"
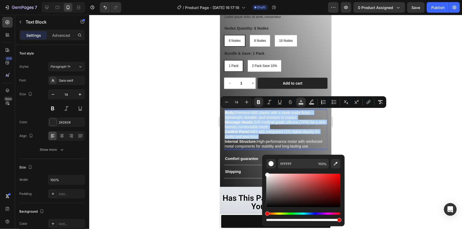
click at [148, 104] on div at bounding box center [275, 122] width 372 height 214
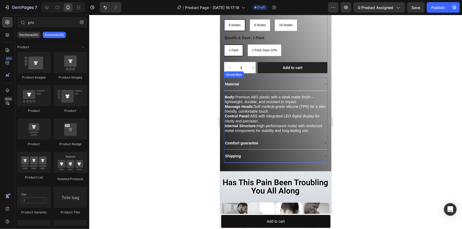
scroll to position [312, 0]
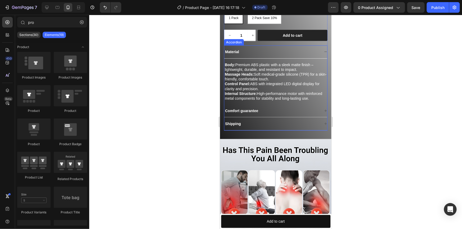
click at [268, 127] on div "Shipping" at bounding box center [271, 123] width 95 height 6
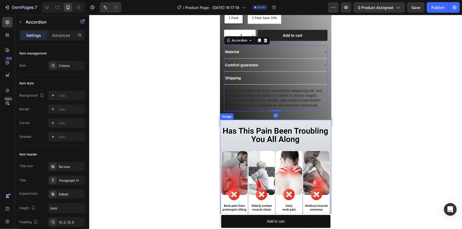
scroll to position [336, 0]
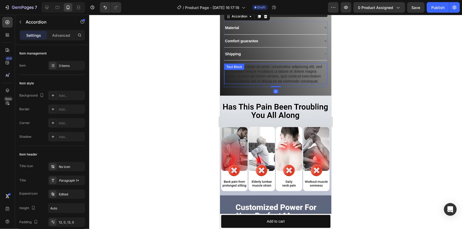
click at [251, 76] on div "Lorem ipsum dolor sit amet, consectetur adipiscing elit, sed do eiusmod tempor …" at bounding box center [275, 73] width 103 height 20
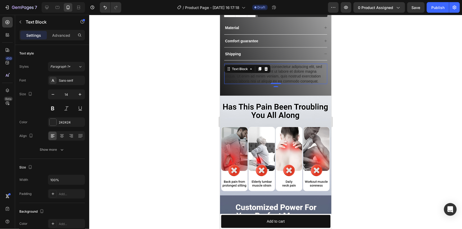
click at [251, 76] on div "Lorem ipsum dolor sit amet, consectetur adipiscing elit, sed do eiusmod tempor …" at bounding box center [275, 73] width 103 height 20
click at [251, 76] on p "Lorem ipsum dolor sit amet, consectetur adipiscing elit, sed do eiusmod tempor …" at bounding box center [275, 73] width 102 height 19
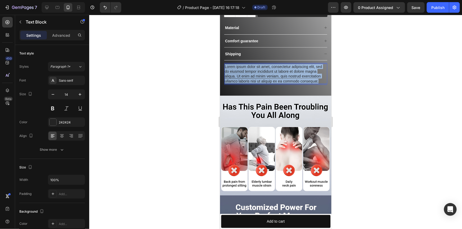
click at [251, 76] on p "Lorem ipsum dolor sit amet, consectetur adipiscing elit, sed do eiusmod tempor …" at bounding box center [275, 73] width 102 height 19
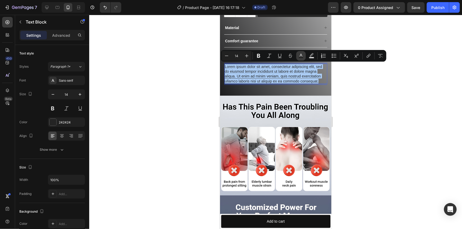
click at [302, 57] on icon "Editor contextual toolbar" at bounding box center [300, 55] width 5 height 5
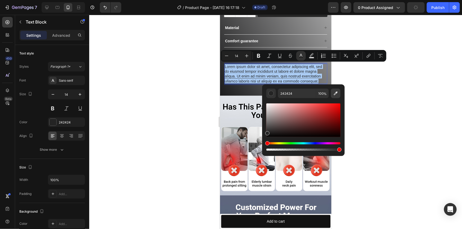
click at [334, 94] on icon "Editor contextual toolbar" at bounding box center [336, 94] width 4 height 4
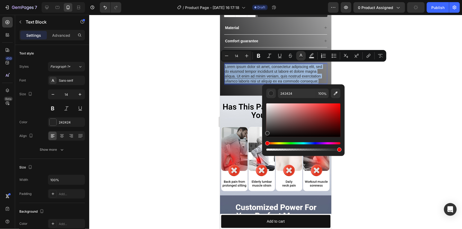
type input "FFFFFF"
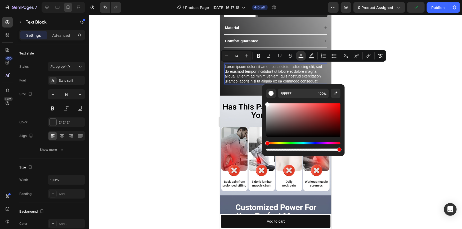
click at [395, 84] on div at bounding box center [275, 122] width 372 height 214
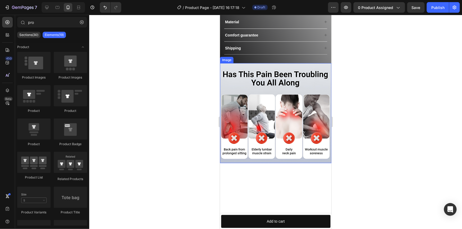
scroll to position [223, 0]
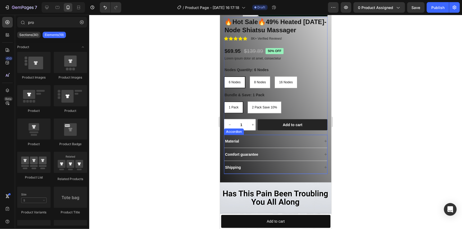
click at [257, 166] on div "Shipping" at bounding box center [271, 167] width 95 height 6
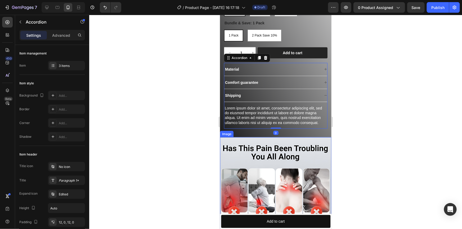
scroll to position [295, 0]
click at [265, 111] on span "Lorem ipsum dolor sit amet, consectetur adipiscing elit, sed do eiusmod tempor …" at bounding box center [272, 115] width 97 height 19
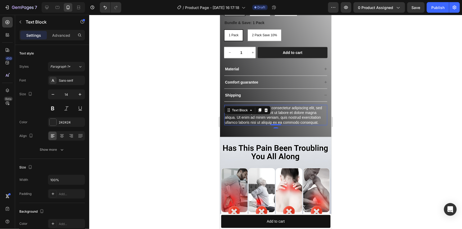
click at [265, 111] on icon at bounding box center [265, 110] width 3 height 4
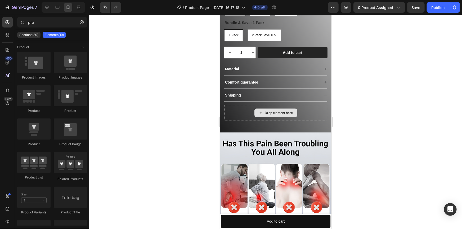
click at [265, 111] on div "Drop element here" at bounding box center [278, 113] width 28 height 4
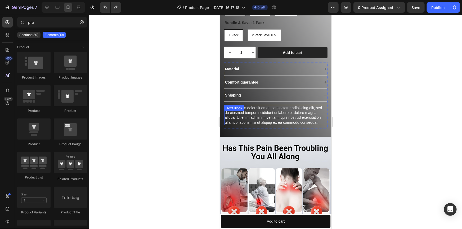
click at [267, 119] on p "Lorem ipsum dolor sit amet, consectetur adipiscing elit, sed do eiusmod tempor …" at bounding box center [275, 114] width 102 height 19
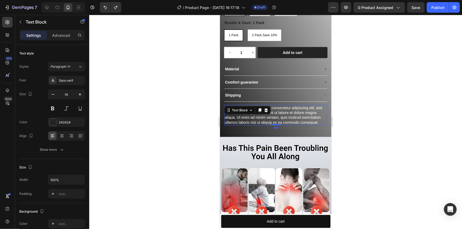
click at [267, 119] on p "Lorem ipsum dolor sit amet, consectetur adipiscing elit, sed do eiusmod tempor …" at bounding box center [275, 114] width 102 height 19
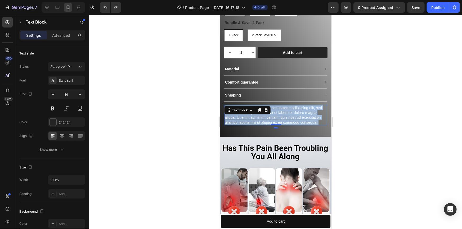
click at [267, 119] on p "Lorem ipsum dolor sit amet, consectetur adipiscing elit, sed do eiusmod tempor …" at bounding box center [275, 114] width 102 height 19
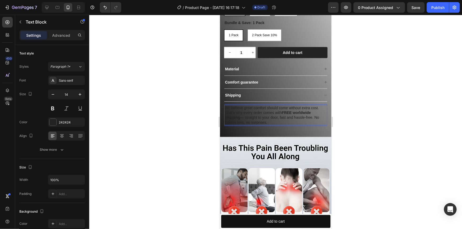
click at [418, 109] on div at bounding box center [275, 122] width 372 height 214
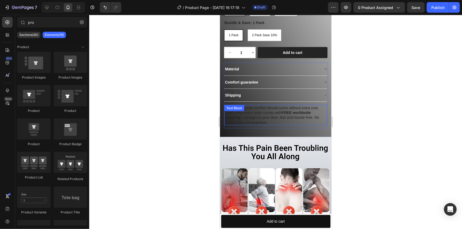
click at [273, 115] on p "We believe great comfort should come without extra cost. That’s why every order…" at bounding box center [275, 114] width 102 height 19
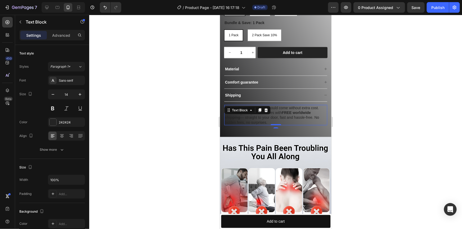
click at [273, 115] on p "We believe great comfort should come without extra cost. That’s why every order…" at bounding box center [275, 114] width 102 height 19
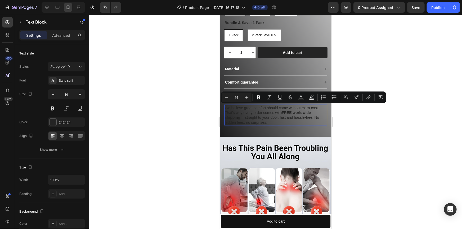
click at [295, 96] on div "Minus 14 Plus Bold Italic Underline Strikethrough Text Color Text Background Co…" at bounding box center [303, 98] width 163 height 10
click at [298, 96] on button "Text Color" at bounding box center [301, 98] width 10 height 10
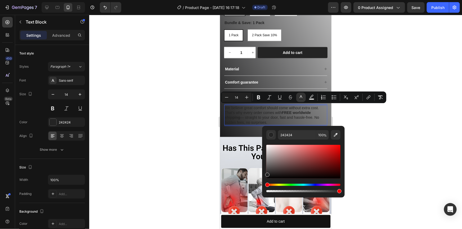
click at [337, 140] on div "Editor contextual toolbar" at bounding box center [303, 167] width 74 height 54
click at [337, 136] on icon "Editor contextual toolbar" at bounding box center [335, 134] width 5 height 5
type input "FFFFFF"
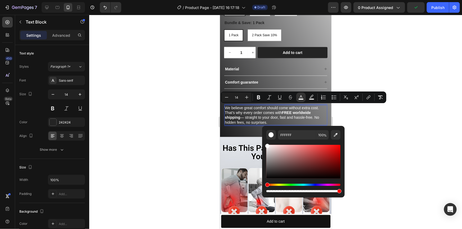
click at [126, 128] on div at bounding box center [275, 122] width 372 height 214
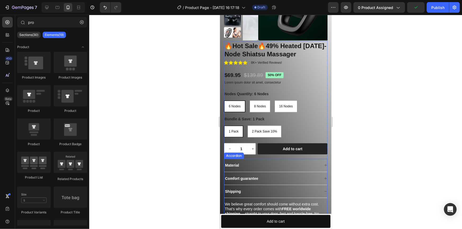
scroll to position [223, 0]
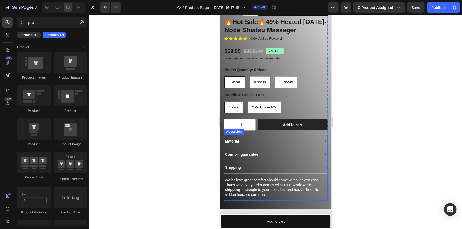
click at [307, 162] on div "Shipping" at bounding box center [275, 167] width 103 height 13
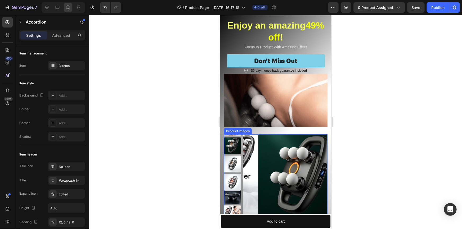
scroll to position [0, 0]
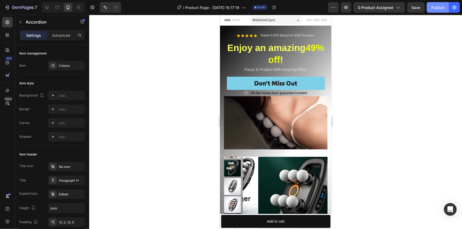
click at [439, 6] on div "Publish" at bounding box center [437, 8] width 13 height 6
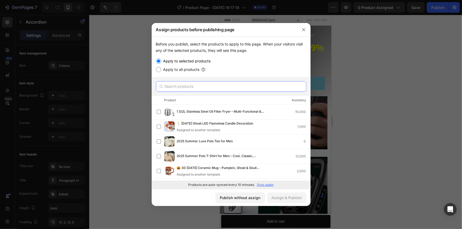
click at [173, 85] on input "text" at bounding box center [231, 86] width 150 height 11
type input "m"
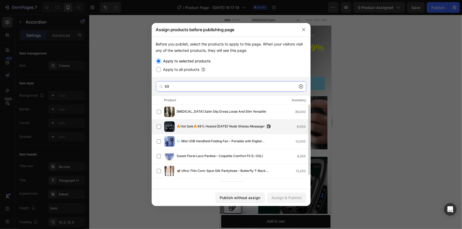
type input "49"
click at [208, 127] on span "🔥Hot Sale🔥49% Heated [DATE]-Node Shiatsu Massager" at bounding box center [221, 127] width 88 height 6
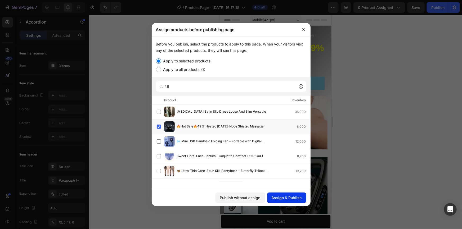
click at [282, 197] on div "Assign & Publish" at bounding box center [286, 198] width 30 height 6
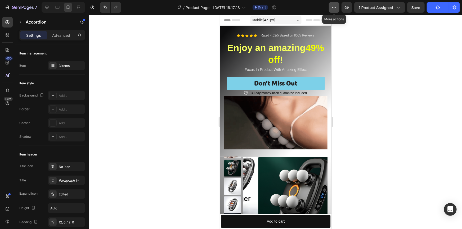
click at [335, 5] on icon "button" at bounding box center [333, 7] width 5 height 5
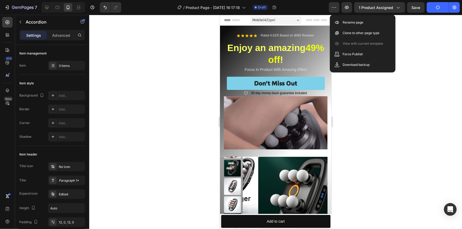
click at [388, 108] on div at bounding box center [275, 122] width 372 height 214
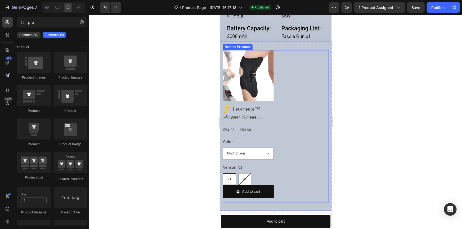
scroll to position [1555, 0]
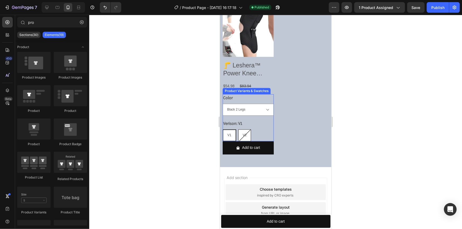
click at [244, 133] on div "V2" at bounding box center [244, 135] width 13 height 12
click at [238, 129] on input "V2 V2 V2" at bounding box center [238, 129] width 0 height 0
radio input "true"
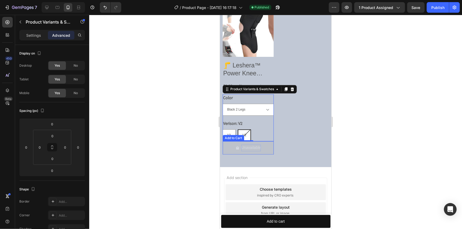
click at [250, 145] on div "Unavailable" at bounding box center [250, 147] width 19 height 7
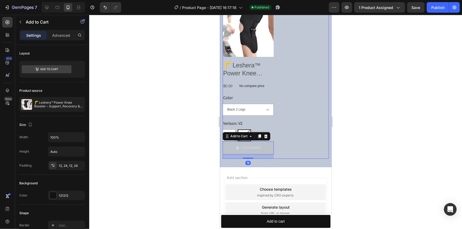
click at [311, 122] on div "Product Images 🦵 Leshera™ Power Knee Booster – Support, Recovery & Amp Product …" at bounding box center [275, 82] width 106 height 153
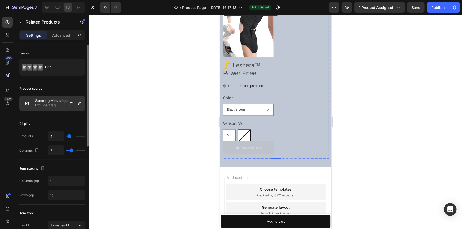
click at [49, 104] on p "Exclude 0 tag" at bounding box center [58, 105] width 47 height 5
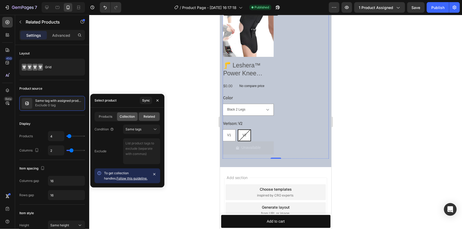
click at [121, 113] on div "Collection" at bounding box center [127, 116] width 21 height 8
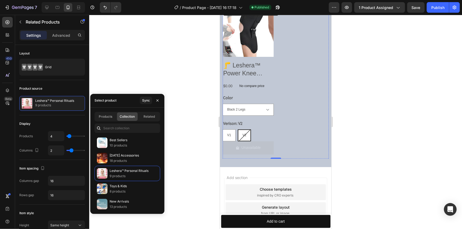
radio input "true"
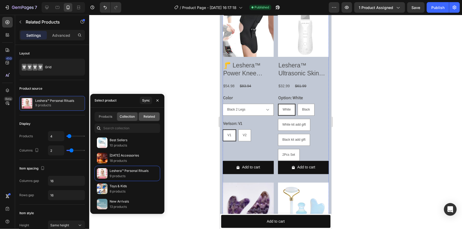
click at [144, 116] on span "Related" at bounding box center [148, 116] width 11 height 5
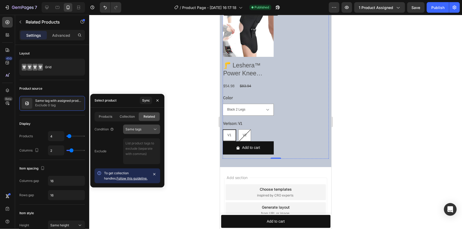
click at [142, 132] on button "Same tags" at bounding box center [141, 130] width 37 height 10
click at [136, 141] on span "Same collection" at bounding box center [137, 142] width 24 height 5
click at [153, 77] on div at bounding box center [275, 122] width 372 height 214
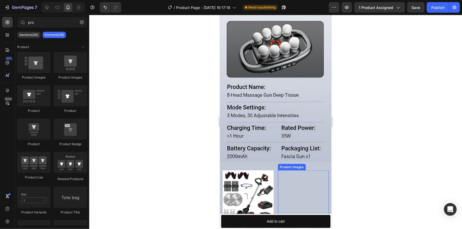
scroll to position [1291, 0]
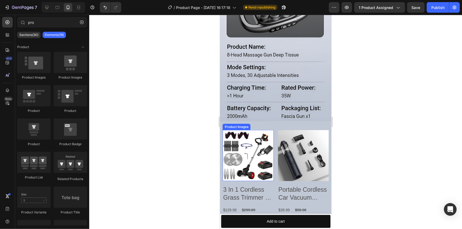
click at [245, 133] on img at bounding box center [247, 155] width 51 height 51
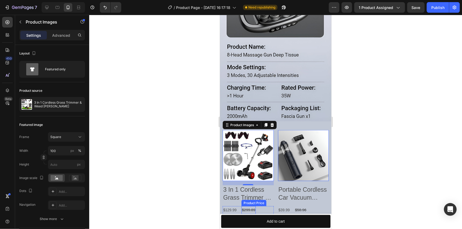
click at [249, 206] on div "$299.89" at bounding box center [248, 210] width 15 height 8
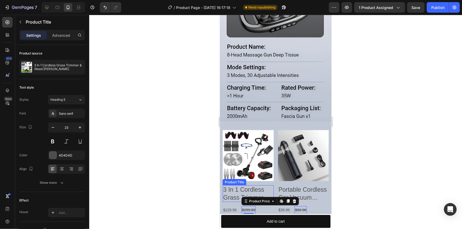
click at [224, 187] on h2 "3 In 1 Cordless Grass Trimmer & Weed [PERSON_NAME]" at bounding box center [247, 193] width 51 height 17
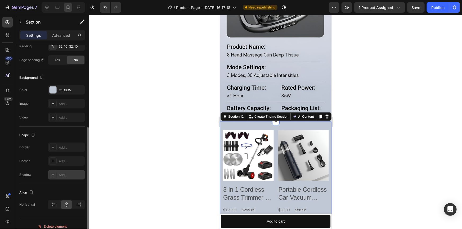
scroll to position [125, 0]
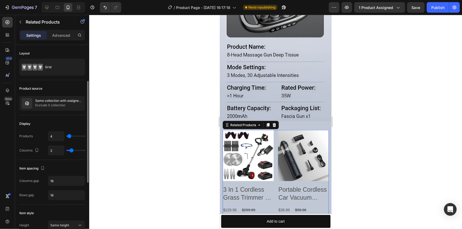
scroll to position [24, 0]
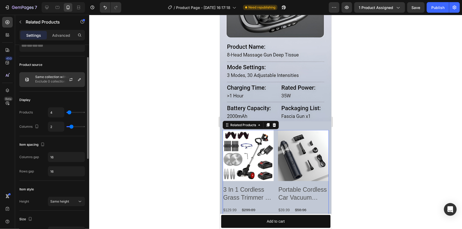
click at [51, 75] on p "Same collection with assigned product" at bounding box center [58, 77] width 47 height 4
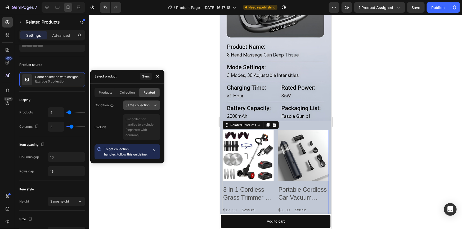
click at [141, 103] on span "Same collection" at bounding box center [137, 105] width 24 height 4
click at [128, 91] on span "Collection" at bounding box center [127, 92] width 15 height 5
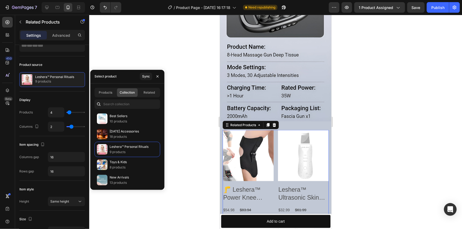
click at [119, 93] on div "Collection" at bounding box center [127, 92] width 21 height 8
click at [115, 146] on p "Leshera™ Personal Rituals" at bounding box center [128, 146] width 39 height 5
click at [182, 143] on div at bounding box center [275, 122] width 372 height 214
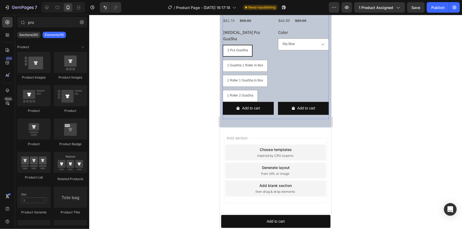
scroll to position [1652, 0]
click at [437, 11] on button "Publish" at bounding box center [437, 7] width 22 height 11
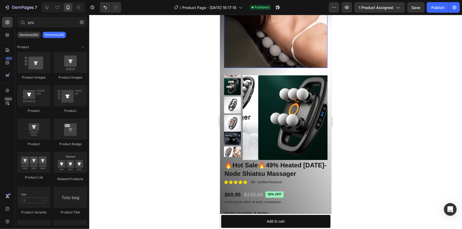
scroll to position [0, 0]
